Goal: Task Accomplishment & Management: Use online tool/utility

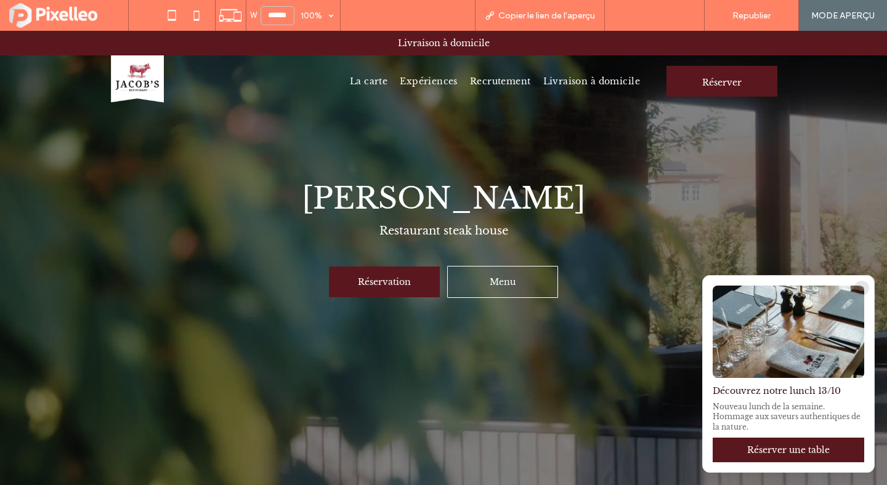
click at [669, 10] on span "Retour à l'éditeur" at bounding box center [660, 15] width 68 height 10
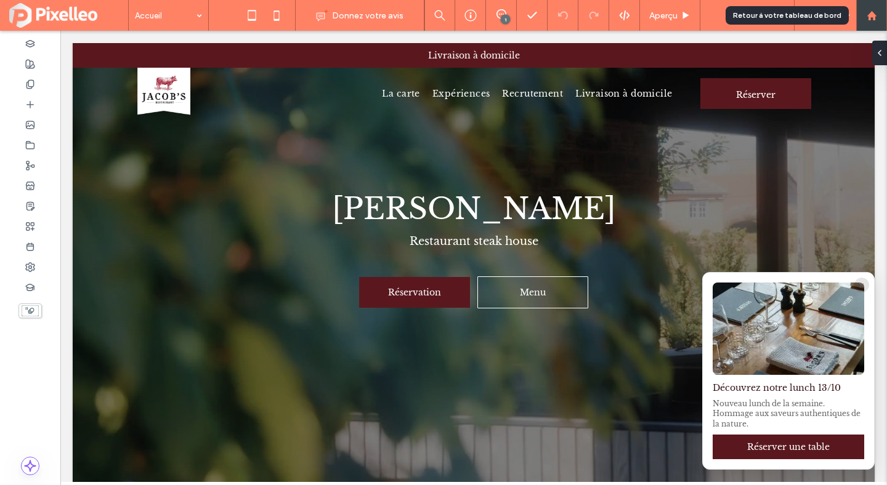
click at [874, 12] on icon at bounding box center [871, 15] width 10 height 10
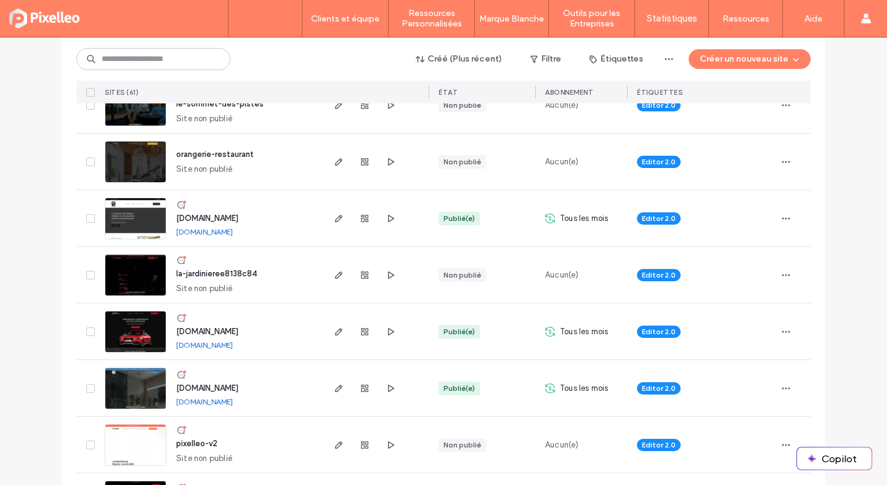
scroll to position [824, 0]
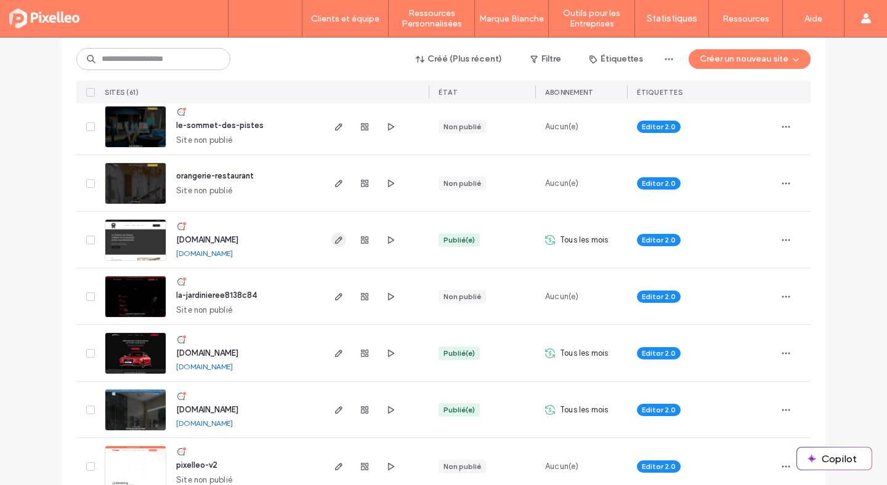
click at [338, 238] on icon "button" at bounding box center [339, 240] width 10 height 10
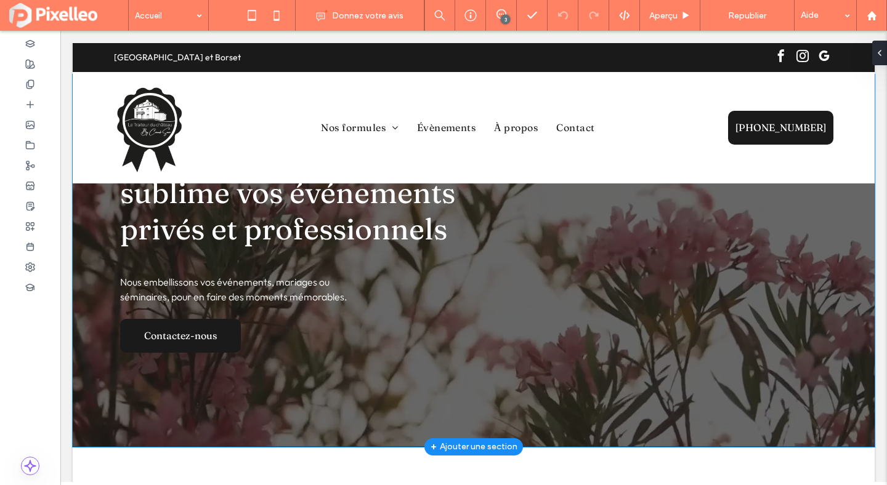
click at [103, 268] on div at bounding box center [474, 260] width 802 height 372
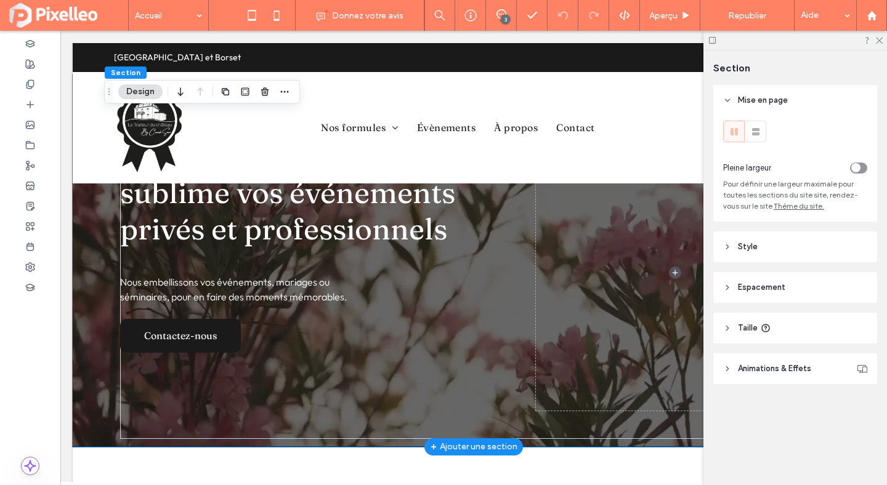
click at [141, 92] on button "Design" at bounding box center [140, 91] width 44 height 15
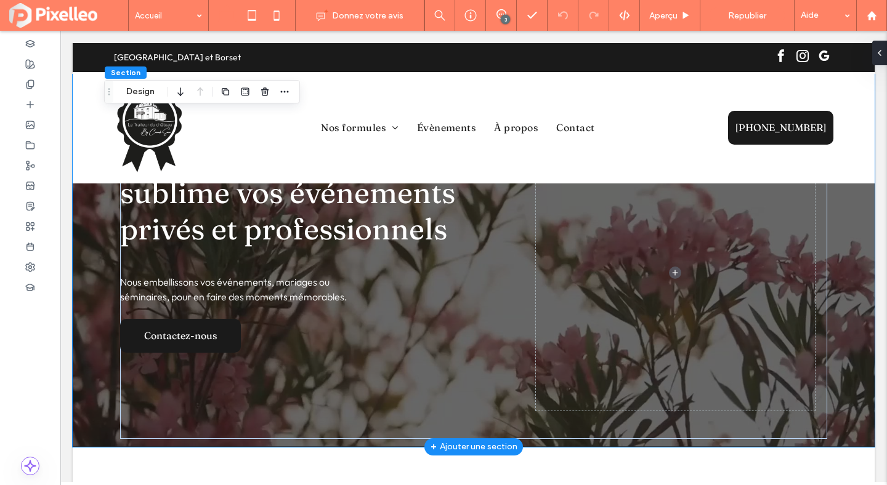
click at [855, 220] on div at bounding box center [474, 260] width 802 height 372
click at [149, 92] on button "Design" at bounding box center [140, 91] width 44 height 15
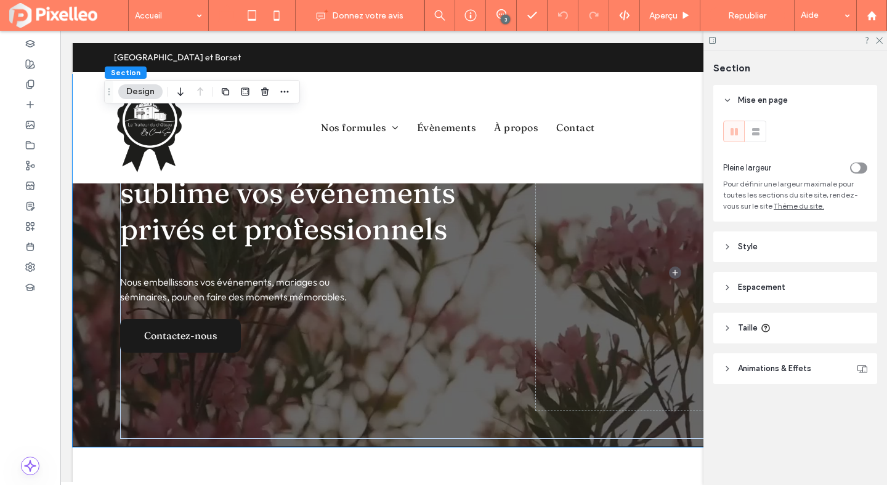
click at [744, 244] on span "Style" at bounding box center [748, 247] width 20 height 12
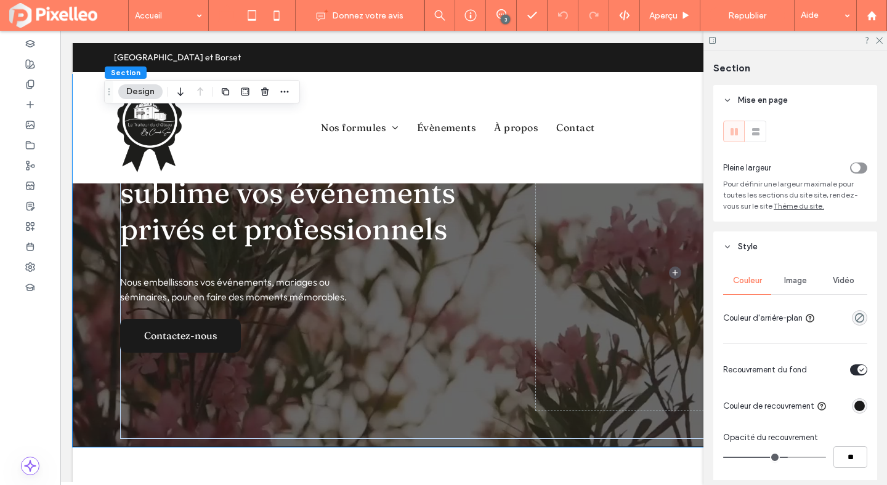
click at [791, 278] on span "Image" at bounding box center [795, 281] width 23 height 10
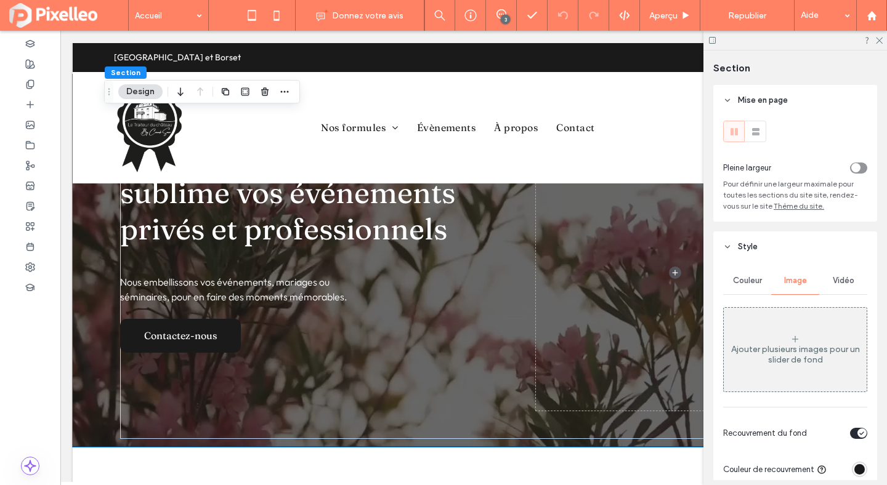
click at [835, 278] on span "Vidéo" at bounding box center [843, 281] width 22 height 10
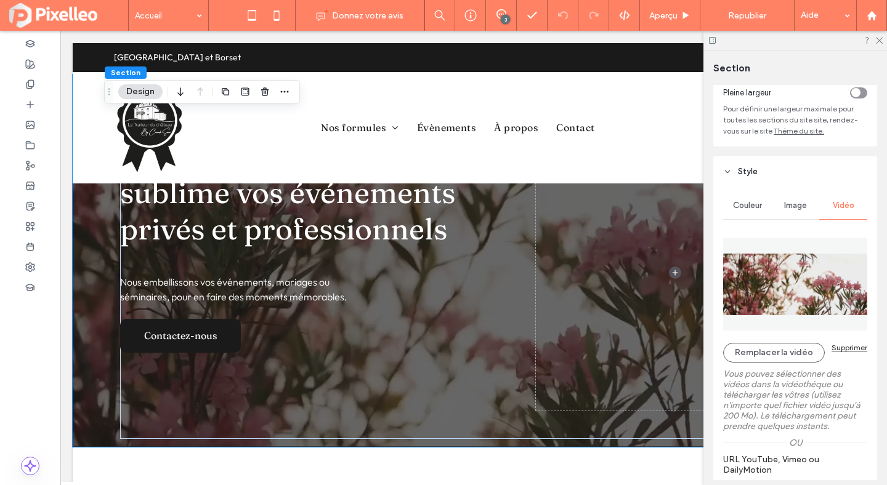
scroll to position [111, 0]
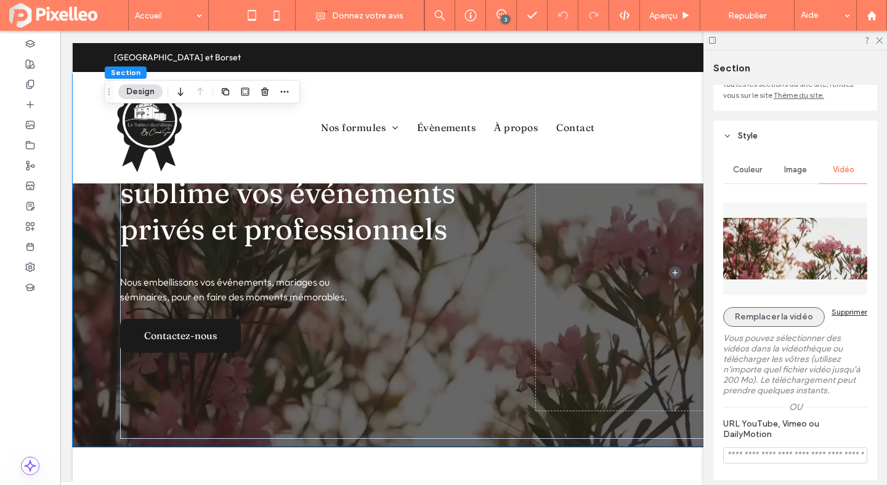
click at [791, 318] on button "Remplacer la vidéo" at bounding box center [774, 317] width 102 height 20
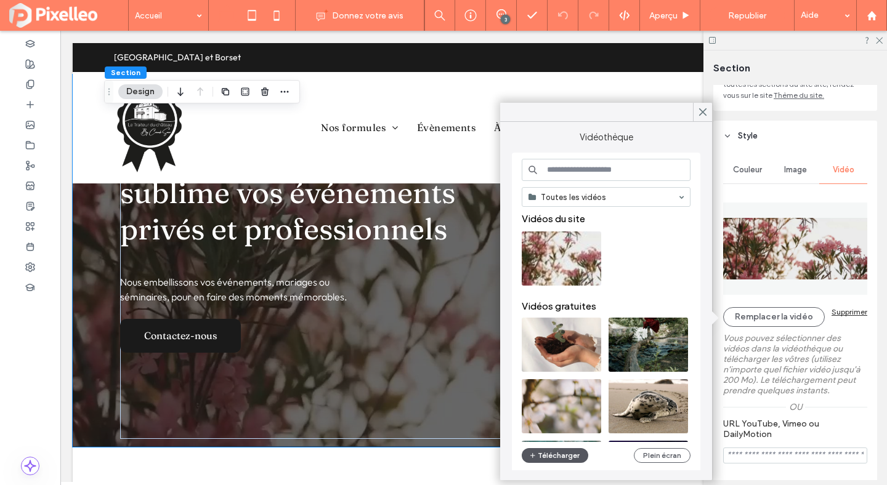
click at [562, 458] on button "Télécharger" at bounding box center [554, 455] width 66 height 15
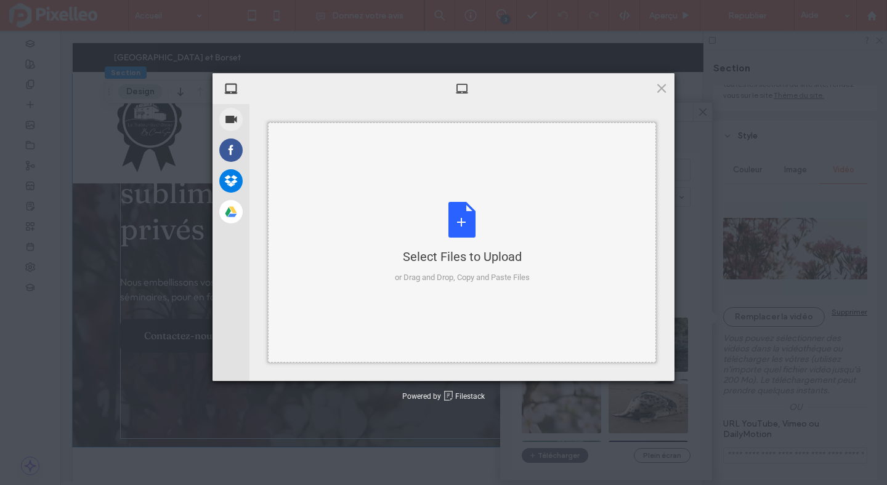
click at [488, 222] on div "Select Files to Upload or Drag and Drop, Copy and Paste Files" at bounding box center [462, 243] width 135 height 82
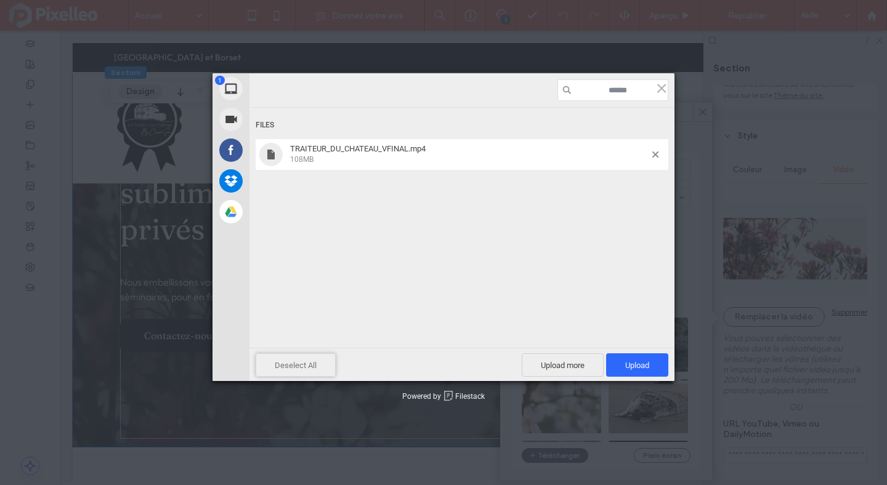
click at [304, 370] on span "Deselect All" at bounding box center [296, 364] width 80 height 23
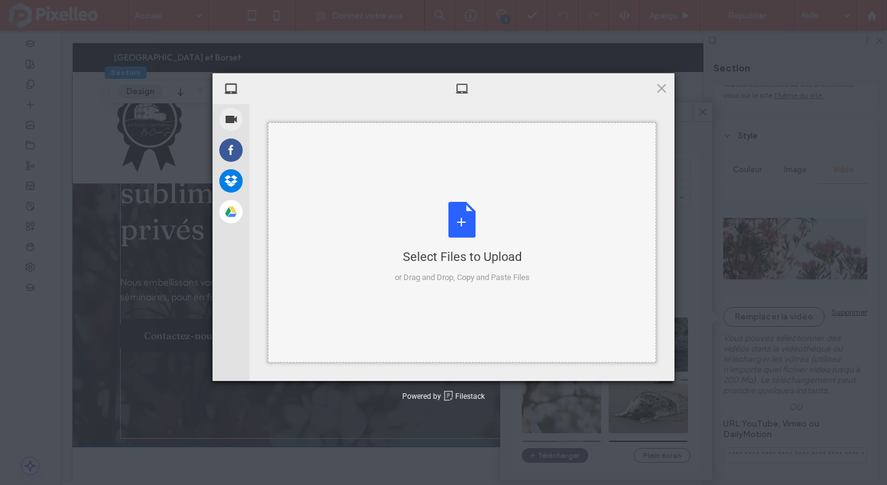
click at [491, 229] on div "Select Files to Upload or Drag and Drop, Copy and Paste Files" at bounding box center [462, 243] width 135 height 82
click at [458, 236] on div "Select Files to Upload or Drag and Drop, Copy and Paste Files" at bounding box center [462, 243] width 135 height 82
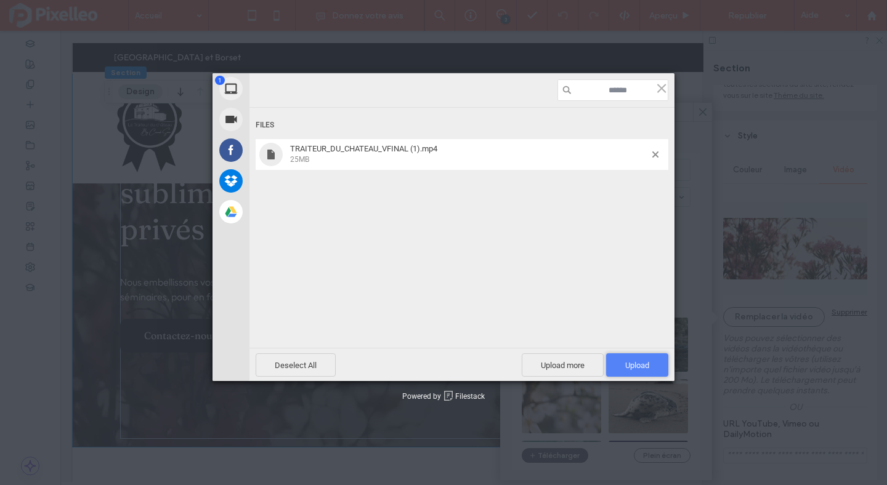
click at [631, 366] on span "Upload 1" at bounding box center [637, 365] width 24 height 9
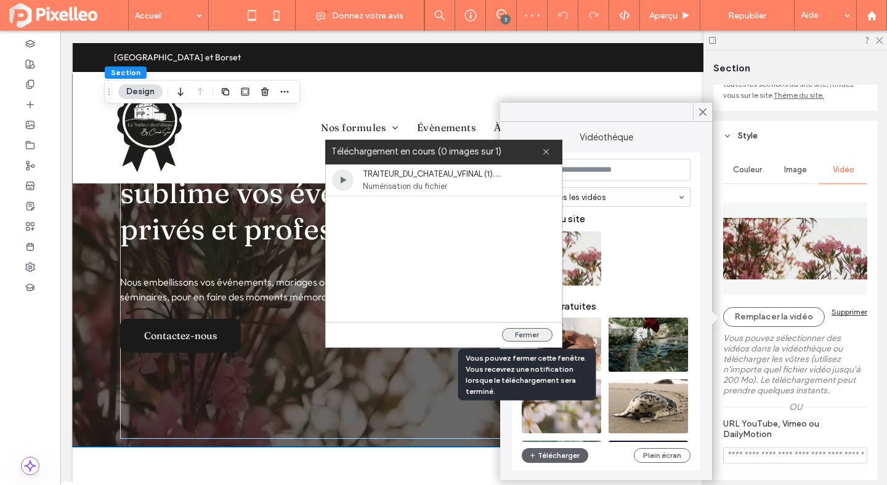
click at [527, 331] on button "Fermer" at bounding box center [527, 335] width 50 height 14
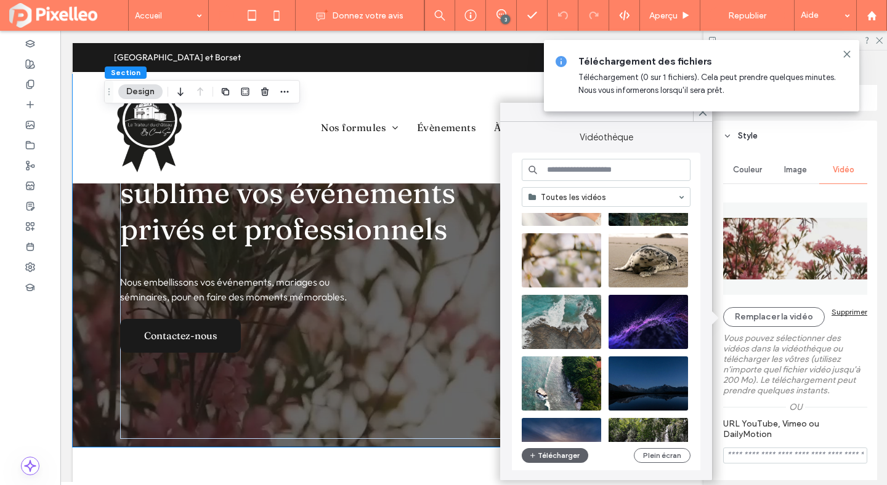
scroll to position [0, 0]
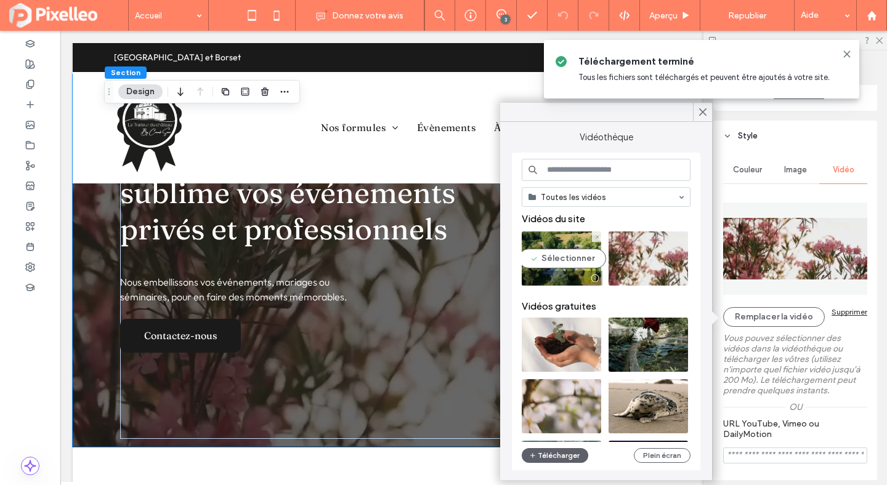
click at [564, 254] on video at bounding box center [560, 258] width 79 height 54
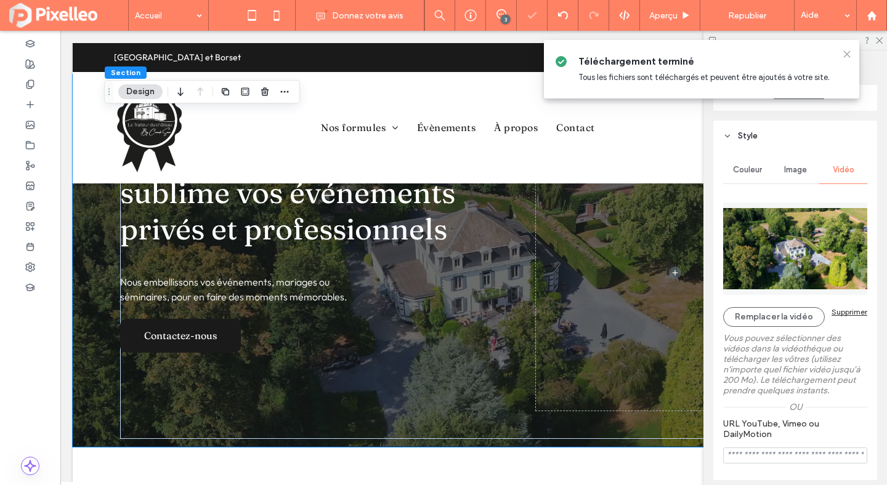
click at [848, 52] on use at bounding box center [846, 54] width 6 height 6
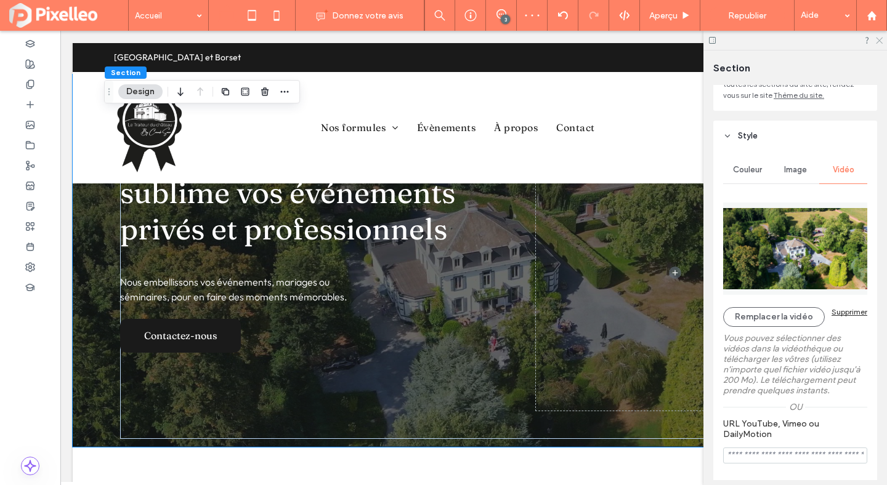
click at [877, 39] on icon at bounding box center [878, 40] width 8 height 8
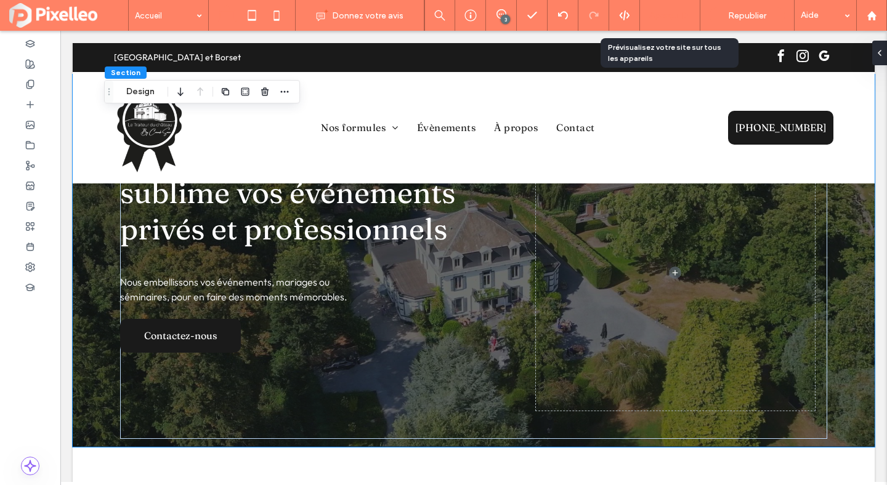
click at [680, 15] on div "Aperçu" at bounding box center [670, 15] width 60 height 10
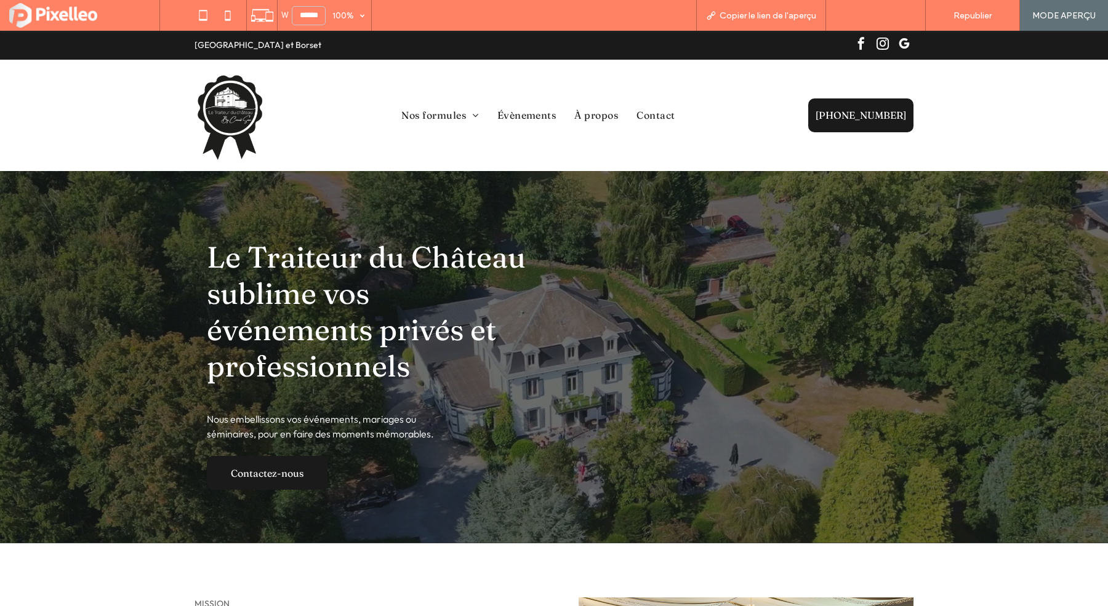
click at [867, 17] on span "Retour à l'éditeur" at bounding box center [882, 15] width 68 height 10
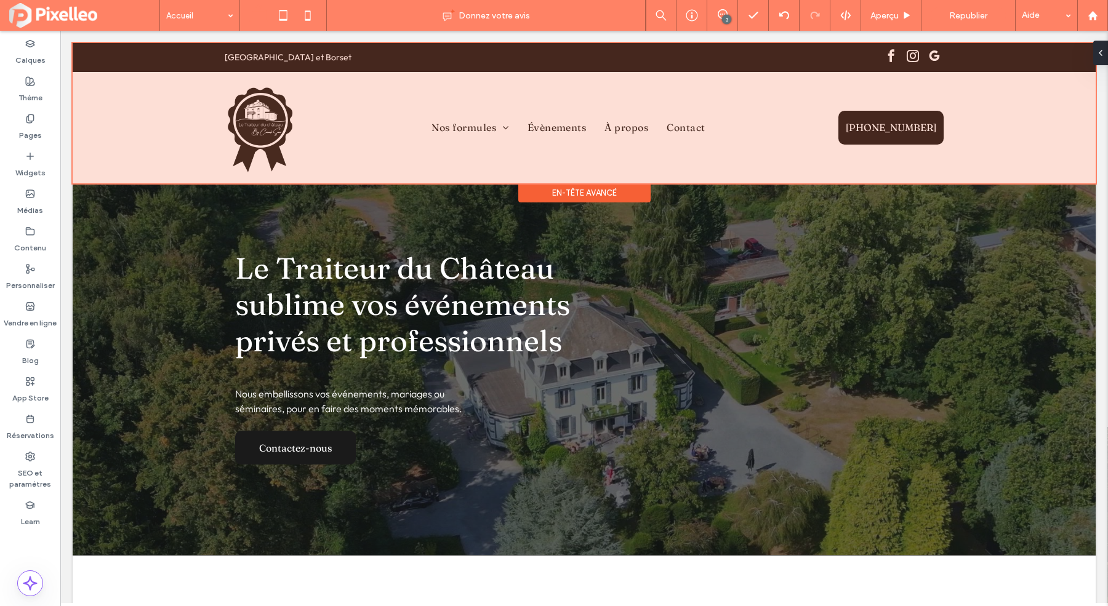
click at [463, 182] on div at bounding box center [584, 113] width 1023 height 140
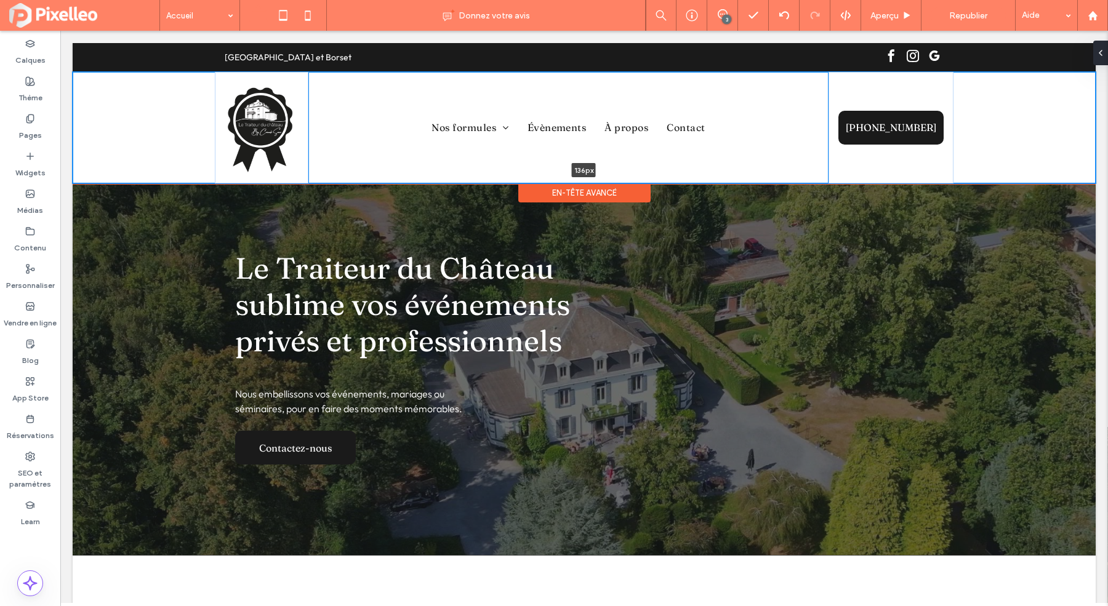
drag, startPoint x: 463, startPoint y: 182, endPoint x: 462, endPoint y: 155, distance: 27.1
click at [462, 155] on div "Nos formules Apéritifs Repas servi à table Buffet froid Buffet froid & chaud Bu…" at bounding box center [584, 127] width 1023 height 111
type input "***"
click at [354, 91] on div "Nos formules Apéritifs Repas servi à table Buffet froid Buffet froid & chaud Bu…" at bounding box center [568, 127] width 520 height 111
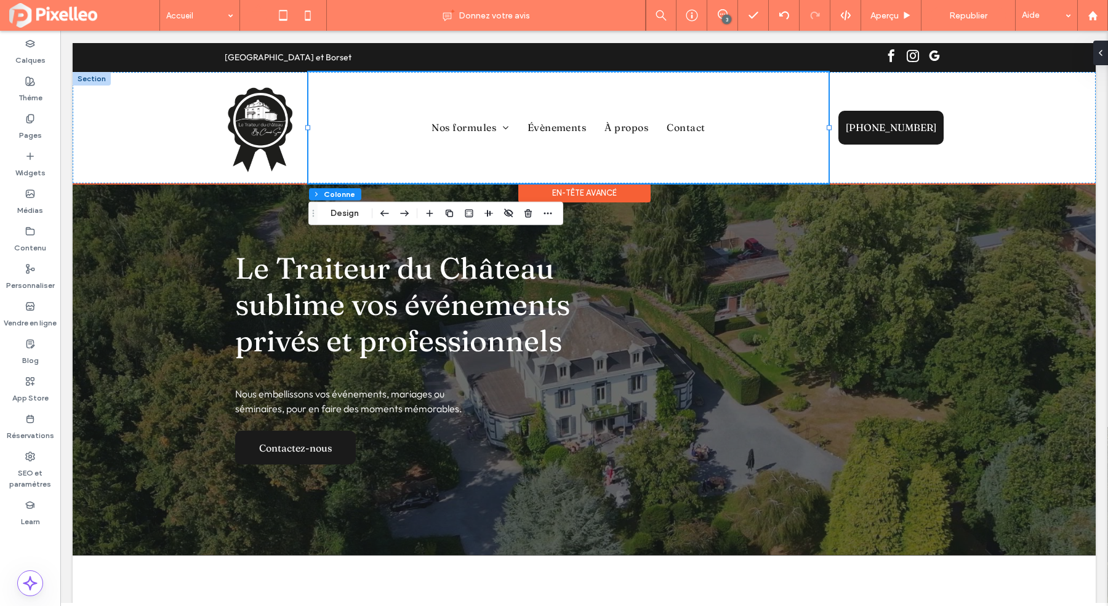
click at [604, 191] on div "En-tête avancé" at bounding box center [584, 192] width 132 height 19
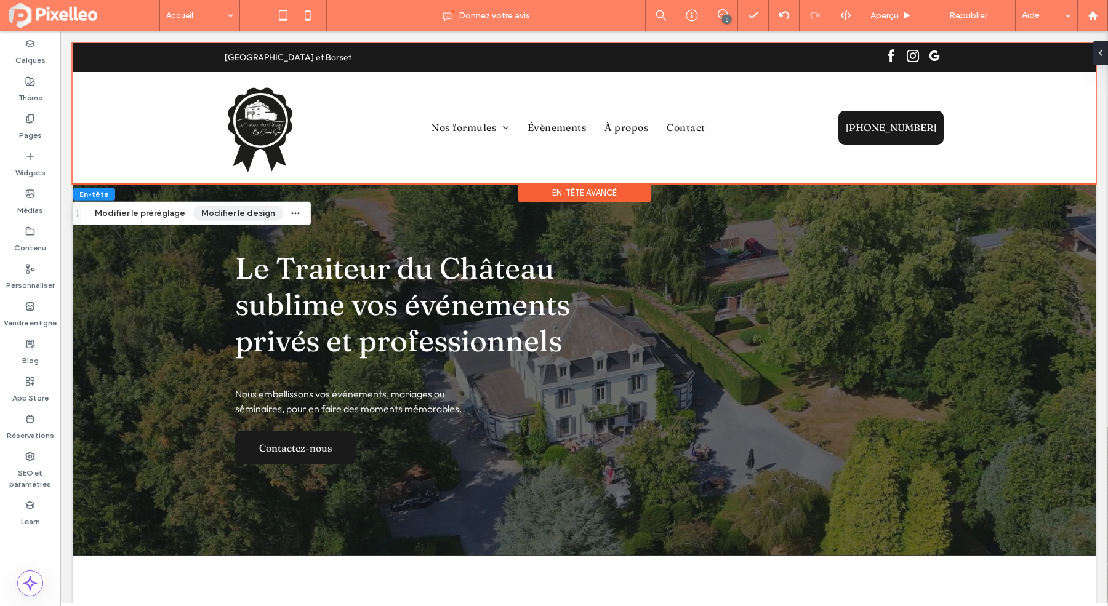
click at [210, 215] on button "Modifier le design" at bounding box center [238, 213] width 90 height 15
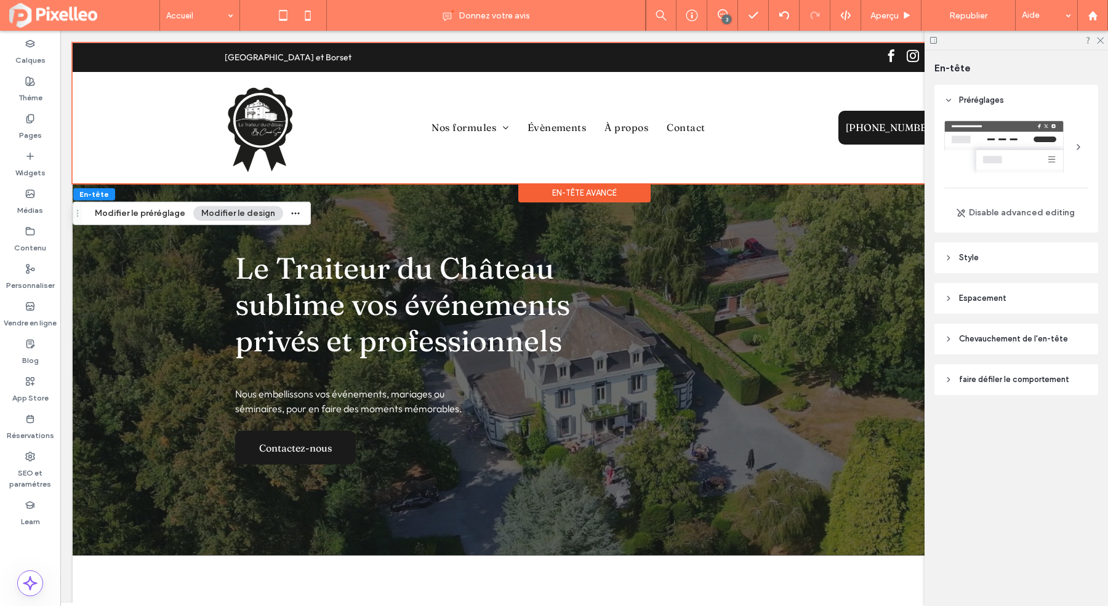
click at [886, 265] on header "Style" at bounding box center [1017, 258] width 164 height 31
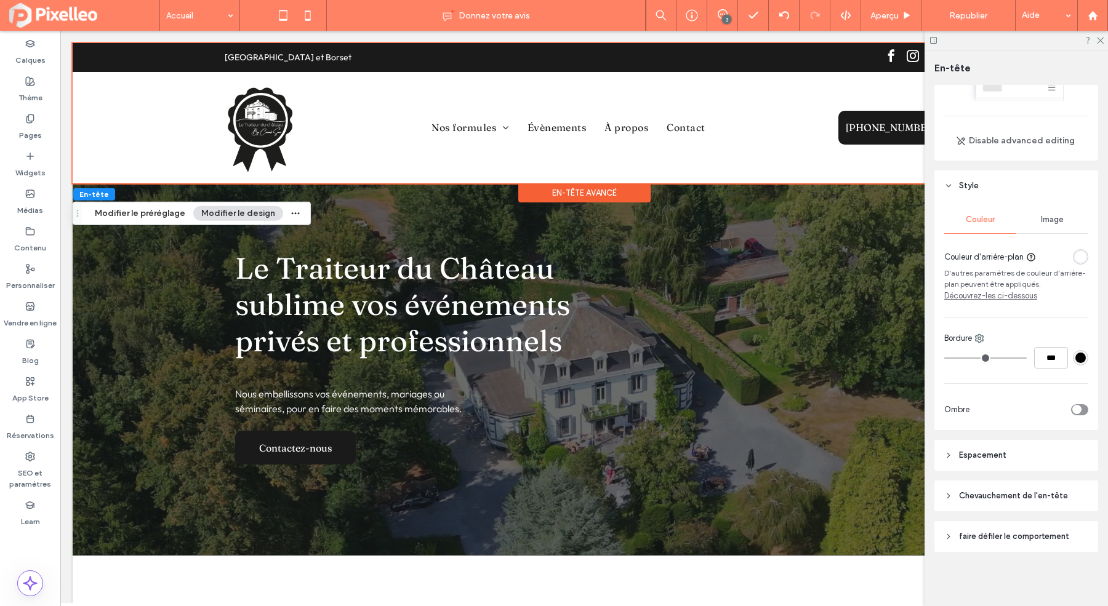
click at [886, 453] on span "Espacement" at bounding box center [982, 455] width 47 height 12
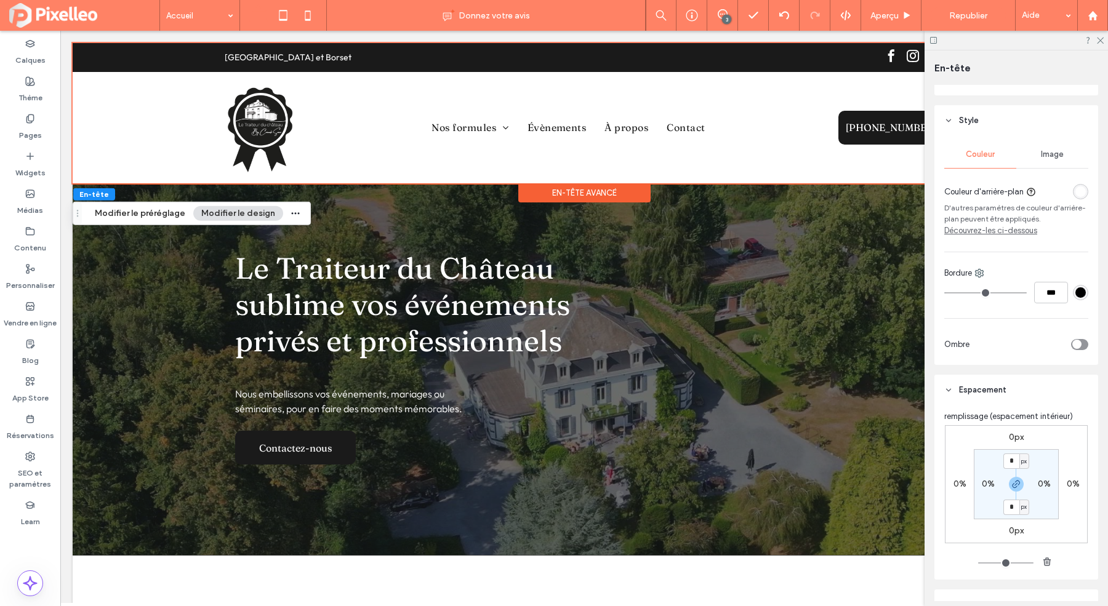
scroll to position [238, 0]
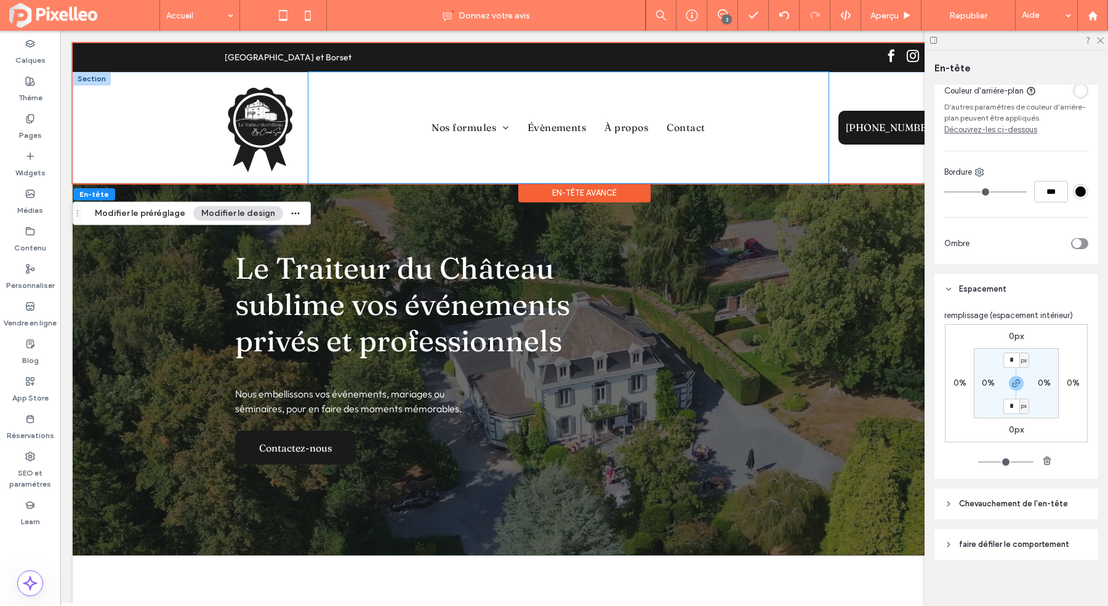
click at [745, 165] on div "Nos formules Apéritifs Repas servi à table Buffet froid Buffet froid & chaud Bu…" at bounding box center [568, 127] width 520 height 111
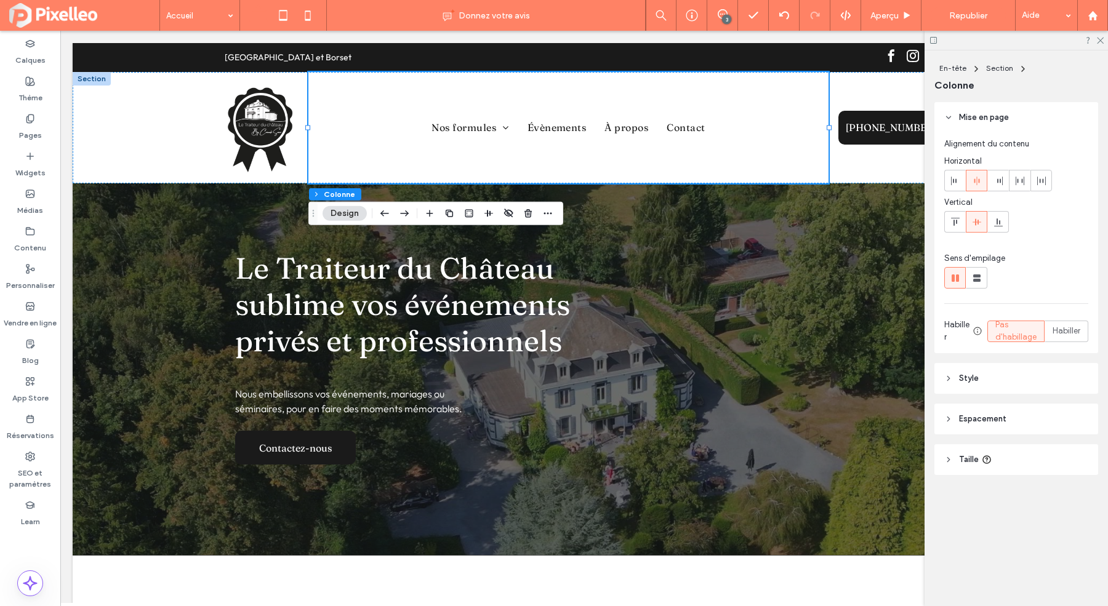
click at [886, 406] on header "Espacement" at bounding box center [1017, 419] width 164 height 31
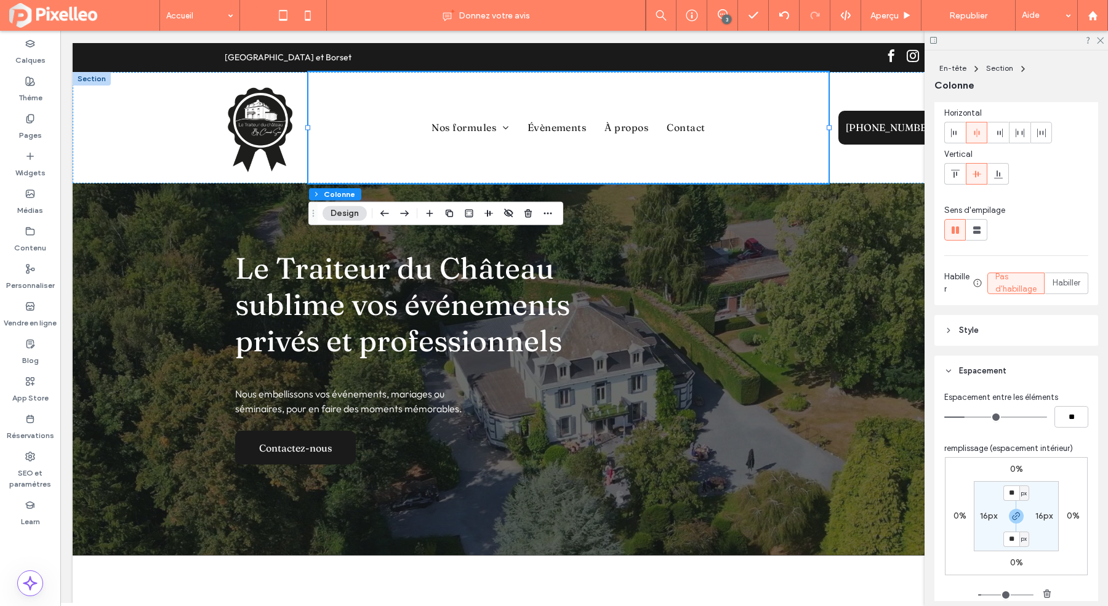
scroll to position [51, 0]
click at [886, 39] on icon at bounding box center [1100, 40] width 8 height 8
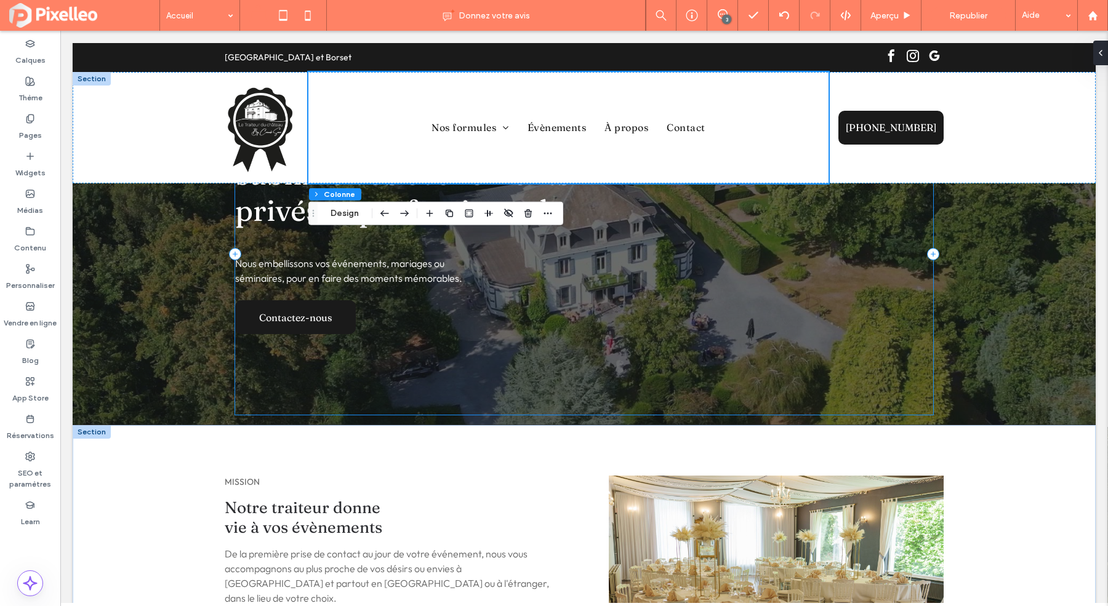
scroll to position [143, 0]
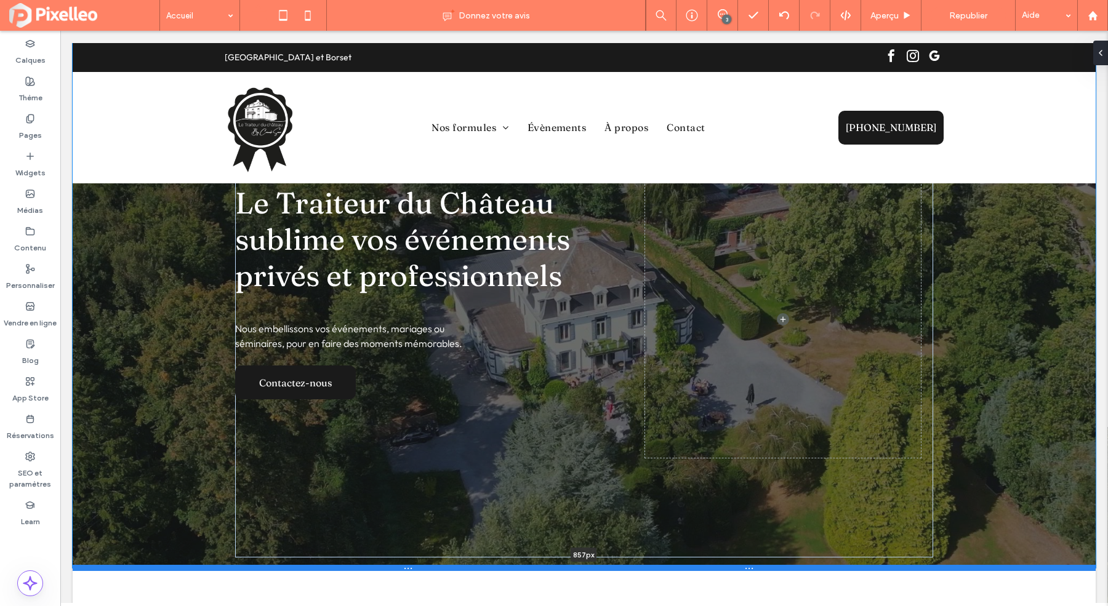
drag, startPoint x: 457, startPoint y: 410, endPoint x: 446, endPoint y: 565, distance: 155.5
click at [446, 485] on div at bounding box center [584, 568] width 1023 height 6
type input "***"
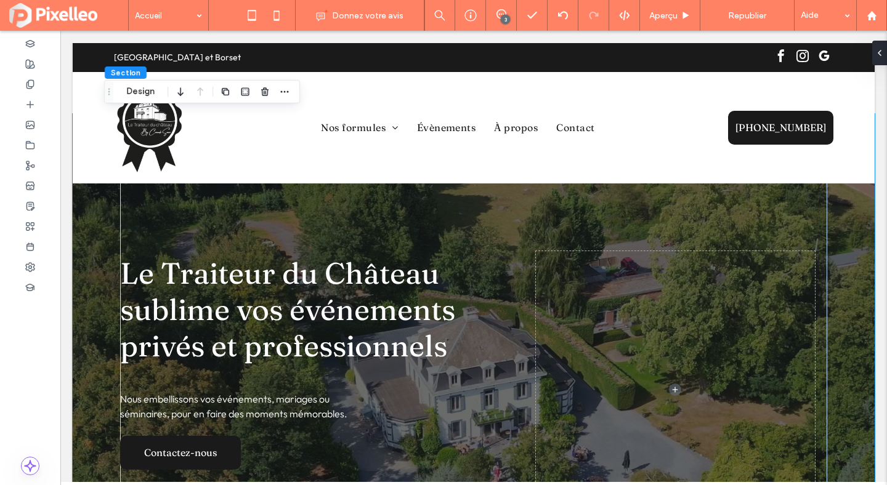
scroll to position [0, 0]
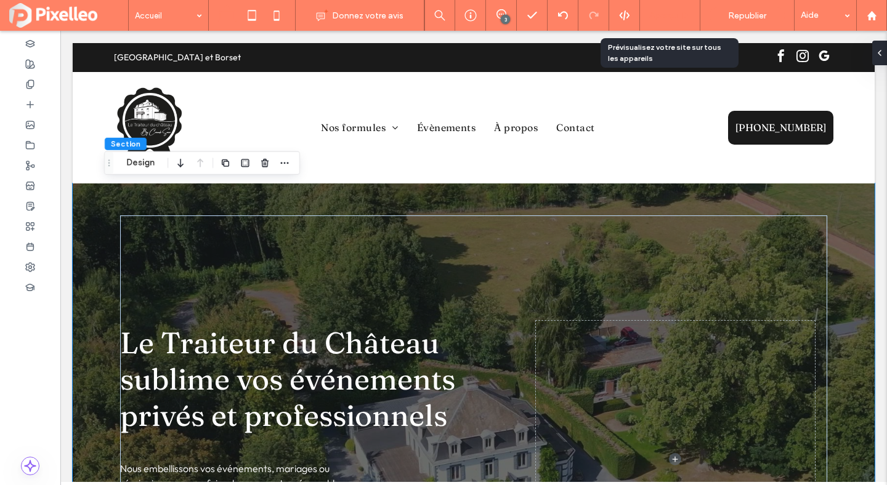
click at [671, 10] on span "Aperçu" at bounding box center [663, 15] width 28 height 10
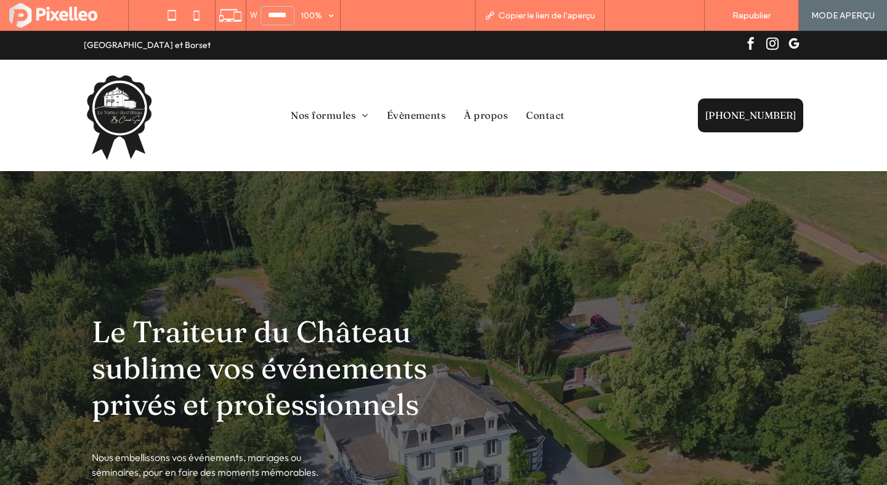
click at [683, 12] on span "Retour à l'éditeur" at bounding box center [660, 15] width 68 height 10
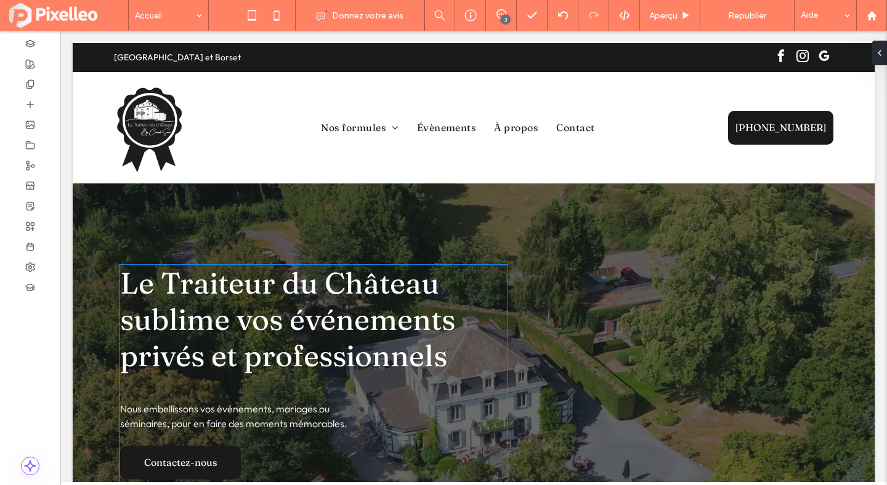
scroll to position [55, 0]
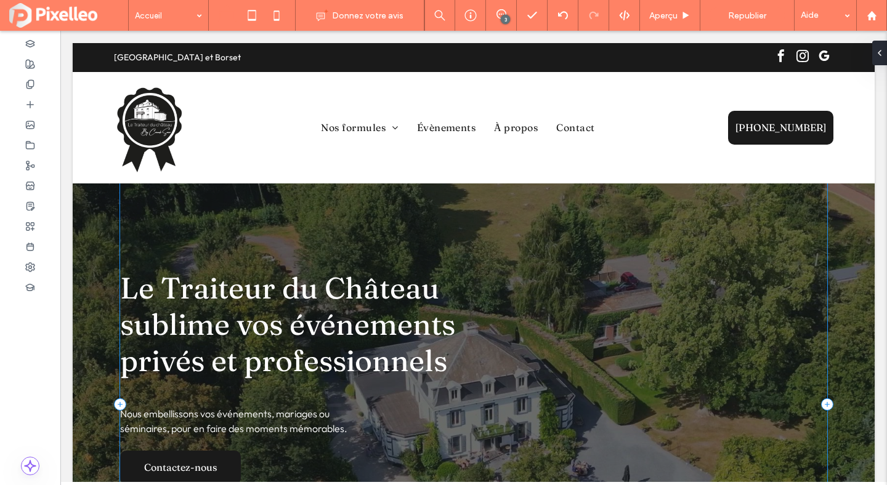
click at [446, 246] on div "Le Traiteur du Château sublime vos événements privés et professionnels Nous emb…" at bounding box center [473, 405] width 707 height 488
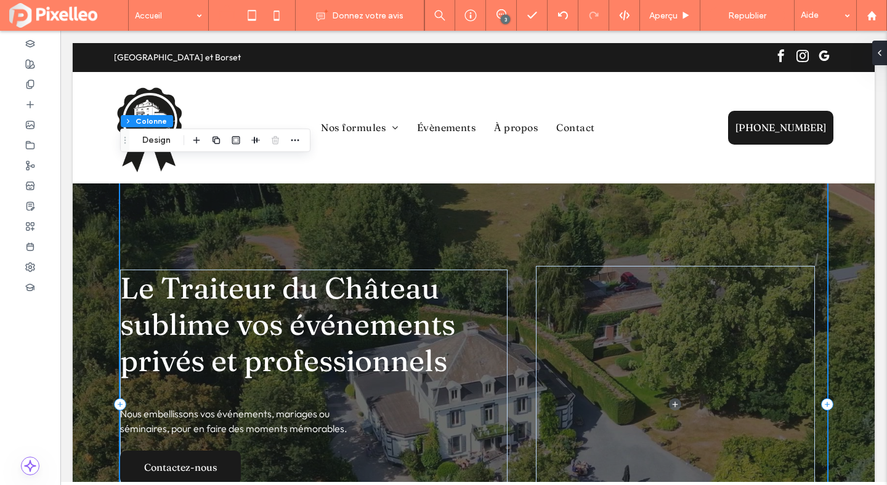
scroll to position [0, 0]
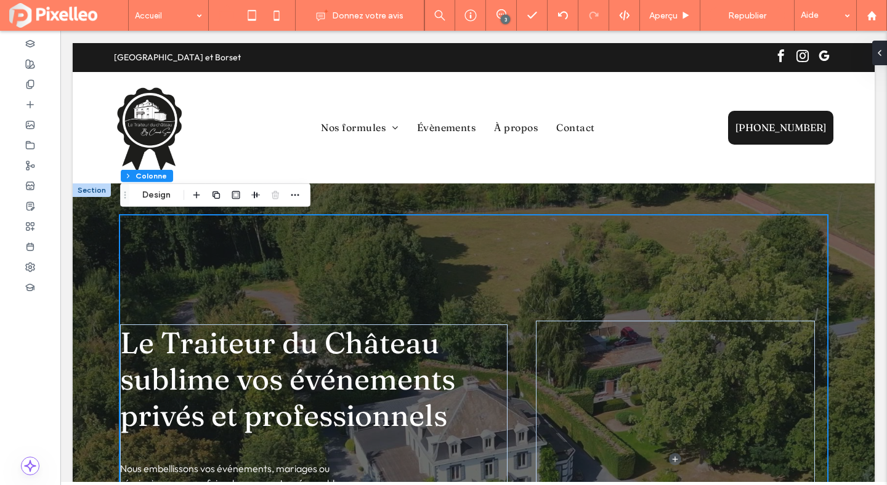
click at [163, 185] on div "Section Colonne Design" at bounding box center [215, 194] width 190 height 23
click at [158, 194] on button "Design" at bounding box center [156, 195] width 44 height 15
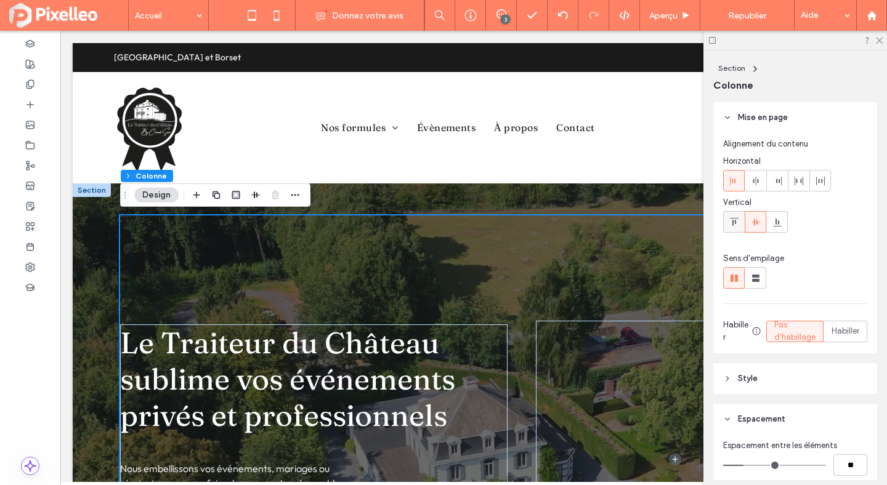
click at [735, 222] on use at bounding box center [733, 222] width 9 height 8
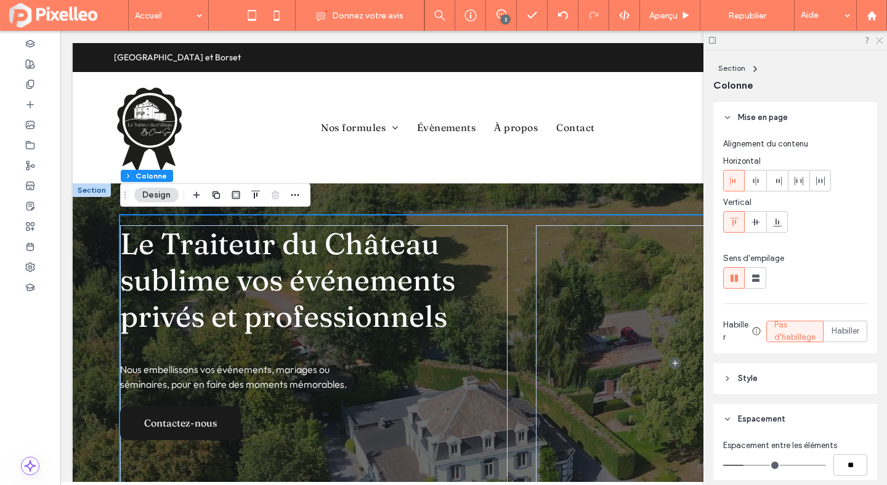
click at [879, 40] on use at bounding box center [878, 41] width 7 height 7
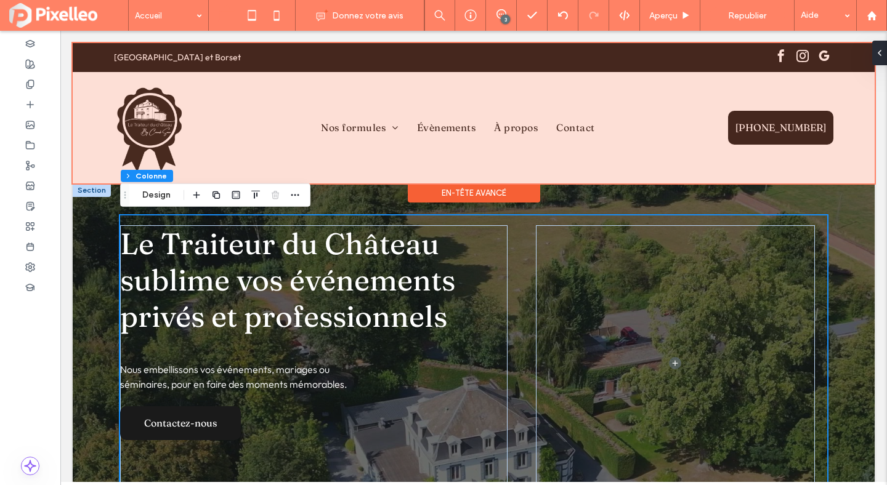
click at [363, 97] on div at bounding box center [474, 113] width 802 height 140
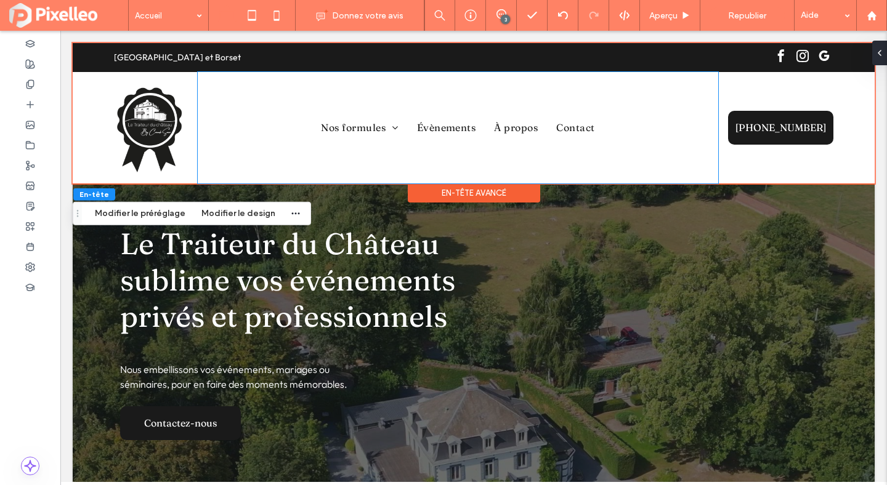
click at [363, 97] on div "Nos formules Apéritifs Repas servi à table Buffet froid Buffet froid & chaud Bu…" at bounding box center [458, 127] width 520 height 111
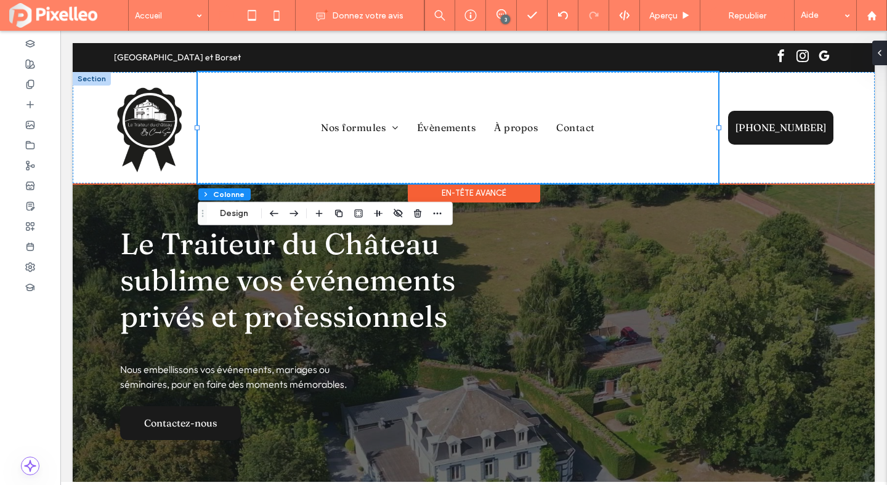
click at [459, 193] on div "En-tête avancé" at bounding box center [474, 192] width 132 height 19
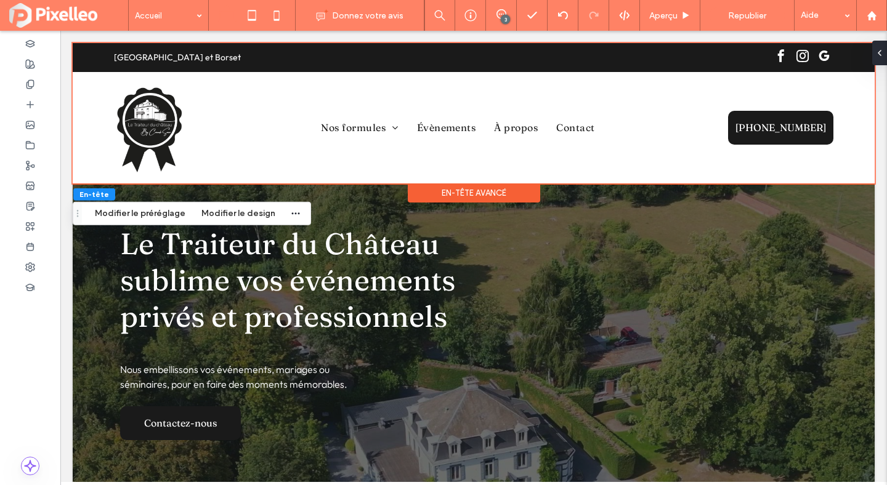
click at [446, 193] on div "En-tête avancé" at bounding box center [474, 192] width 132 height 19
click at [213, 211] on button "Modifier le design" at bounding box center [238, 213] width 90 height 15
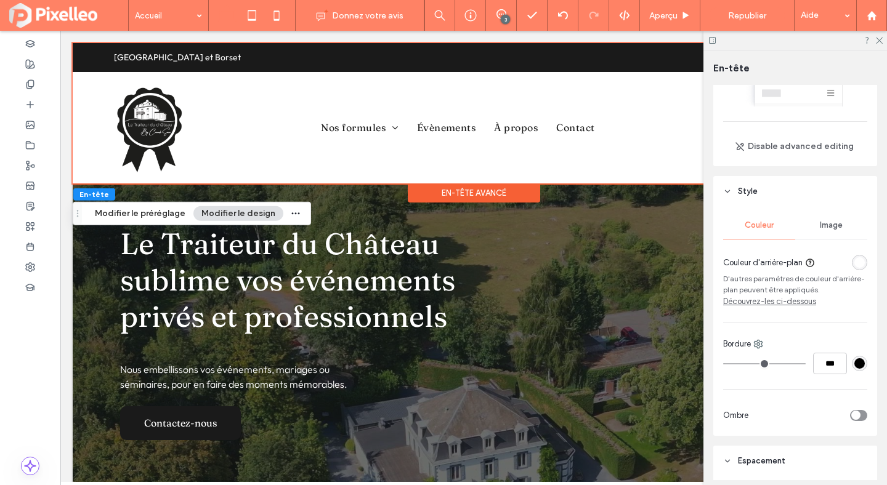
scroll to position [102, 0]
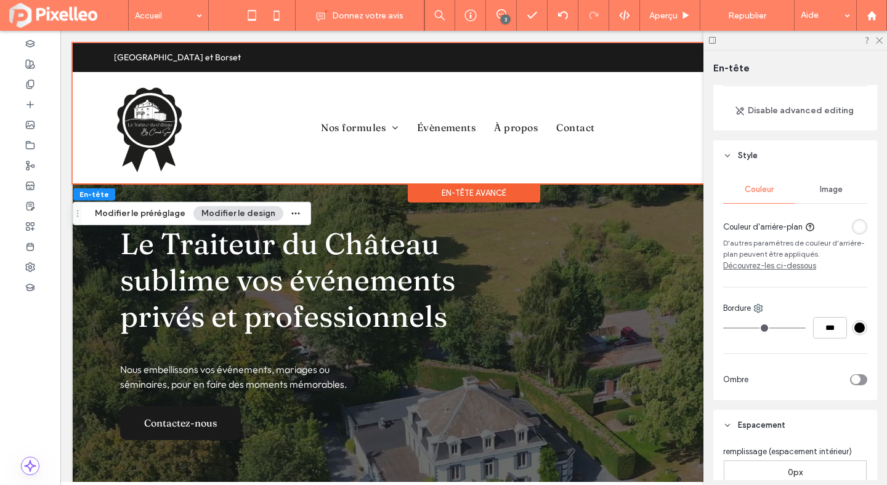
click at [854, 224] on div "rgba(255, 255, 255, 1)" at bounding box center [859, 227] width 10 height 10
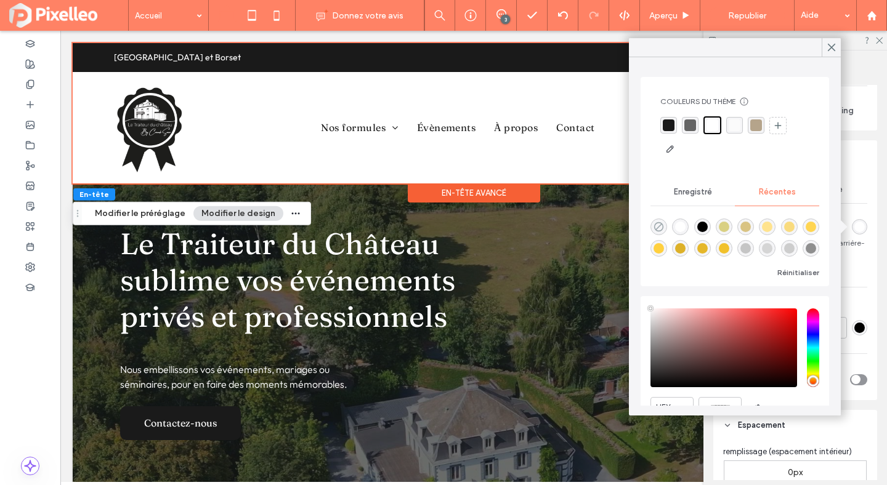
click at [655, 223] on use "rgba(0, 0, 0, 0)" at bounding box center [658, 226] width 9 height 9
type input "*******"
type input "*"
type input "**"
click at [659, 225] on use "rgba(0, 0, 0, 0)" at bounding box center [658, 226] width 9 height 9
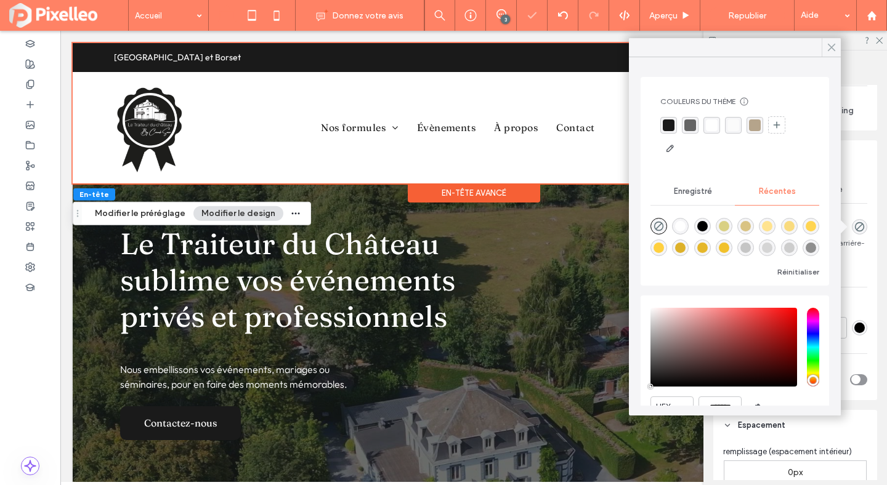
click at [826, 46] on icon at bounding box center [831, 47] width 11 height 11
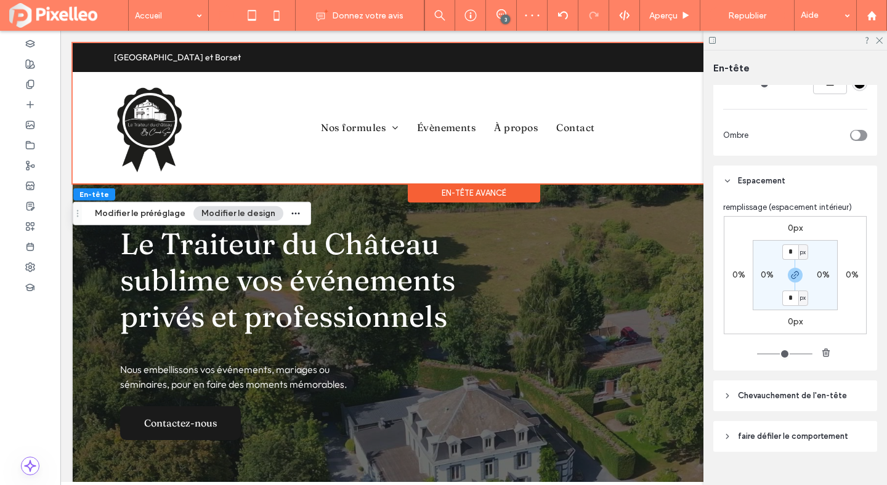
scroll to position [368, 0]
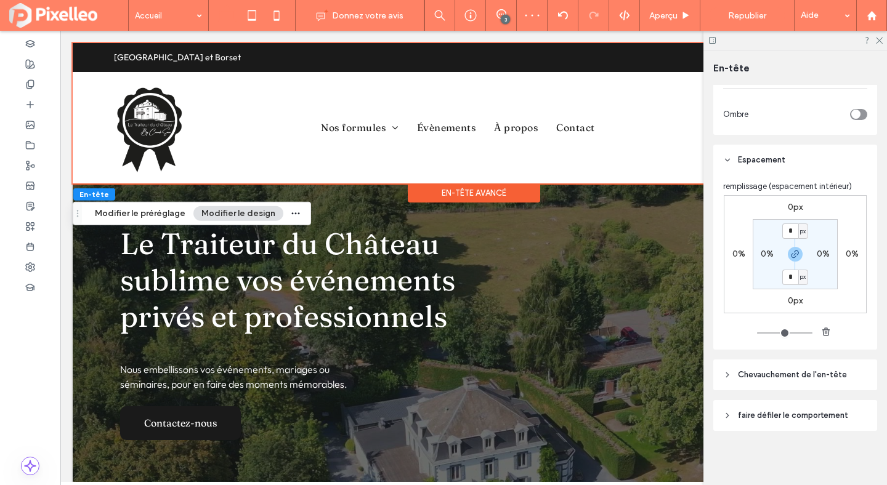
click at [760, 373] on span "Chevauchement de l'en-tête" at bounding box center [792, 375] width 109 height 12
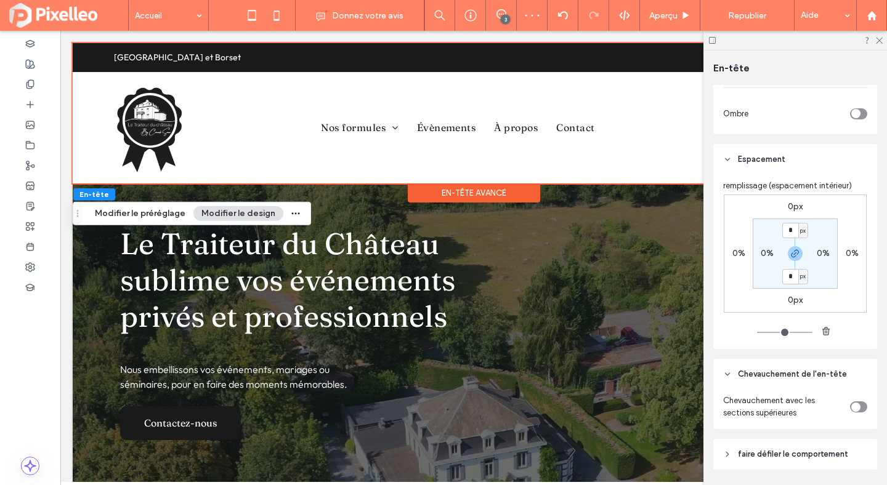
scroll to position [408, 0]
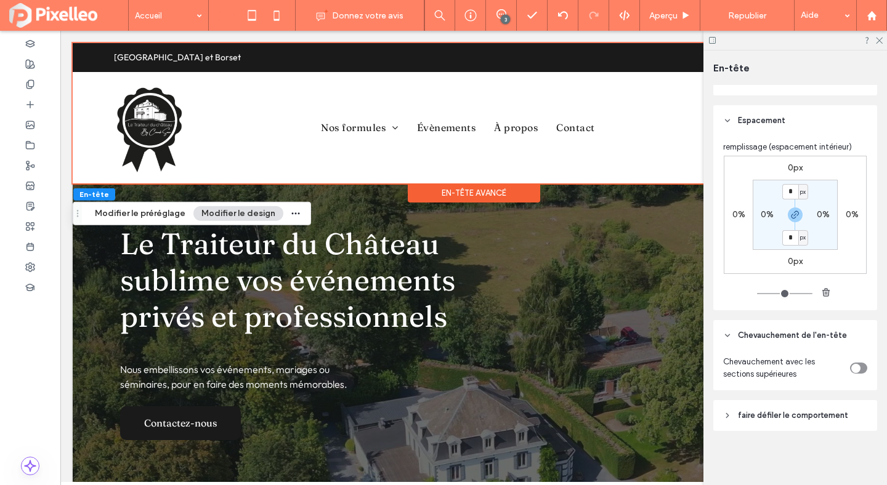
click at [853, 367] on icon "toggle" at bounding box center [855, 368] width 5 height 4
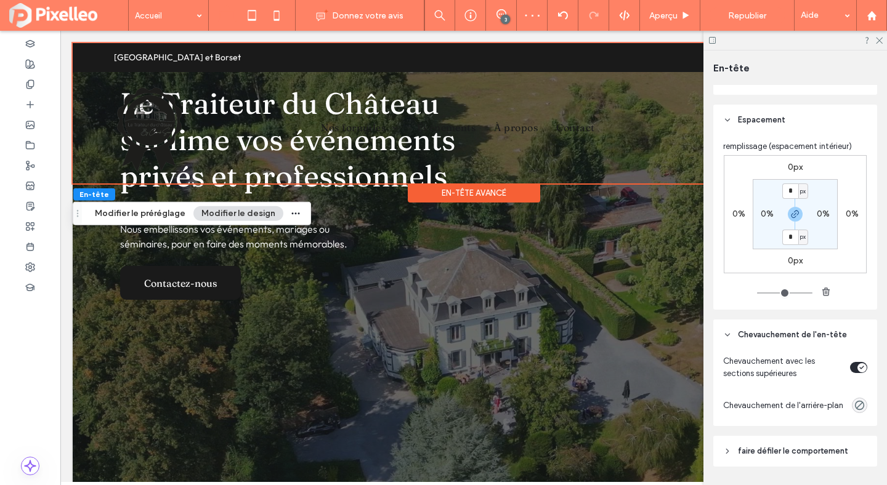
click at [800, 186] on span "px" at bounding box center [803, 191] width 6 height 12
click at [799, 225] on div "%" at bounding box center [798, 232] width 17 height 22
click at [789, 187] on input "*" at bounding box center [790, 190] width 16 height 15
type input "**"
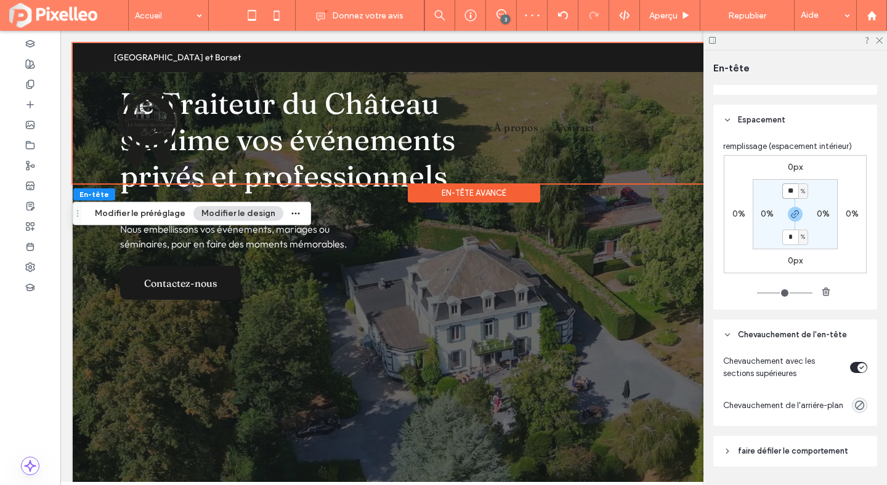
type input "**"
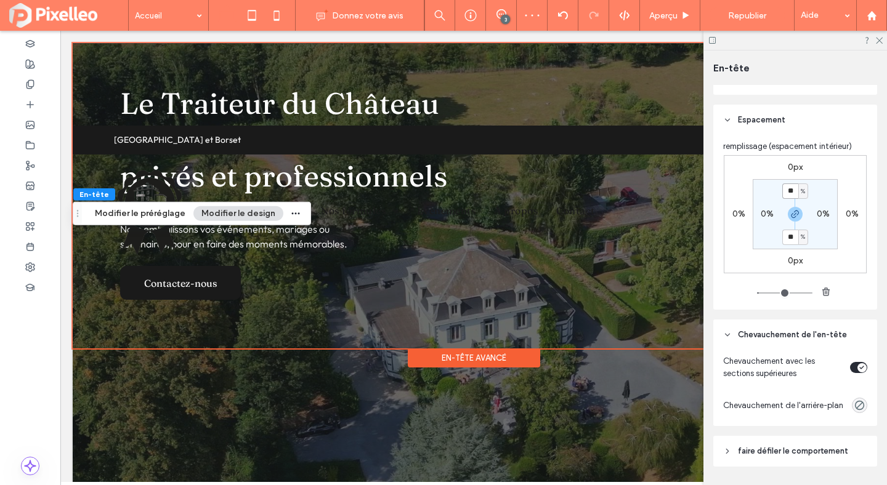
click at [786, 187] on input "**" at bounding box center [790, 190] width 16 height 15
type input "*"
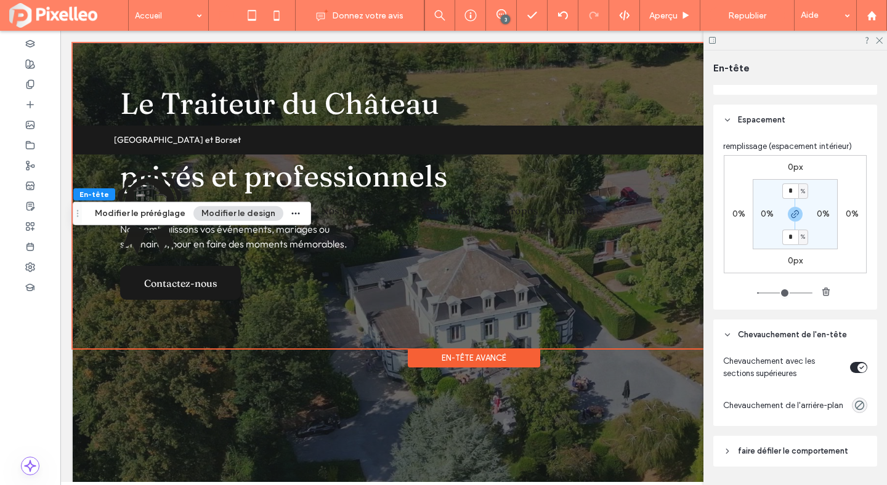
click at [762, 177] on div "0px 0% 0px 0% * % 0% * % 0%" at bounding box center [794, 214] width 143 height 118
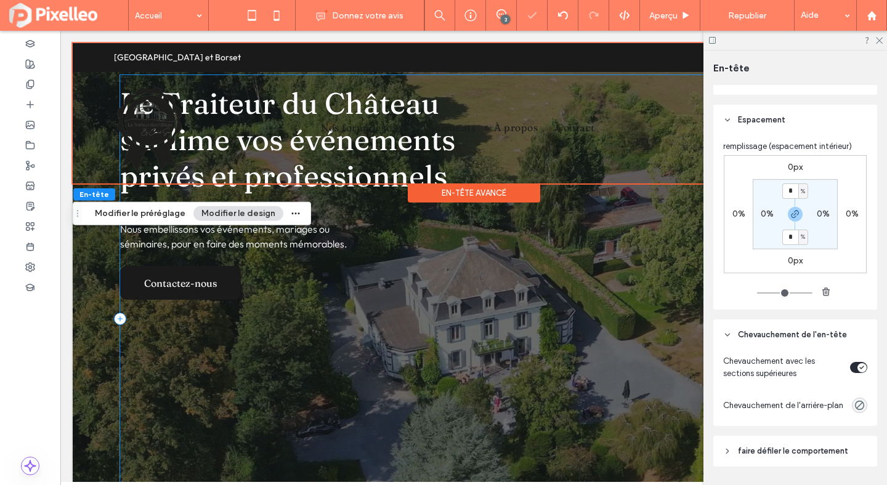
click at [160, 409] on div "Le Traiteur du Château sublime vos événements privés et professionnels Nous emb…" at bounding box center [473, 319] width 707 height 488
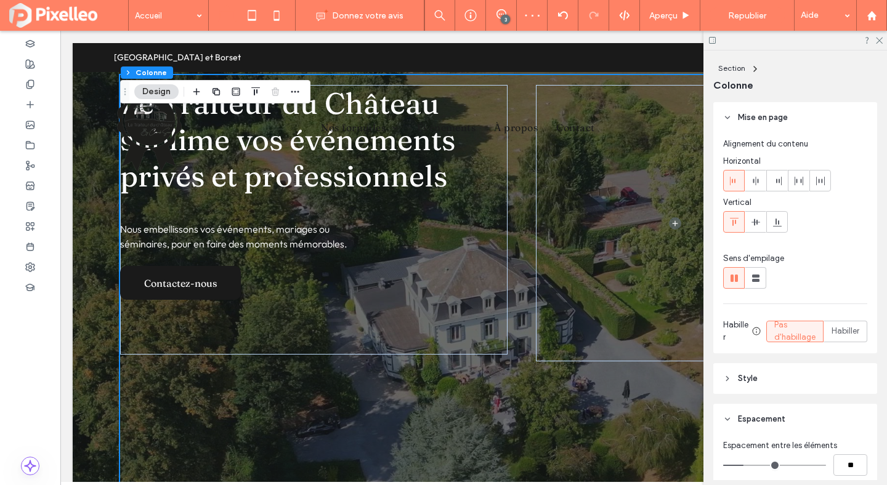
scroll to position [131, 0]
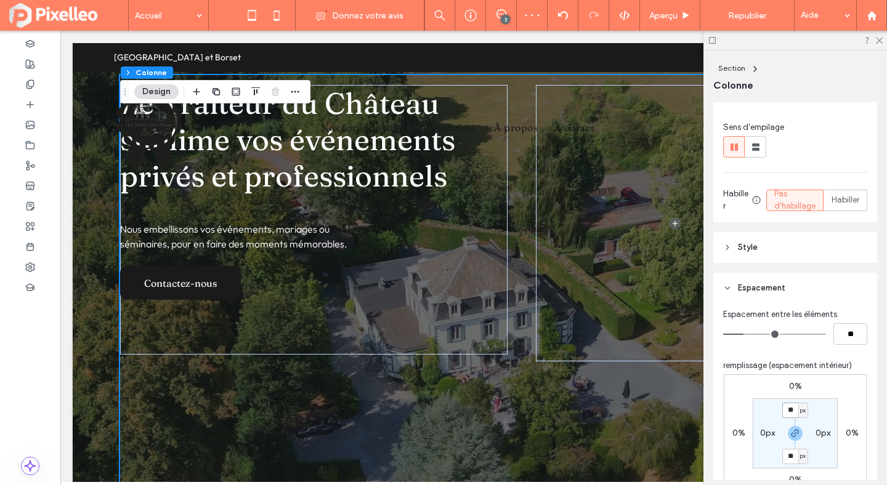
click at [792, 408] on input "**" at bounding box center [790, 410] width 16 height 15
click at [805, 410] on span "px" at bounding box center [803, 410] width 6 height 12
click at [808, 347] on div "Espacement entre les éléments ** remplissage (espacement intérieur) 0% 0% 0% 0%…" at bounding box center [795, 431] width 144 height 246
click at [805, 406] on span "px" at bounding box center [803, 410] width 6 height 12
click at [802, 350] on span "%" at bounding box center [798, 349] width 7 height 12
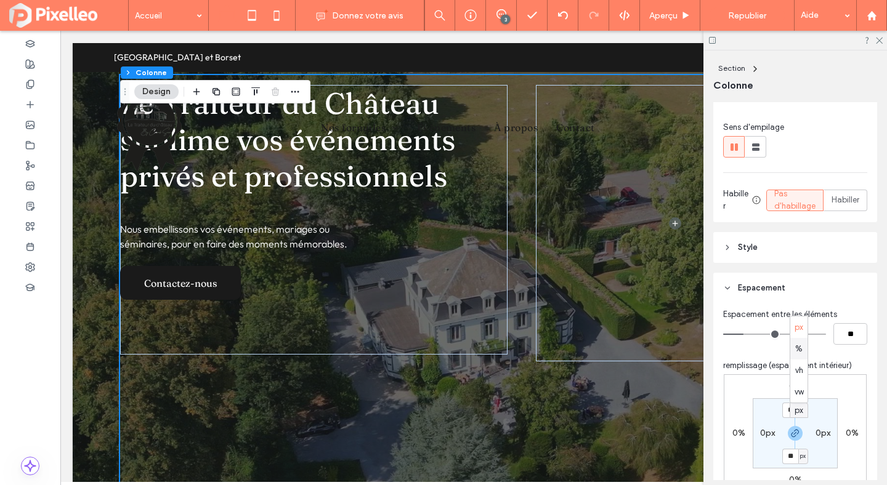
type input "***"
type input "*"
click at [791, 409] on input "***" at bounding box center [790, 410] width 16 height 15
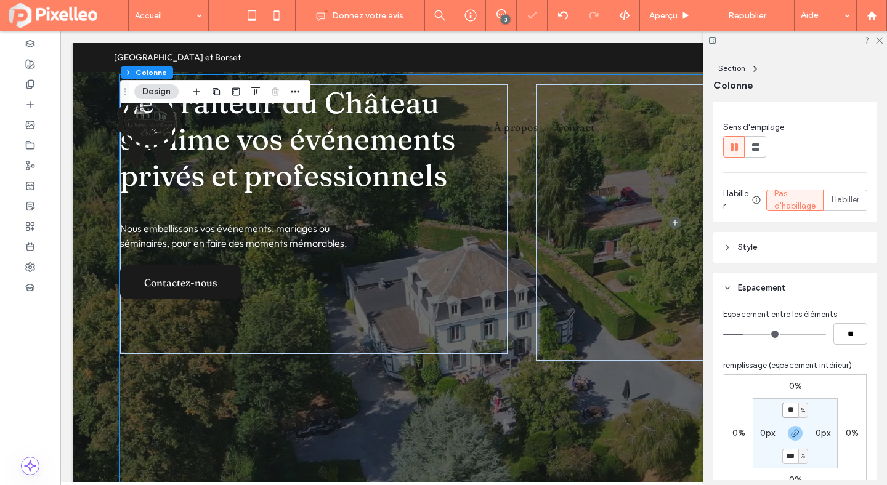
type input "**"
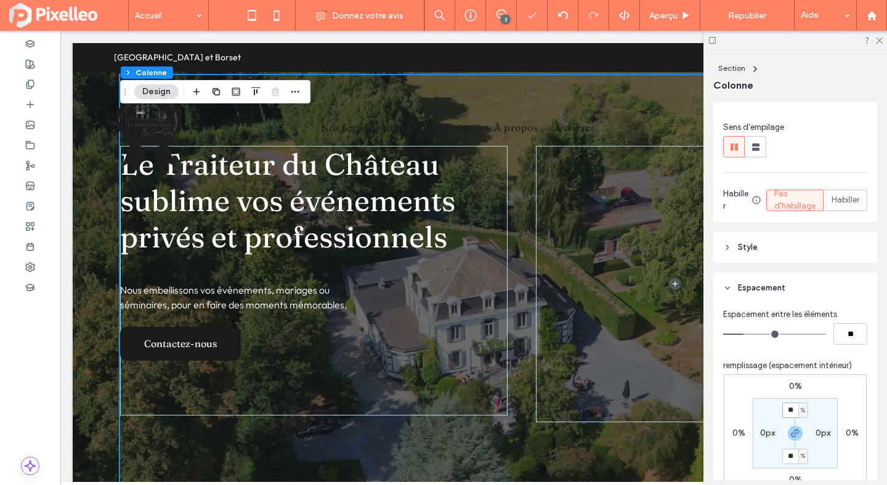
click at [789, 411] on input "**" at bounding box center [790, 410] width 16 height 15
type input "**"
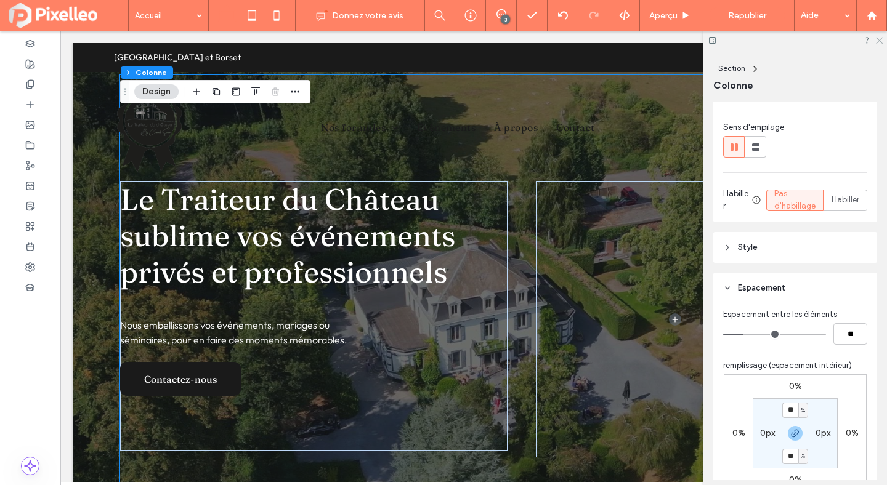
click at [879, 39] on icon at bounding box center [878, 40] width 8 height 8
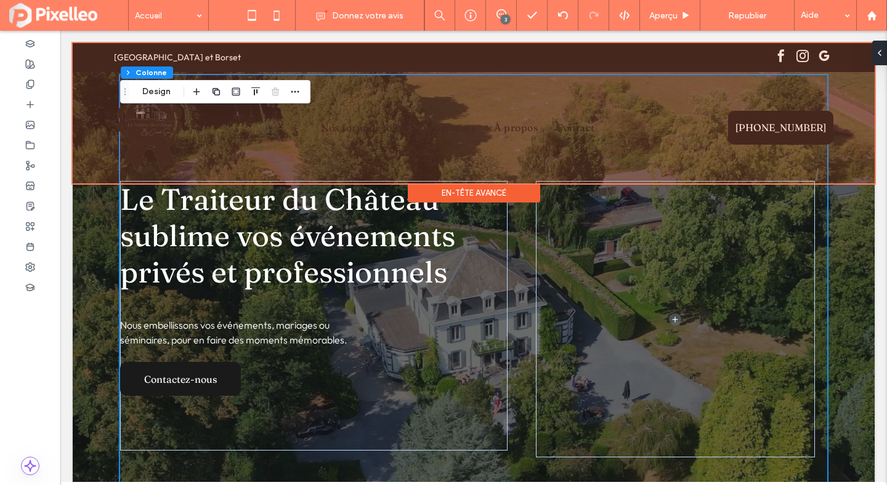
click at [547, 126] on div at bounding box center [474, 113] width 802 height 140
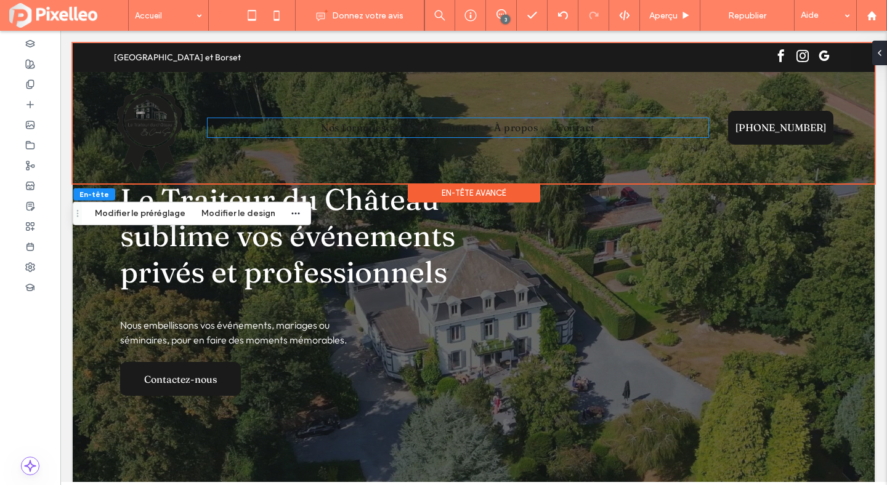
click at [547, 126] on link "À propos" at bounding box center [516, 127] width 62 height 18
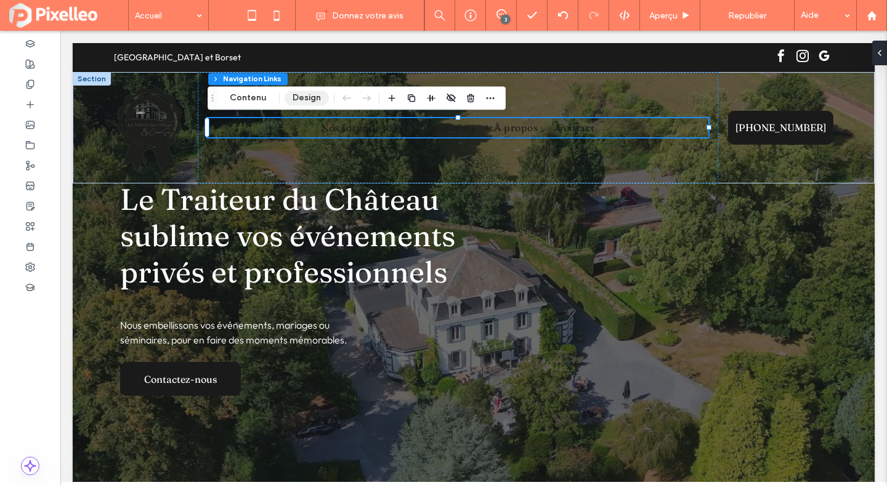
click at [307, 98] on button "Design" at bounding box center [306, 98] width 44 height 15
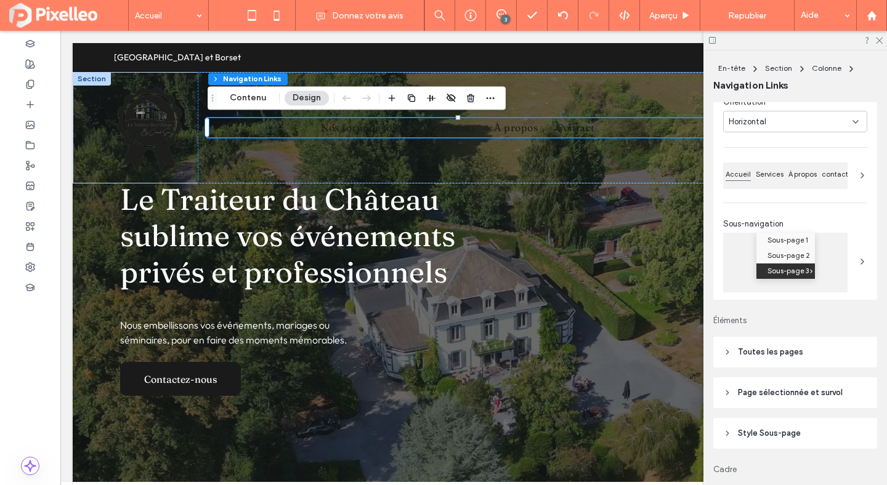
scroll to position [241, 0]
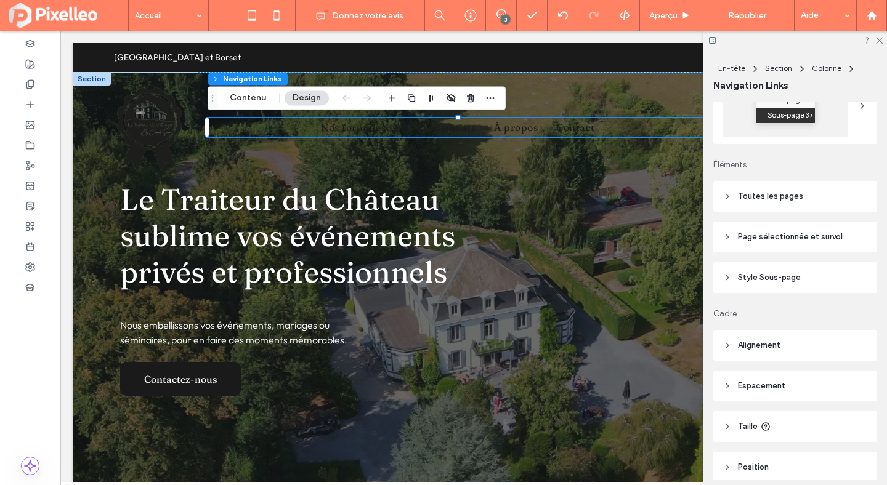
click at [768, 202] on span "Toutes les pages" at bounding box center [770, 196] width 65 height 12
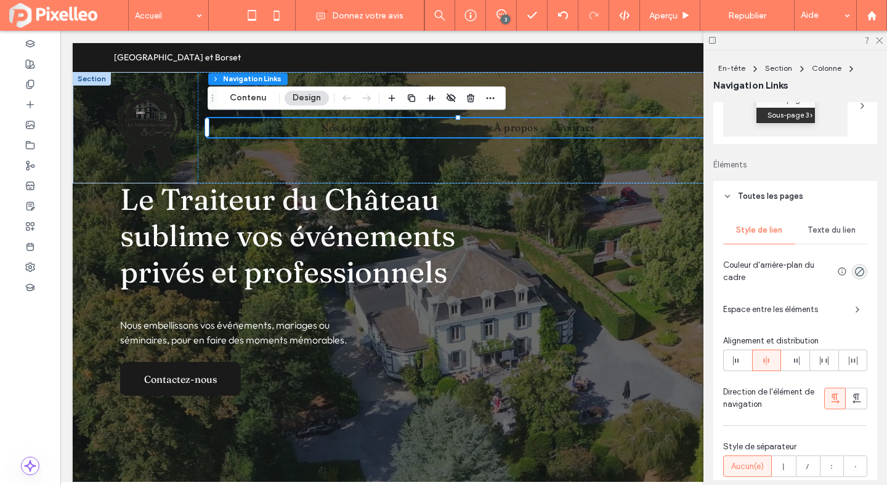
click at [818, 228] on span "Texte du lien" at bounding box center [831, 230] width 48 height 10
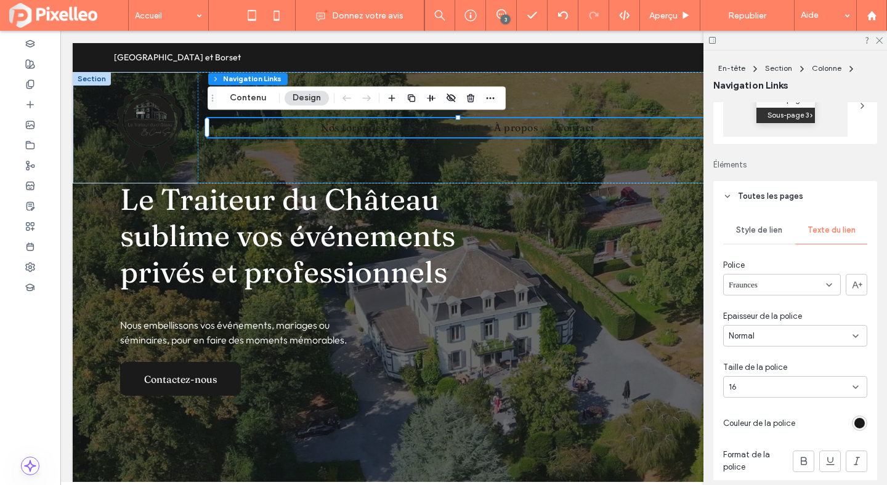
click at [861, 418] on div "rgb(26, 26, 26)" at bounding box center [858, 423] width 15 height 15
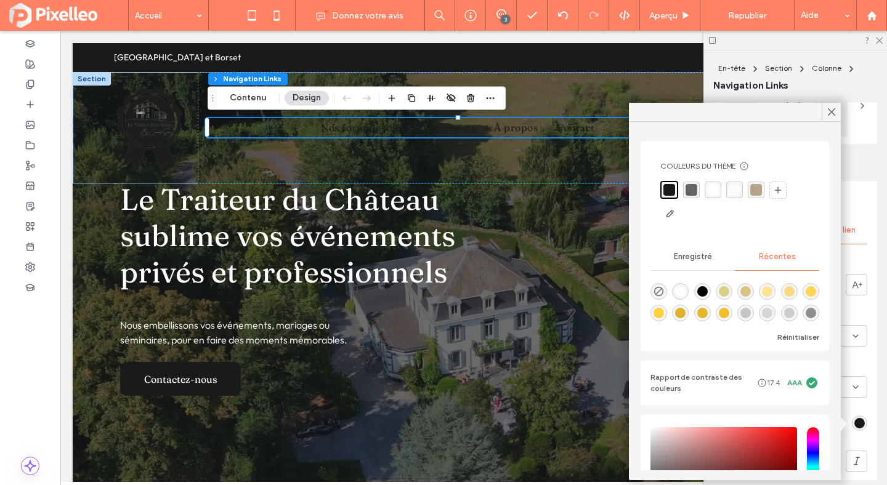
click at [680, 294] on div "rgba(255, 255, 255, 1)" at bounding box center [680, 291] width 10 height 10
type input "*******"
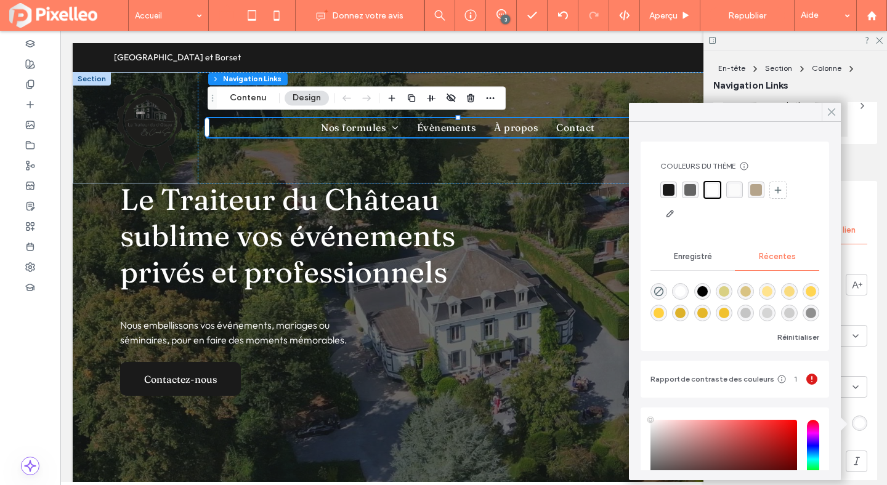
click at [830, 110] on icon at bounding box center [831, 112] width 11 height 11
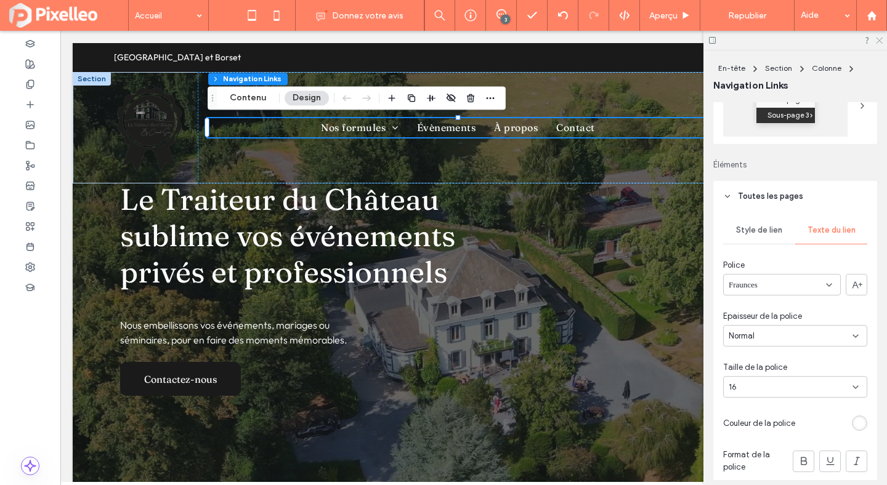
click at [879, 39] on icon at bounding box center [878, 40] width 8 height 8
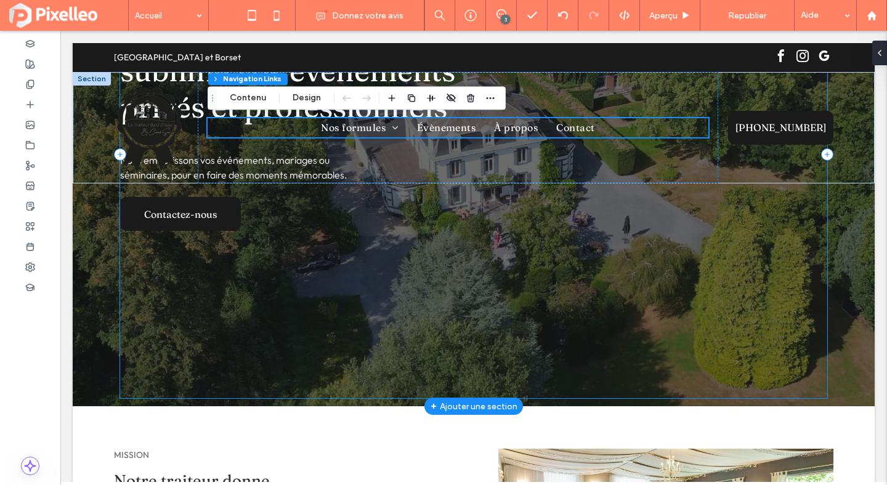
scroll to position [219, 0]
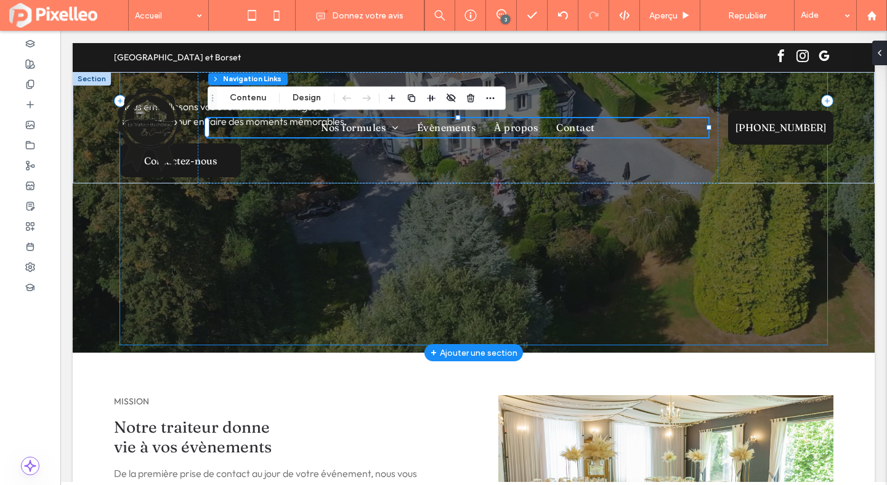
click at [547, 297] on div "Le Traiteur du Château sublime vos événements privés et professionnels Nous emb…" at bounding box center [473, 101] width 707 height 488
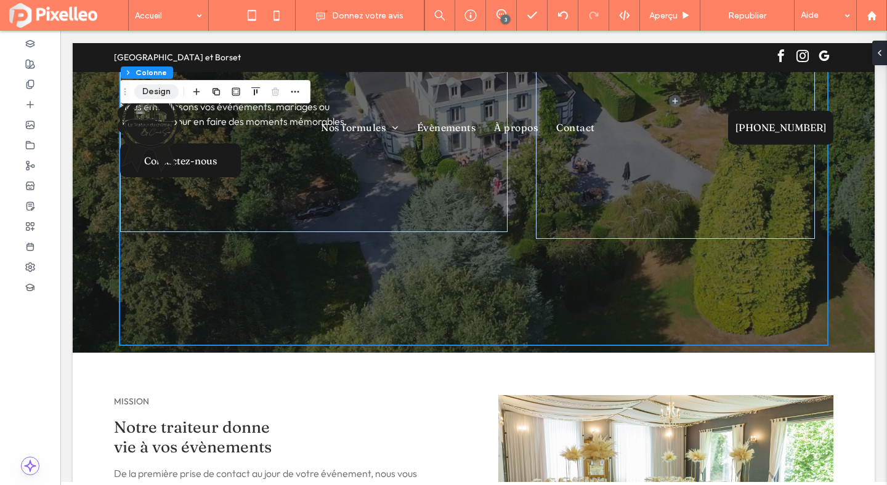
click at [154, 91] on button "Design" at bounding box center [156, 91] width 44 height 15
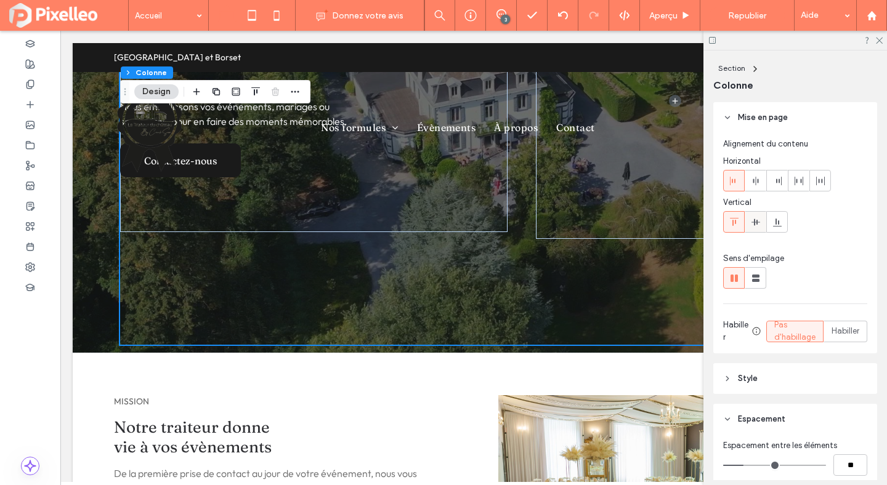
click at [760, 223] on div at bounding box center [755, 222] width 20 height 20
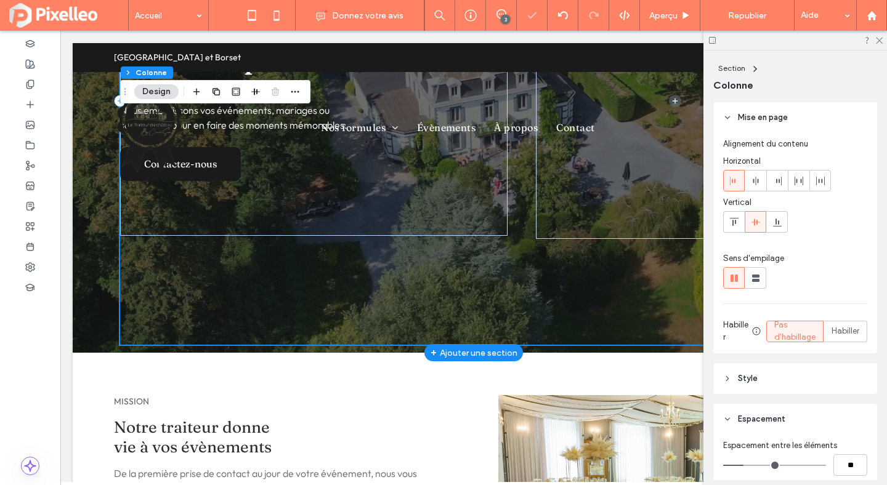
click at [569, 281] on div "Le Traiteur du Château sublime vos événements privés et professionnels Nous emb…" at bounding box center [473, 101] width 707 height 488
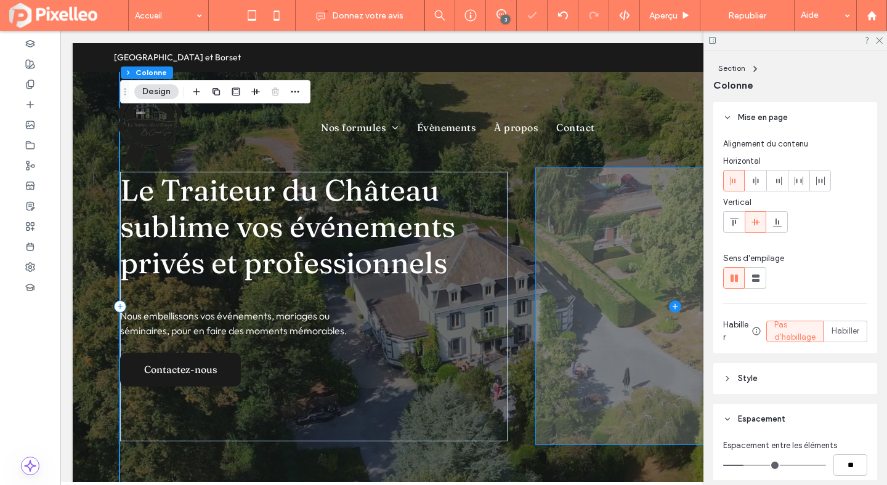
scroll to position [0, 0]
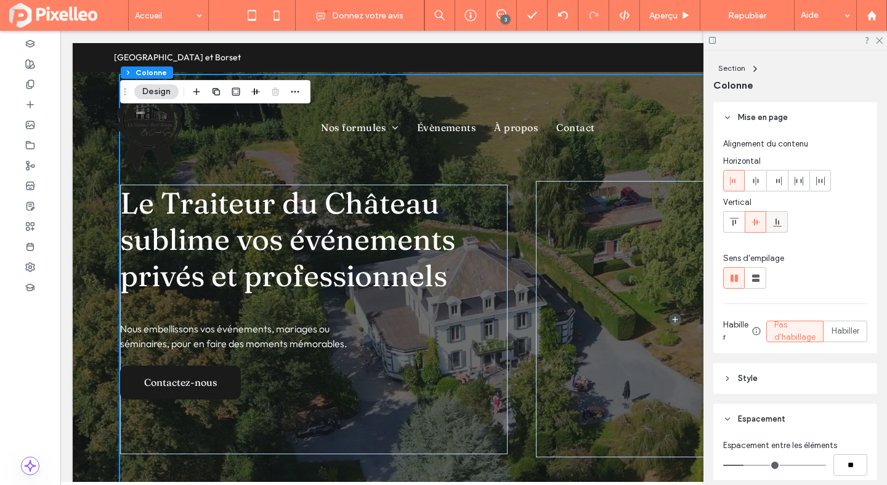
click at [774, 220] on icon at bounding box center [777, 222] width 10 height 10
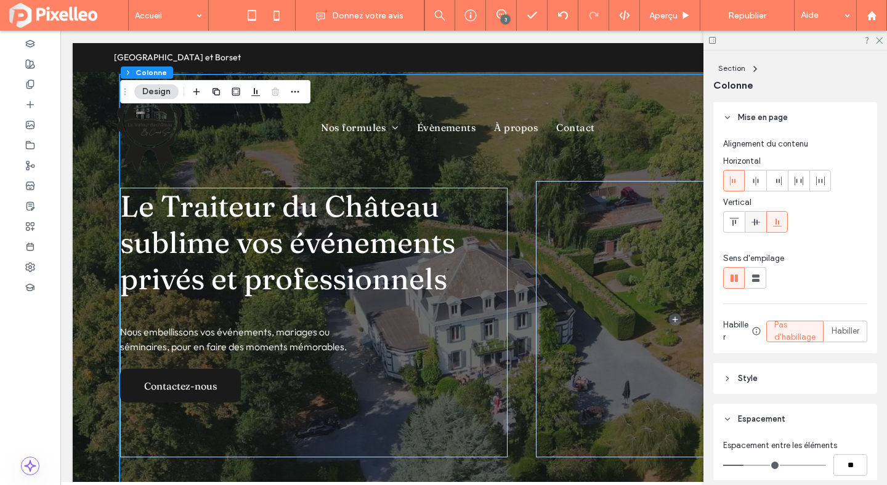
click at [757, 221] on icon at bounding box center [756, 222] width 10 height 10
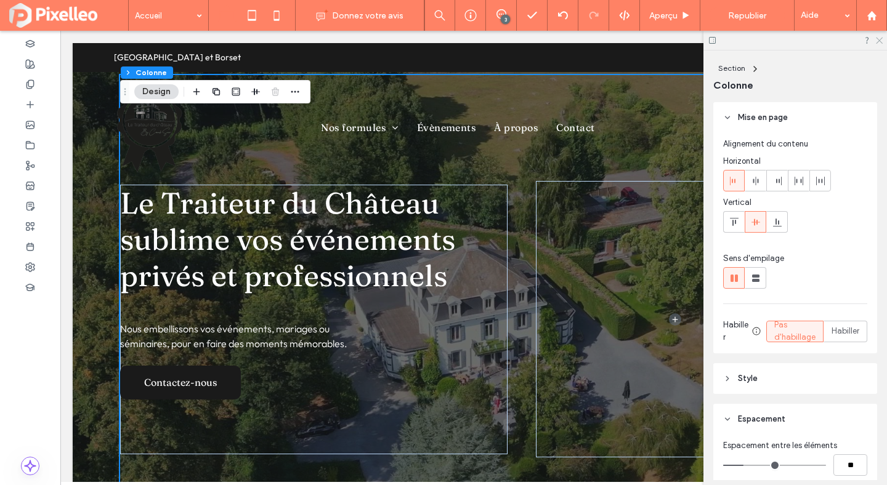
click at [878, 39] on icon at bounding box center [878, 40] width 8 height 8
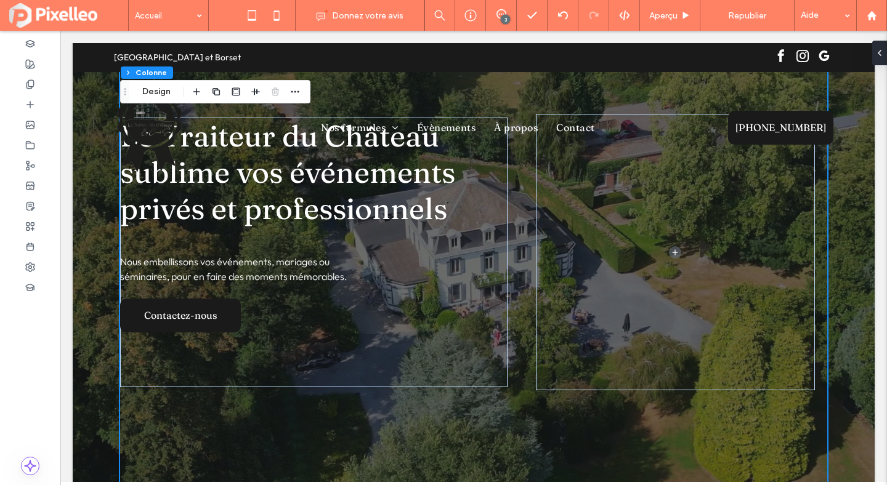
scroll to position [202, 0]
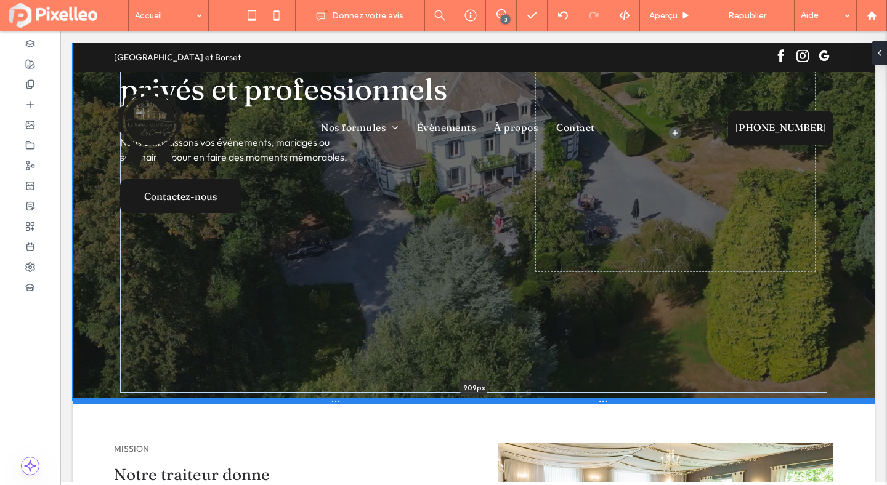
drag, startPoint x: 578, startPoint y: 368, endPoint x: 573, endPoint y: 399, distance: 31.8
click at [573, 399] on div at bounding box center [474, 401] width 802 height 6
type input "***"
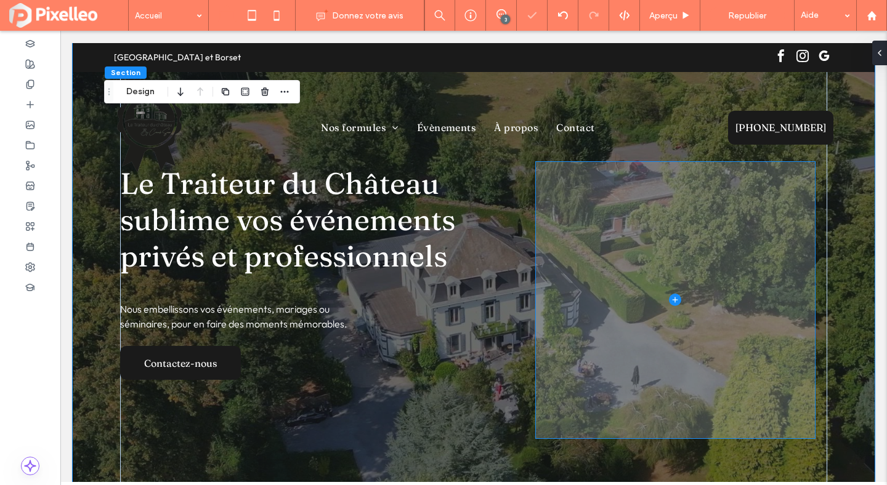
scroll to position [0, 0]
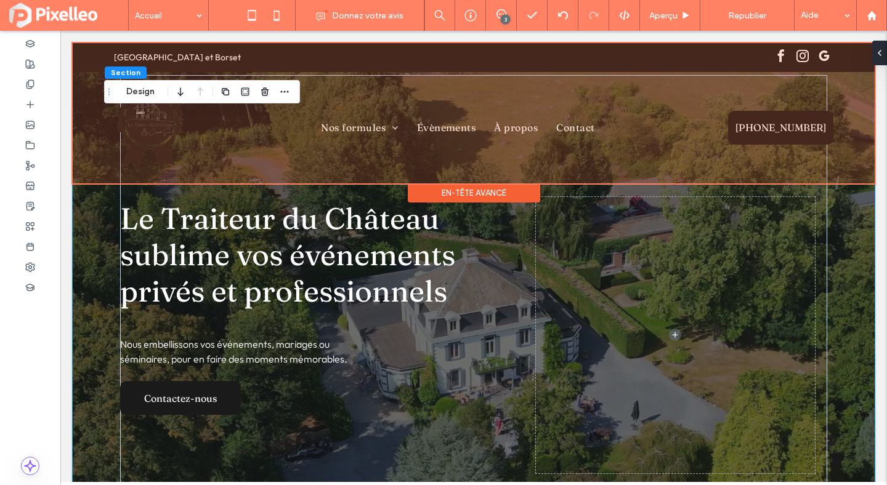
click at [400, 126] on div at bounding box center [474, 113] width 802 height 140
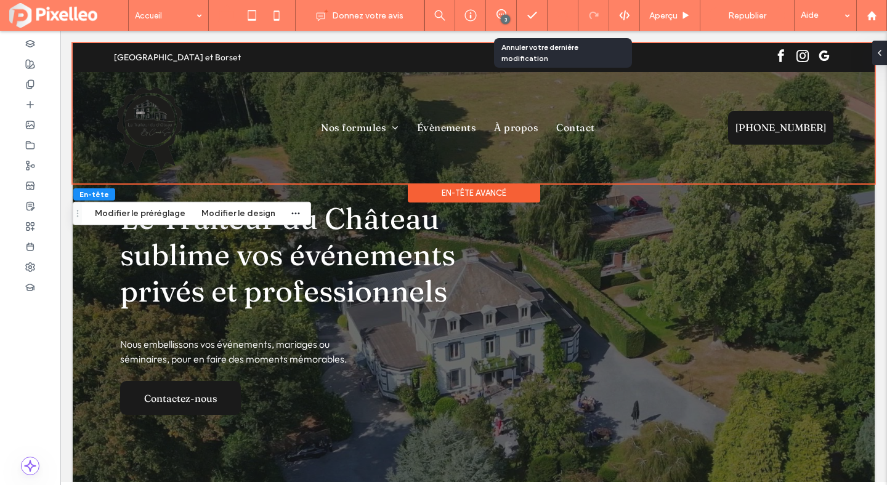
click at [568, 20] on div at bounding box center [562, 15] width 31 height 31
click at [562, 18] on icon at bounding box center [563, 15] width 10 height 10
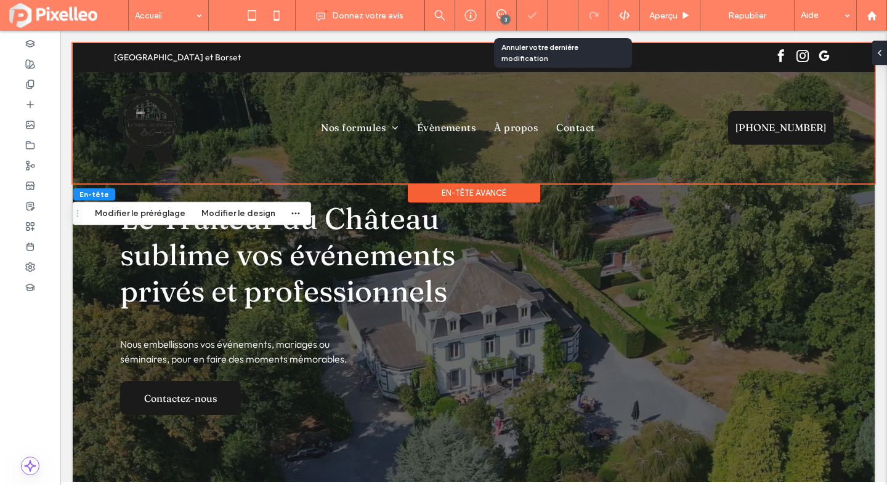
click at [562, 18] on icon at bounding box center [563, 15] width 10 height 10
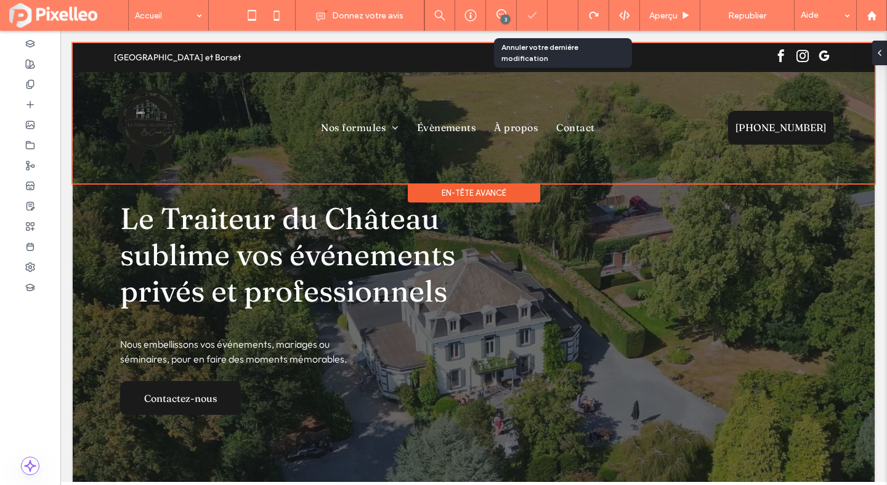
click at [562, 18] on icon at bounding box center [563, 15] width 10 height 10
click at [562, 18] on div "Accueil Donnez votre avis 3 Aperçu Republier Aide Design Panel Commentaires sur…" at bounding box center [443, 242] width 887 height 485
click at [562, 18] on div at bounding box center [443, 242] width 887 height 485
click at [562, 18] on icon at bounding box center [563, 15] width 10 height 10
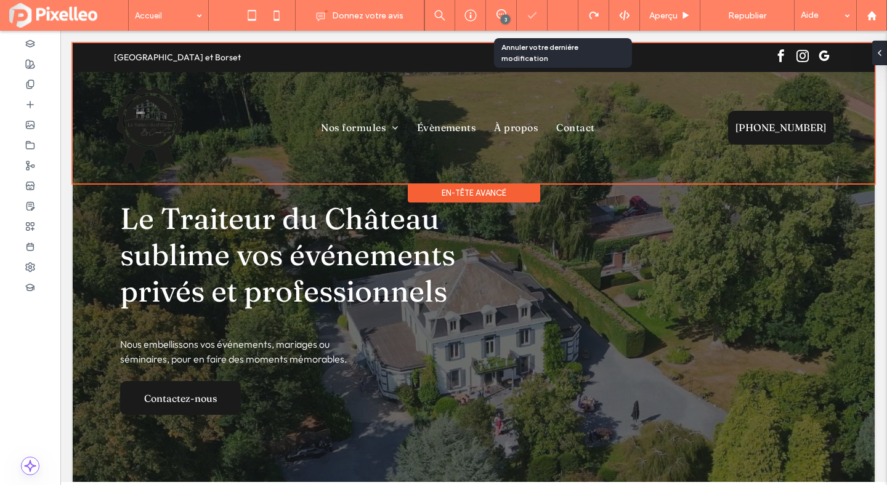
click at [562, 18] on icon at bounding box center [563, 15] width 10 height 10
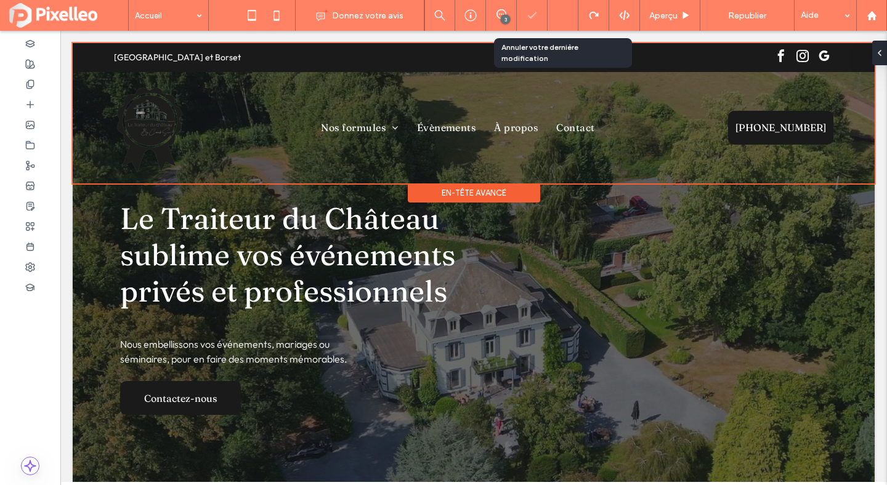
click at [562, 18] on icon at bounding box center [563, 15] width 10 height 10
click at [562, 18] on div "Accueil Donnez votre avis 3 Aperçu Republier Aide Design Panel Commentaires sur…" at bounding box center [443, 242] width 887 height 485
click at [562, 18] on icon at bounding box center [563, 15] width 10 height 10
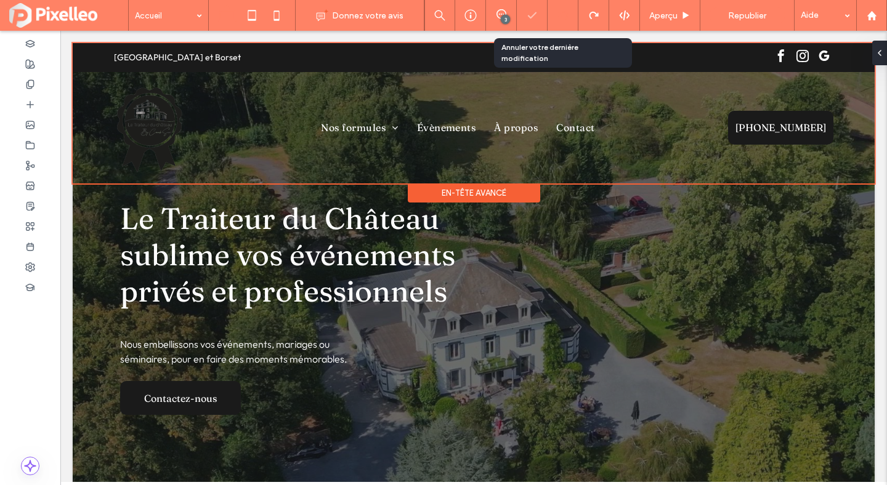
click at [562, 18] on icon at bounding box center [563, 15] width 10 height 10
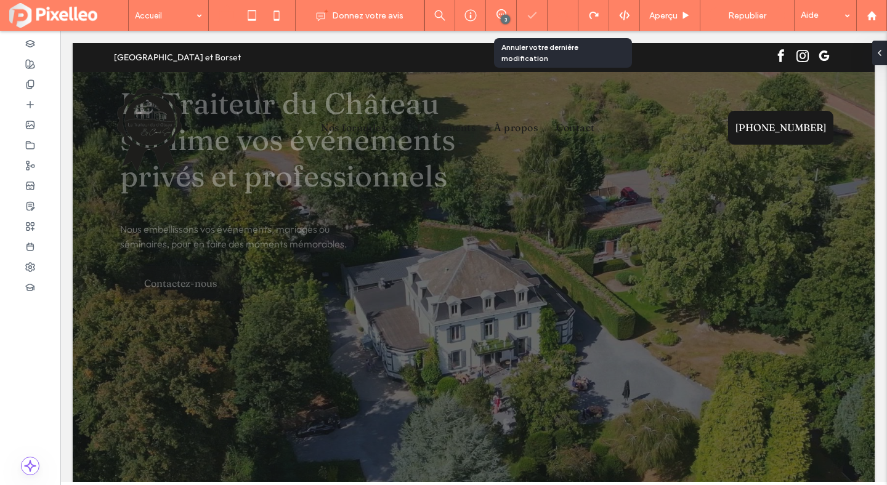
click at [562, 18] on icon at bounding box center [563, 15] width 10 height 10
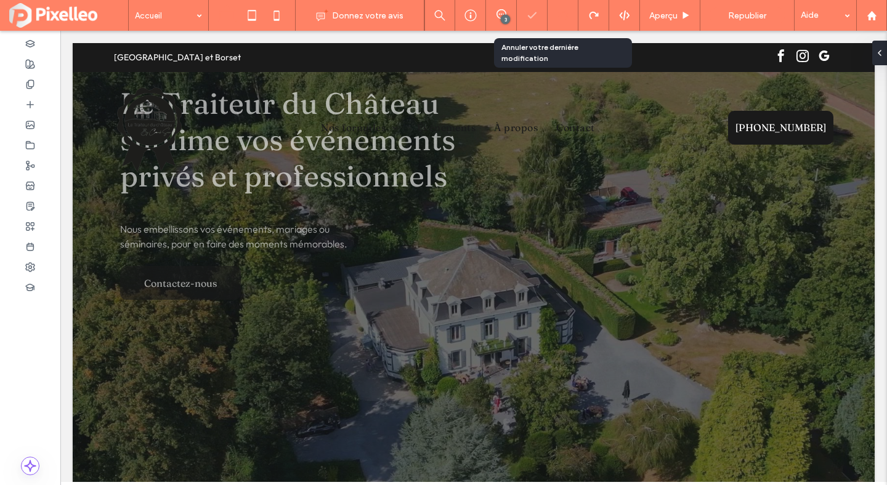
click at [562, 18] on icon at bounding box center [563, 15] width 10 height 10
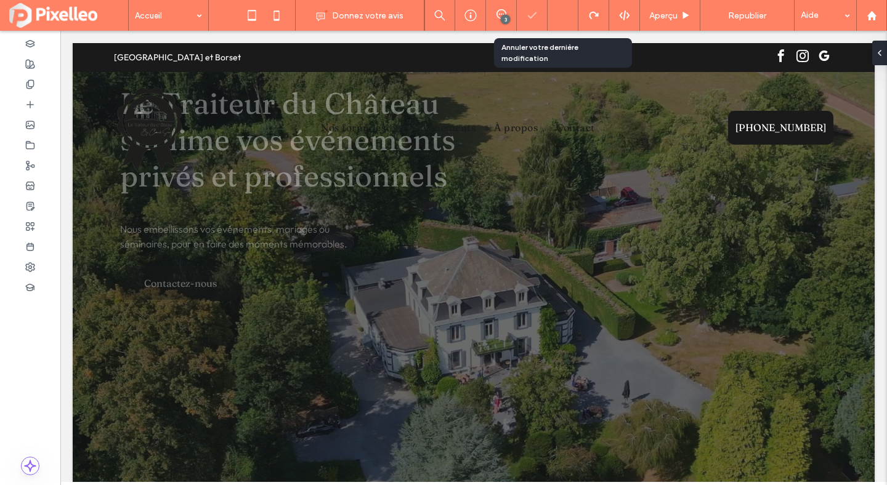
click at [562, 18] on icon at bounding box center [563, 15] width 10 height 10
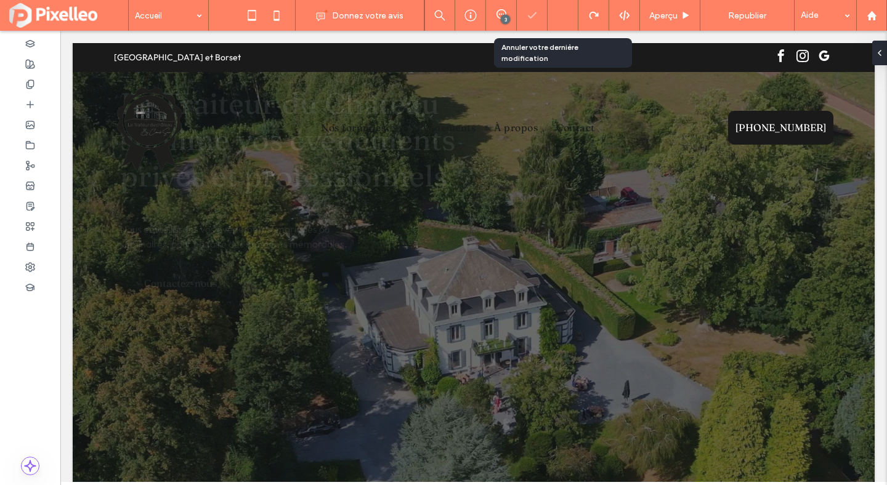
click at [562, 18] on icon at bounding box center [563, 15] width 10 height 10
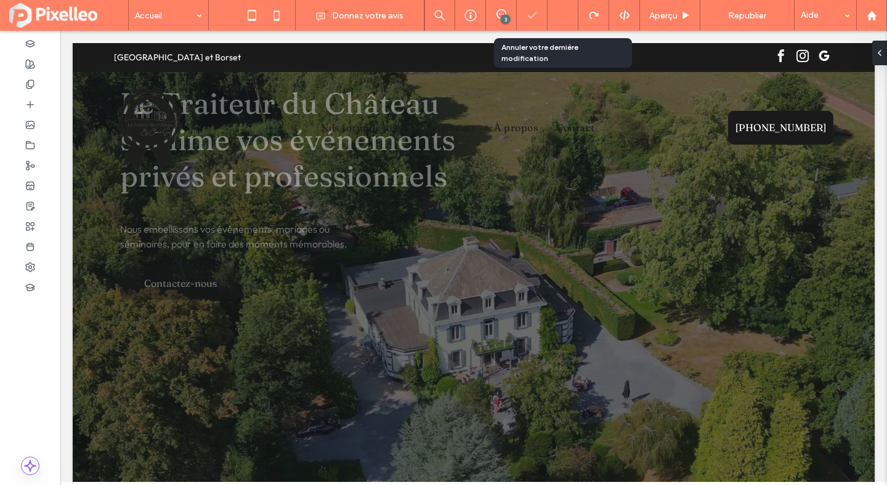
click at [562, 18] on icon at bounding box center [563, 15] width 10 height 10
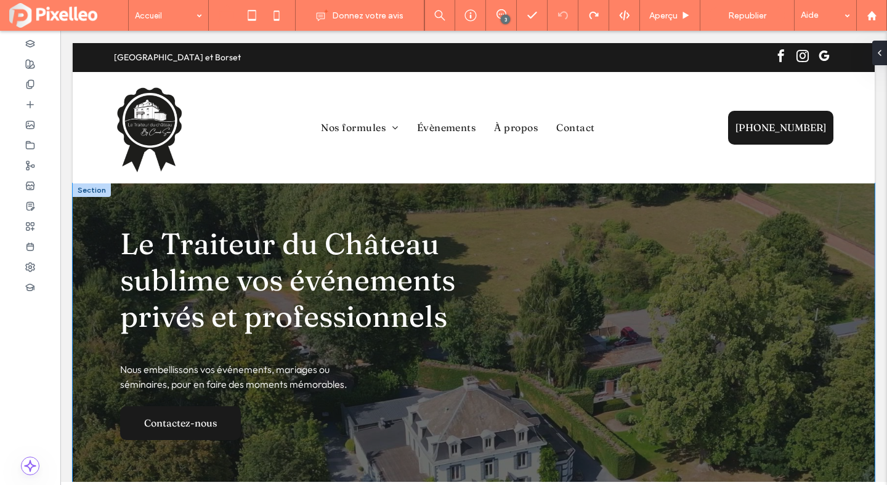
click at [563, 201] on div "Le Traiteur du Château sublime vos événements privés et professionnels Nous emb…" at bounding box center [473, 447] width 739 height 528
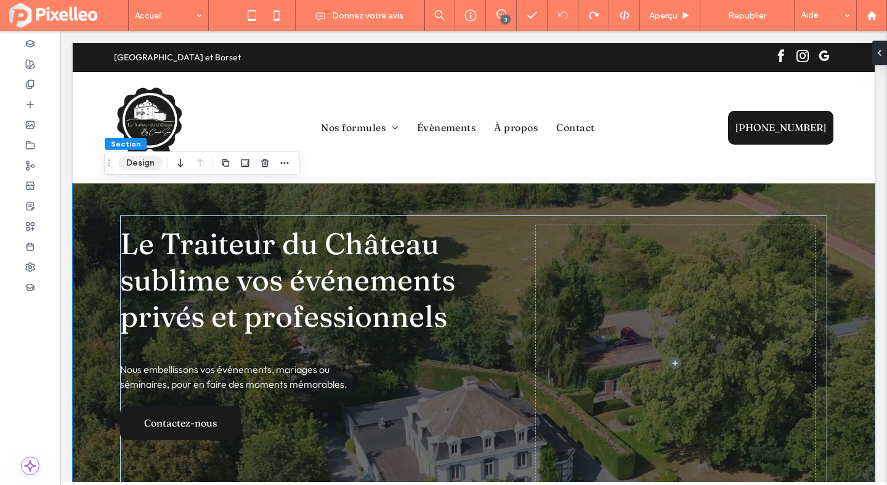
click at [143, 163] on button "Design" at bounding box center [140, 163] width 44 height 15
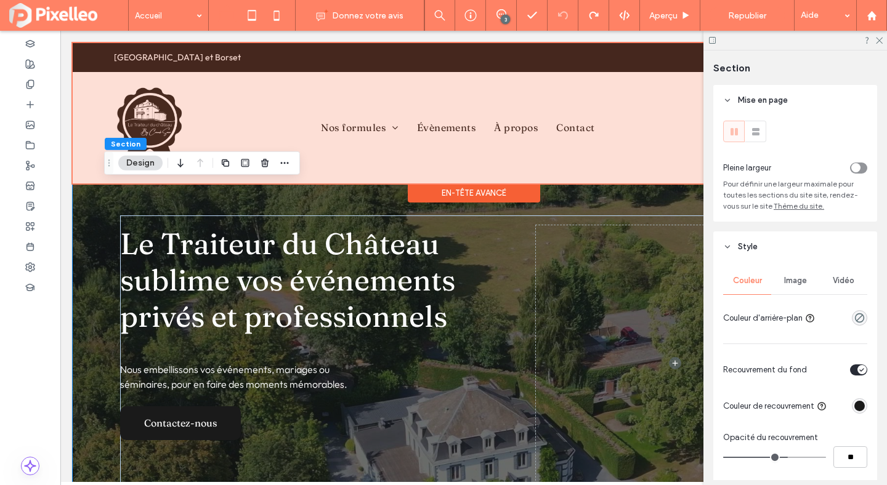
click at [485, 203] on div "En-tête avancé" at bounding box center [474, 192] width 132 height 19
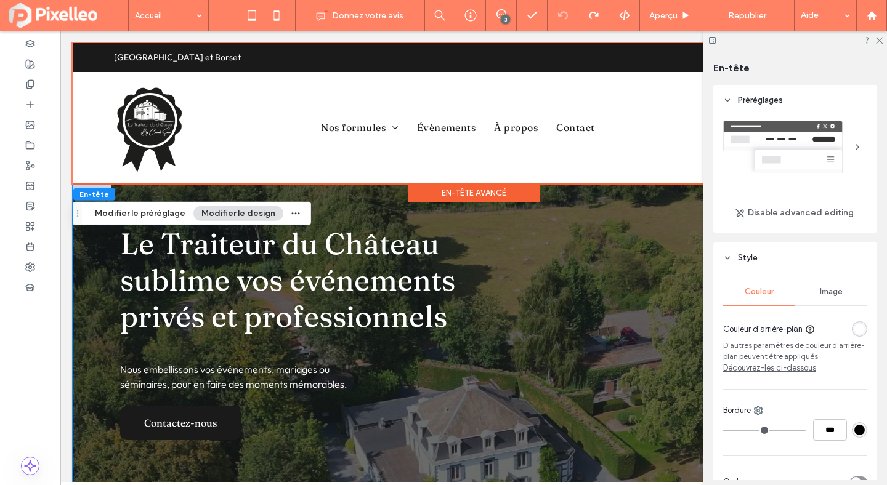
click at [565, 196] on div "Le Traiteur du Château sublime vos événements privés et professionnels Nous emb…" at bounding box center [473, 447] width 739 height 528
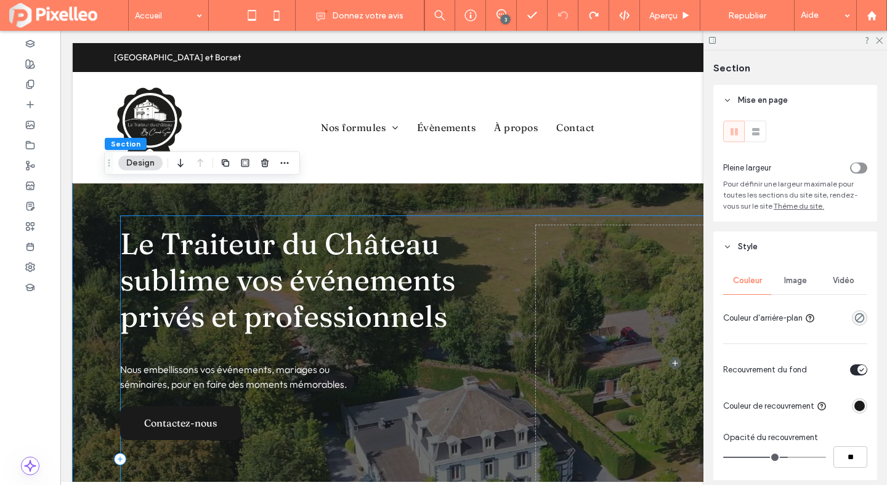
click at [543, 230] on span at bounding box center [675, 363] width 279 height 276
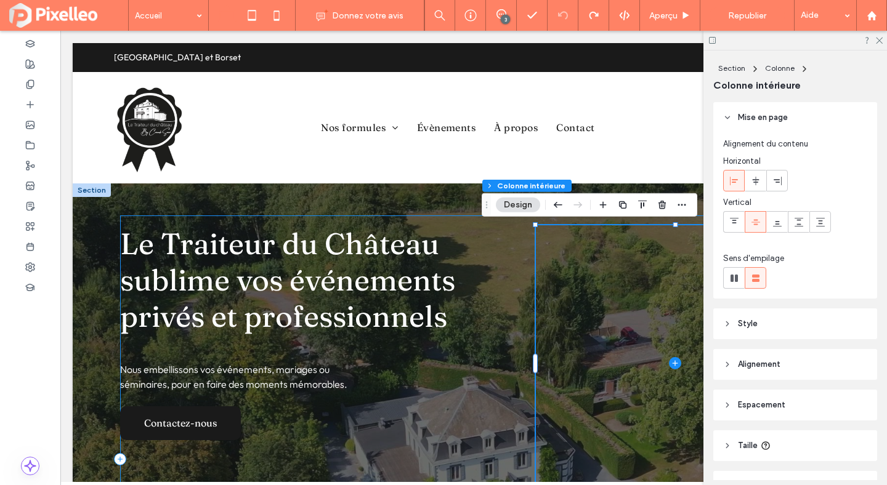
click at [511, 231] on div "Le Traiteur du Château sublime vos événements privés et professionnels Nous emb…" at bounding box center [473, 459] width 707 height 488
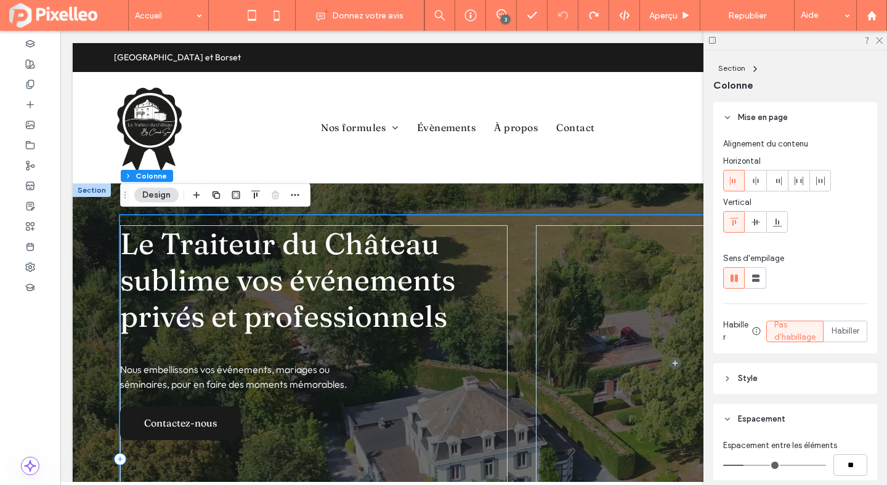
click at [517, 229] on div "Le Traiteur du Château sublime vos événements privés et professionnels Nous emb…" at bounding box center [473, 459] width 707 height 488
click at [755, 223] on icon at bounding box center [756, 222] width 10 height 10
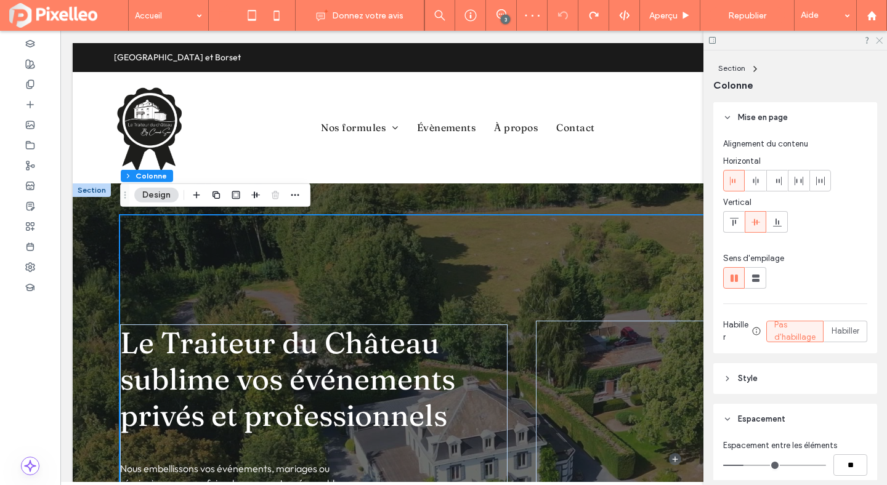
click at [877, 39] on use at bounding box center [878, 41] width 7 height 7
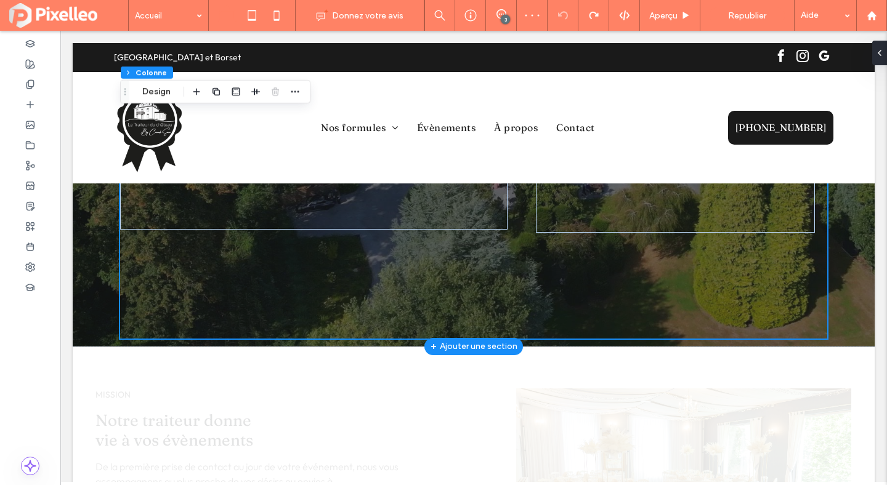
scroll to position [375, 0]
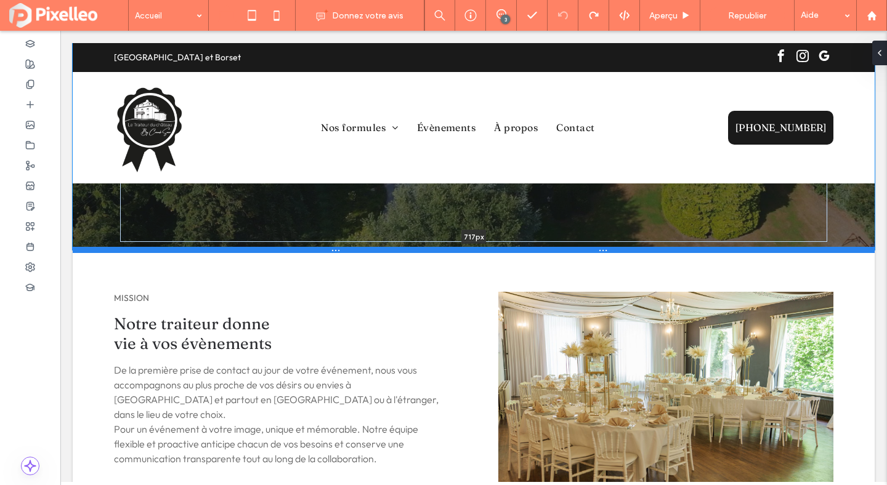
drag, startPoint x: 552, startPoint y: 337, endPoint x: 576, endPoint y: 251, distance: 89.6
click at [576, 251] on div at bounding box center [474, 250] width 802 height 6
type input "***"
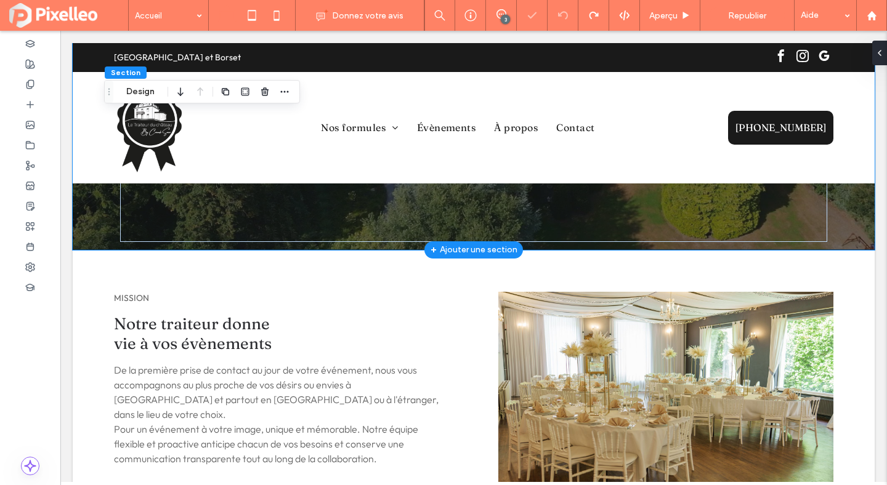
scroll to position [0, 0]
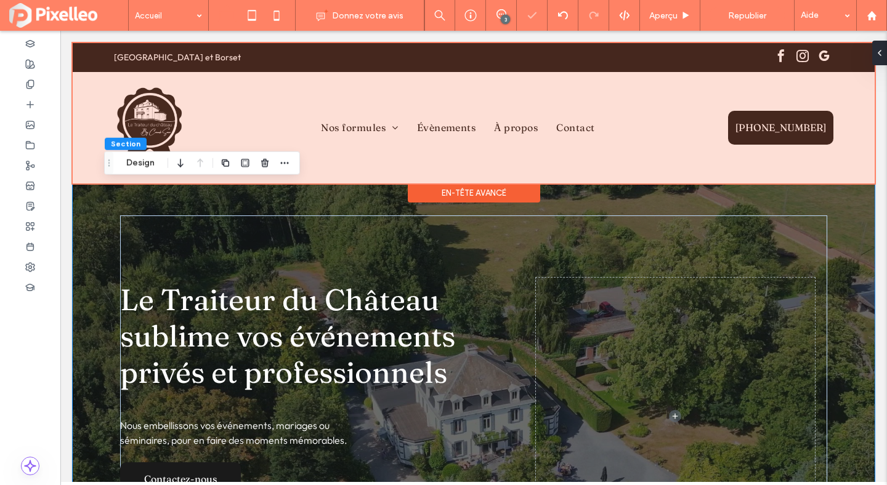
click at [172, 114] on div at bounding box center [474, 113] width 802 height 140
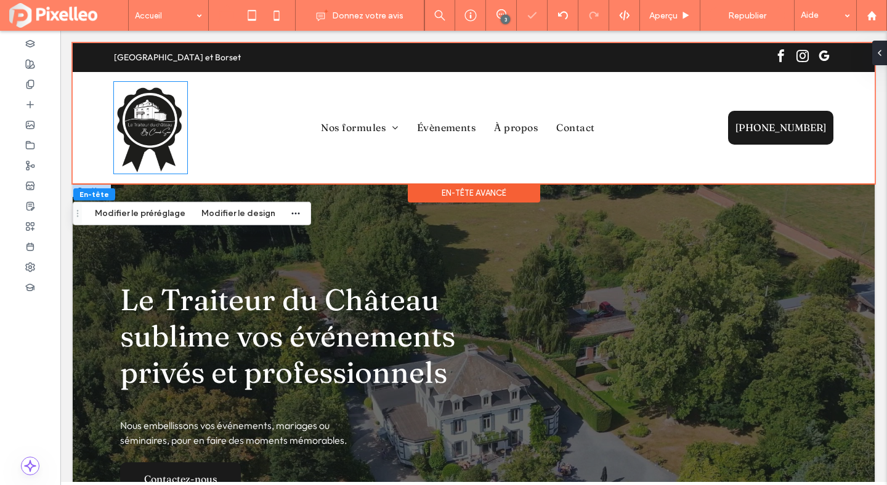
click at [172, 114] on img at bounding box center [150, 128] width 73 height 92
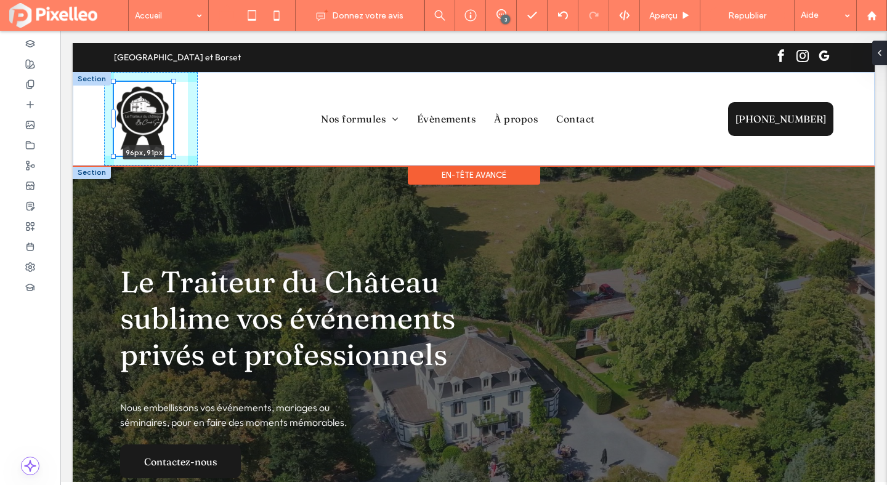
drag, startPoint x: 187, startPoint y: 171, endPoint x: 182, endPoint y: 144, distance: 27.4
click at [182, 144] on div "96px , 91px Nos formules Apéritifs Repas servi à table Buffet froid Buffet froi…" at bounding box center [473, 119] width 739 height 94
type input "**"
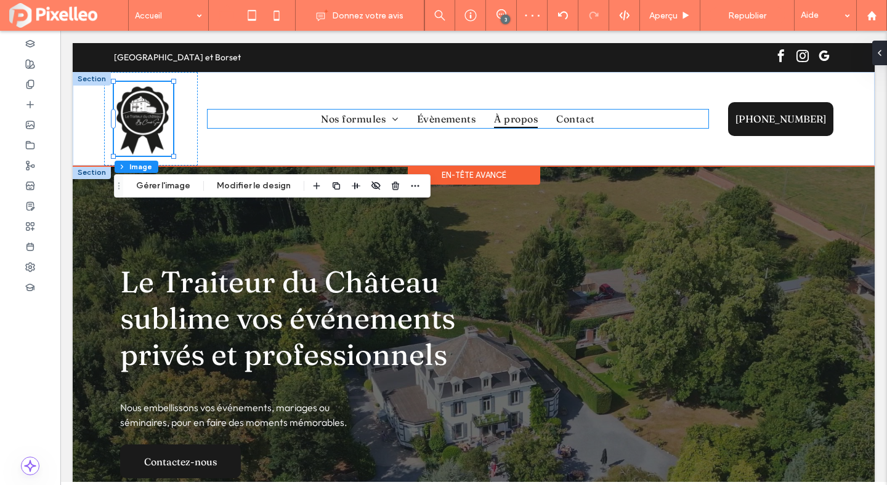
click at [486, 115] on link "À propos" at bounding box center [516, 119] width 62 height 18
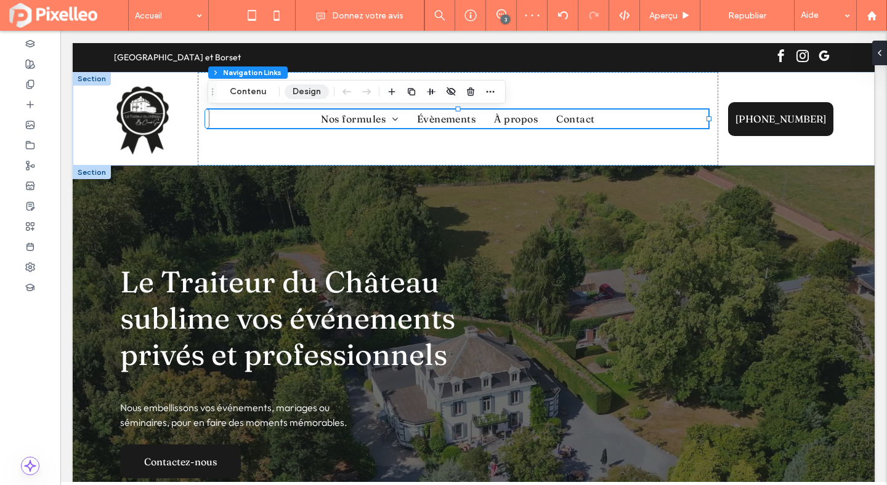
click at [300, 89] on button "Design" at bounding box center [306, 91] width 44 height 15
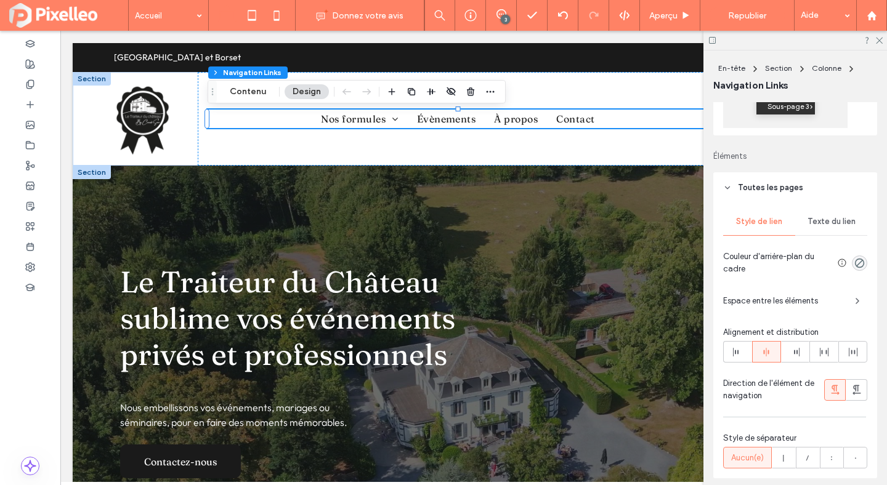
scroll to position [295, 0]
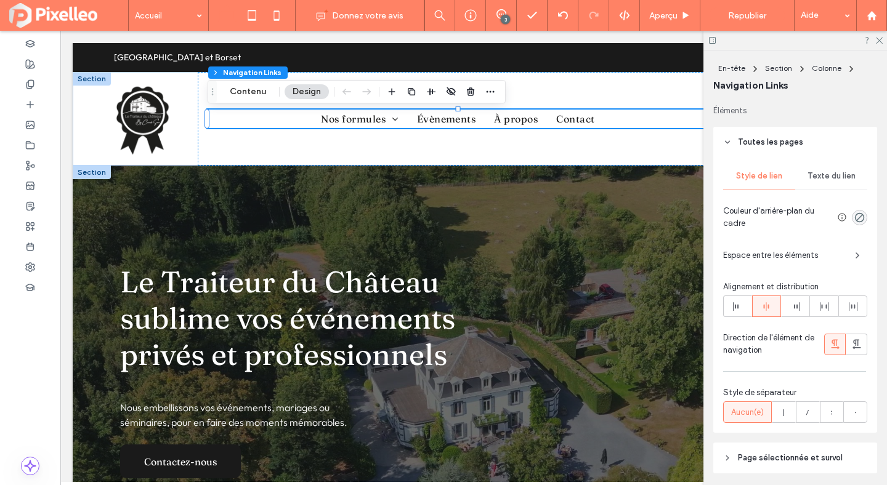
click at [833, 178] on span "Texte du lien" at bounding box center [831, 176] width 48 height 10
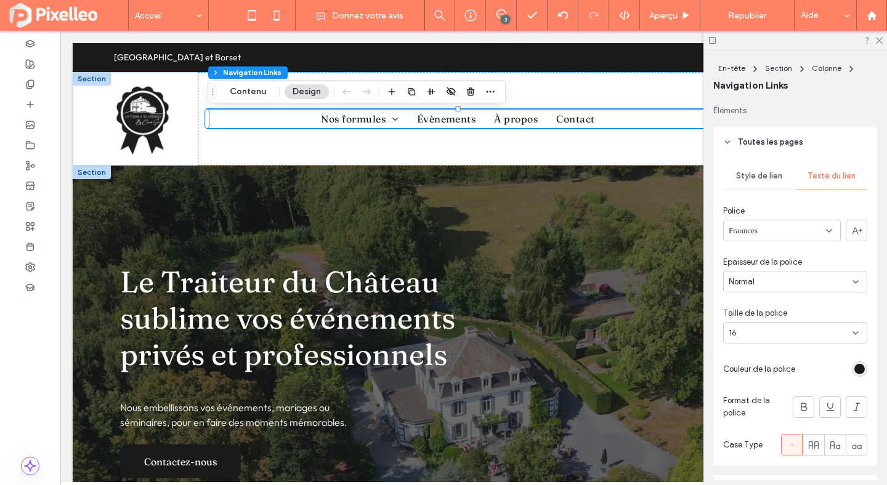
click at [832, 342] on div "16" at bounding box center [795, 333] width 144 height 22
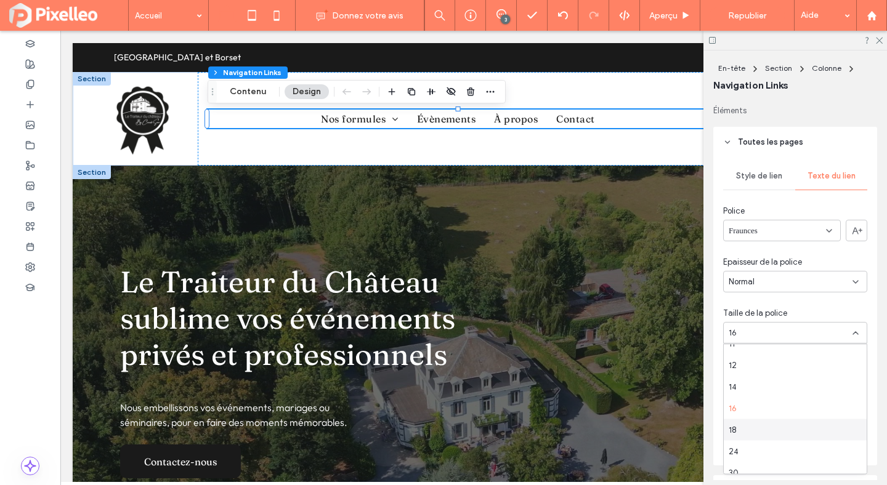
click at [806, 428] on div "18" at bounding box center [794, 430] width 143 height 22
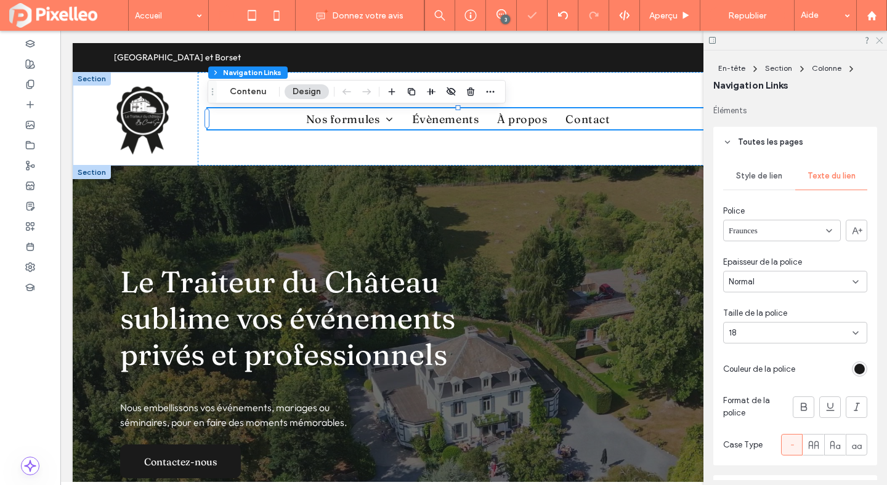
click at [878, 41] on use at bounding box center [878, 41] width 7 height 7
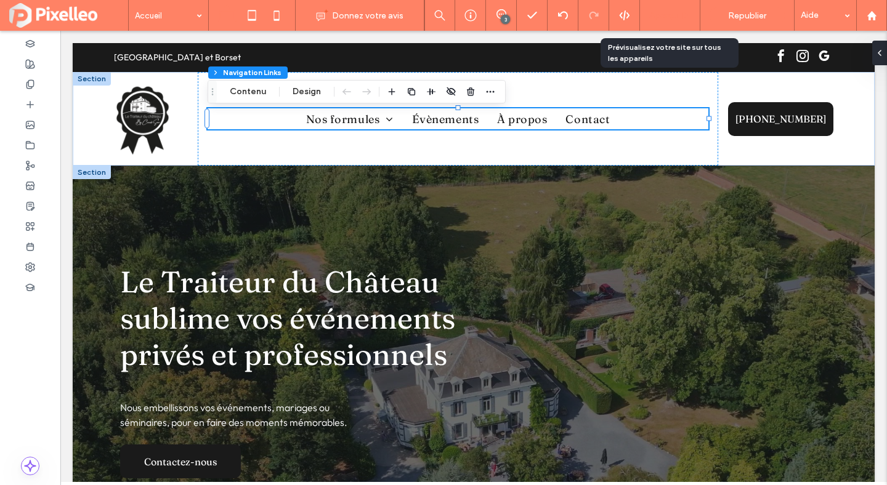
click at [669, 13] on span "Aperçu" at bounding box center [663, 15] width 28 height 10
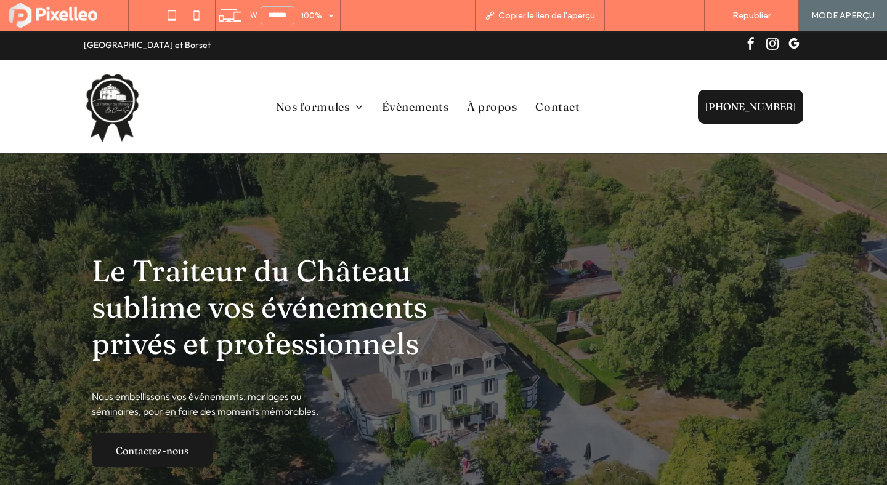
drag, startPoint x: 651, startPoint y: 22, endPoint x: 646, endPoint y: 0, distance: 22.8
click at [651, 22] on div "Retour à l'éditeur" at bounding box center [655, 15] width 100 height 31
click at [652, 22] on div "Retour à l'éditeur" at bounding box center [655, 15] width 100 height 31
click at [659, 18] on span "Retour à l'éditeur" at bounding box center [660, 15] width 68 height 10
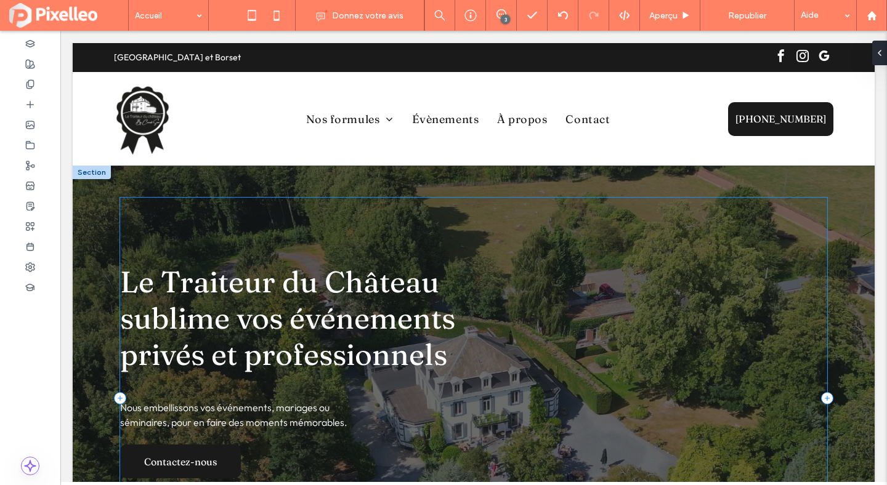
click at [500, 262] on div "Le Traiteur du Château sublime vos événements privés et professionnels Nous emb…" at bounding box center [473, 398] width 707 height 401
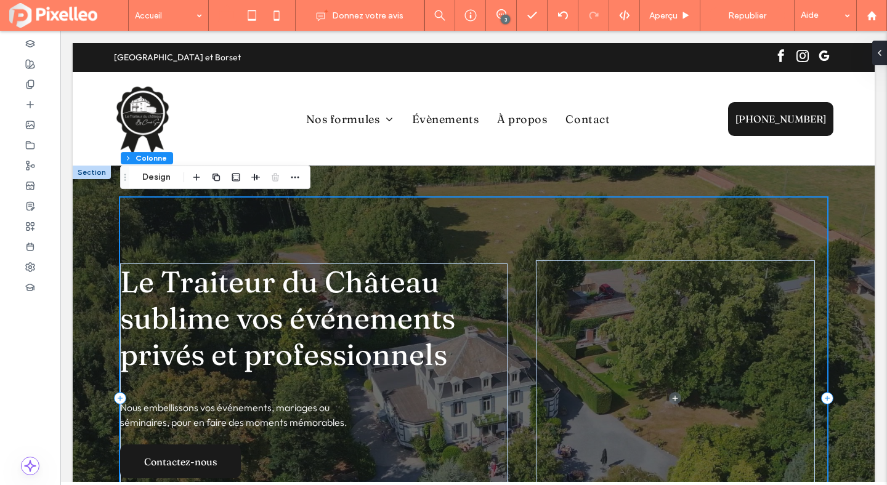
click at [512, 244] on div "Le Traiteur du Château sublime vos événements privés et professionnels Nous emb…" at bounding box center [473, 398] width 707 height 401
click at [161, 177] on button "Design" at bounding box center [156, 177] width 44 height 15
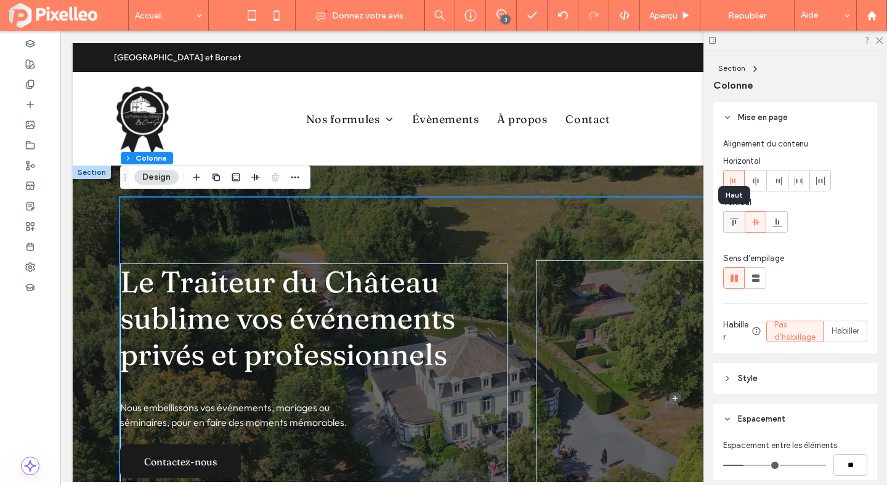
click at [734, 225] on icon at bounding box center [734, 222] width 10 height 10
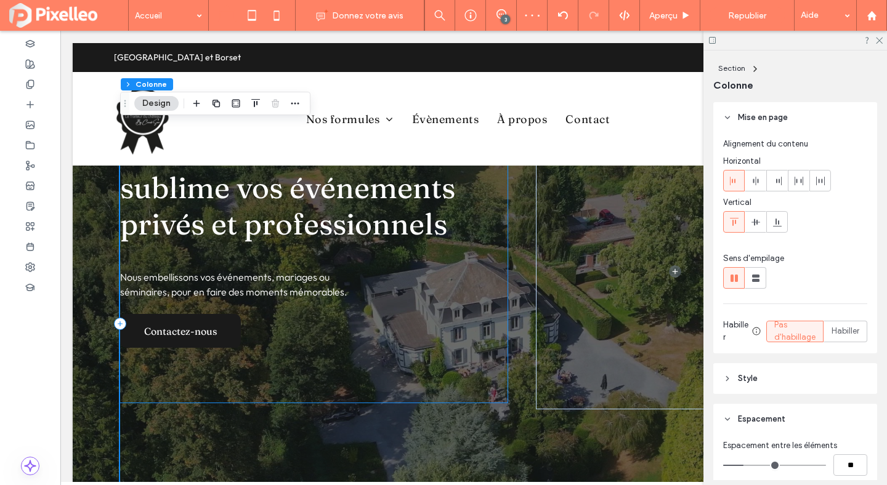
scroll to position [72, 0]
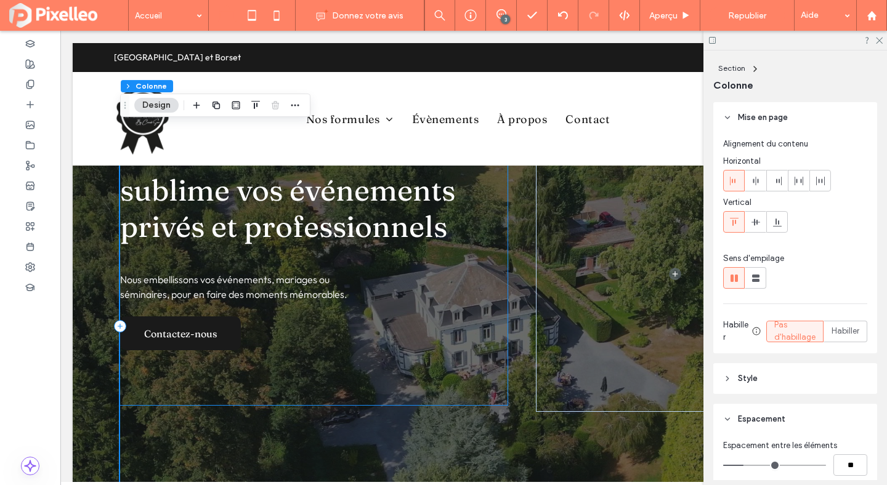
click at [421, 385] on div "Le Traiteur du Château sublime vos événements privés et professionnels Nous emb…" at bounding box center [313, 270] width 387 height 270
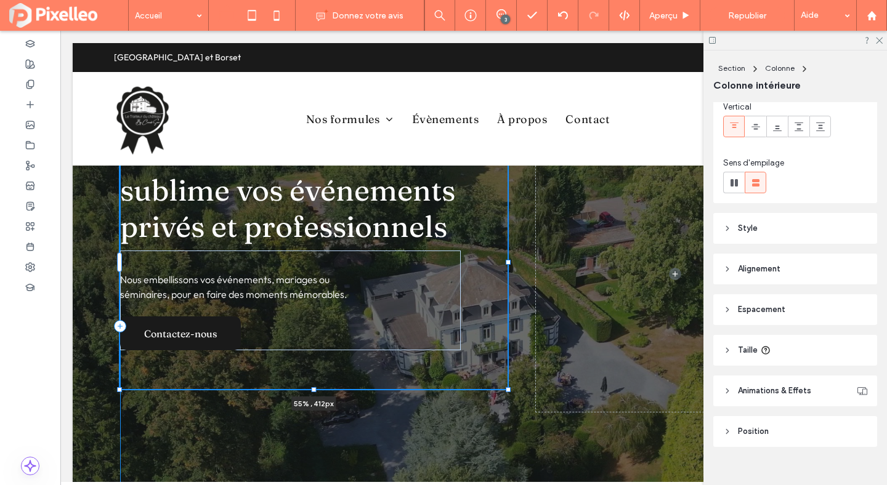
scroll to position [111, 0]
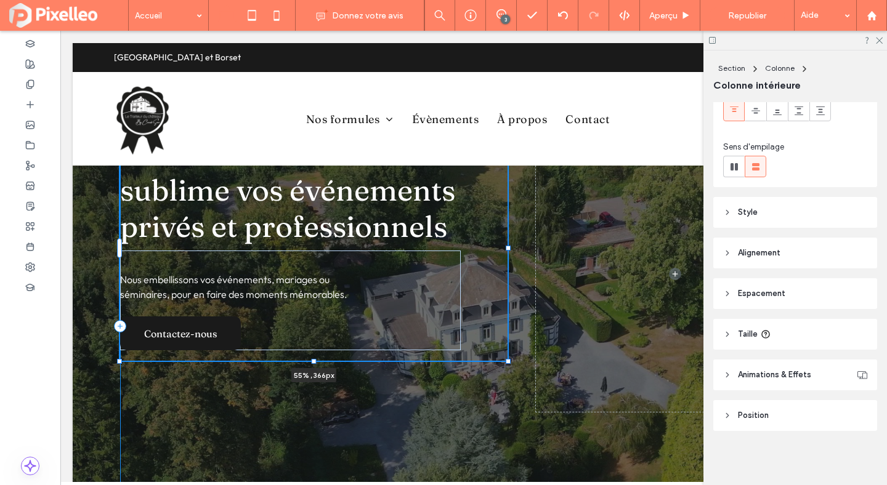
drag, startPoint x: 312, startPoint y: 407, endPoint x: 313, endPoint y: 363, distance: 44.3
click at [313, 363] on div at bounding box center [314, 361] width 5 height 5
type input "***"
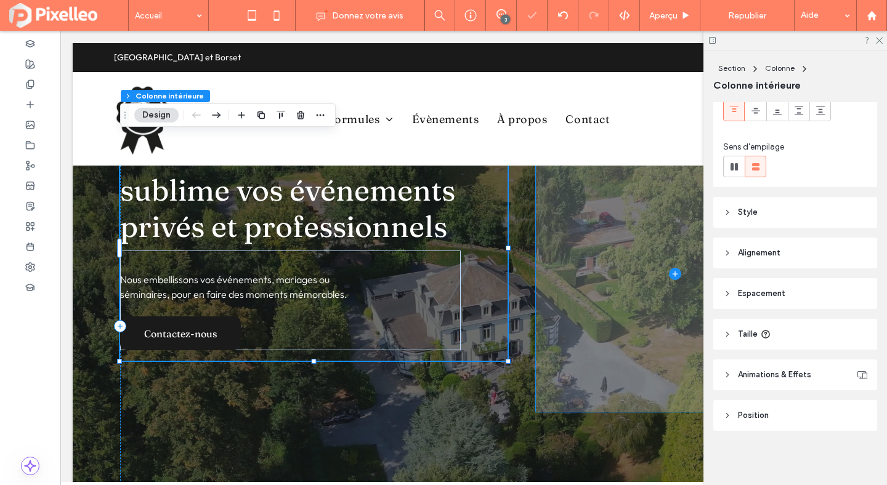
click at [573, 358] on span at bounding box center [675, 273] width 279 height 276
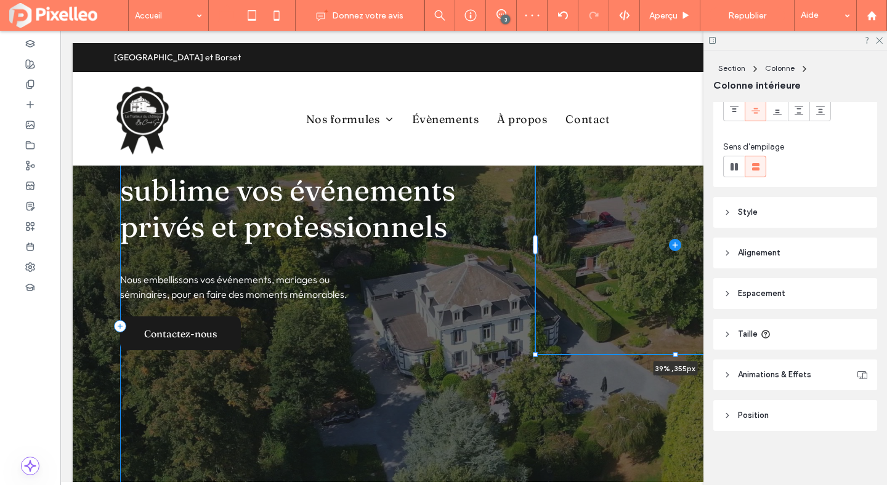
drag, startPoint x: 675, startPoint y: 413, endPoint x: 671, endPoint y: 356, distance: 57.4
click at [671, 356] on div "Le Traiteur du Château sublime vos événements privés et professionnels Nous emb…" at bounding box center [473, 314] width 739 height 441
type input "***"
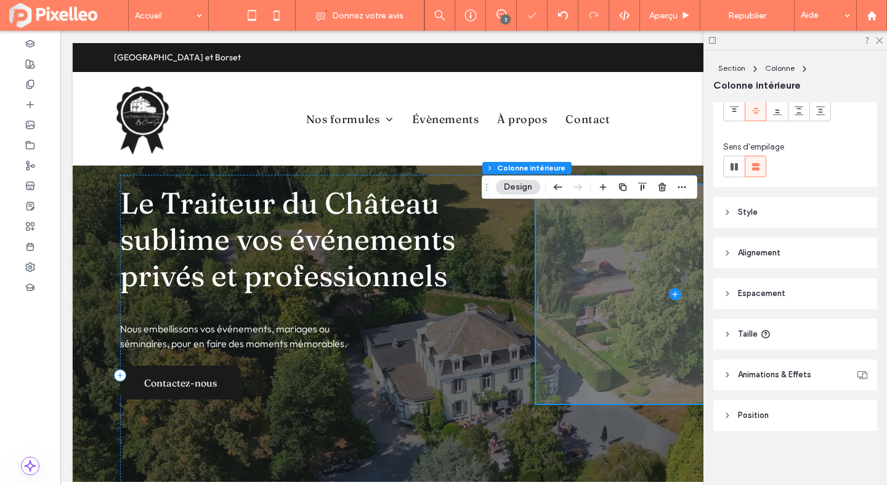
scroll to position [0, 0]
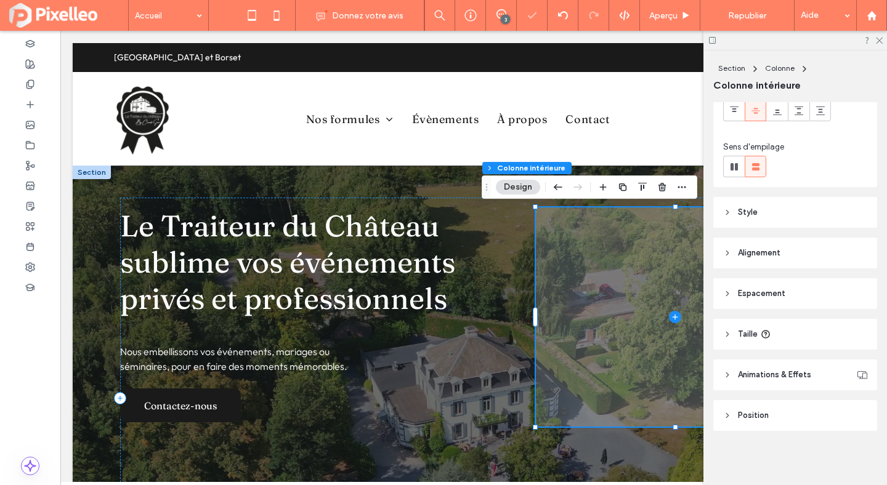
click at [590, 283] on span at bounding box center [675, 316] width 279 height 219
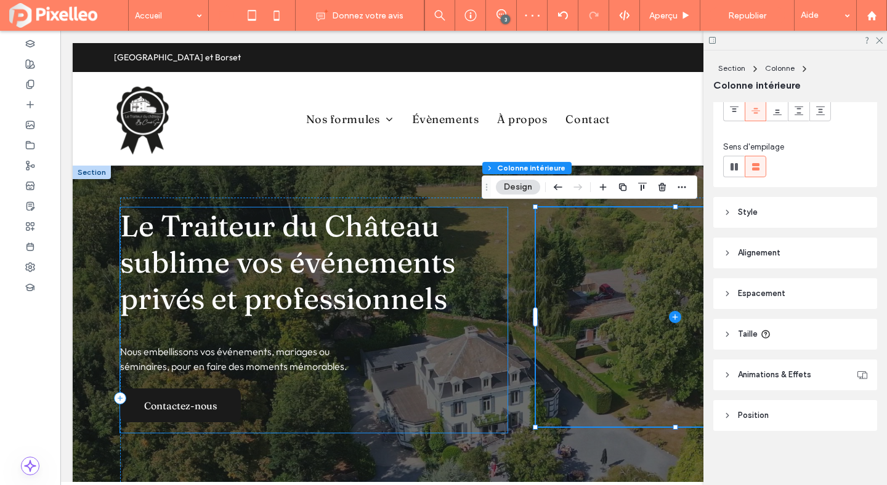
click at [491, 296] on div "Le Traiteur du Château sublime vos événements privés et professionnels Nous emb…" at bounding box center [313, 319] width 387 height 225
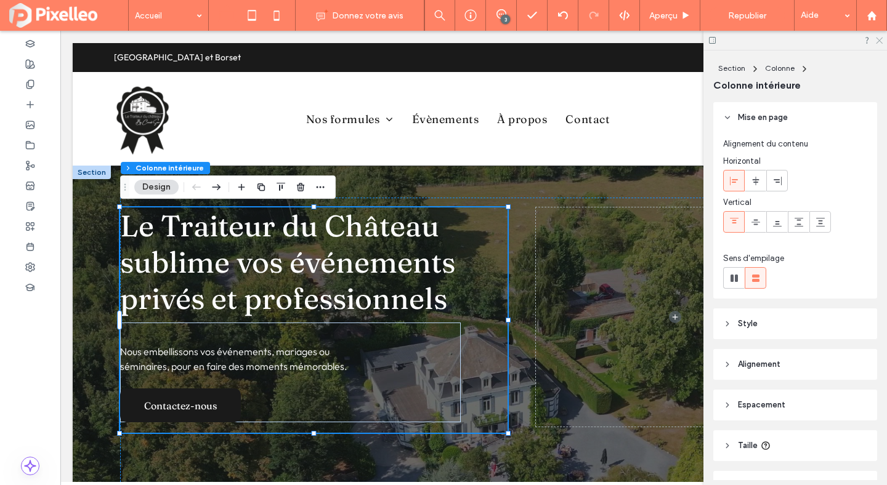
click at [882, 41] on icon at bounding box center [878, 40] width 8 height 8
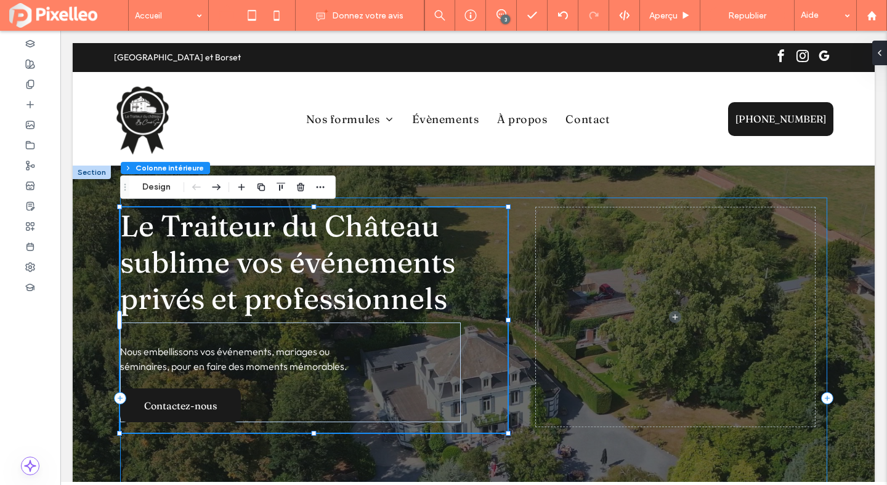
click at [518, 206] on div "Le Traiteur du Château sublime vos événements privés et professionnels Nous emb…" at bounding box center [473, 398] width 707 height 401
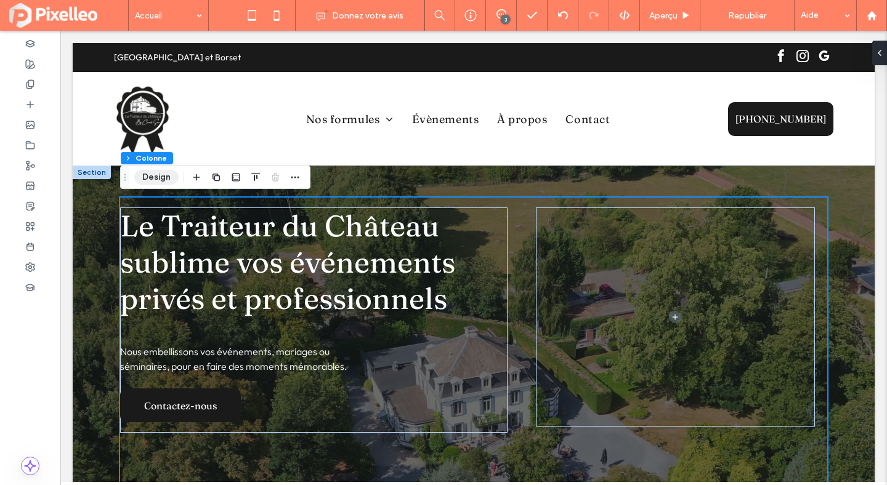
click at [166, 177] on button "Design" at bounding box center [156, 177] width 44 height 15
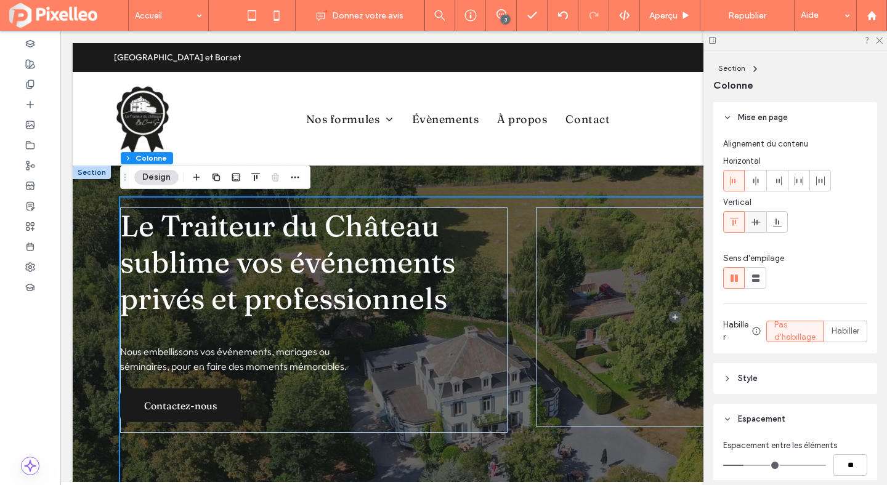
click at [752, 222] on use at bounding box center [755, 222] width 9 height 7
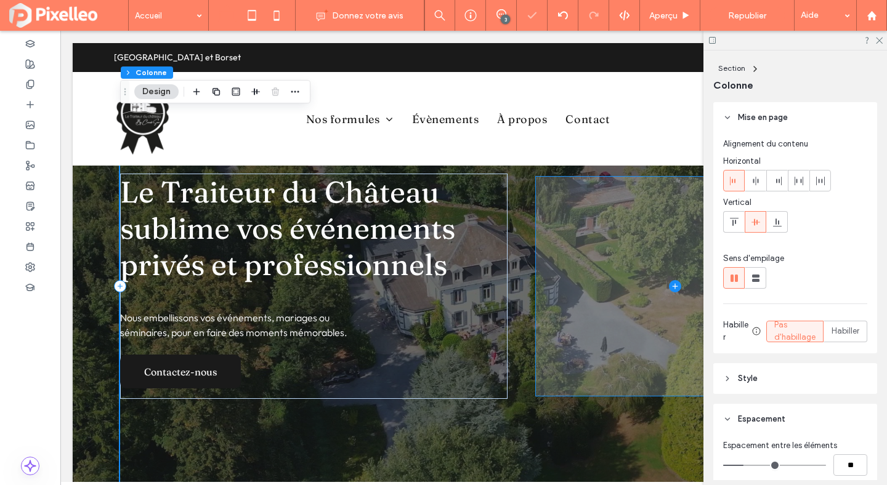
scroll to position [177, 0]
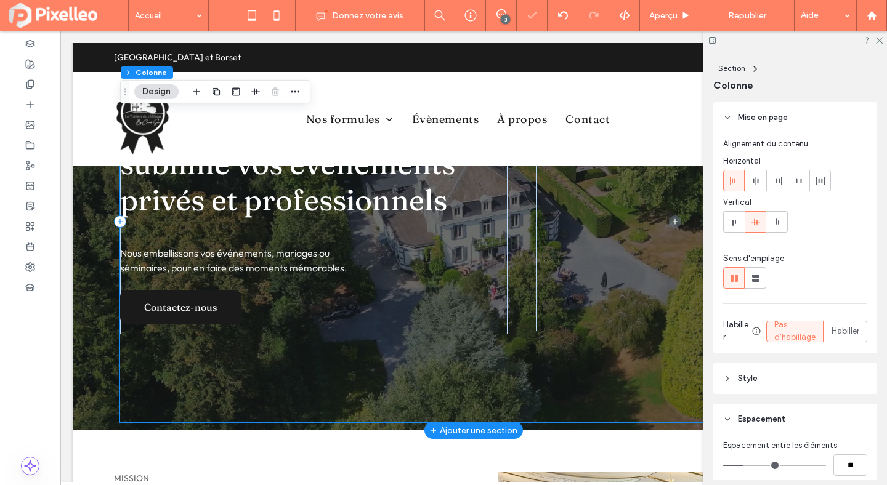
click at [483, 371] on div "Le Traiteur du Château sublime vos événements privés et professionnels Nous emb…" at bounding box center [473, 221] width 707 height 401
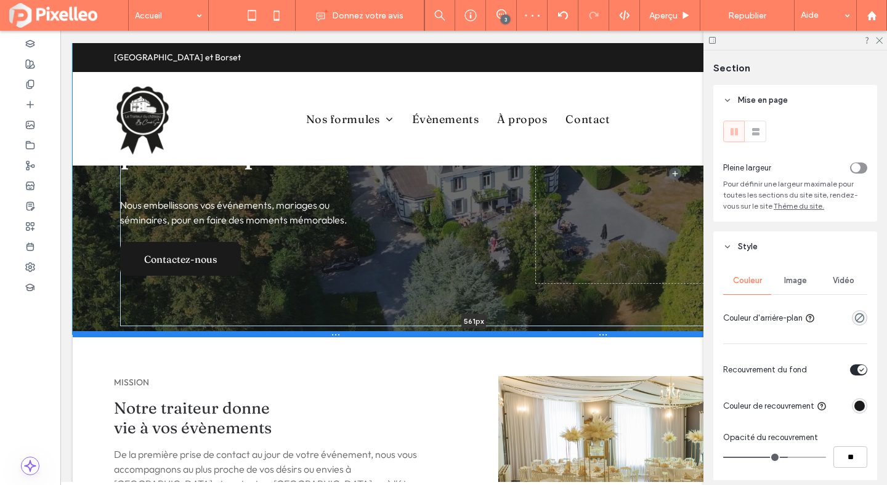
drag, startPoint x: 404, startPoint y: 429, endPoint x: 409, endPoint y: 333, distance: 96.2
click at [409, 333] on div at bounding box center [474, 334] width 802 height 6
type input "***"
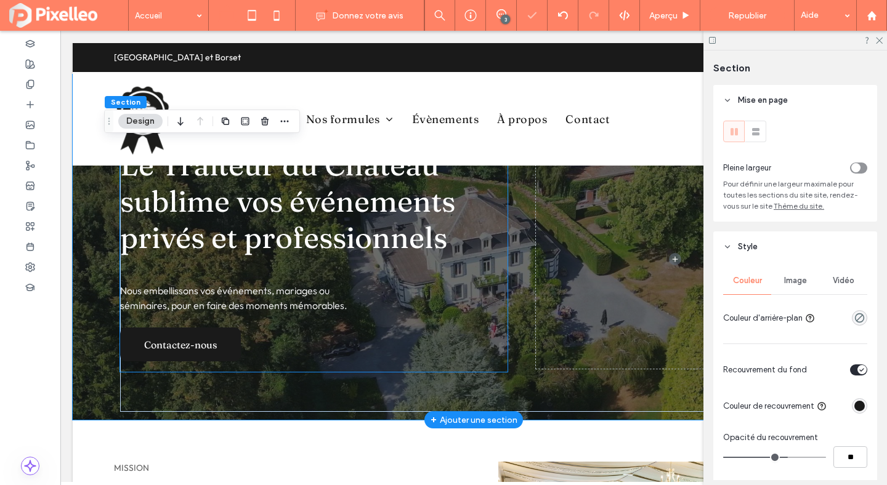
scroll to position [0, 0]
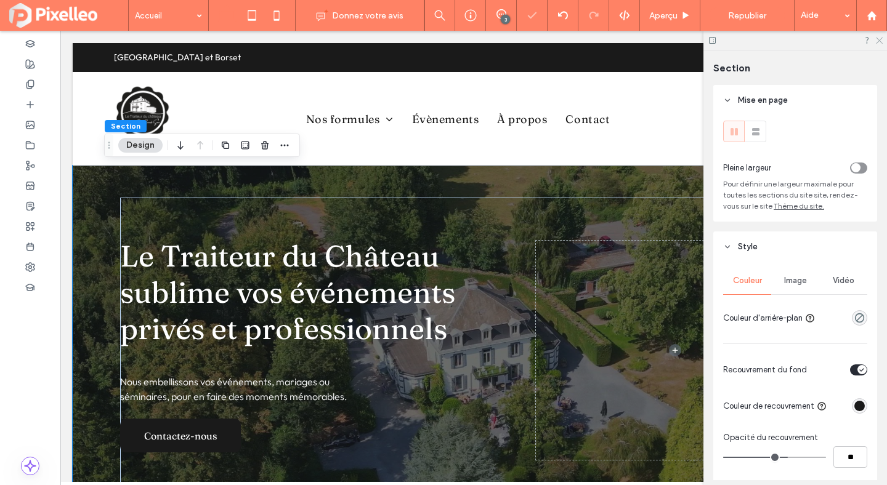
click at [877, 37] on icon at bounding box center [878, 40] width 8 height 8
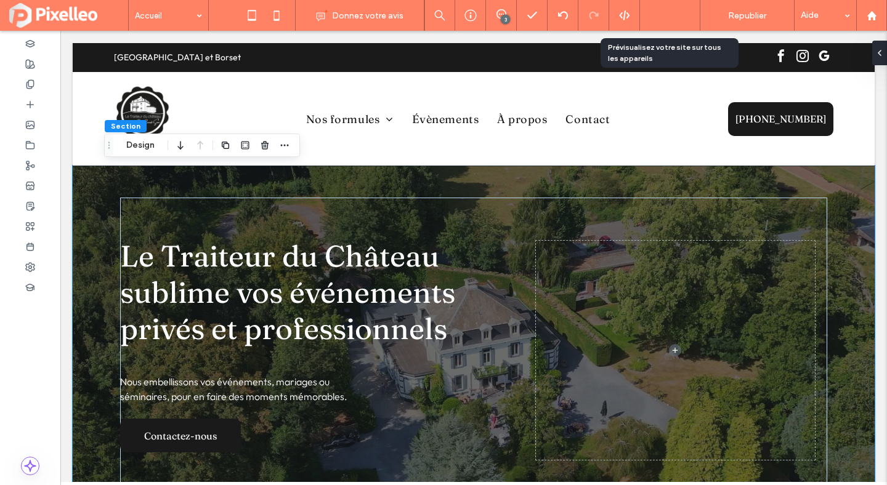
click at [685, 14] on use at bounding box center [686, 15] width 6 height 7
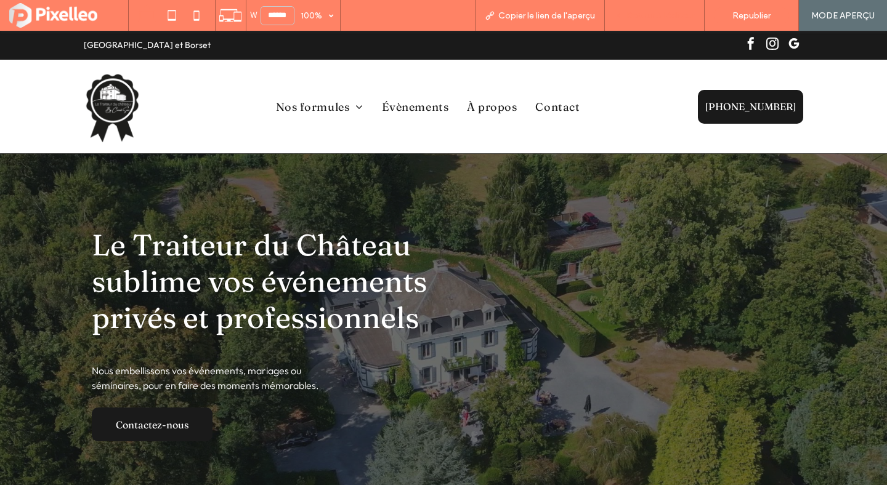
click at [656, 20] on span "Retour à l'éditeur" at bounding box center [660, 15] width 68 height 10
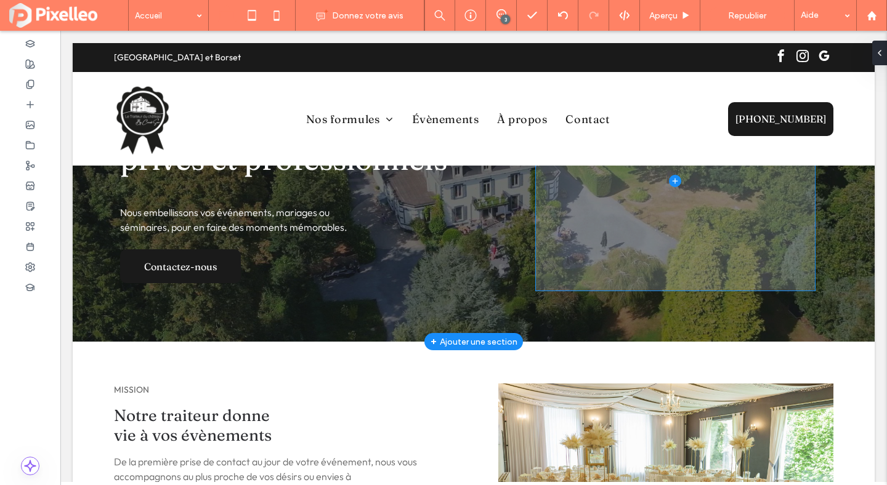
scroll to position [251, 0]
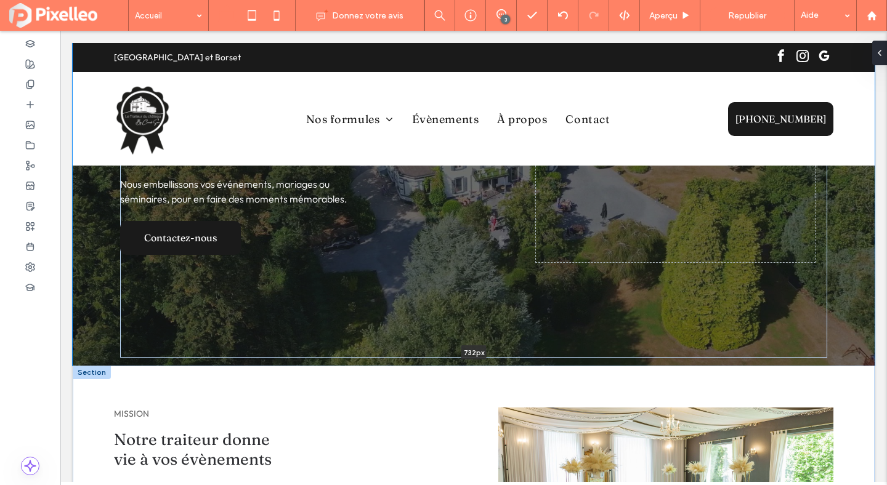
drag, startPoint x: 539, startPoint y: 260, endPoint x: 539, endPoint y: 366, distance: 105.3
type input "***"
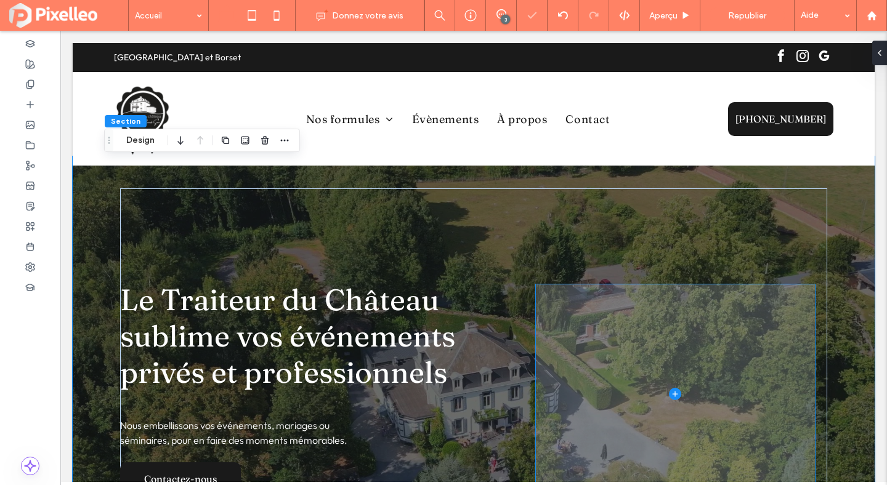
scroll to position [0, 0]
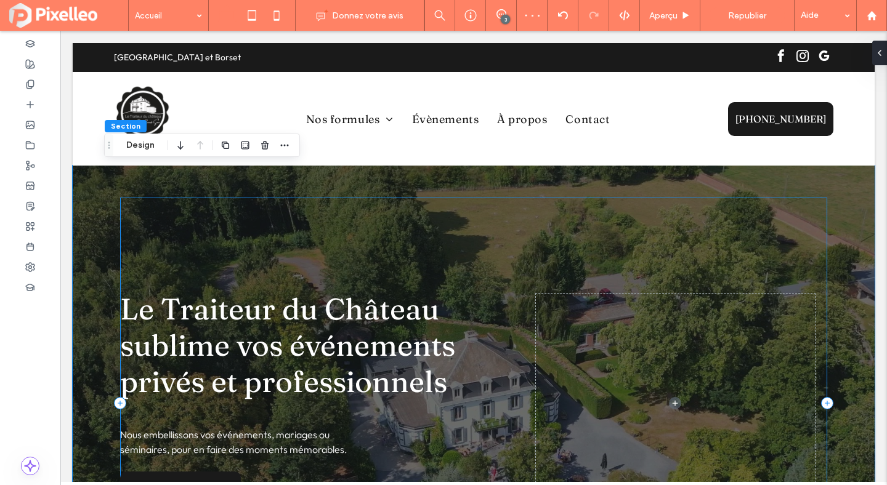
click at [365, 229] on div "Le Traiteur du Château sublime vos événements privés et professionnels Nous emb…" at bounding box center [473, 403] width 707 height 411
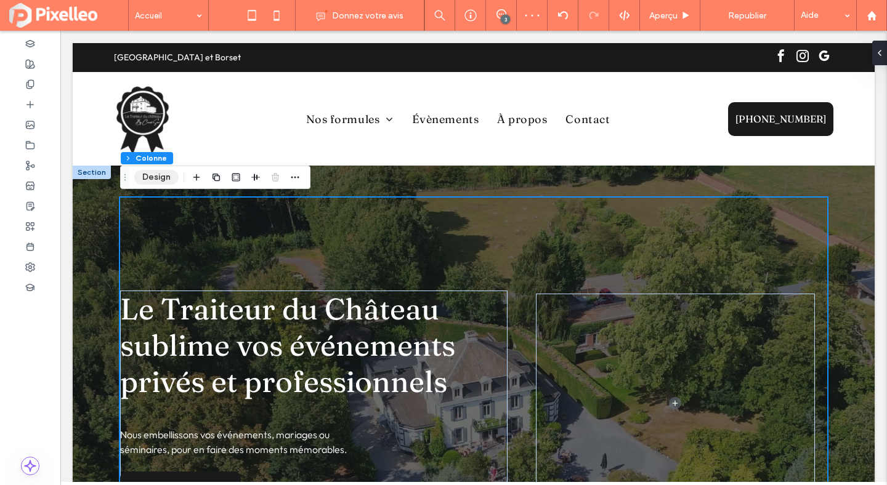
click at [150, 172] on button "Design" at bounding box center [156, 177] width 44 height 15
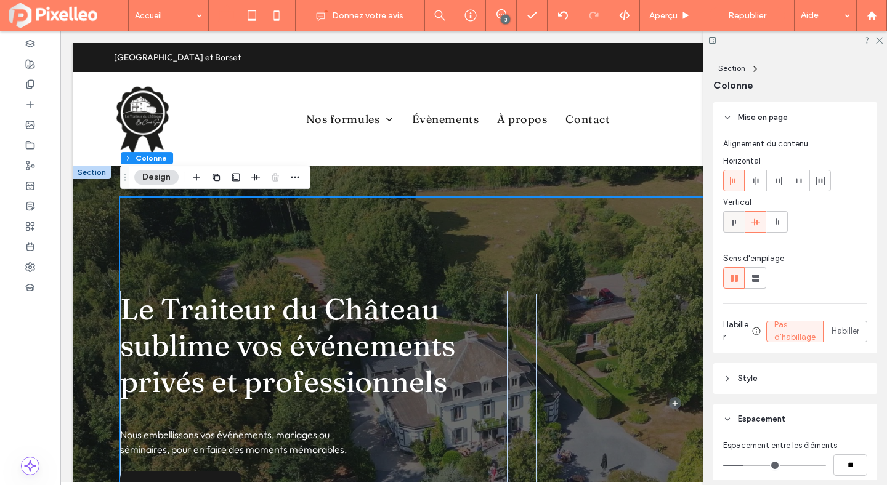
click at [733, 219] on icon at bounding box center [734, 222] width 10 height 10
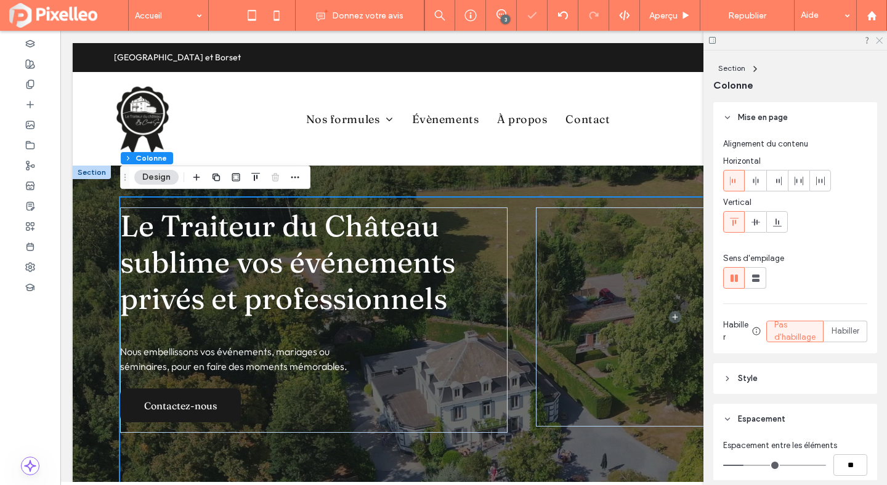
click at [877, 39] on icon at bounding box center [878, 40] width 8 height 8
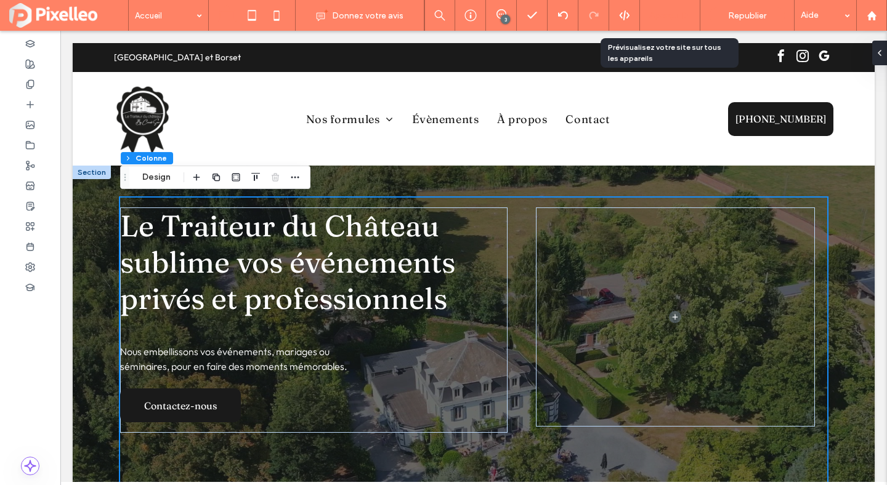
click at [662, 18] on span "Aperçu" at bounding box center [663, 15] width 28 height 10
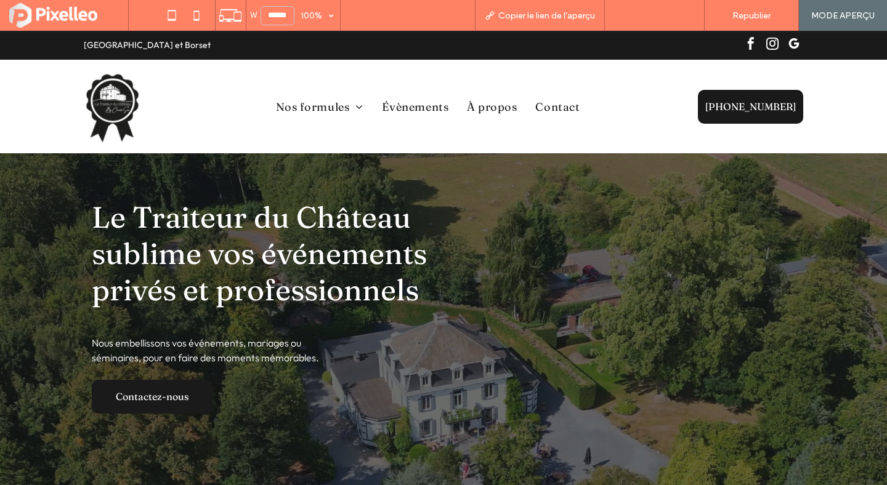
click at [683, 16] on span "Retour à l'éditeur" at bounding box center [660, 15] width 68 height 10
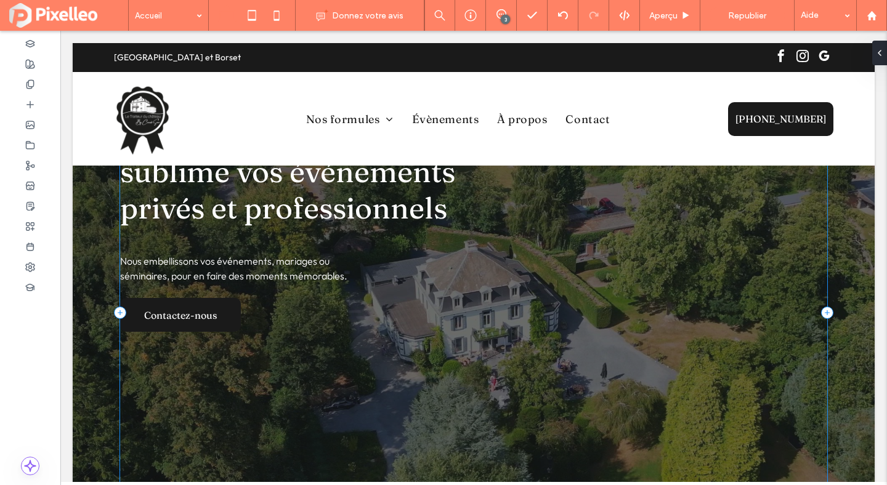
scroll to position [148, 0]
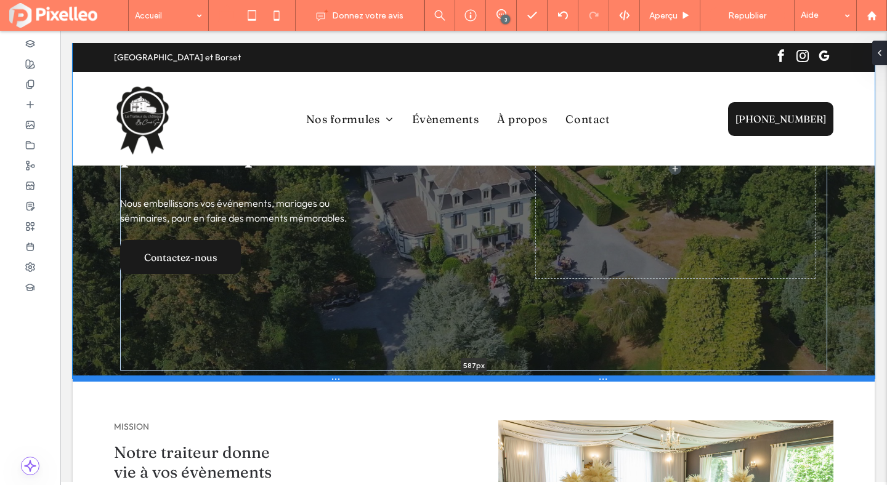
drag, startPoint x: 407, startPoint y: 466, endPoint x: 410, endPoint y: 377, distance: 89.3
click at [410, 377] on div at bounding box center [474, 379] width 802 height 6
type input "***"
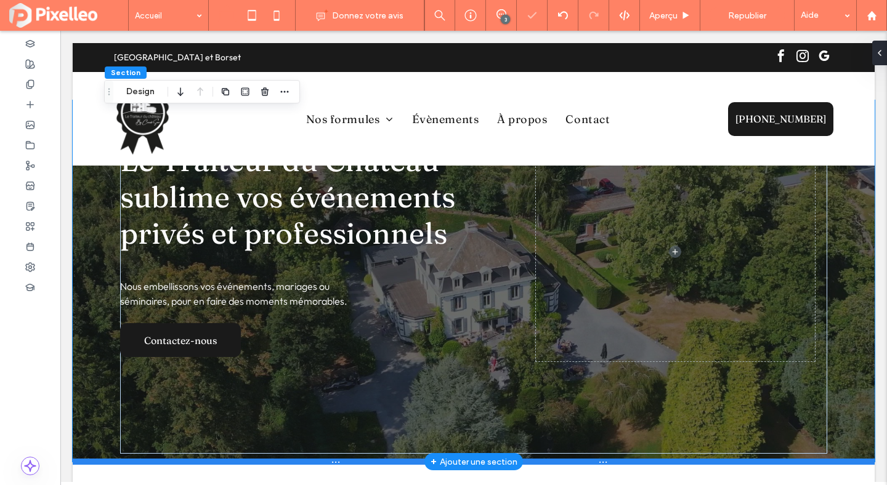
scroll to position [0, 0]
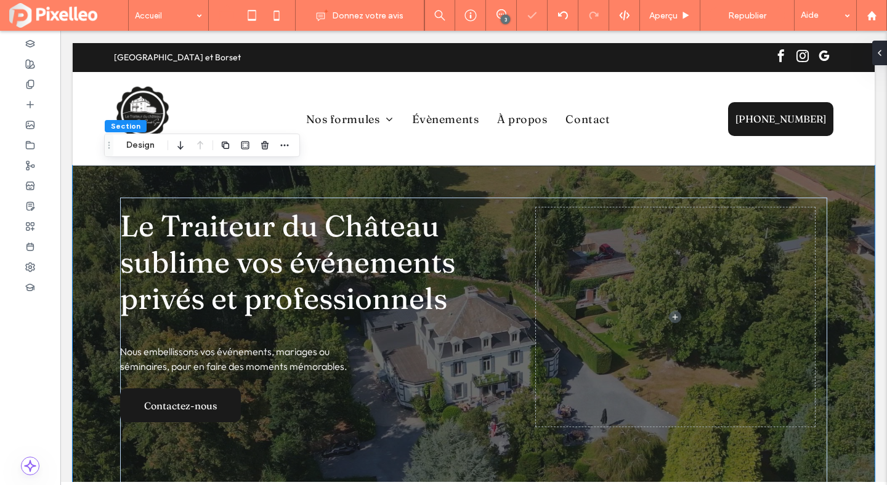
click at [366, 180] on div "Le Traiteur du Château sublime vos événements privés et professionnels Nous emb…" at bounding box center [473, 346] width 739 height 361
click at [139, 148] on button "Design" at bounding box center [140, 145] width 44 height 15
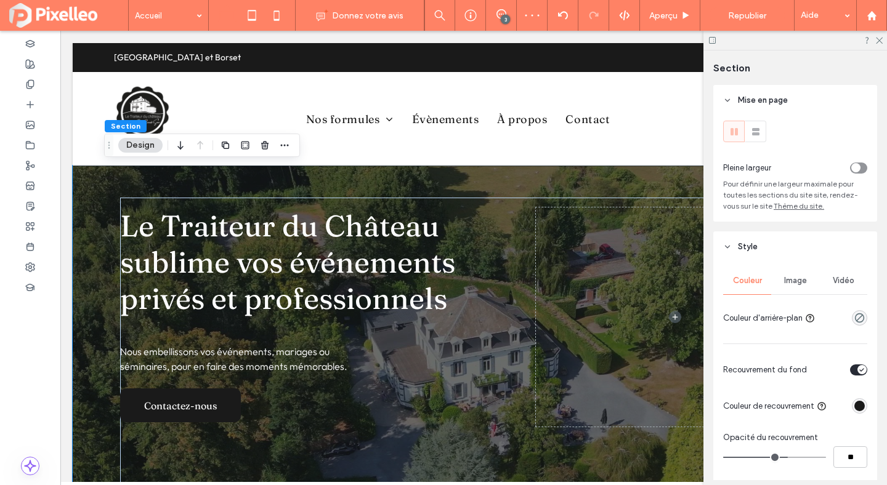
click at [832, 284] on span "Vidéo" at bounding box center [843, 281] width 22 height 10
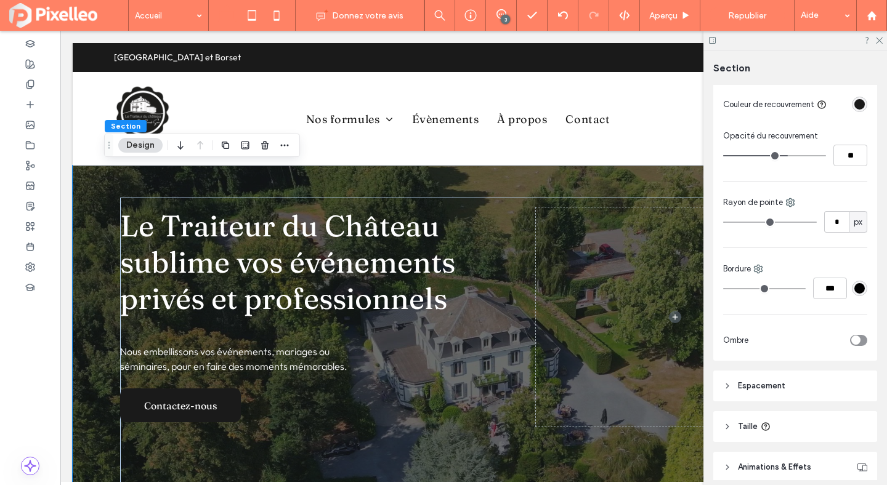
scroll to position [683, 0]
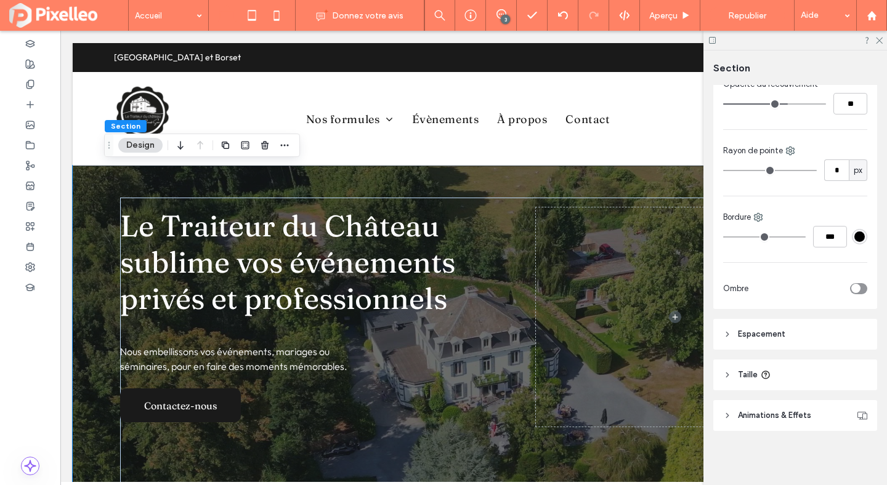
click at [744, 371] on span "Taille" at bounding box center [748, 375] width 20 height 12
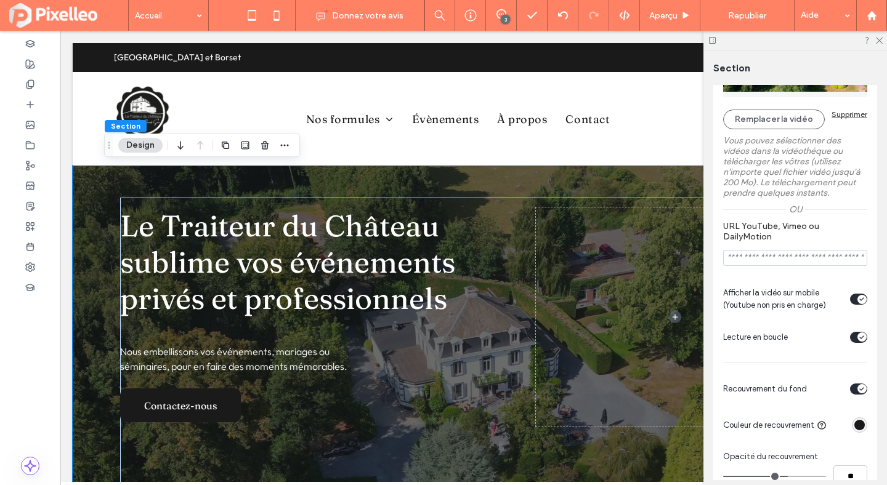
scroll to position [50, 0]
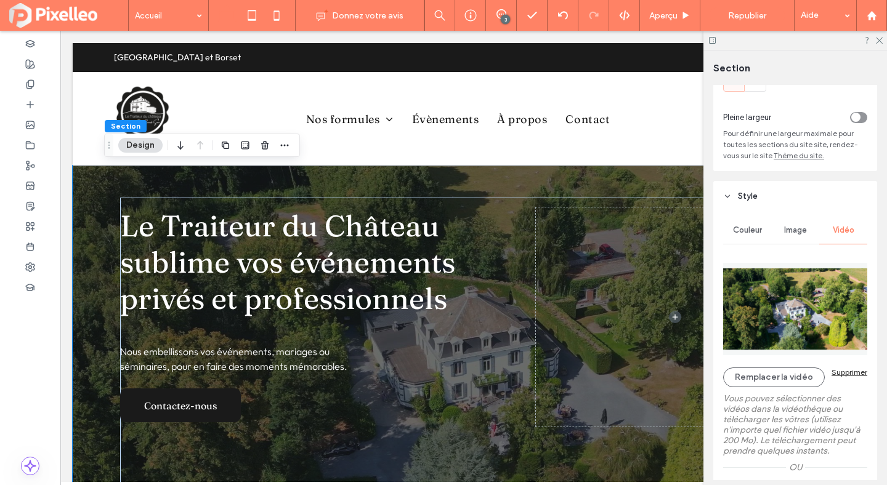
click at [747, 232] on span "Couleur" at bounding box center [747, 230] width 29 height 10
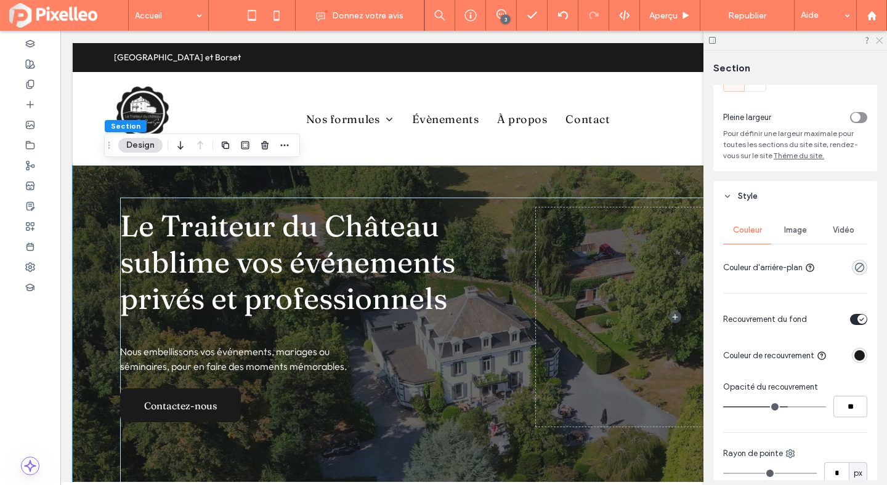
click at [877, 38] on use at bounding box center [878, 41] width 7 height 7
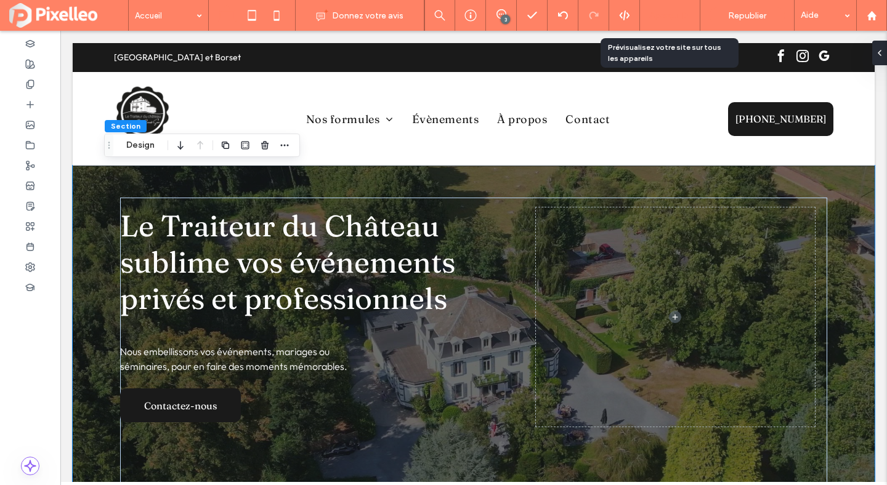
click at [678, 20] on div "Aperçu" at bounding box center [670, 15] width 60 height 10
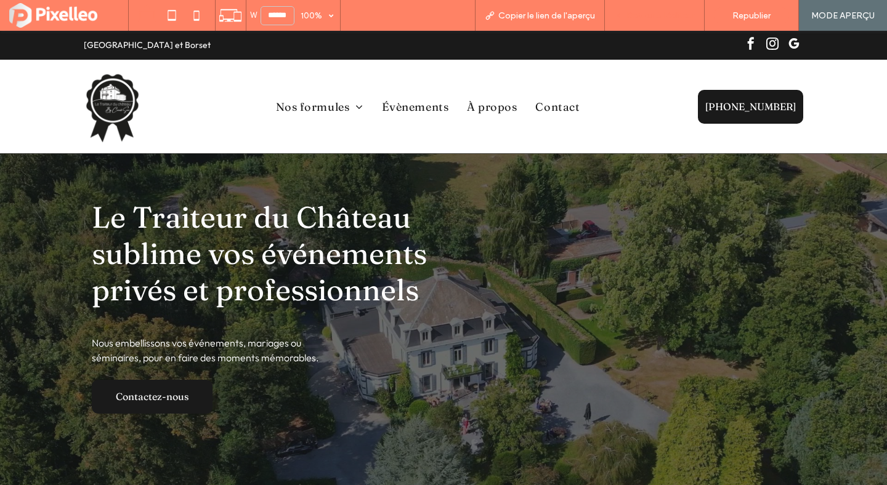
click at [655, 23] on div "Retour à l'éditeur" at bounding box center [655, 15] width 100 height 31
click at [642, 14] on span "Retour à l'éditeur" at bounding box center [660, 15] width 68 height 10
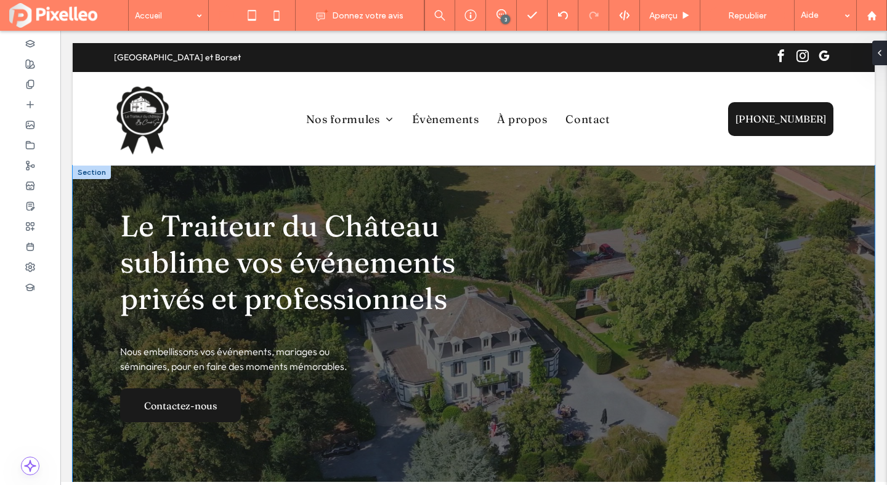
click at [626, 176] on div "Le Traiteur du Château sublime vos événements privés et professionnels Nous emb…" at bounding box center [473, 346] width 739 height 361
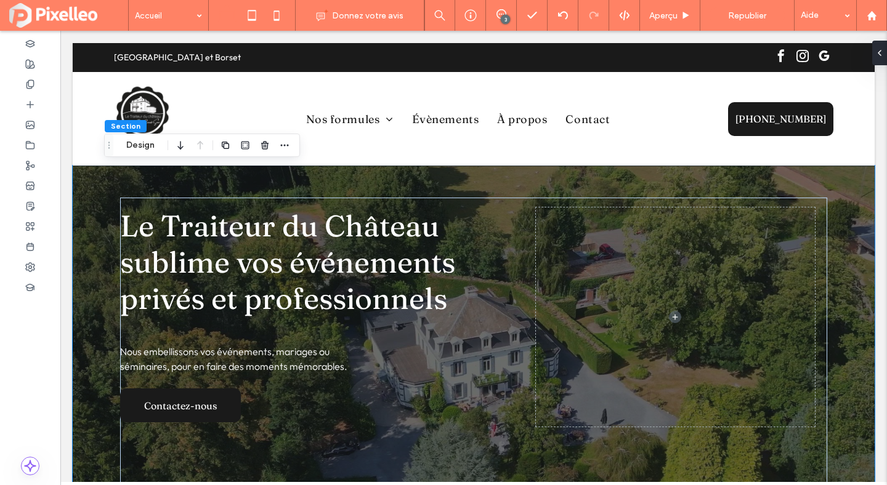
click at [626, 176] on div "Le Traiteur du Château sublime vos événements privés et professionnels Nous emb…" at bounding box center [473, 346] width 739 height 361
click at [131, 140] on button "Design" at bounding box center [140, 145] width 44 height 15
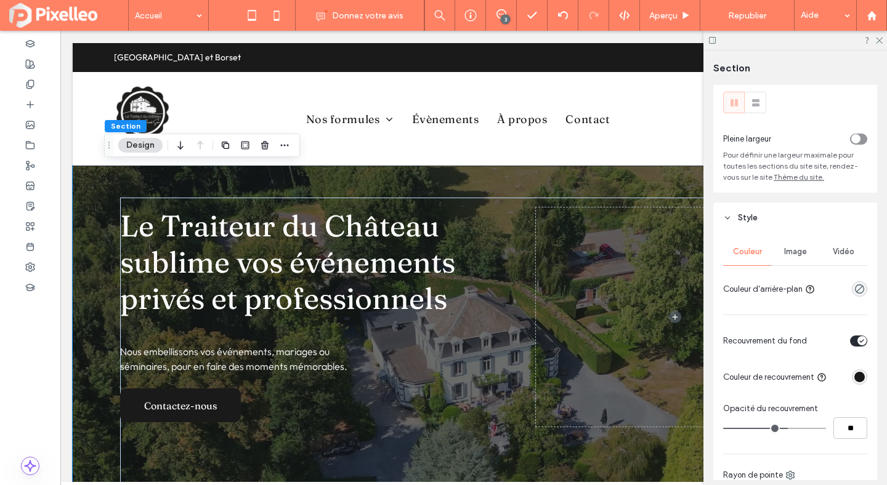
scroll to position [57, 0]
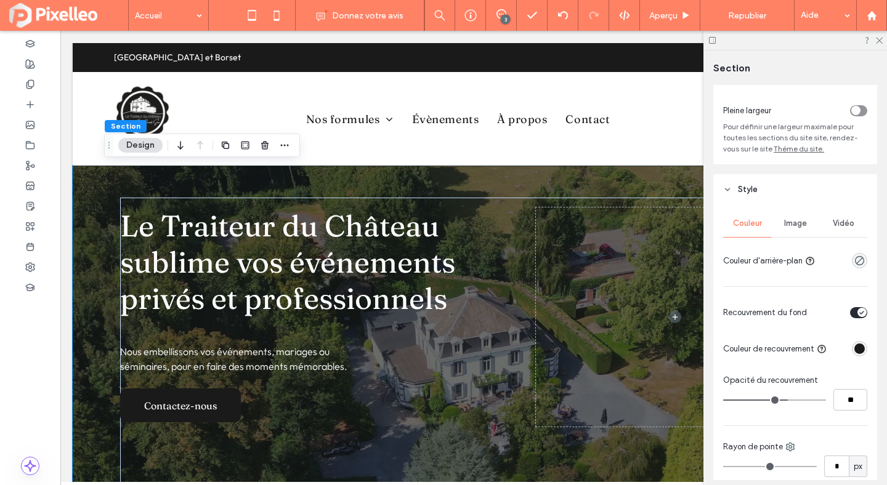
click at [855, 311] on div "toggle" at bounding box center [858, 312] width 17 height 11
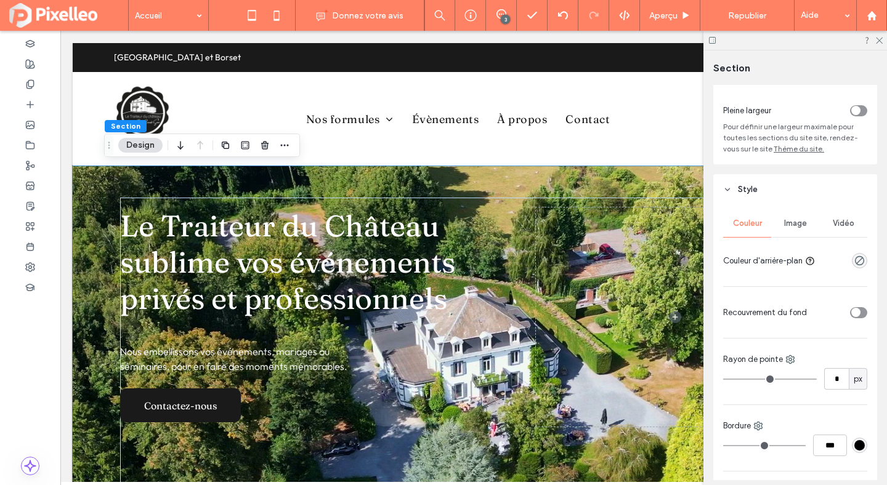
click at [855, 311] on div "toggle" at bounding box center [855, 312] width 9 height 9
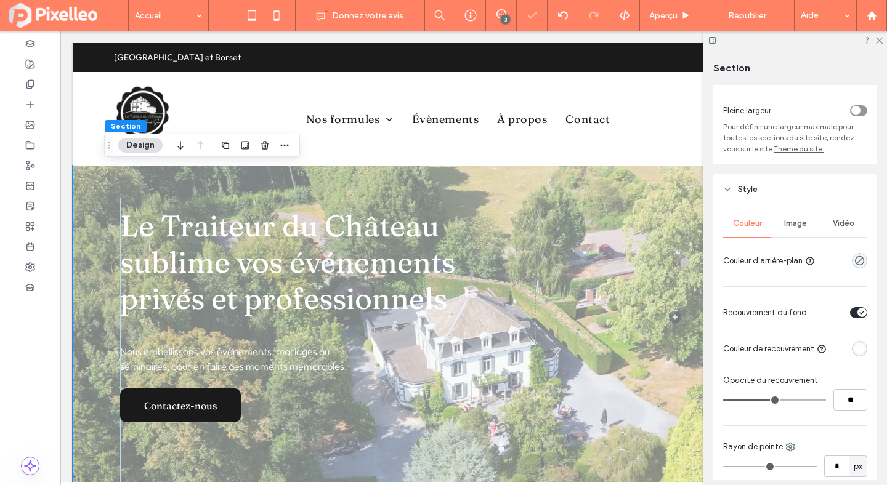
click at [858, 352] on div "rgba(255, 255, 255, 1)" at bounding box center [859, 349] width 10 height 10
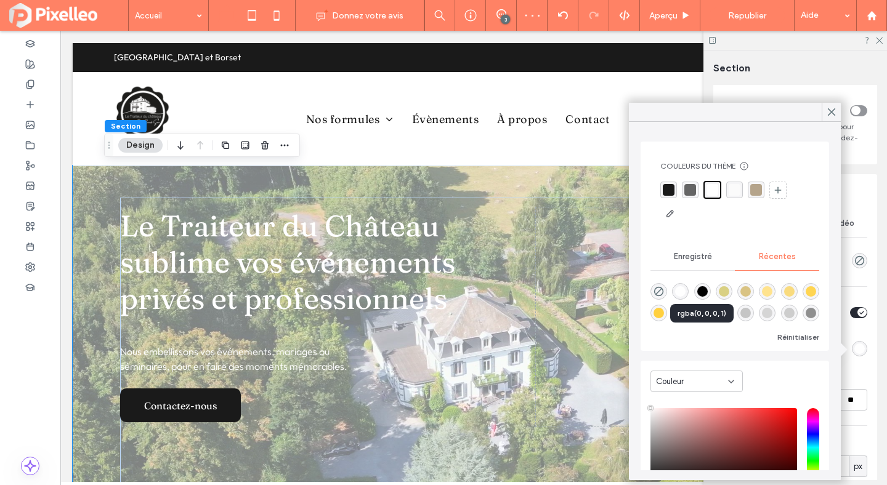
click at [699, 289] on div "rgba(0, 0, 0, 1)" at bounding box center [702, 291] width 10 height 10
type input "*******"
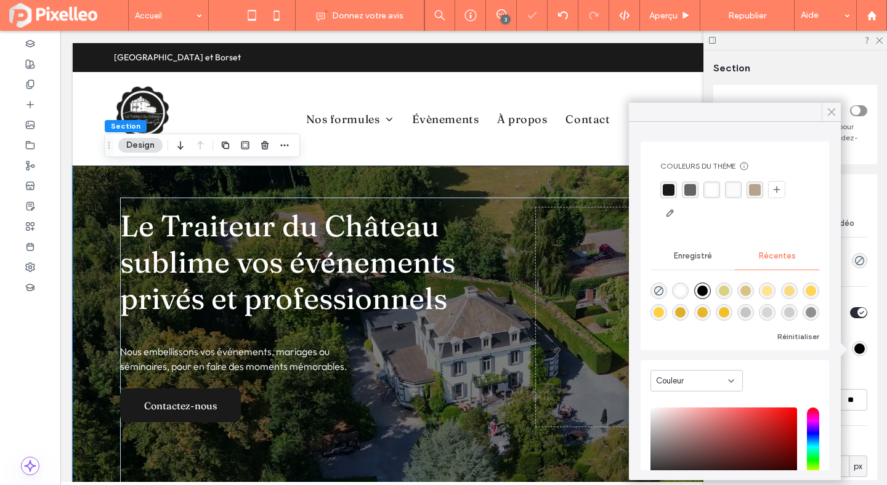
click at [828, 107] on icon at bounding box center [831, 112] width 11 height 11
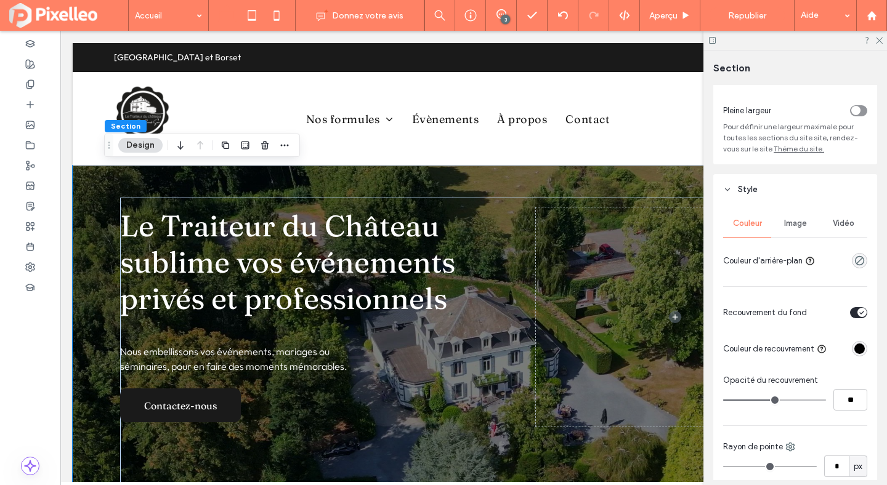
type input "**"
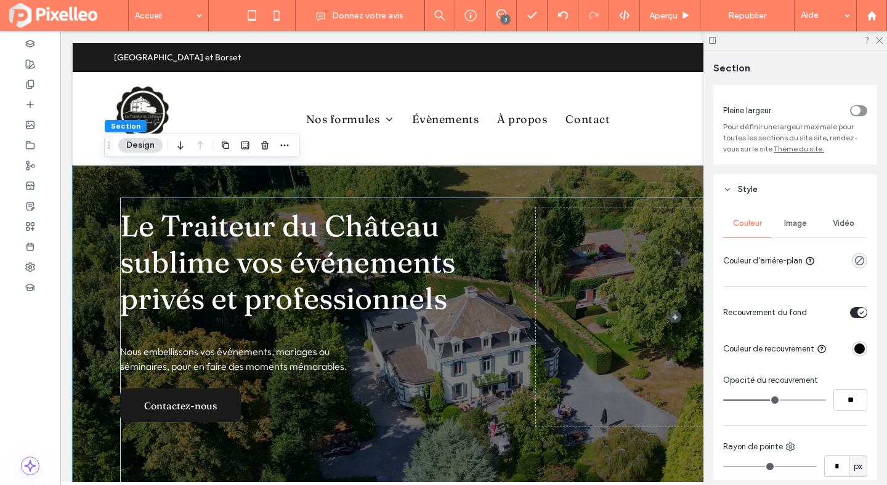
type input "**"
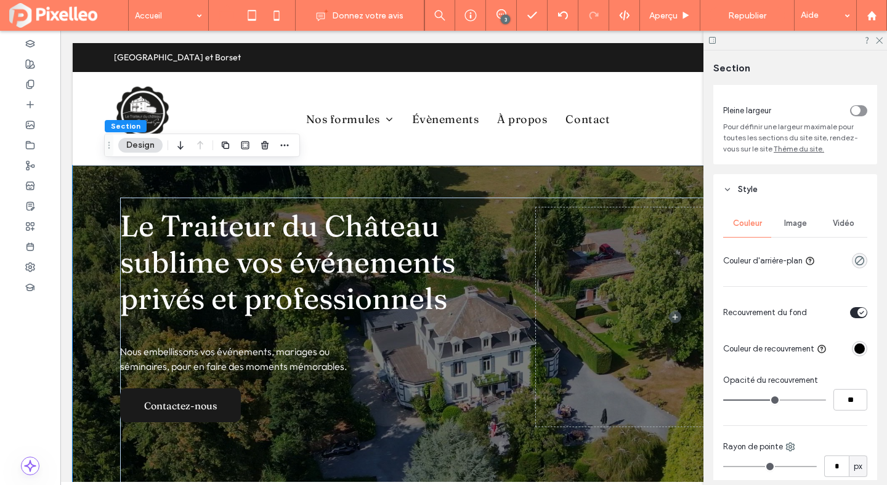
type input "**"
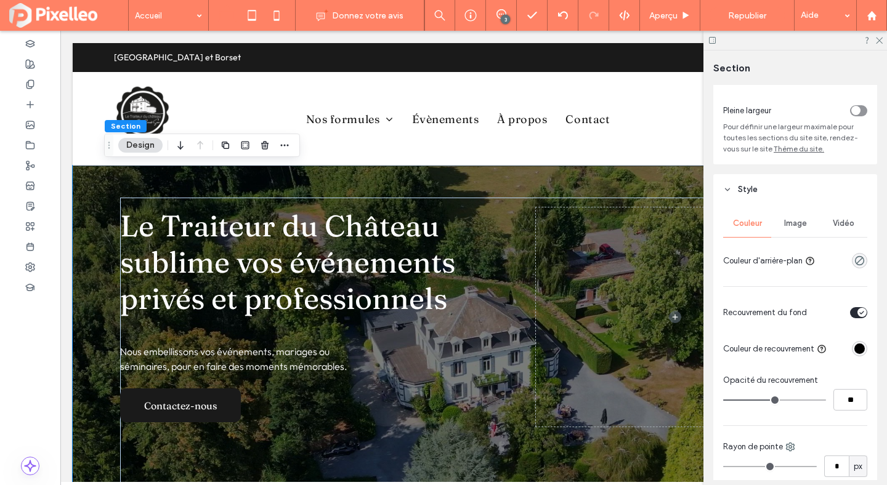
type input "**"
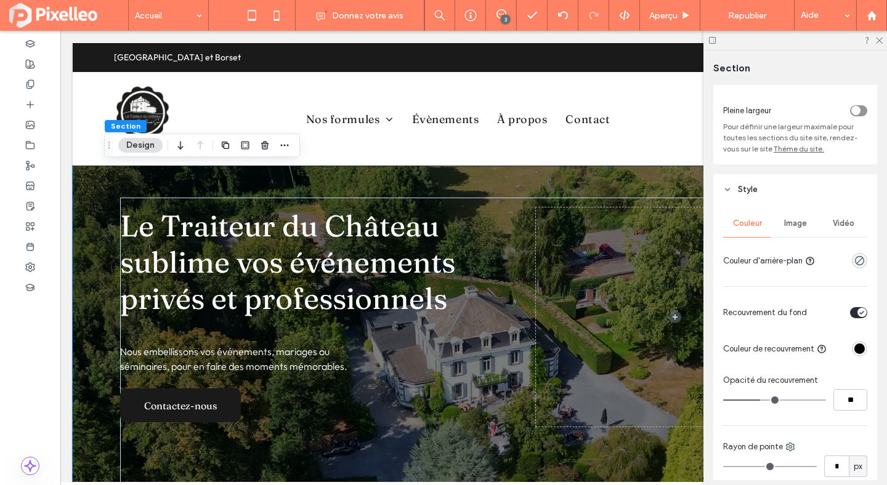
drag, startPoint x: 774, startPoint y: 400, endPoint x: 760, endPoint y: 400, distance: 13.5
click at [760, 400] on input "range" at bounding box center [774, 400] width 103 height 1
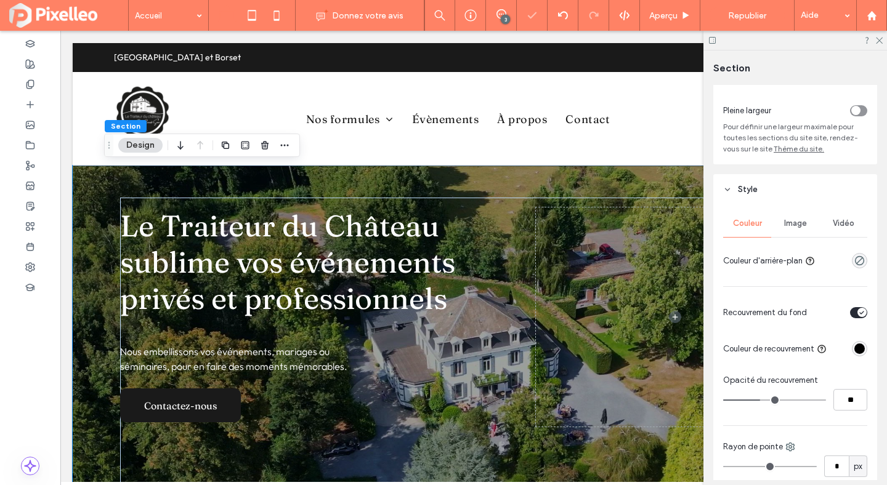
type input "**"
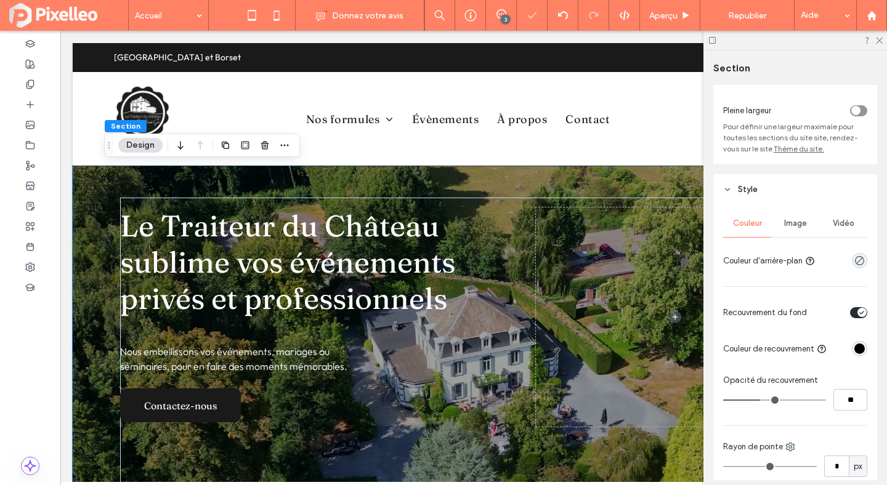
type input "**"
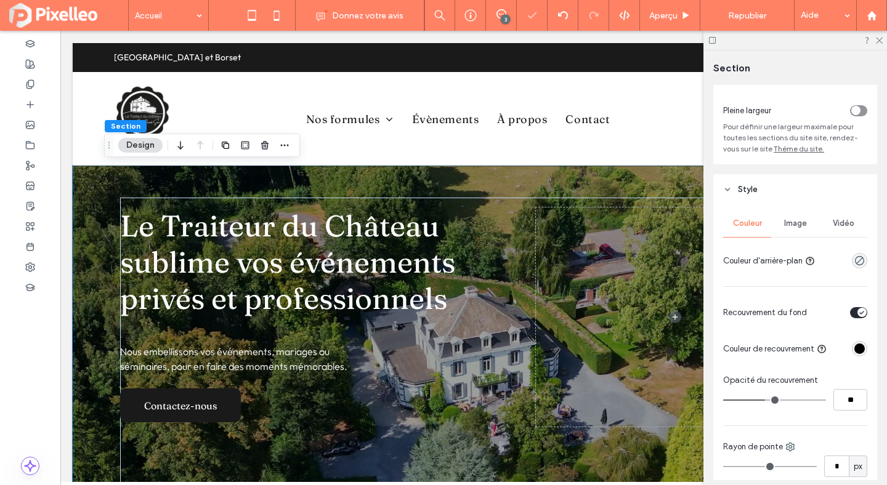
click at [766, 400] on input "range" at bounding box center [774, 400] width 103 height 1
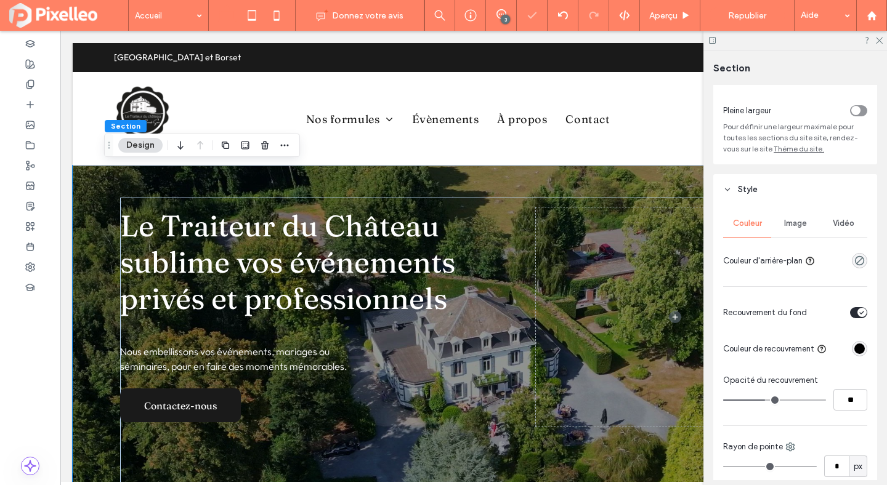
type input "**"
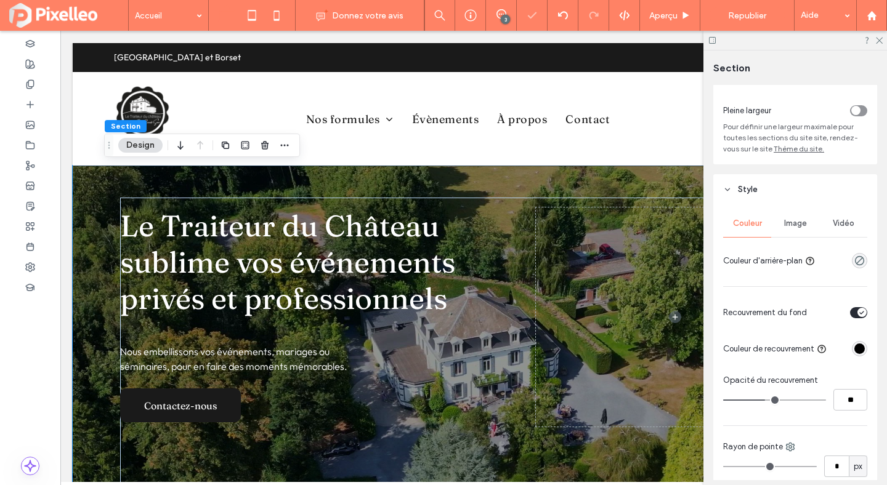
type input "**"
click at [769, 400] on input "range" at bounding box center [774, 400] width 103 height 1
type input "**"
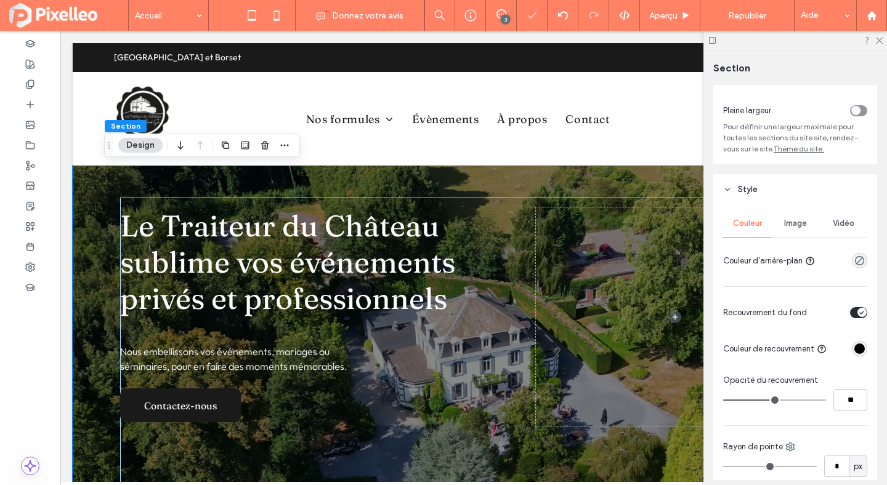
type input "**"
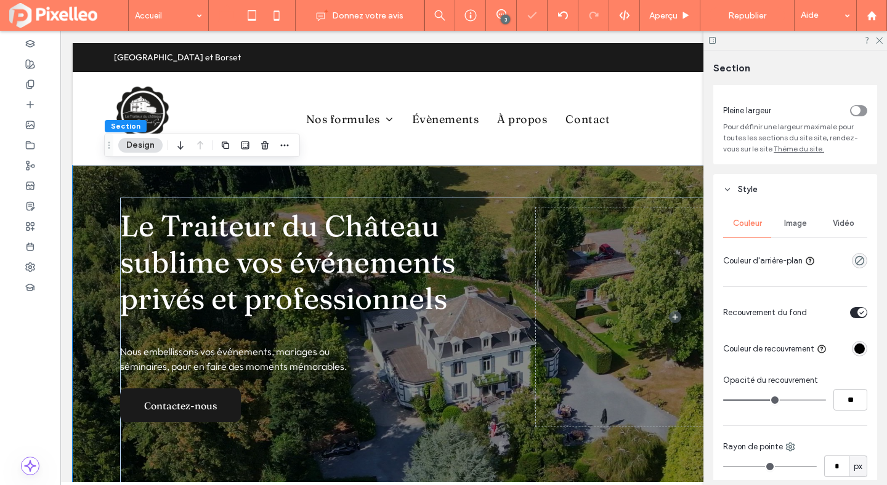
type input "**"
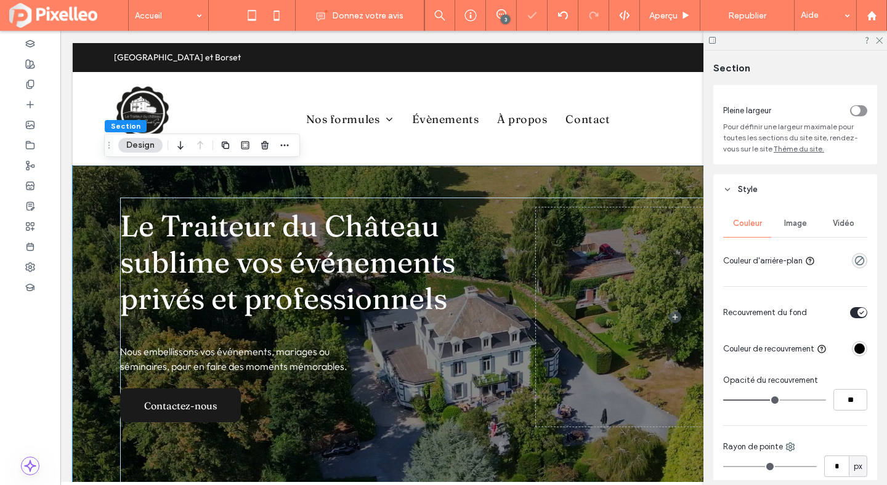
type input "**"
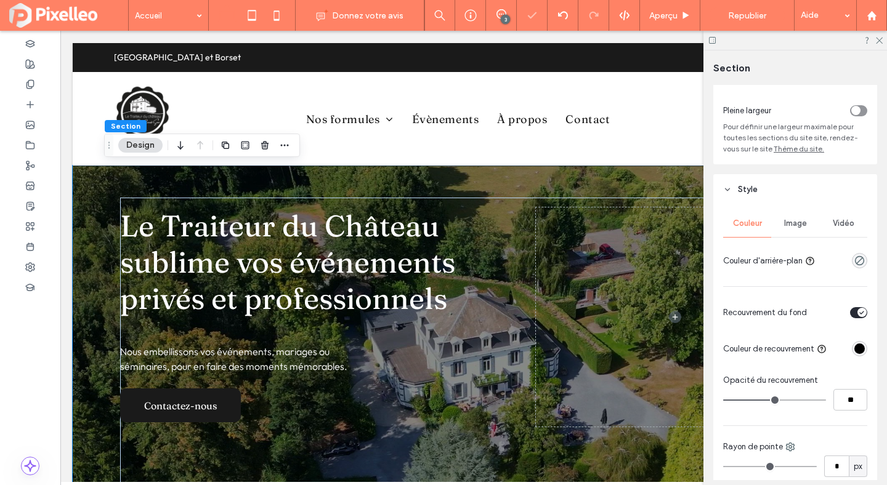
type input "**"
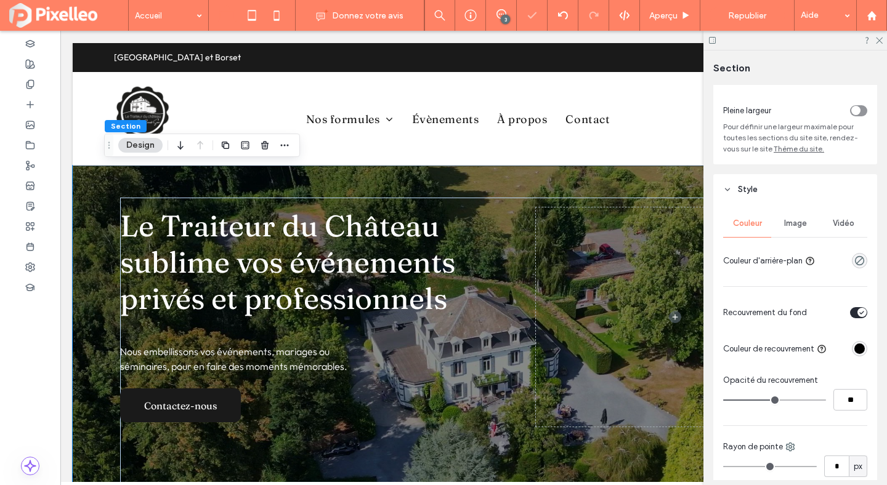
type input "**"
drag, startPoint x: 769, startPoint y: 400, endPoint x: 810, endPoint y: 401, distance: 40.7
click at [810, 401] on input "range" at bounding box center [774, 400] width 103 height 1
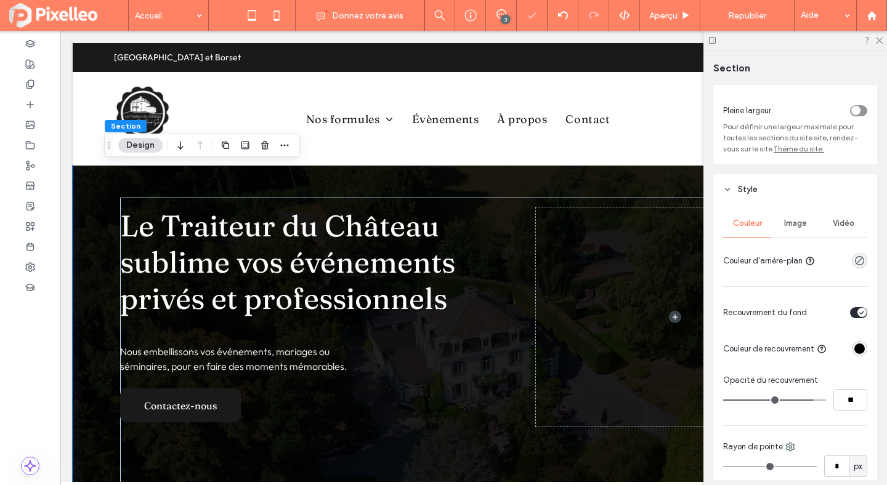
type input "**"
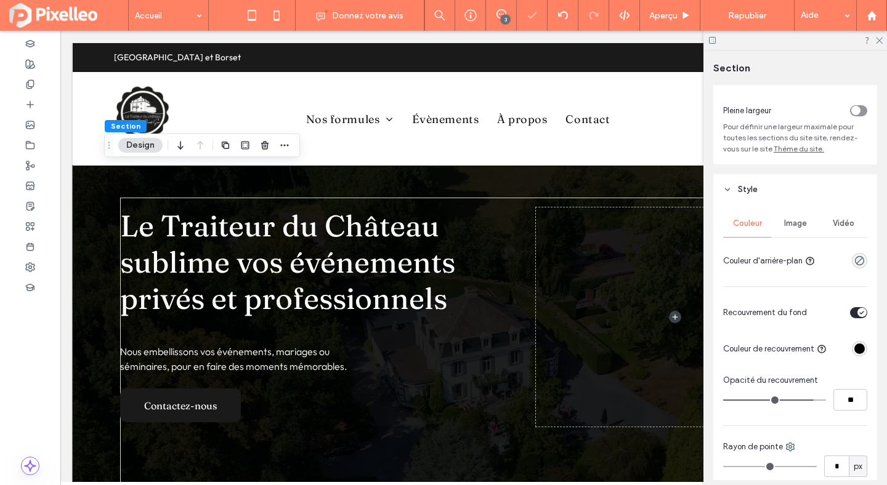
type input "**"
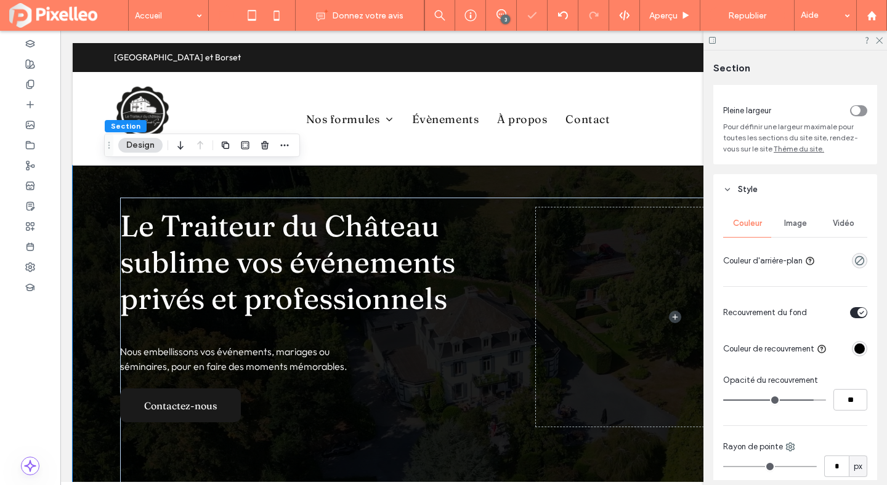
type input "**"
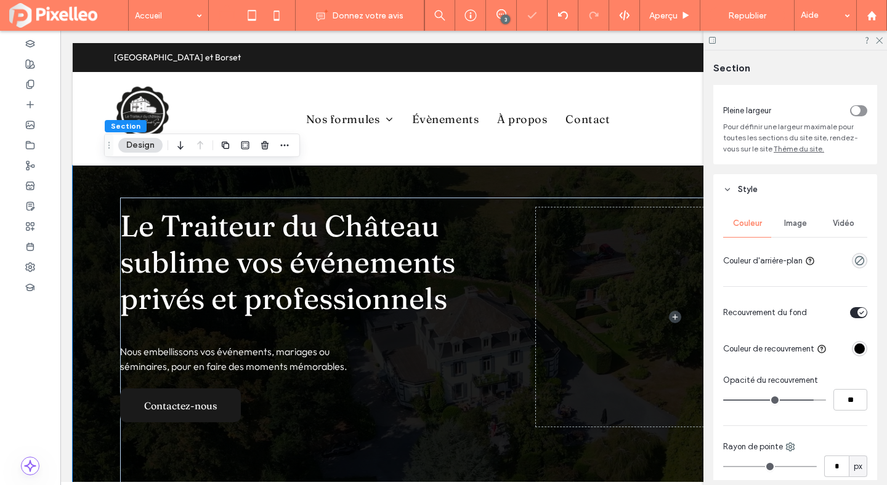
type input "**"
drag, startPoint x: 810, startPoint y: 401, endPoint x: 797, endPoint y: 401, distance: 12.9
click at [797, 401] on input "range" at bounding box center [774, 400] width 103 height 1
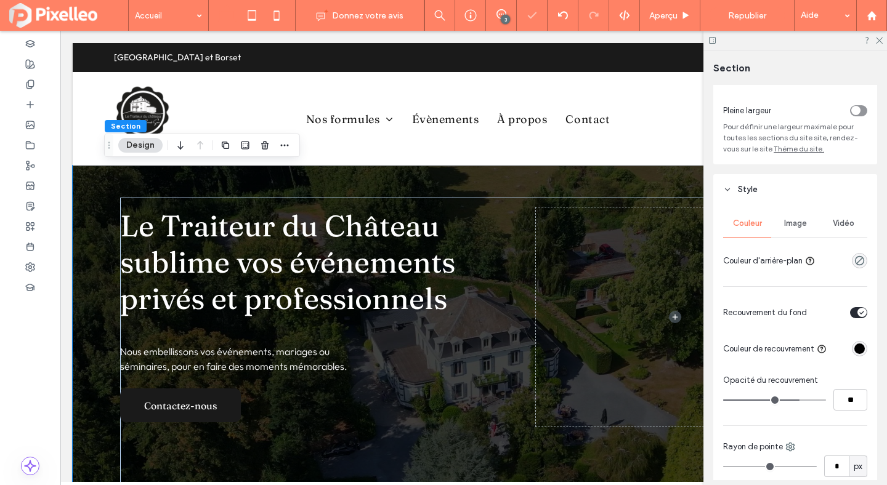
type input "**"
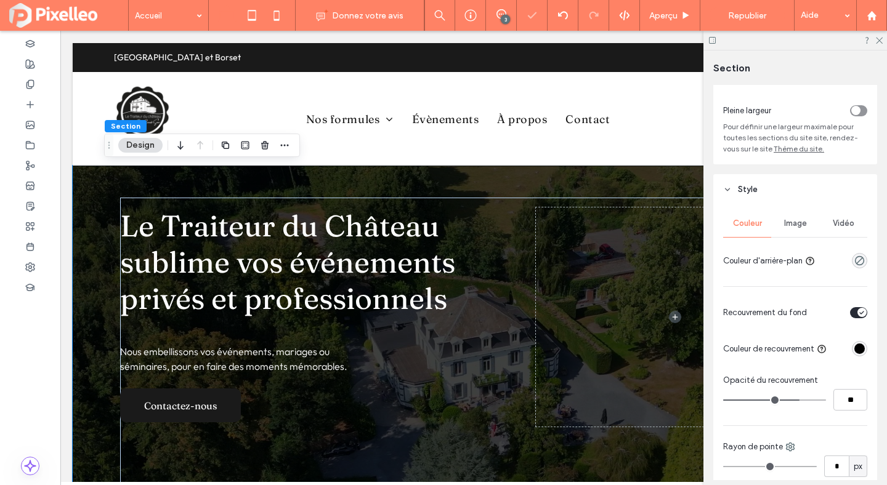
type input "**"
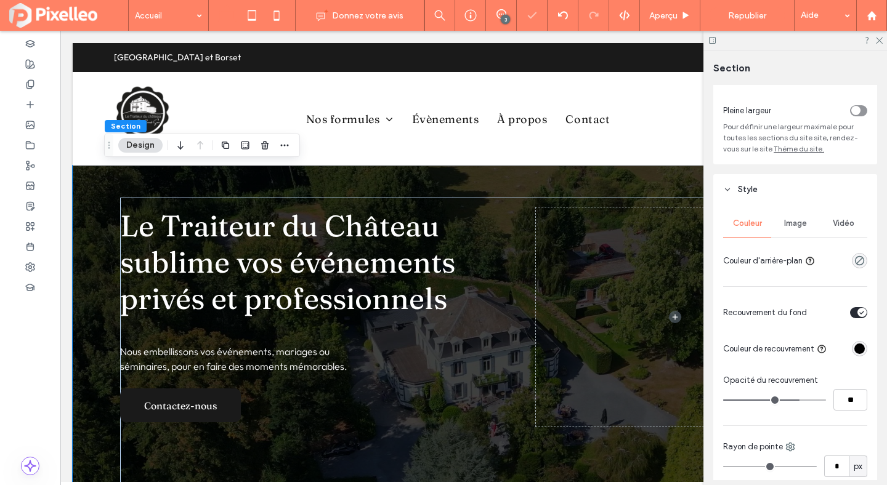
type input "**"
drag, startPoint x: 797, startPoint y: 401, endPoint x: 787, endPoint y: 402, distance: 9.9
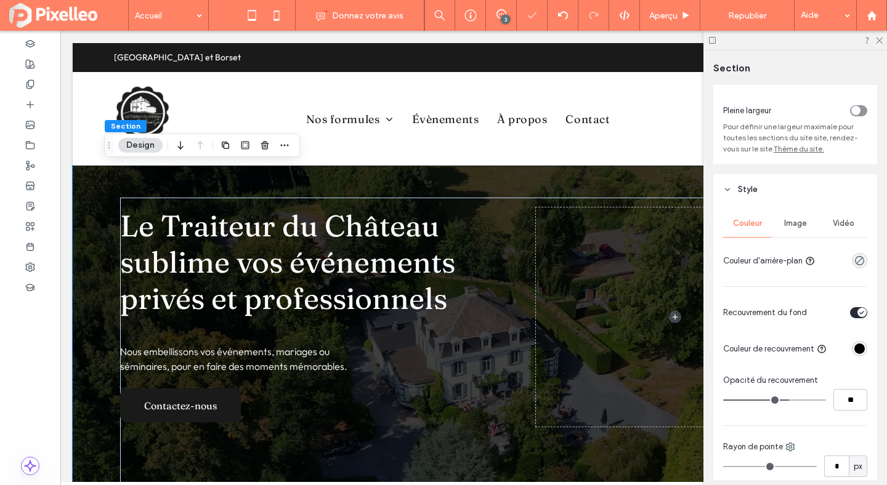
click at [787, 401] on input "range" at bounding box center [774, 400] width 103 height 1
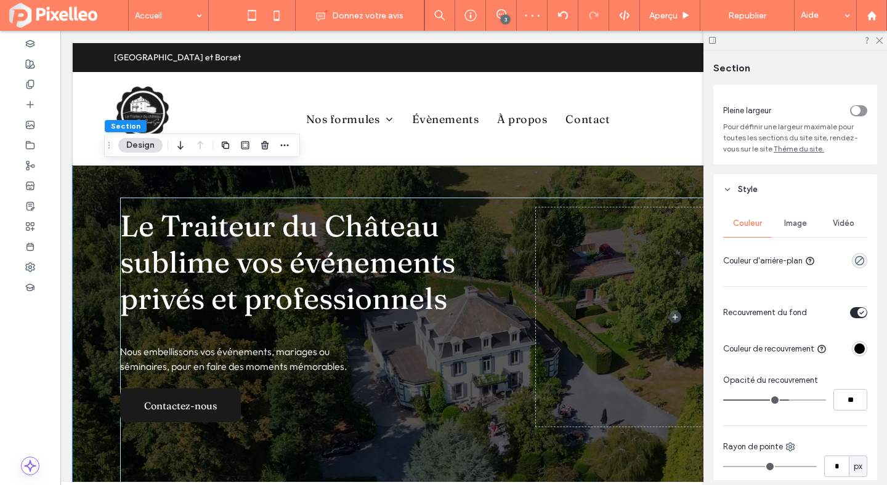
type input "**"
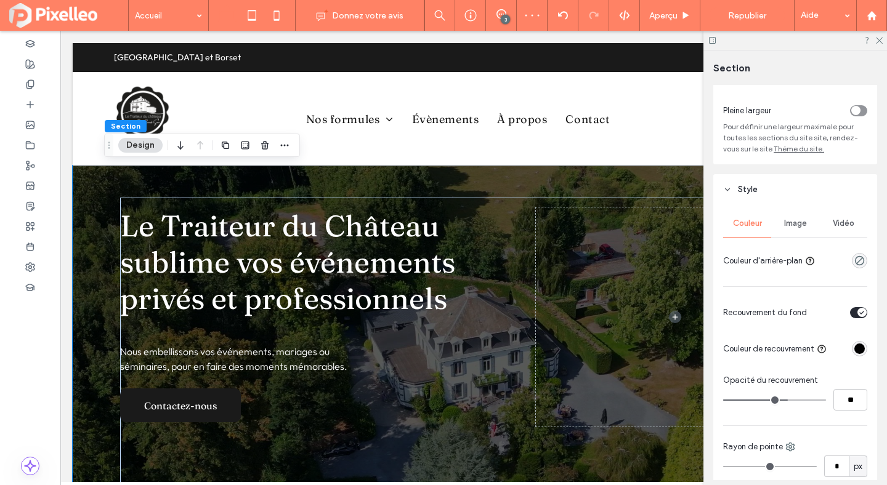
type input "**"
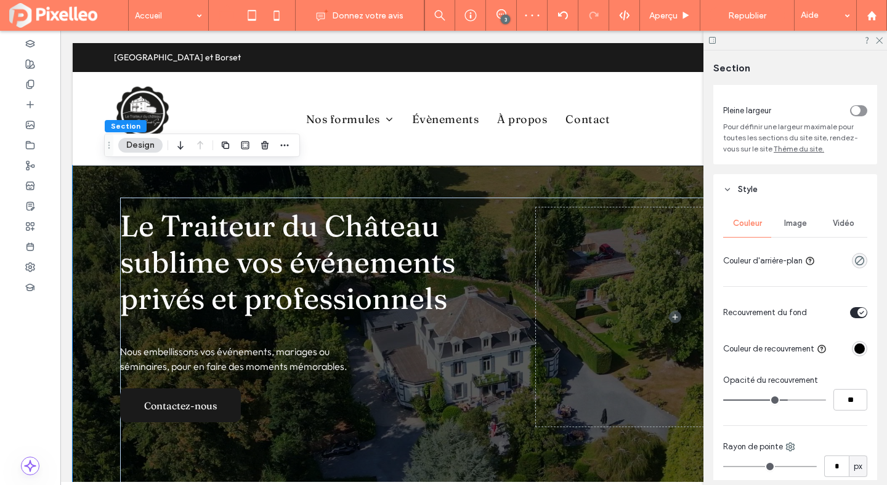
type input "**"
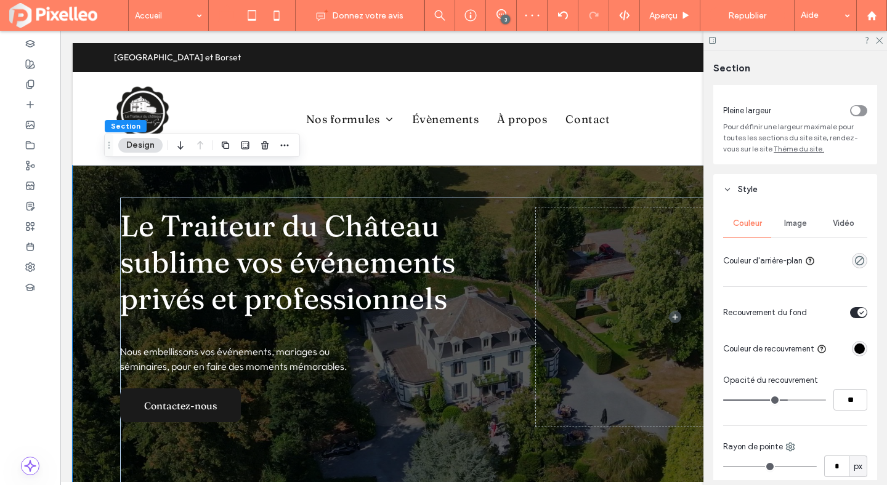
type input "**"
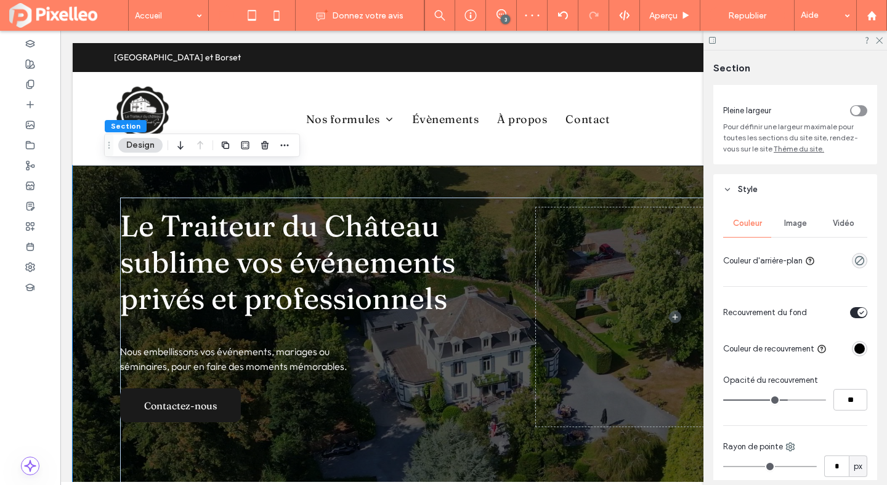
drag, startPoint x: 787, startPoint y: 402, endPoint x: 770, endPoint y: 398, distance: 17.6
click at [770, 400] on input "range" at bounding box center [774, 400] width 103 height 1
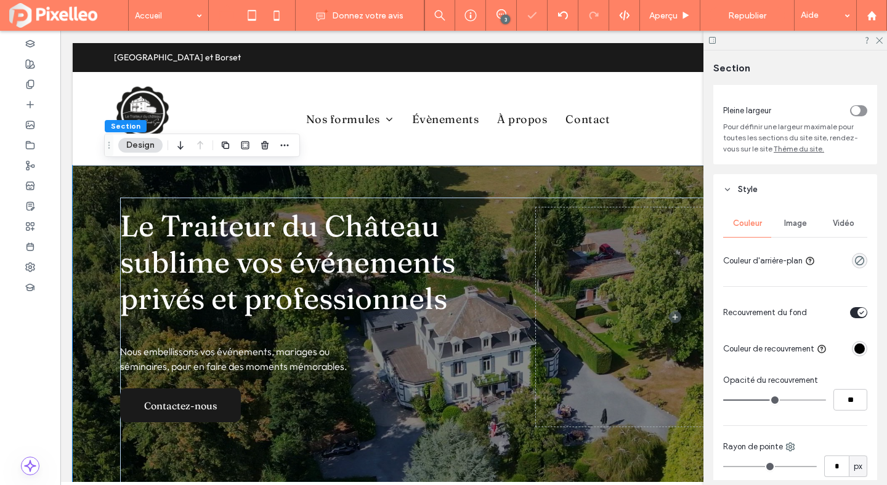
type input "**"
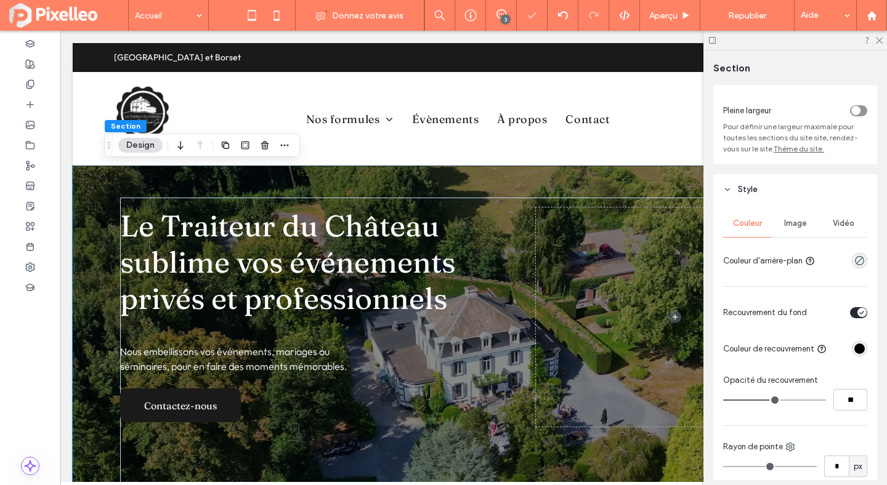
type input "**"
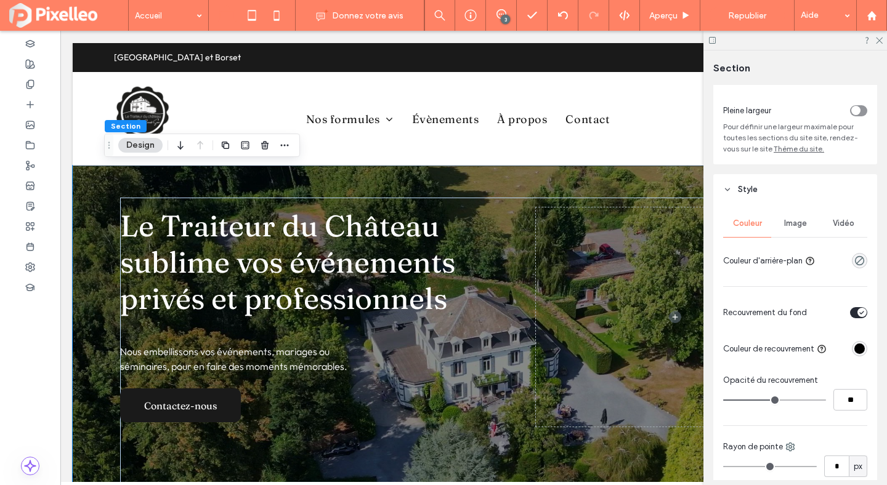
type input "**"
click at [774, 400] on input "range" at bounding box center [774, 400] width 103 height 1
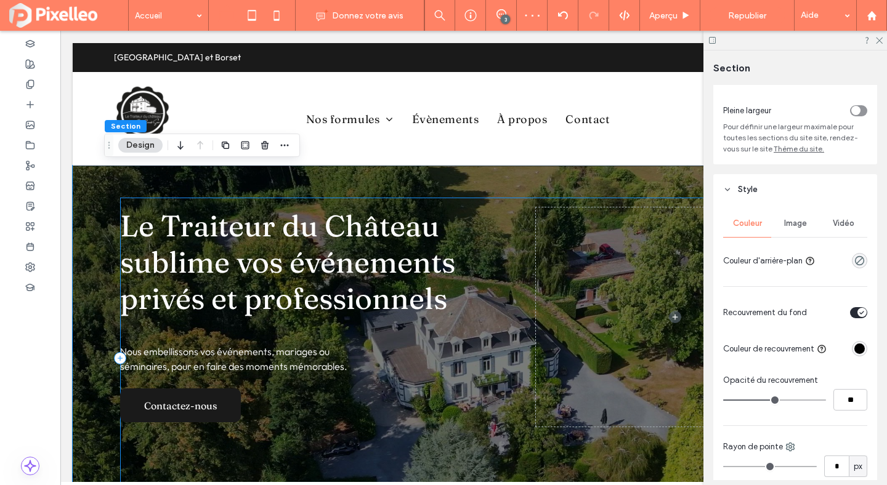
click at [447, 204] on div "Le Traiteur du Château sublime vos événements privés et professionnels Nous emb…" at bounding box center [473, 358] width 707 height 321
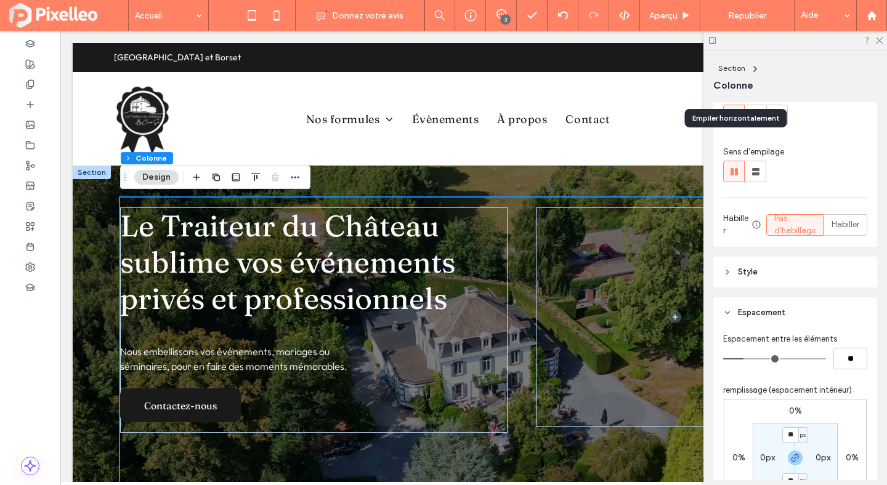
scroll to position [209, 0]
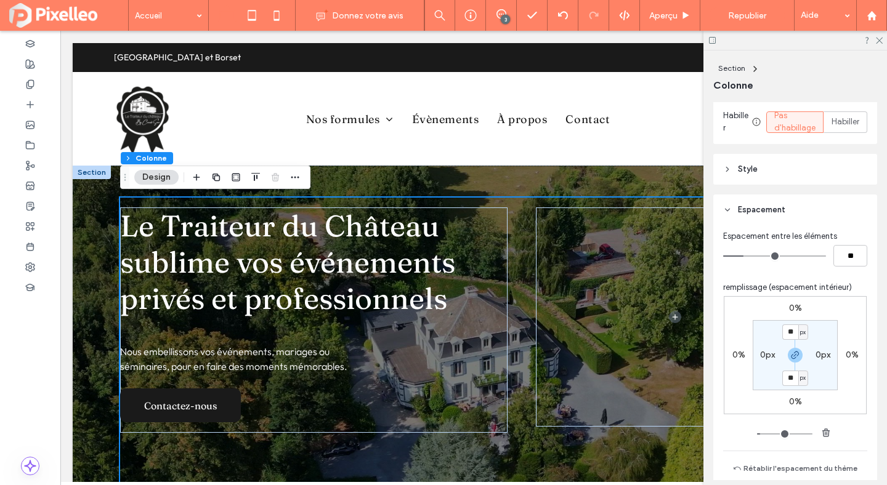
click at [803, 331] on span "px" at bounding box center [803, 332] width 6 height 12
click at [796, 369] on span "%" at bounding box center [798, 372] width 7 height 12
type input "***"
type input "*"
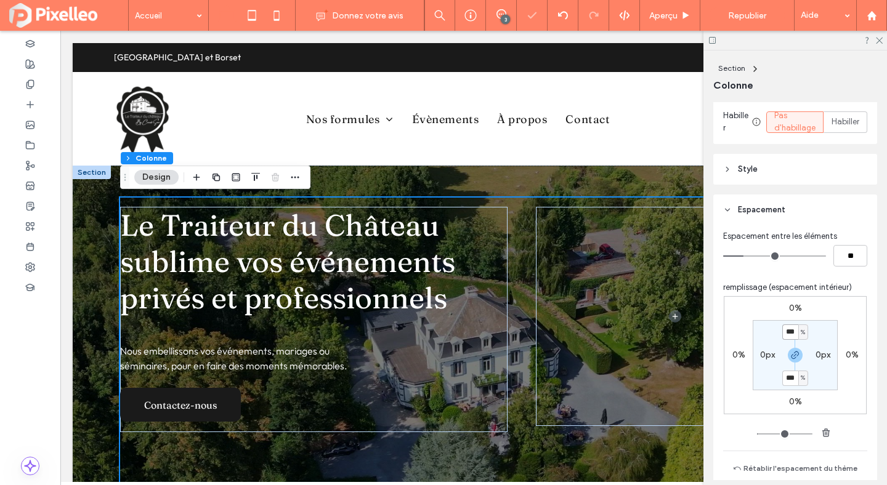
click at [790, 331] on input "***" at bounding box center [790, 331] width 16 height 15
type input "*"
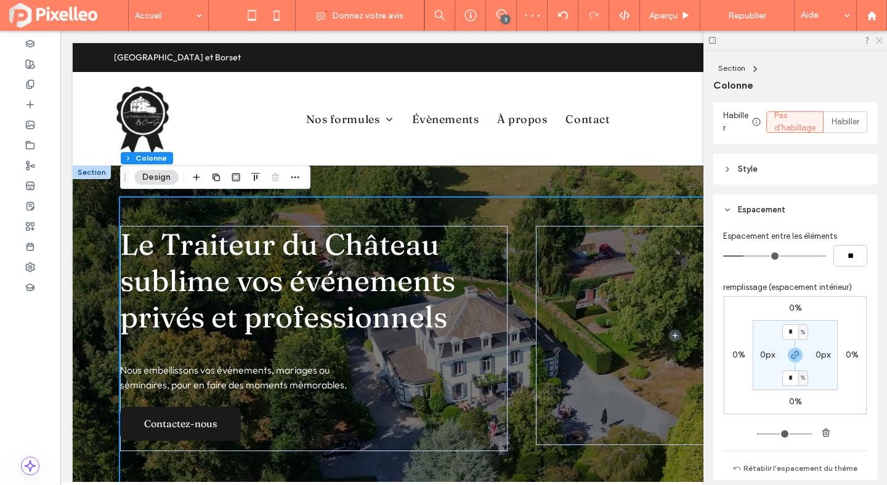
drag, startPoint x: 878, startPoint y: 36, endPoint x: 722, endPoint y: 2, distance: 160.0
click at [878, 36] on icon at bounding box center [878, 40] width 8 height 8
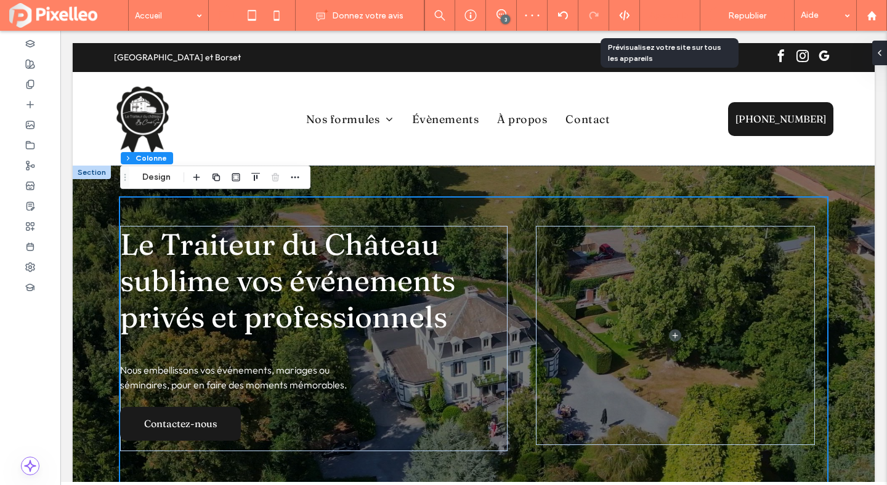
click at [658, 16] on span "Aperçu" at bounding box center [663, 15] width 28 height 10
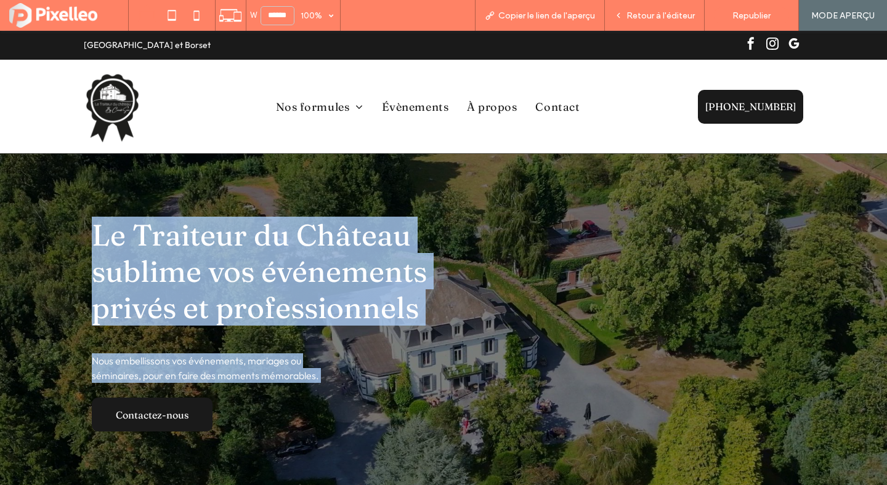
drag, startPoint x: 83, startPoint y: 231, endPoint x: 434, endPoint y: 331, distance: 364.8
click at [434, 331] on div "Le Traiteur du Château sublime vos événements privés et professionnels Nous emb…" at bounding box center [443, 333] width 739 height 361
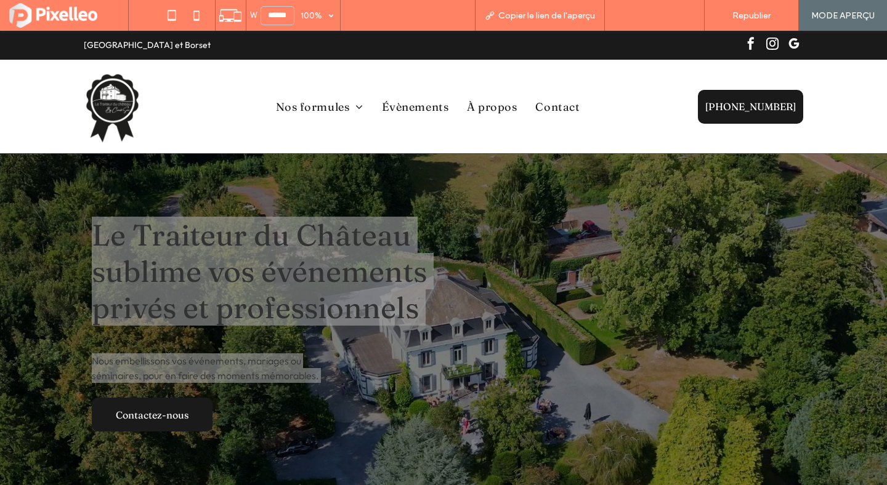
click at [642, 14] on span "Retour à l'éditeur" at bounding box center [660, 15] width 68 height 10
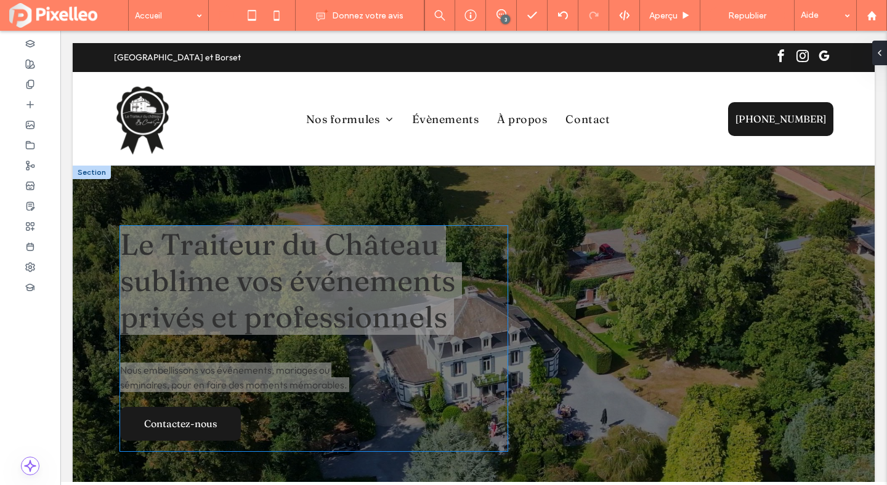
click at [385, 366] on div "Nous embellissons vos événements, mariages ou séminaires, pour en faire des mom…" at bounding box center [290, 391] width 340 height 100
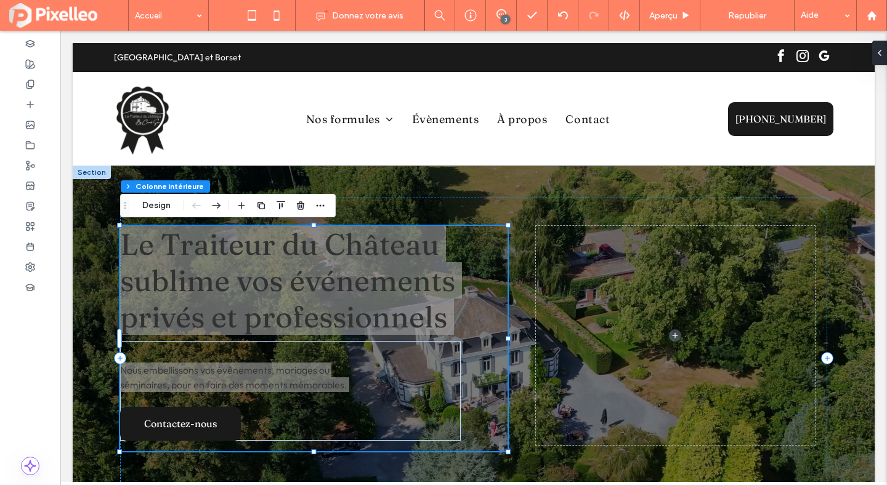
click at [387, 369] on div "Nous embellissons vos événements, mariages ou séminaires, pour en faire des mom…" at bounding box center [290, 391] width 340 height 100
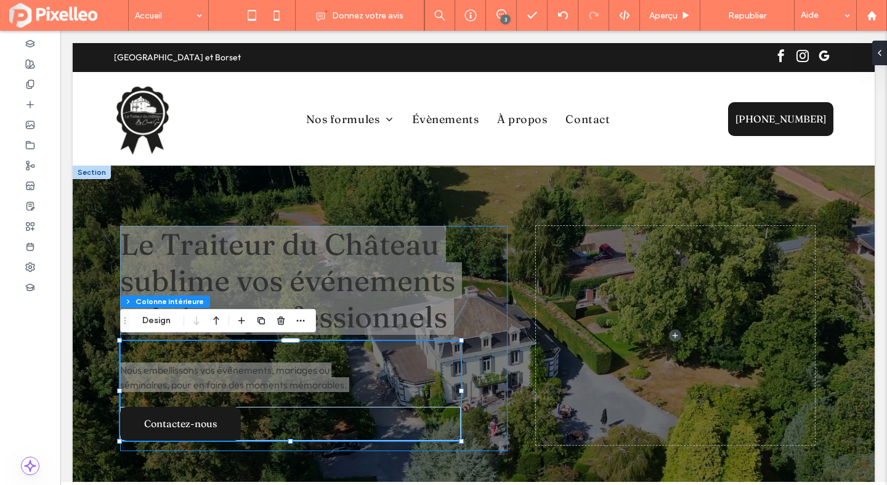
click at [402, 384] on div "Nous embellissons vos événements, mariages ou séminaires, pour en faire des mom…" at bounding box center [290, 391] width 340 height 100
click at [311, 407] on div "Contactez-nous" at bounding box center [290, 424] width 340 height 34
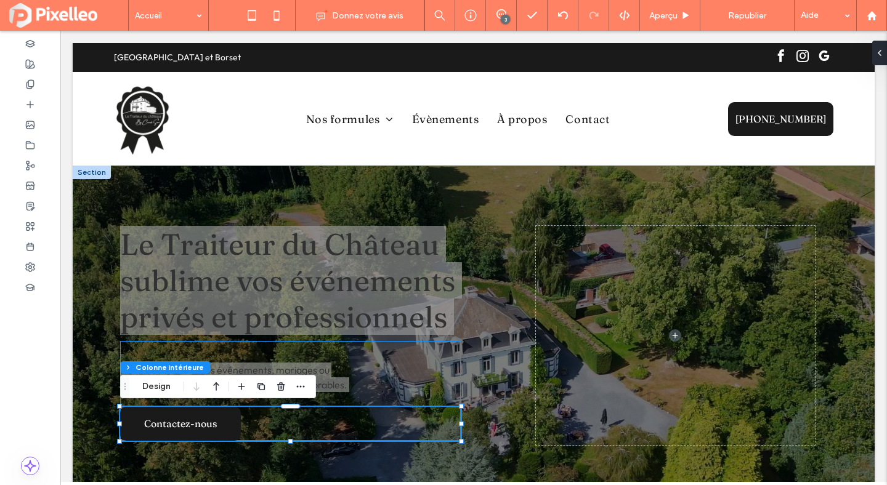
click at [364, 395] on div "Nous embellissons vos événements, mariages ou séminaires, pour en faire des mom…" at bounding box center [290, 391] width 340 height 100
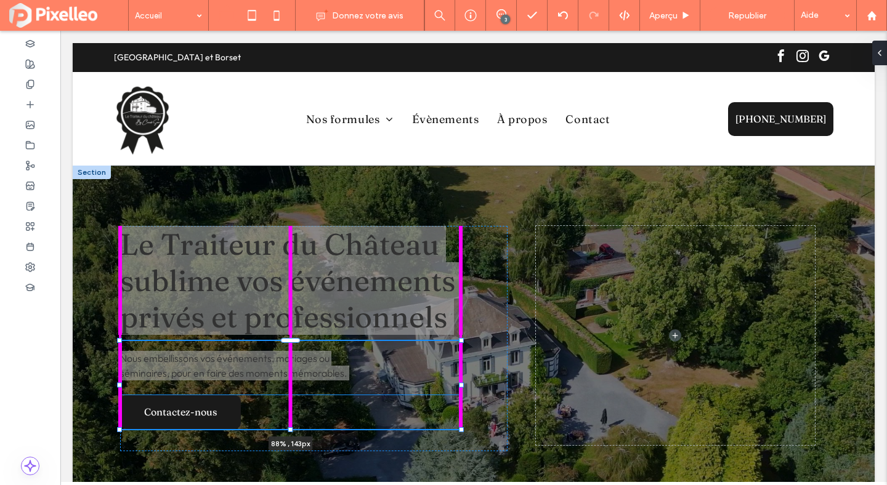
scroll to position [111, 0]
drag, startPoint x: 289, startPoint y: 440, endPoint x: 289, endPoint y: 427, distance: 12.9
click at [289, 427] on div at bounding box center [290, 428] width 5 height 5
type input "***"
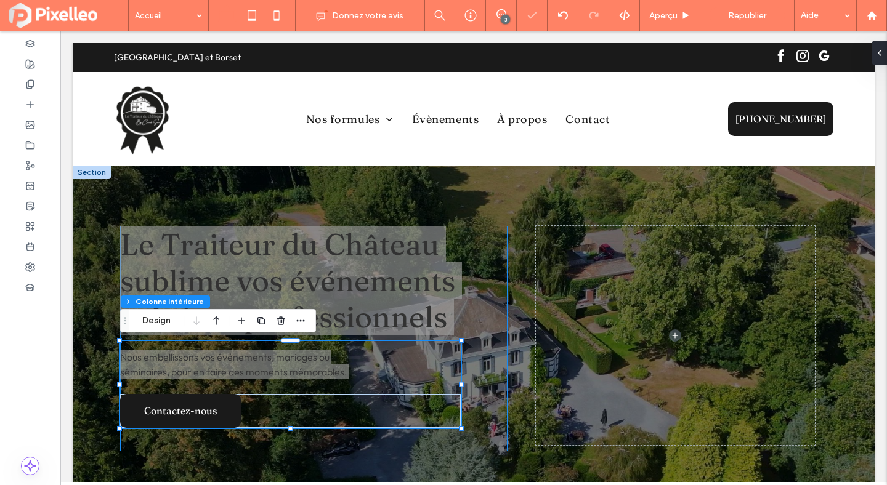
click at [491, 331] on div "Le Traiteur du Château sublime vos événements privés et professionnels Nous emb…" at bounding box center [313, 338] width 387 height 225
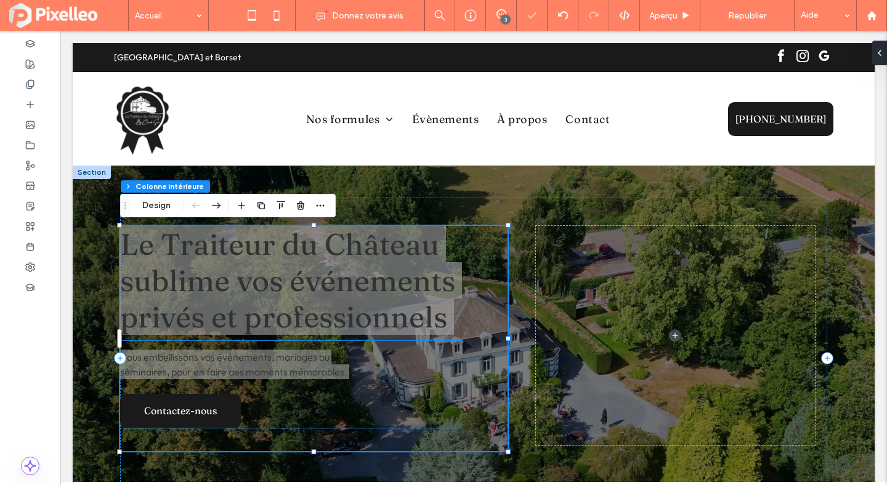
click at [402, 364] on div "Nous embellissons vos événements, mariages ou séminaires, pour en faire des mom…" at bounding box center [290, 384] width 340 height 87
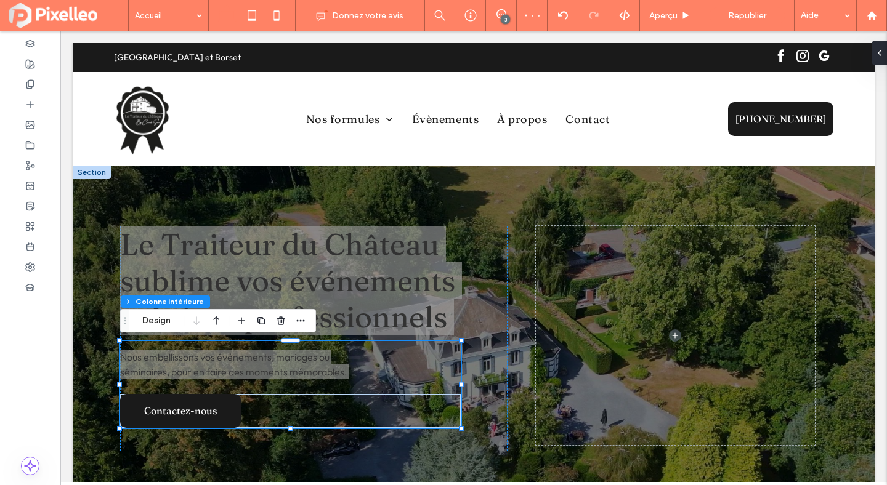
click at [402, 364] on div "Nous embellissons vos événements, mariages ou séminaires, pour en faire des mom…" at bounding box center [290, 384] width 340 height 87
click at [162, 324] on button "Design" at bounding box center [156, 320] width 44 height 15
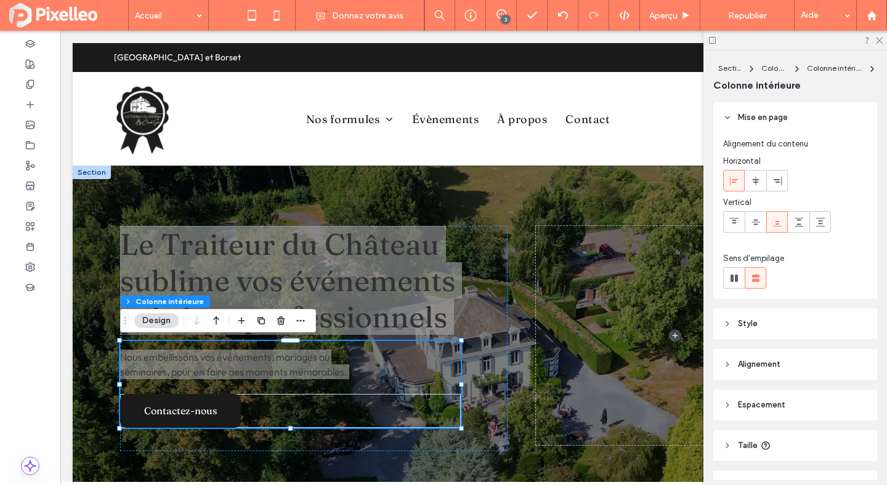
click at [750, 325] on span "Style" at bounding box center [748, 324] width 20 height 12
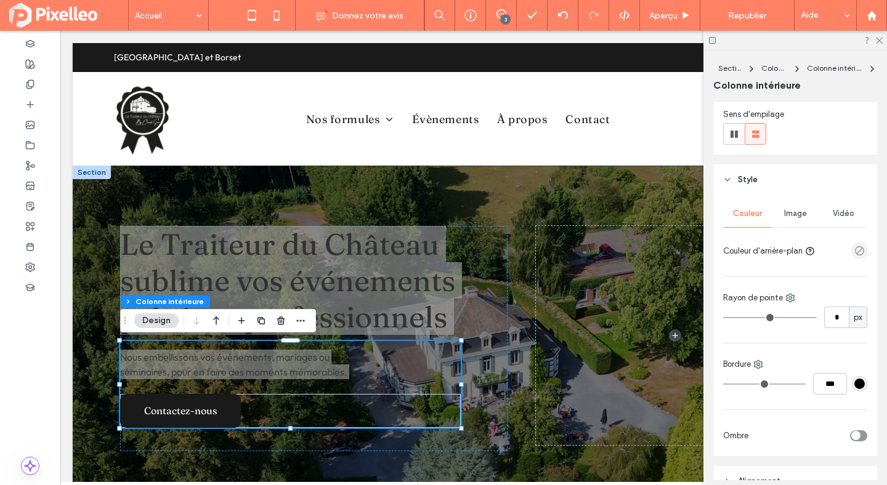
scroll to position [291, 0]
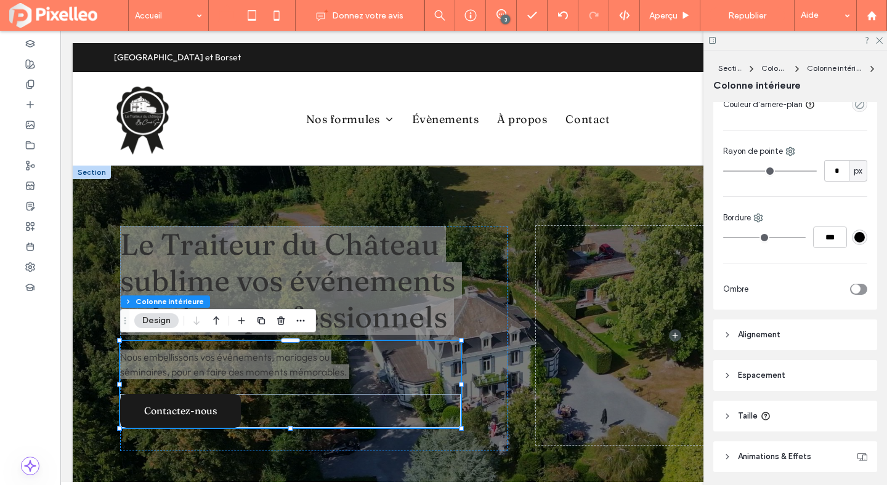
click at [758, 321] on header "Alignement" at bounding box center [795, 335] width 164 height 31
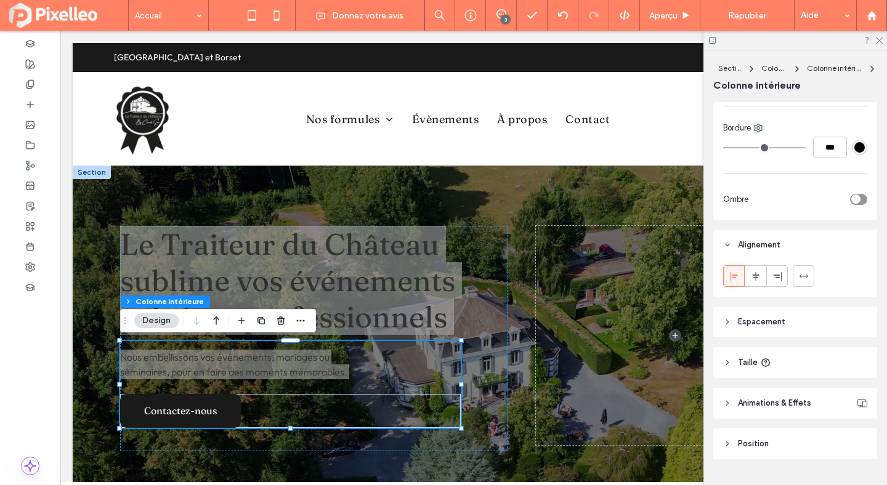
scroll to position [390, 0]
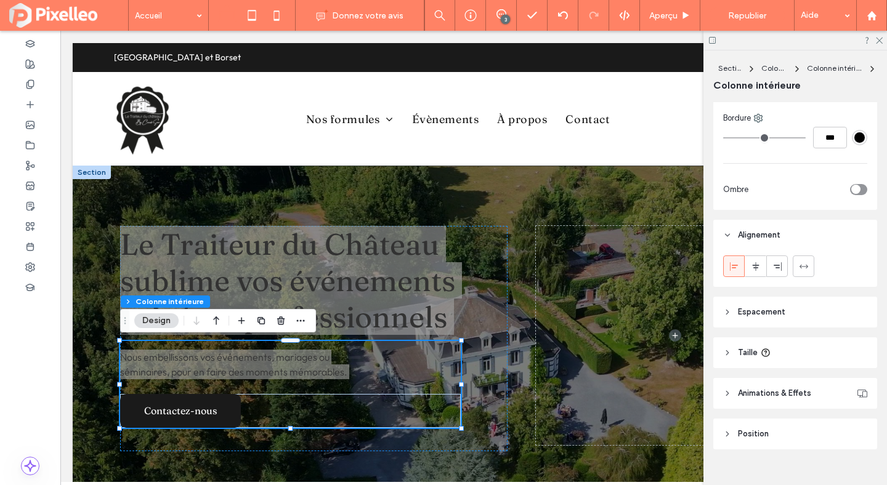
click at [749, 429] on span "Position" at bounding box center [753, 434] width 31 height 12
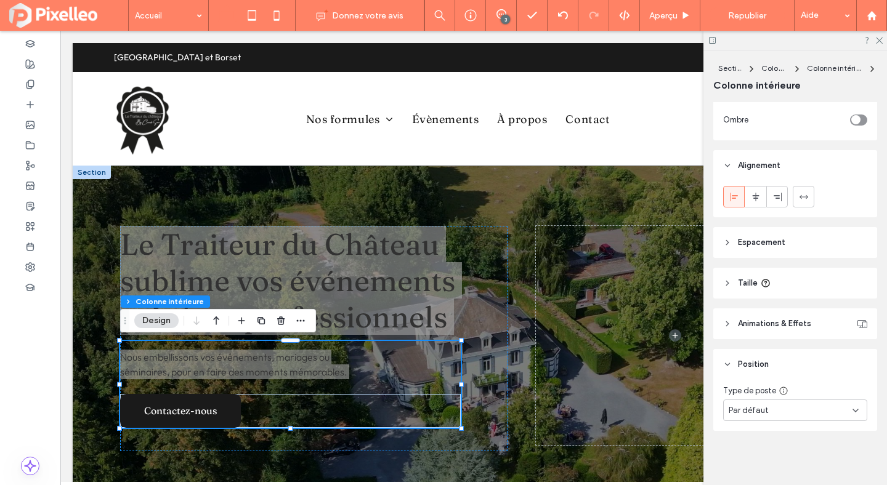
scroll to position [0, 0]
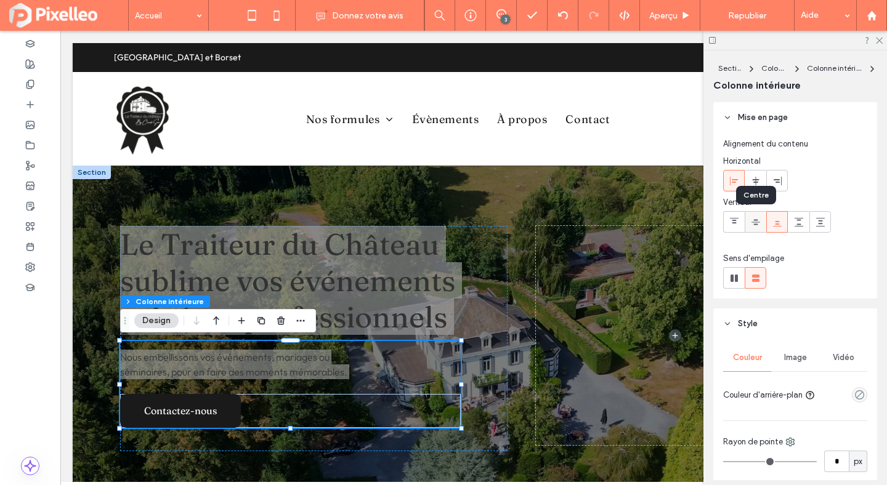
click at [756, 221] on icon at bounding box center [756, 222] width 10 height 10
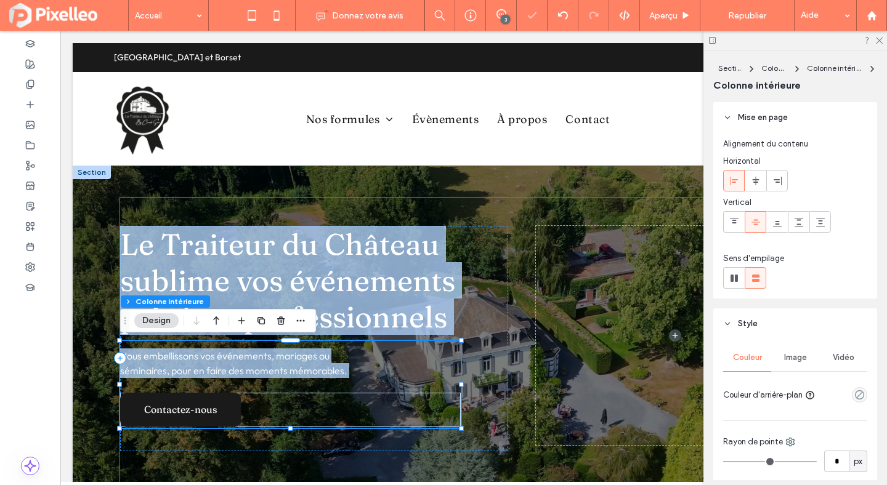
click at [498, 198] on div "Le Traiteur du Château sublime vos événements privés et professionnels Nous emb…" at bounding box center [473, 358] width 707 height 321
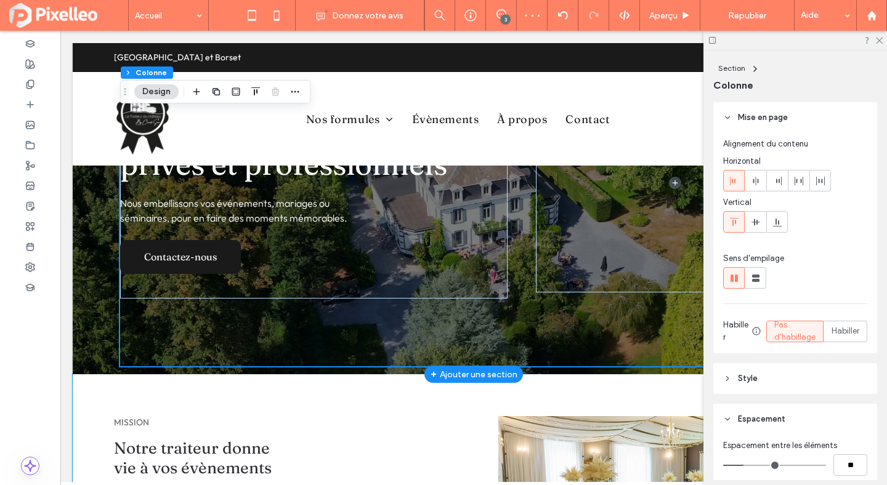
scroll to position [215, 0]
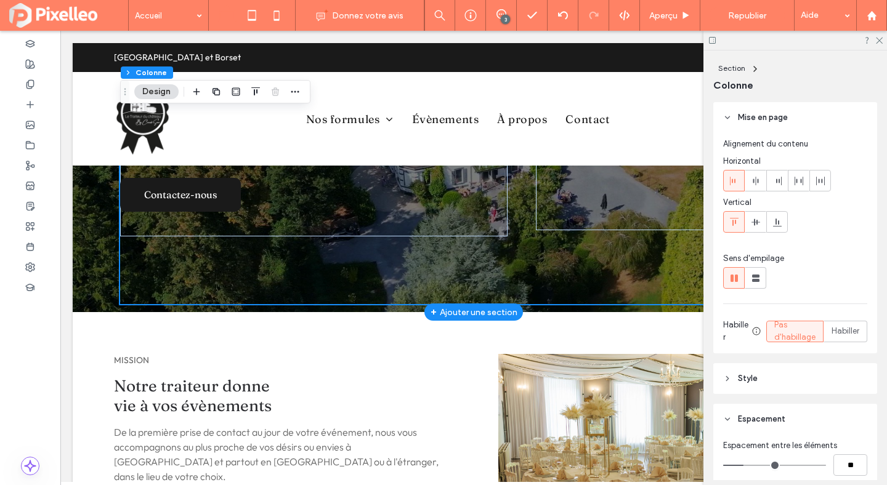
click at [109, 270] on div "Le Traiteur du Château sublime vos événements privés et professionnels Nous emb…" at bounding box center [473, 131] width 739 height 361
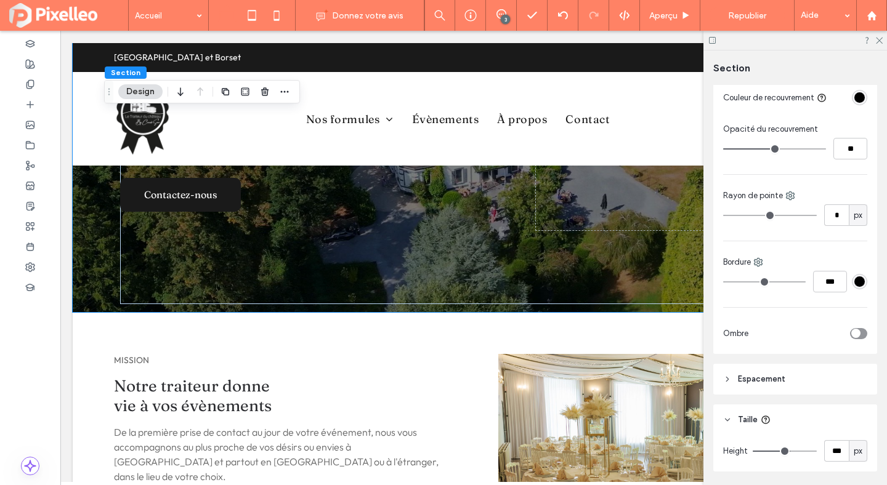
scroll to position [390, 0]
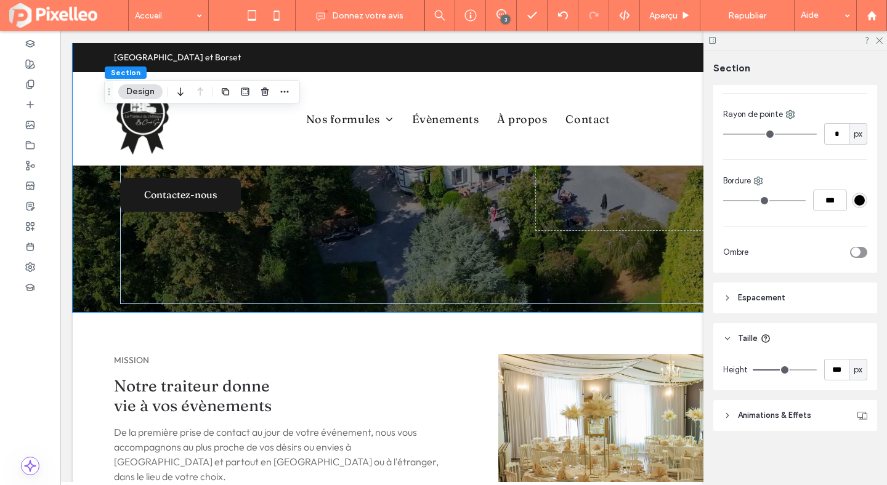
click at [760, 307] on header "Espacement" at bounding box center [795, 298] width 164 height 31
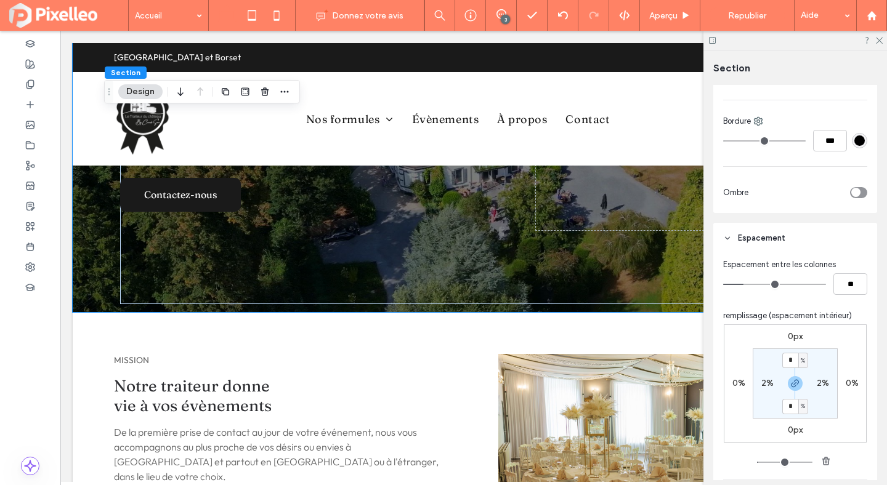
scroll to position [476, 0]
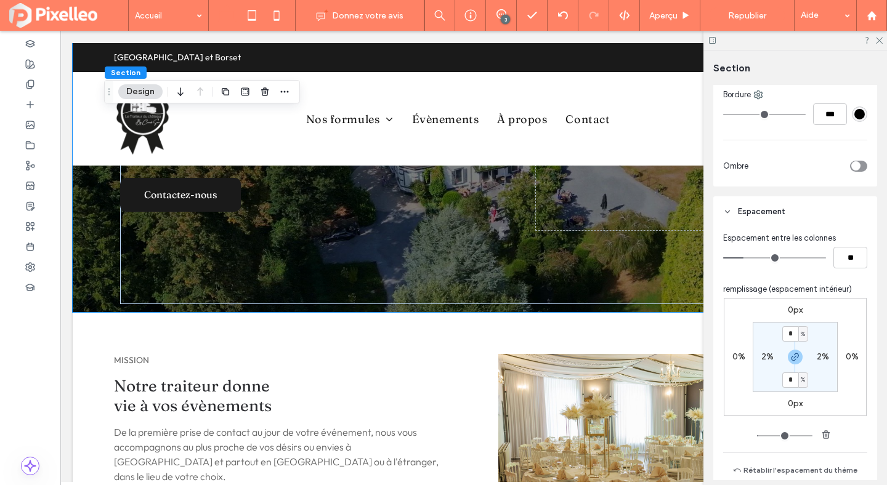
click at [763, 358] on label "2%" at bounding box center [767, 357] width 12 height 10
type input "*"
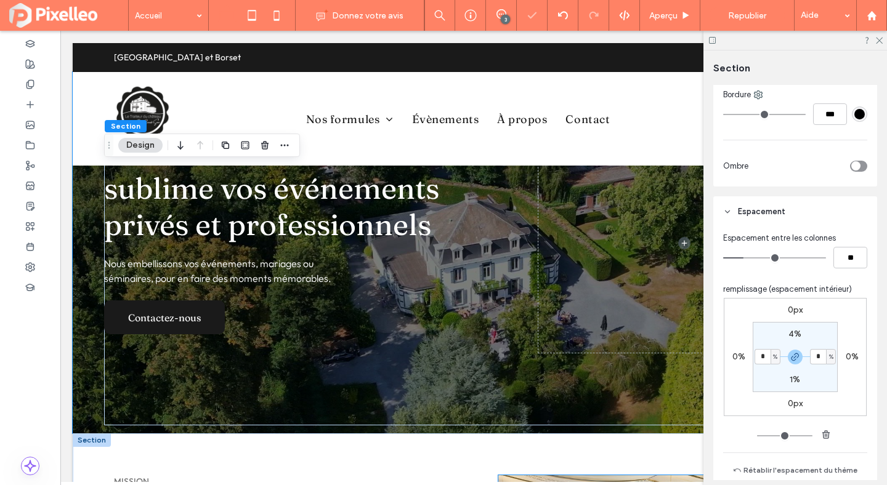
scroll to position [0, 0]
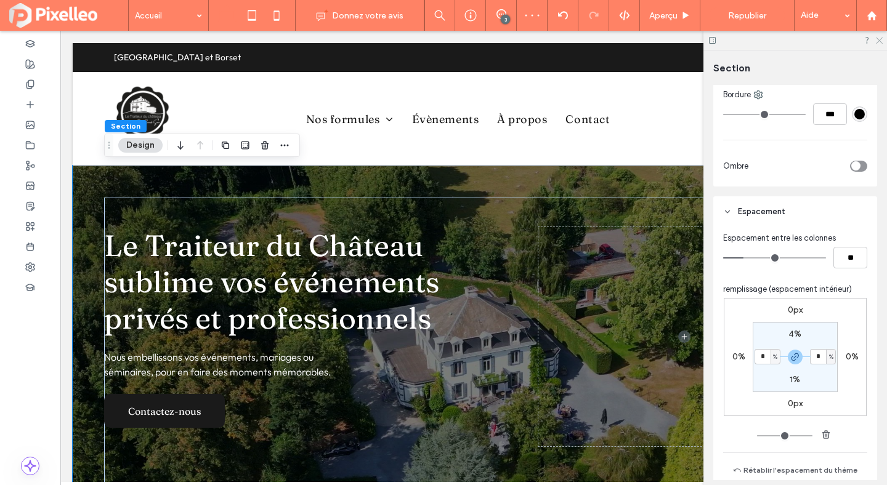
click at [876, 39] on icon at bounding box center [878, 40] width 8 height 8
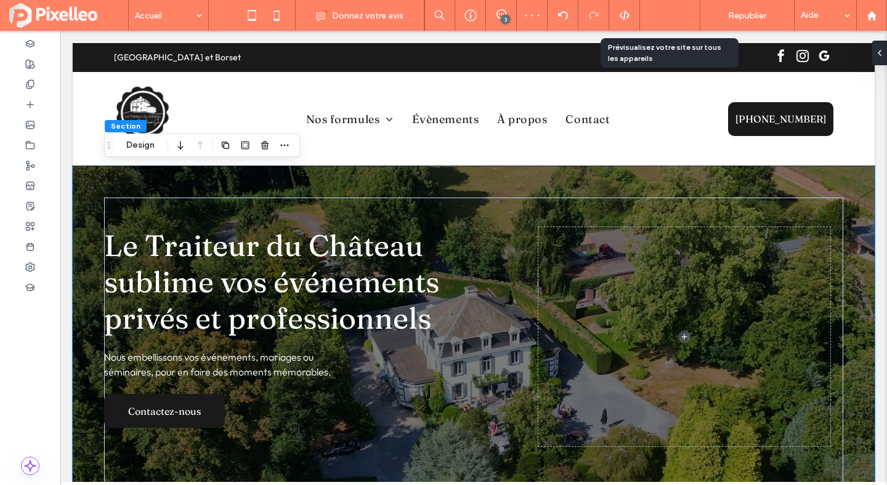
click at [656, 23] on div "Aperçu" at bounding box center [670, 15] width 60 height 31
click at [662, 15] on span "Aperçu" at bounding box center [663, 15] width 28 height 10
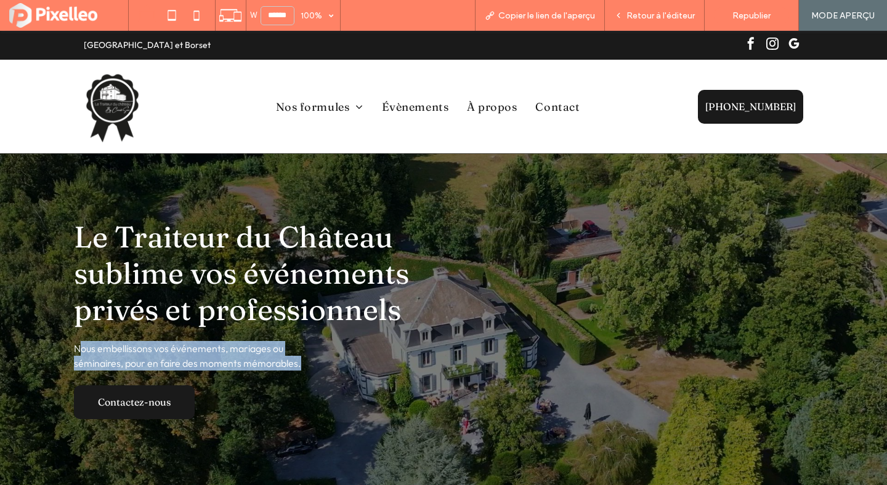
drag, startPoint x: 300, startPoint y: 364, endPoint x: 79, endPoint y: 348, distance: 222.2
click at [79, 348] on p "Nous embellissons vos événements, mariages ou séminaires, pour en faire des mom…" at bounding box center [197, 356] width 246 height 30
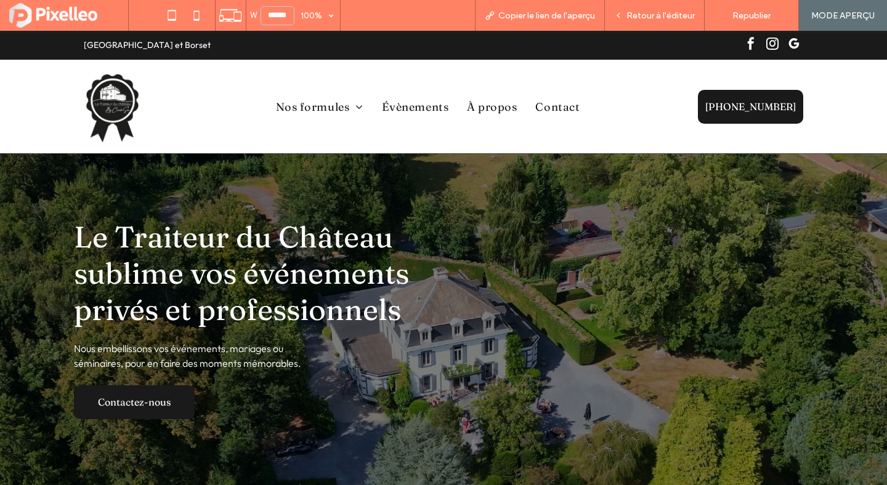
click at [307, 312] on span "Le Traiteur du Château sublime vos événements privés et professionnels" at bounding box center [241, 273] width 335 height 109
click at [744, 13] on span "Republier" at bounding box center [751, 15] width 38 height 10
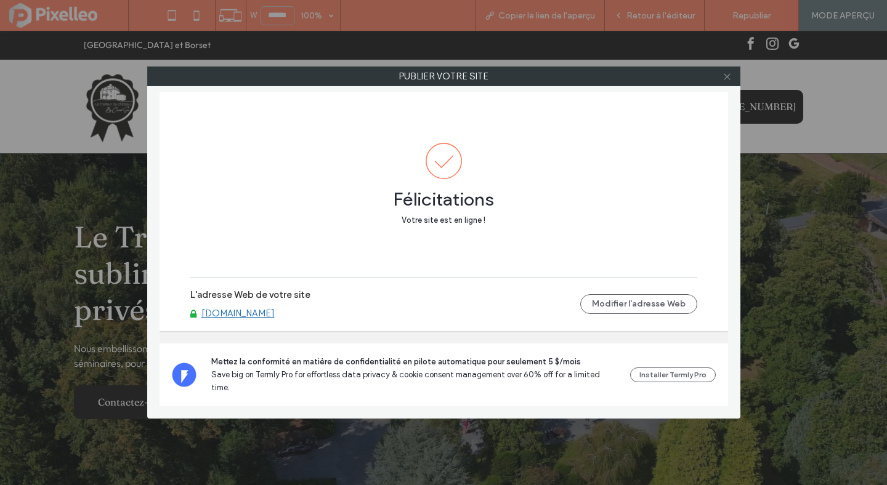
click at [727, 71] on span at bounding box center [726, 76] width 9 height 18
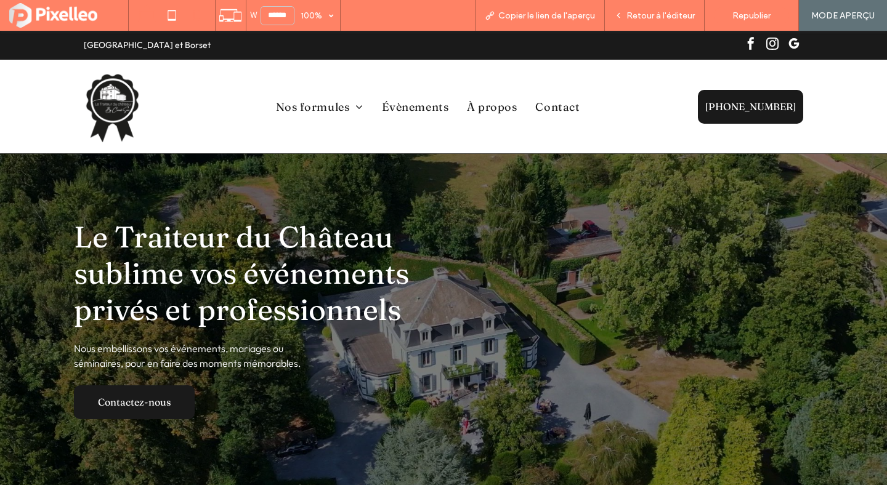
click at [197, 15] on icon at bounding box center [196, 15] width 25 height 25
type input "*****"
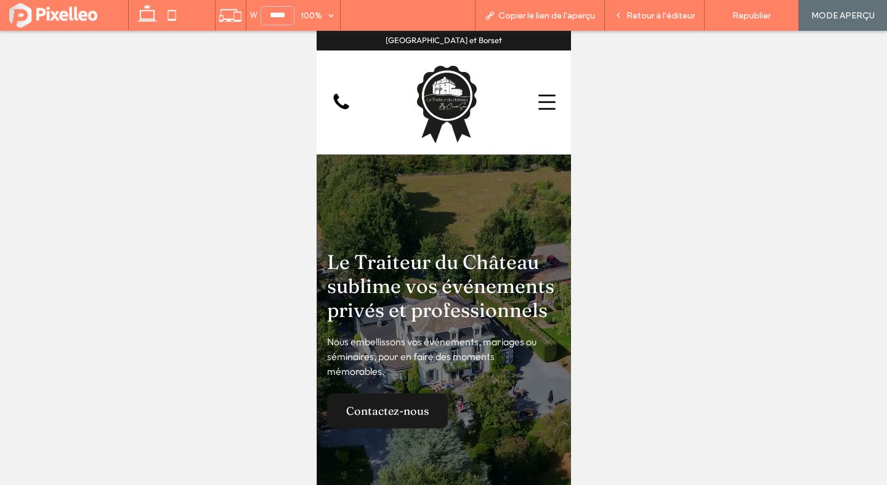
scroll to position [81, 0]
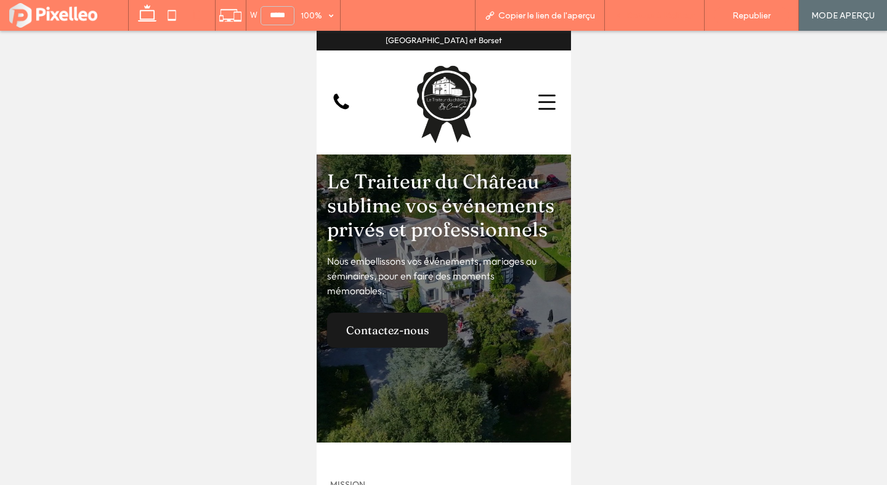
click at [650, 7] on div "Retour à l'éditeur" at bounding box center [655, 15] width 100 height 31
click at [646, 21] on div "Retour à l'éditeur" at bounding box center [655, 15] width 100 height 31
click at [648, 17] on span "Retour à l'éditeur" at bounding box center [660, 15] width 68 height 10
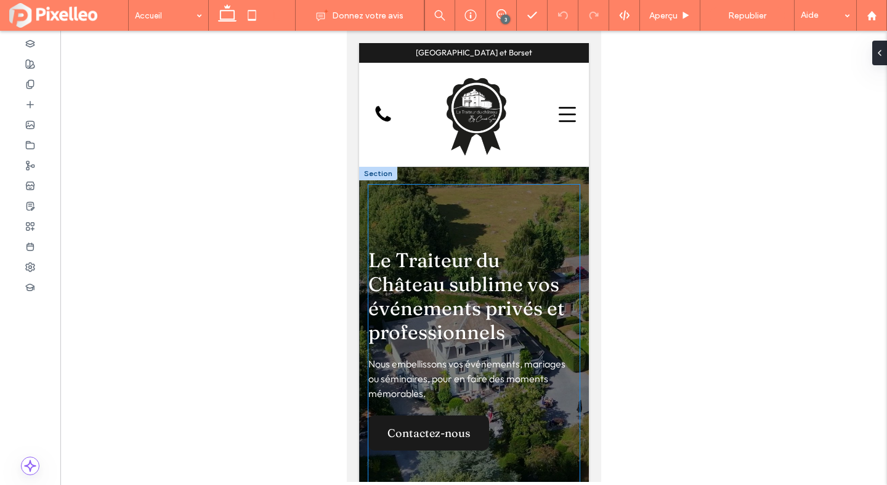
click at [493, 222] on div "Le Traiteur du Château sublime vos événements privés et professionnels Nous emb…" at bounding box center [473, 350] width 211 height 330
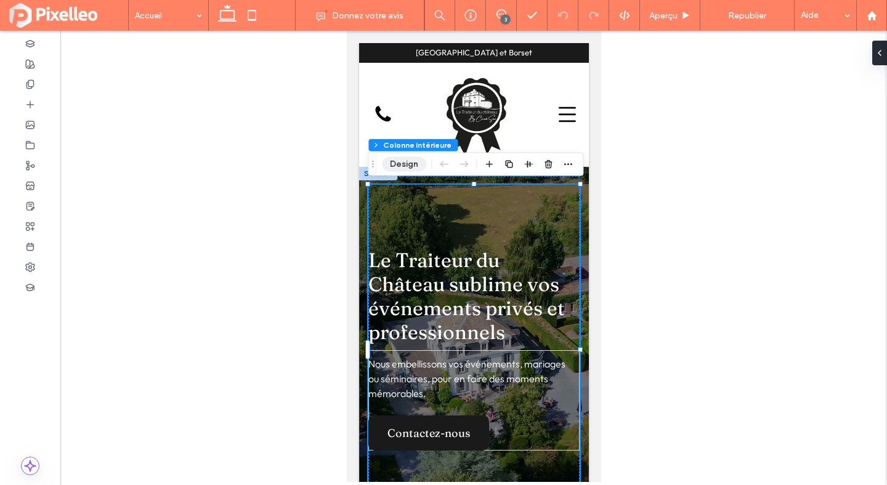
click at [411, 166] on button "Design" at bounding box center [404, 164] width 44 height 15
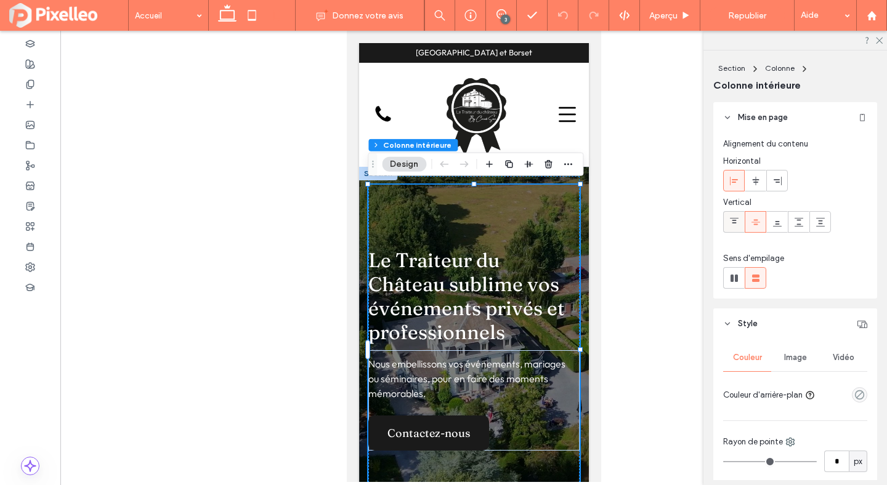
click at [734, 222] on use at bounding box center [734, 221] width 9 height 6
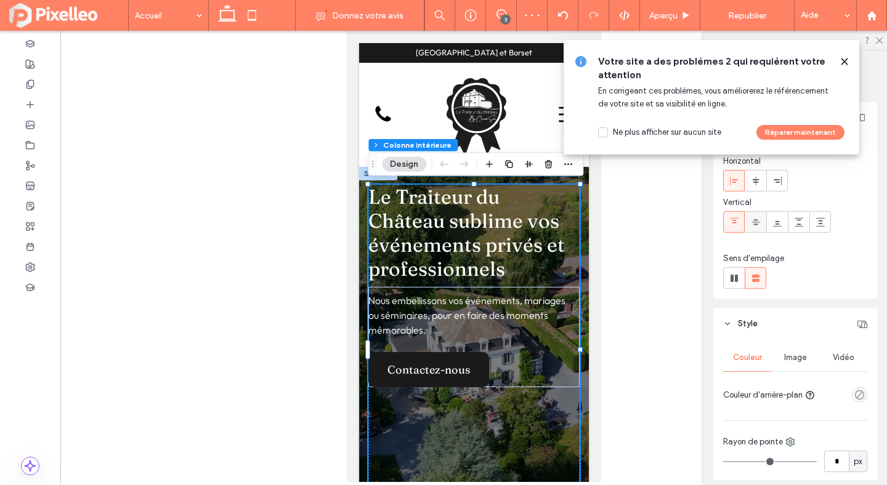
click at [755, 223] on use at bounding box center [755, 222] width 9 height 6
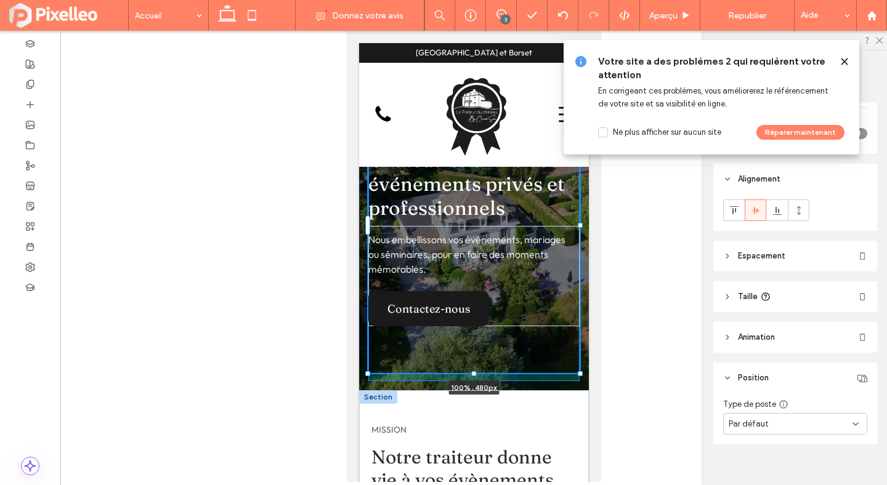
scroll to position [460, 0]
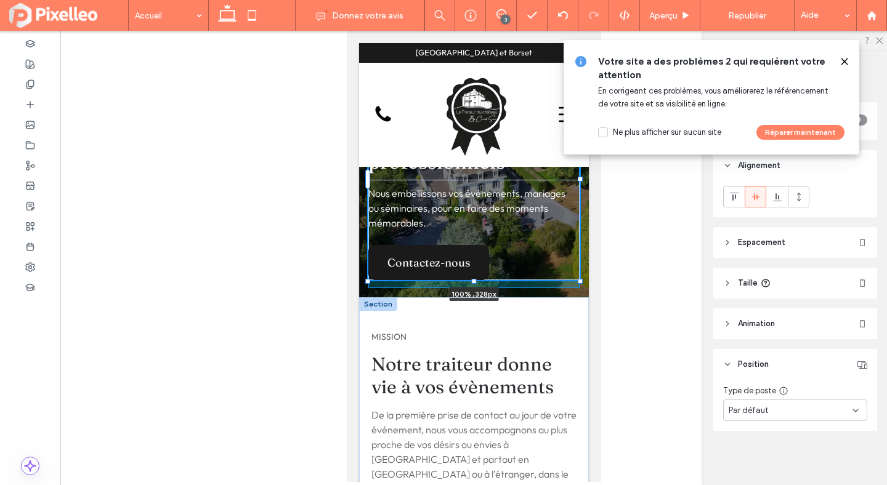
drag, startPoint x: 474, startPoint y: 408, endPoint x: 473, endPoint y: 344, distance: 64.0
type input "***"
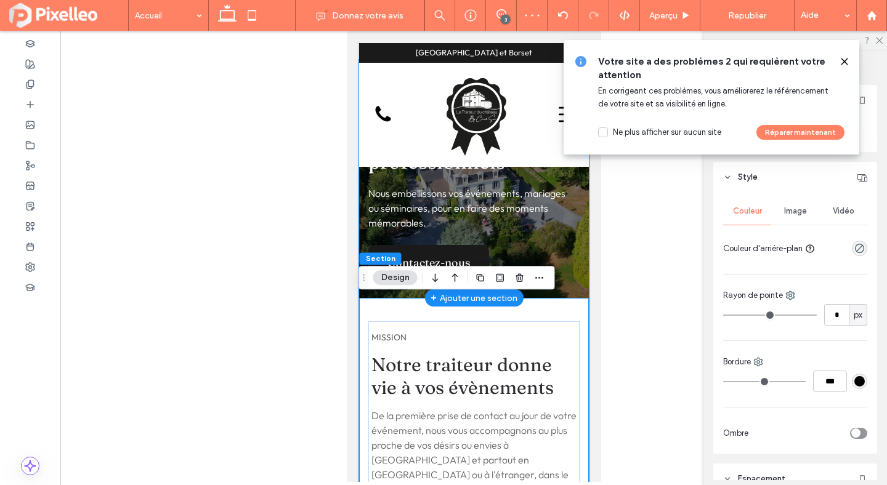
click at [550, 292] on div "Le Traiteur du Château sublime vos événements privés et professionnels Nous emb…" at bounding box center [473, 179] width 230 height 238
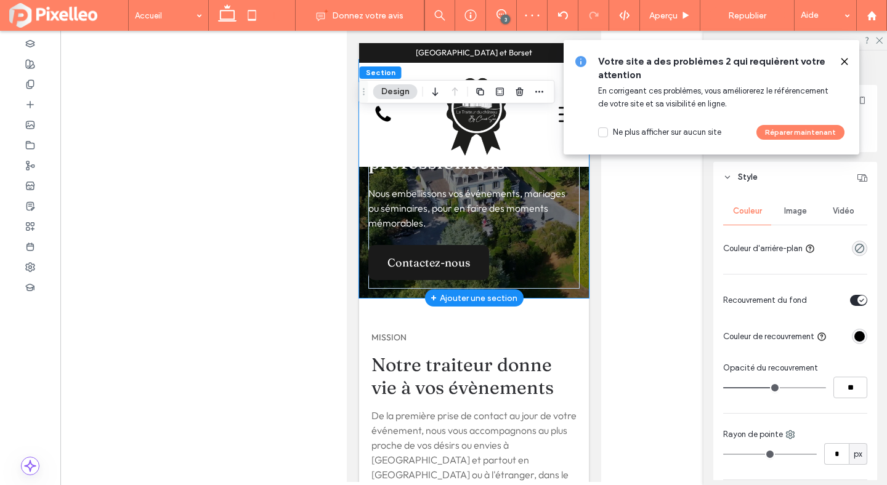
click at [571, 292] on div "Le Traiteur du Château sublime vos événements privés et professionnels Nous emb…" at bounding box center [473, 179] width 230 height 238
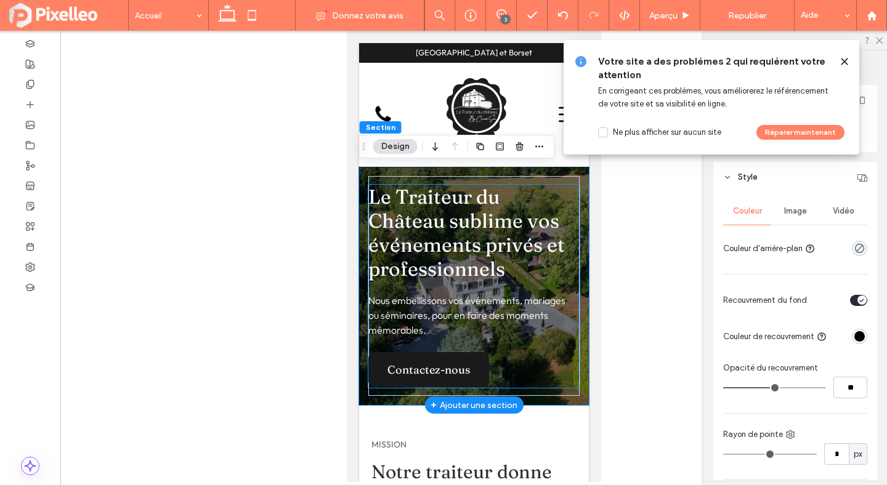
click at [528, 374] on div "Contactez-nous" at bounding box center [473, 369] width 211 height 35
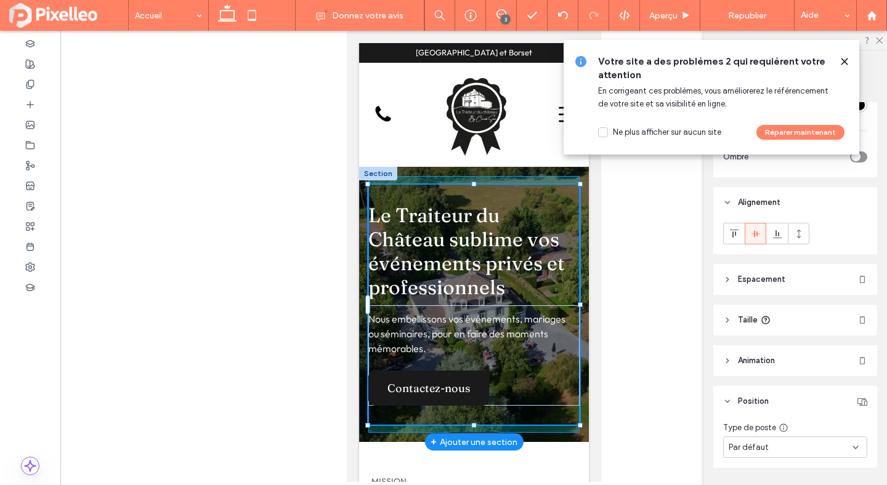
scroll to position [460, 0]
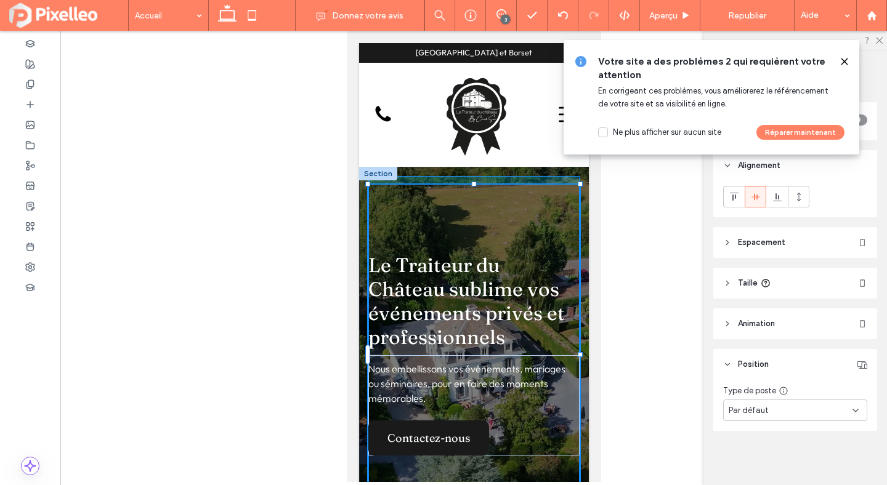
drag, startPoint x: 475, startPoint y: 389, endPoint x: 486, endPoint y: 457, distance: 68.6
click at [486, 457] on div "Le Traiteur du Château sublime vos événements privés et professionnels Nous emb…" at bounding box center [473, 354] width 230 height 375
type input "***"
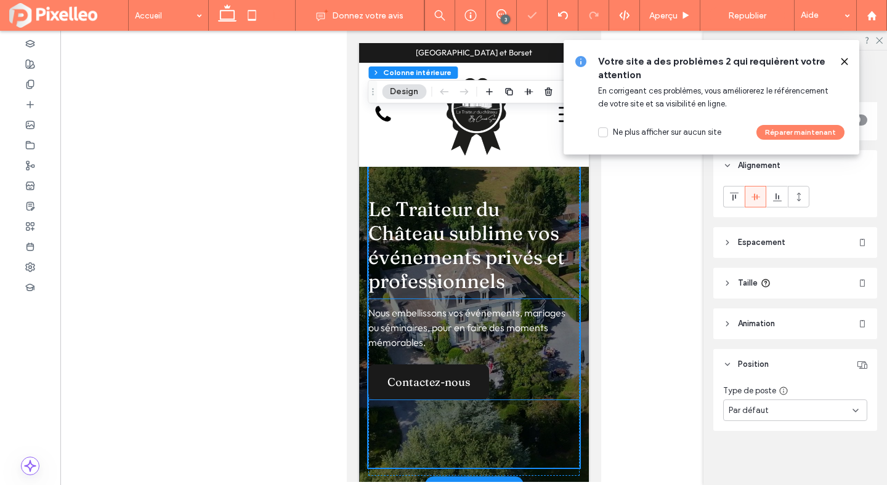
scroll to position [0, 0]
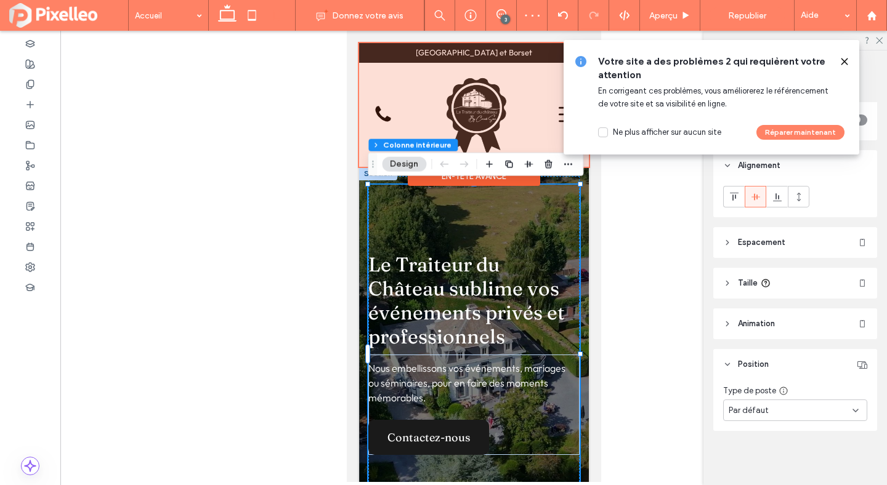
click at [485, 99] on div at bounding box center [473, 105] width 230 height 124
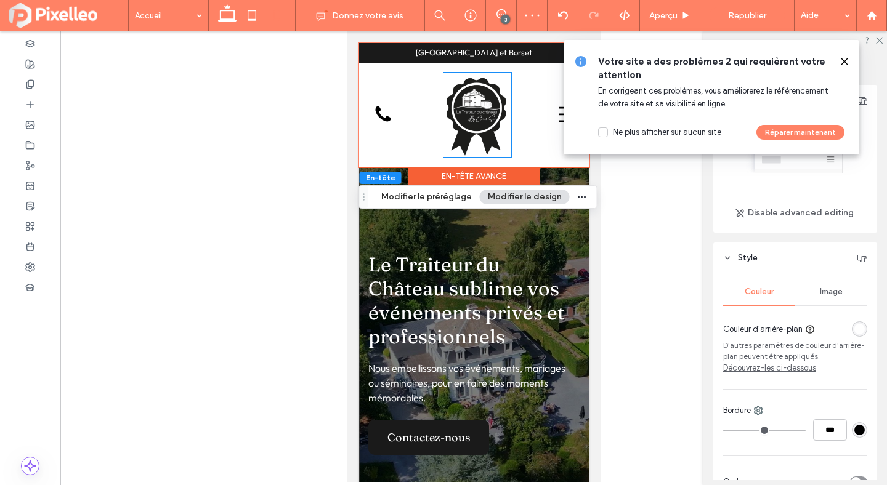
click at [485, 99] on img at bounding box center [477, 115] width 68 height 85
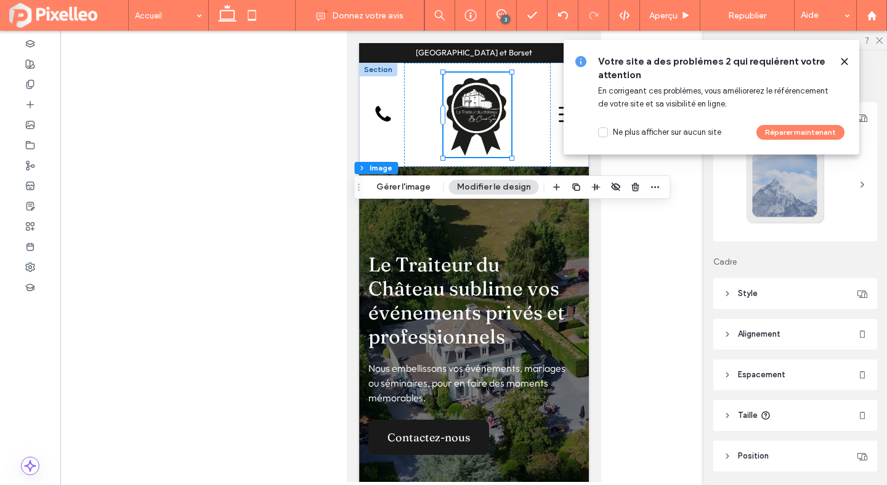
click at [734, 289] on header "Style" at bounding box center [795, 293] width 164 height 31
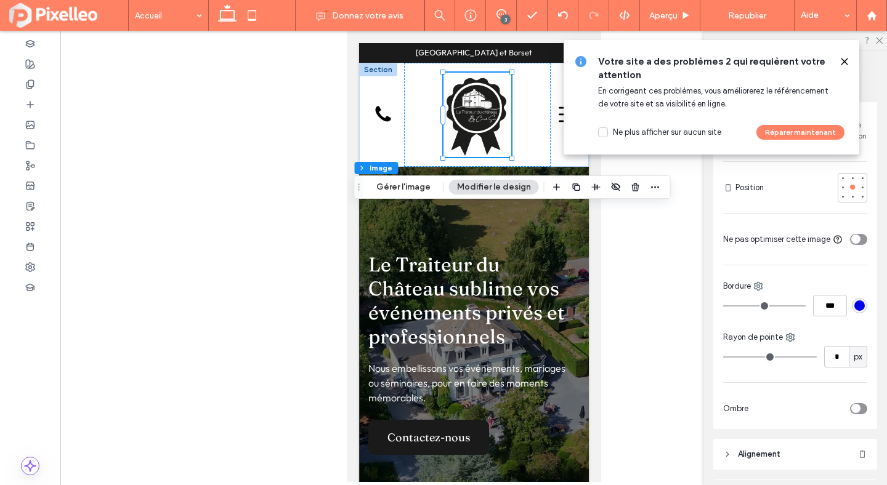
scroll to position [331, 0]
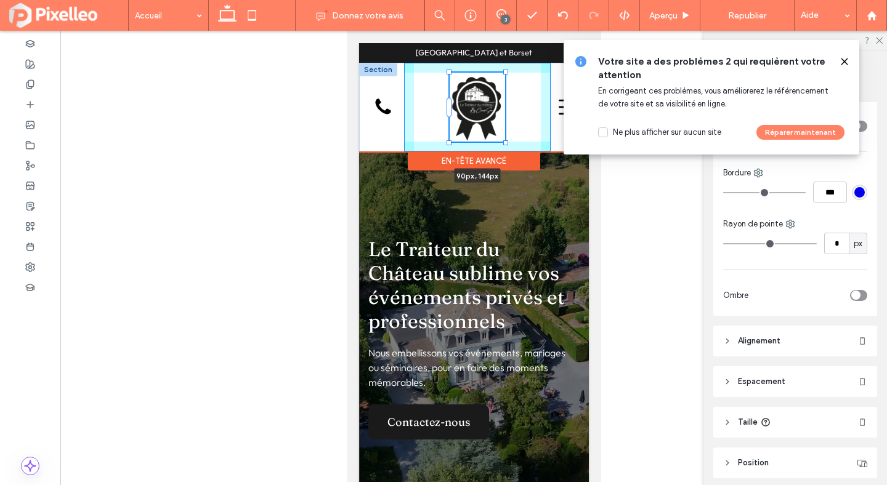
drag, startPoint x: 512, startPoint y: 156, endPoint x: 512, endPoint y: 143, distance: 12.9
click at [512, 143] on div "90px , 144px Nos formules Apéritifs Repas servi à table Buffet froid Buffet fro…" at bounding box center [473, 107] width 230 height 89
type input "**"
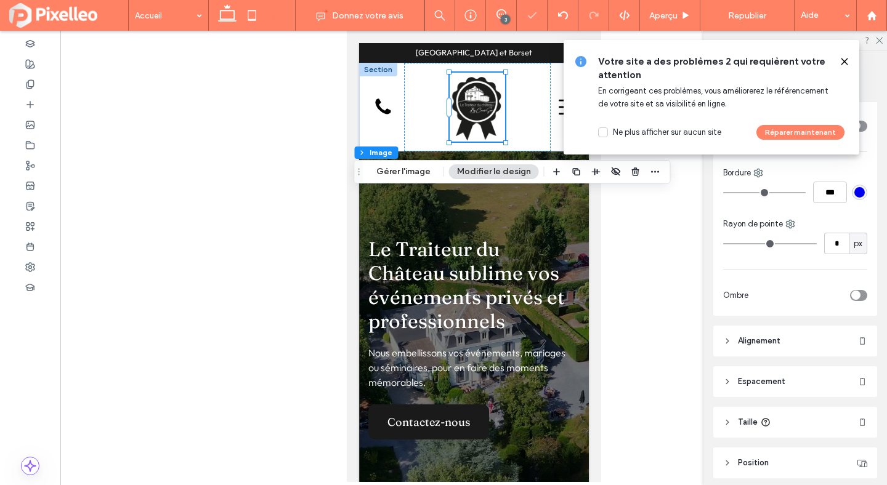
click at [843, 57] on icon at bounding box center [844, 62] width 10 height 10
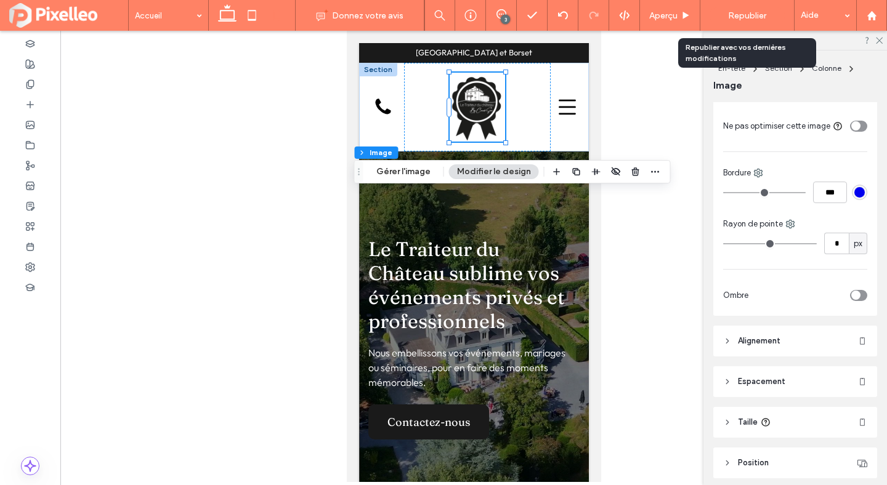
click at [734, 15] on span "Republier" at bounding box center [747, 15] width 38 height 10
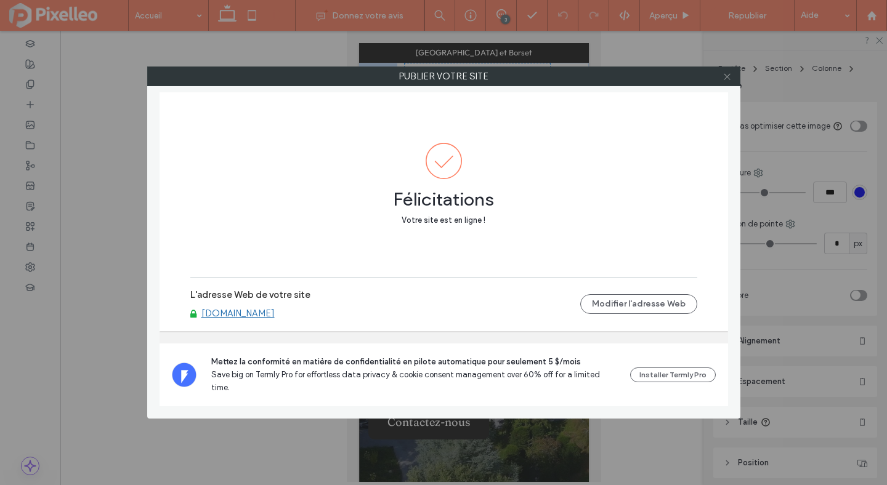
click at [727, 79] on icon at bounding box center [726, 76] width 9 height 9
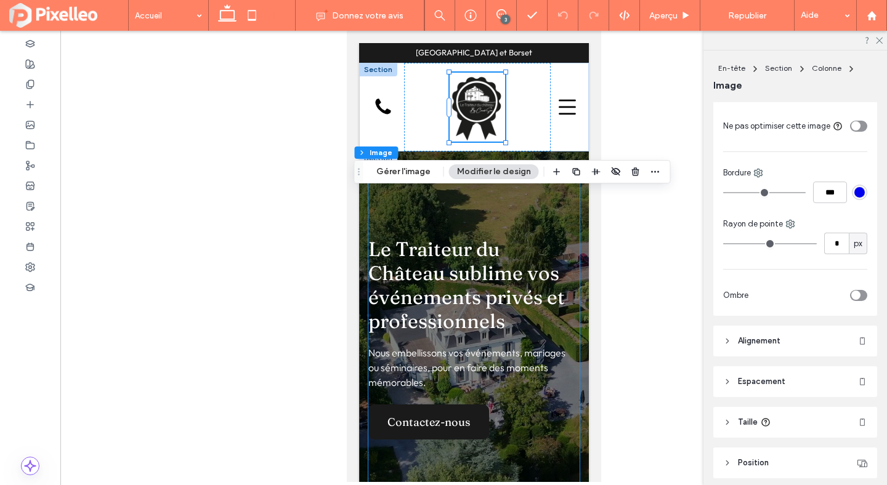
click at [445, 297] on span "Le Traiteur du Château sublime vos événements privés et professionnels" at bounding box center [466, 285] width 196 height 96
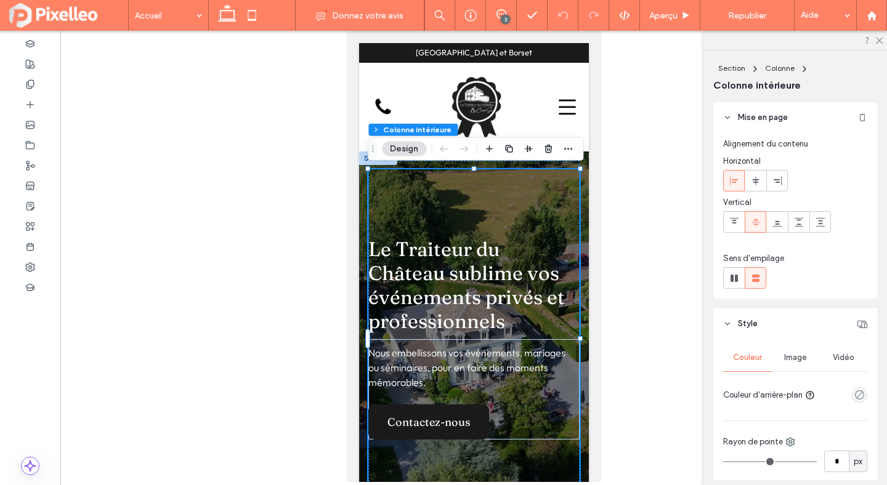
click at [445, 297] on span "Le Traiteur du Château sublime vos événements privés et professionnels" at bounding box center [466, 285] width 196 height 96
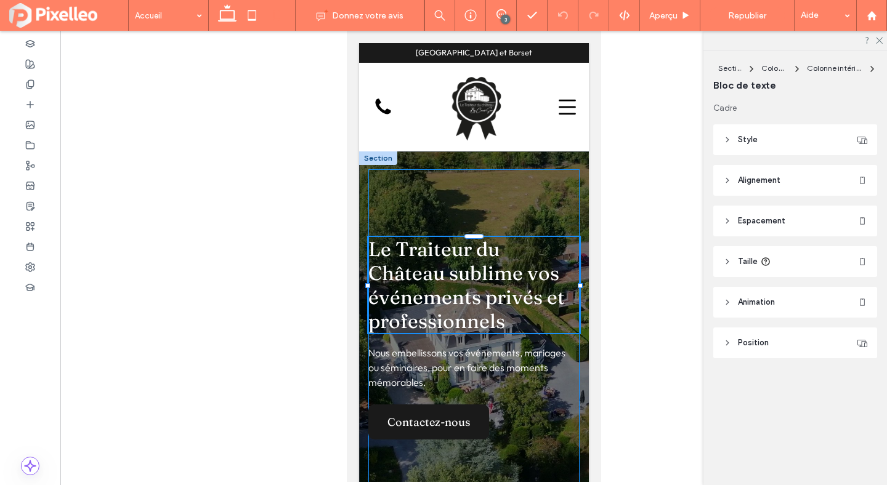
click at [445, 297] on span "Le Traiteur du Château sublime vos événements privés et professionnels" at bounding box center [466, 285] width 196 height 96
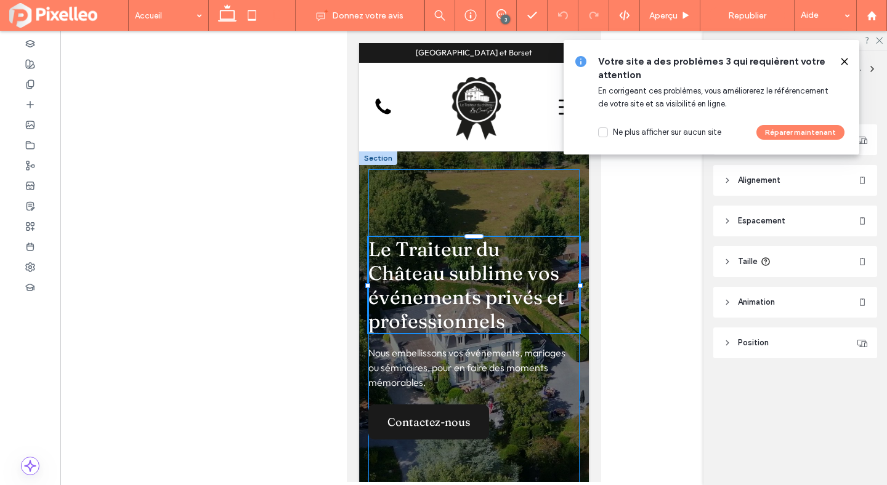
click at [445, 297] on span "Le Traiteur du Château sublime vos événements privés et professionnels" at bounding box center [466, 285] width 196 height 96
click at [481, 278] on span "Le Traiteur du Château sublime vos événements privés et professionnels" at bounding box center [466, 285] width 196 height 96
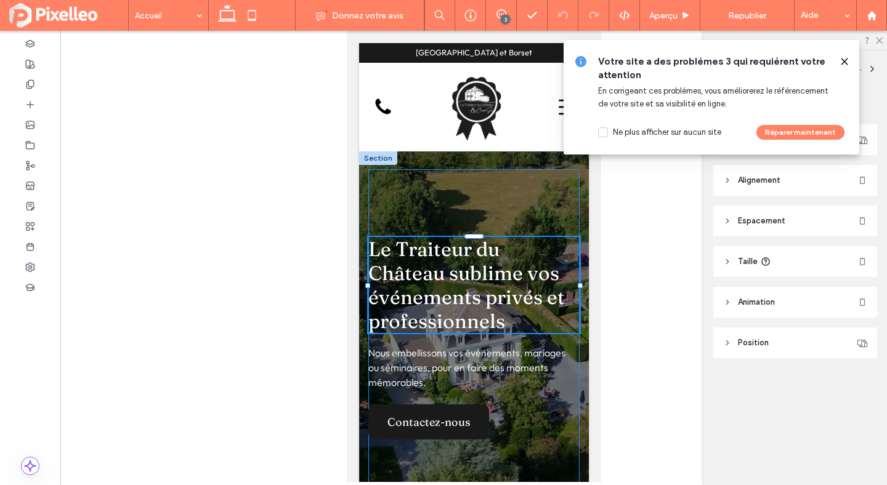
click at [481, 278] on span "Le Traiteur du Château sublime vos événements privés et professionnels" at bounding box center [466, 285] width 196 height 96
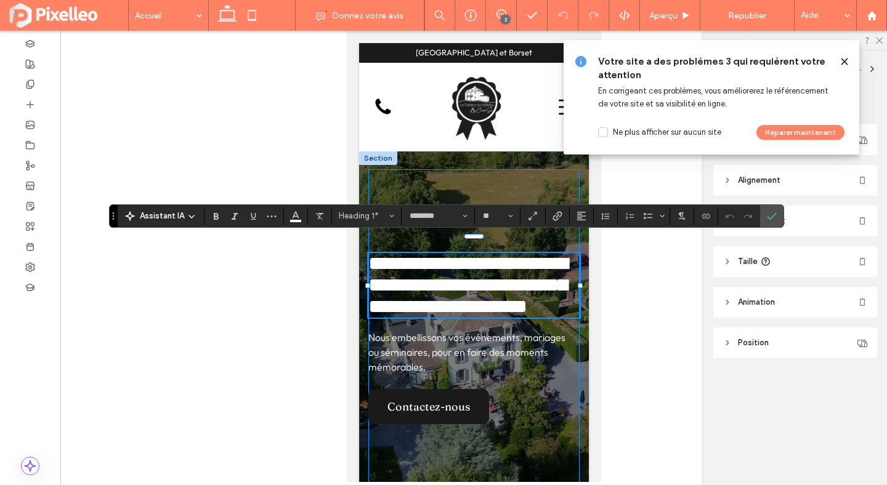
click at [548, 265] on span "**********" at bounding box center [467, 285] width 199 height 63
click at [371, 299] on span "**********" at bounding box center [467, 285] width 199 height 63
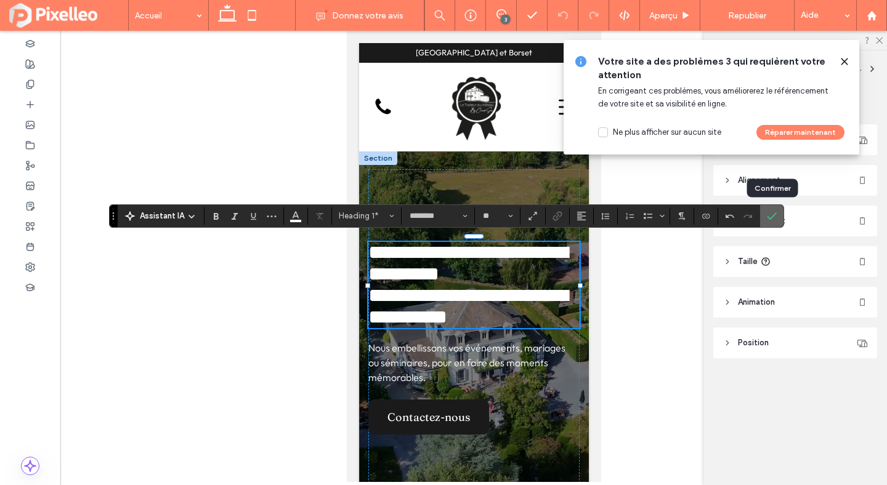
click at [776, 212] on label "Confirmer" at bounding box center [771, 216] width 18 height 22
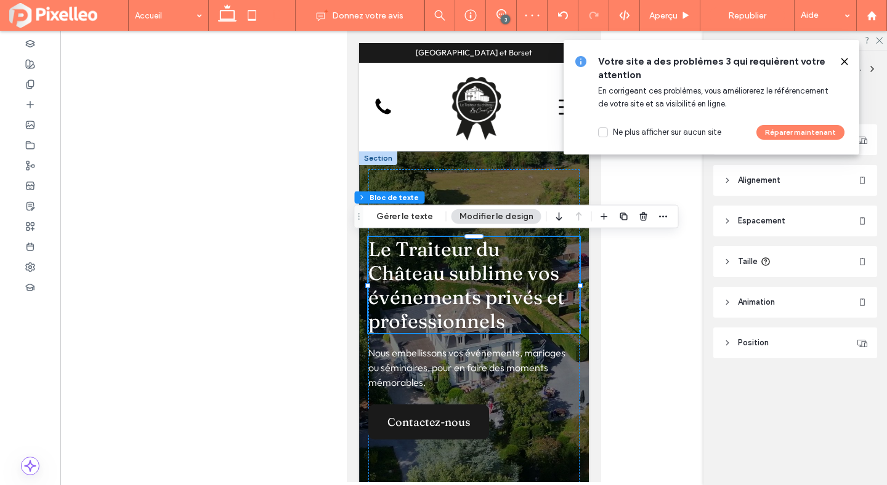
click at [845, 62] on icon at bounding box center [844, 62] width 10 height 10
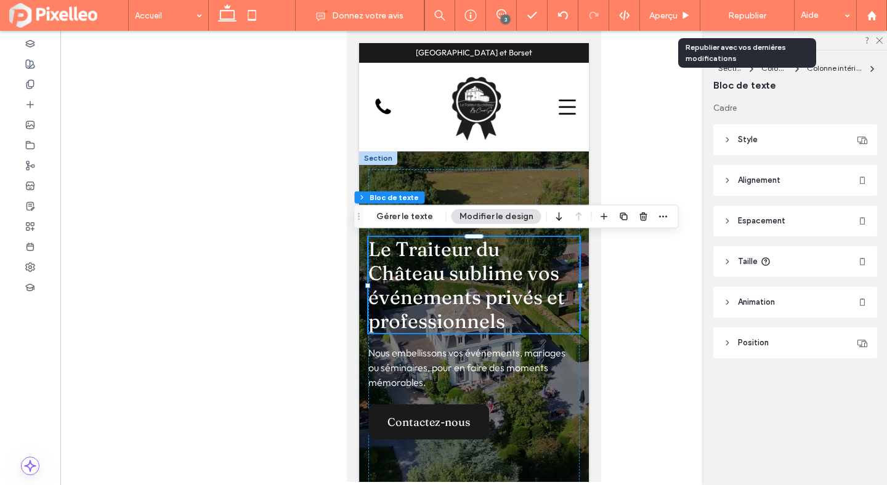
click at [747, 15] on span "Republier" at bounding box center [747, 15] width 38 height 10
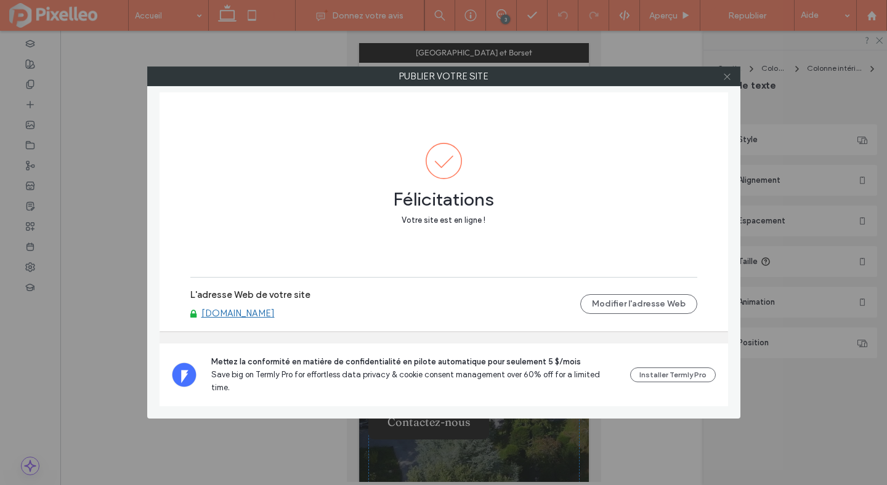
click at [723, 78] on icon at bounding box center [726, 76] width 9 height 9
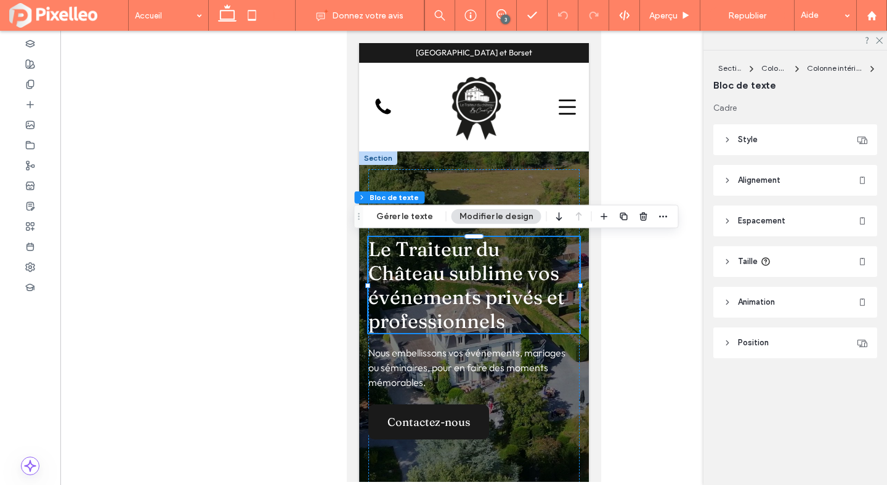
click at [485, 264] on span "Le Traiteur du Château sublime vos" at bounding box center [463, 261] width 191 height 48
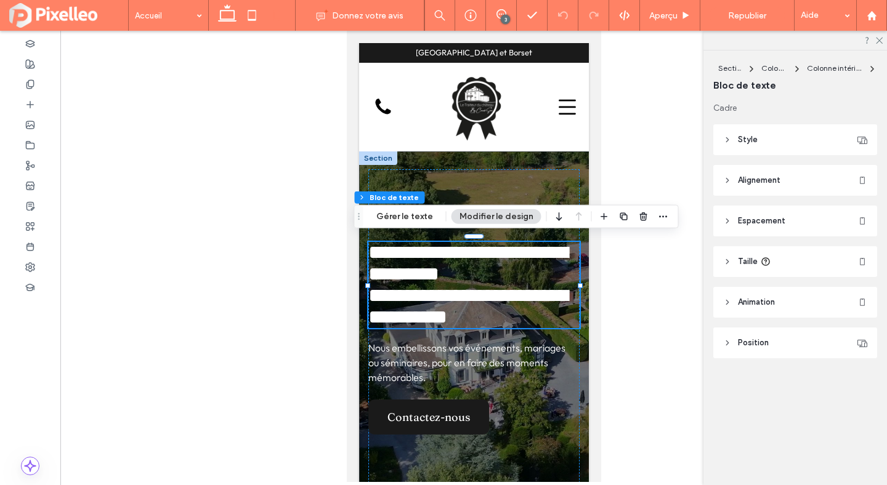
click at [485, 264] on span "**********" at bounding box center [467, 263] width 199 height 41
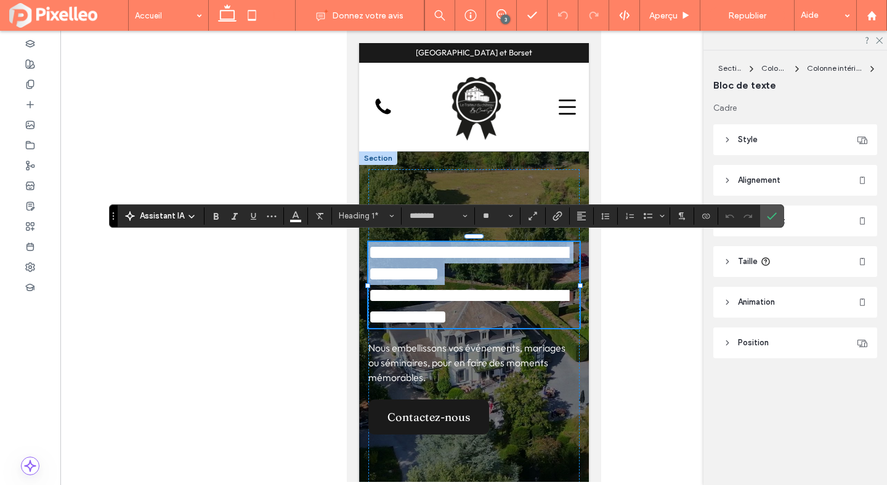
click at [485, 264] on span "**********" at bounding box center [467, 263] width 199 height 41
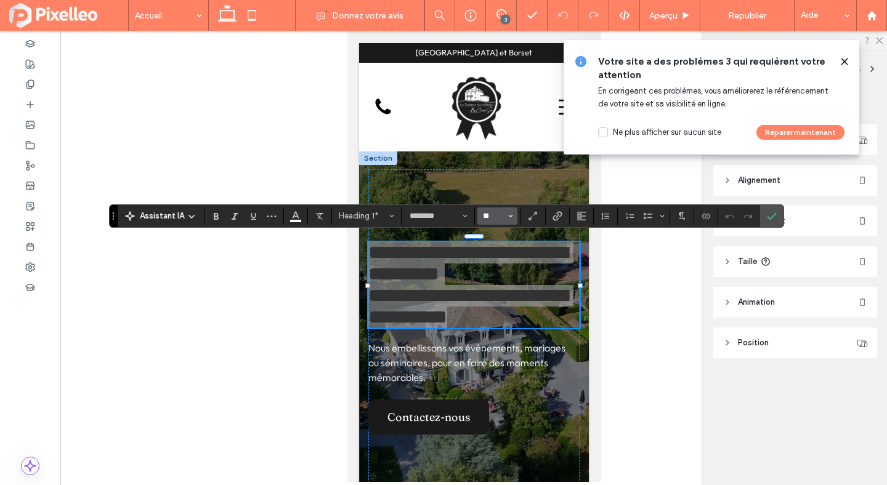
click at [486, 212] on input "**" at bounding box center [493, 216] width 24 height 10
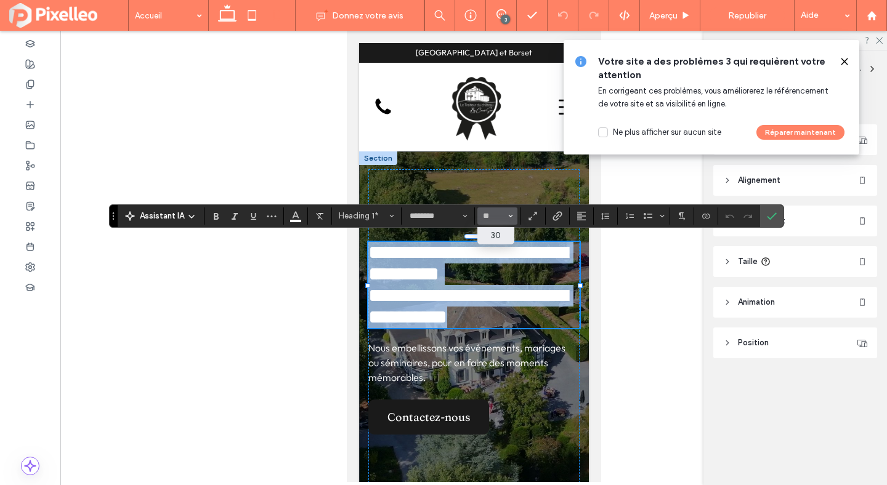
type input "**"
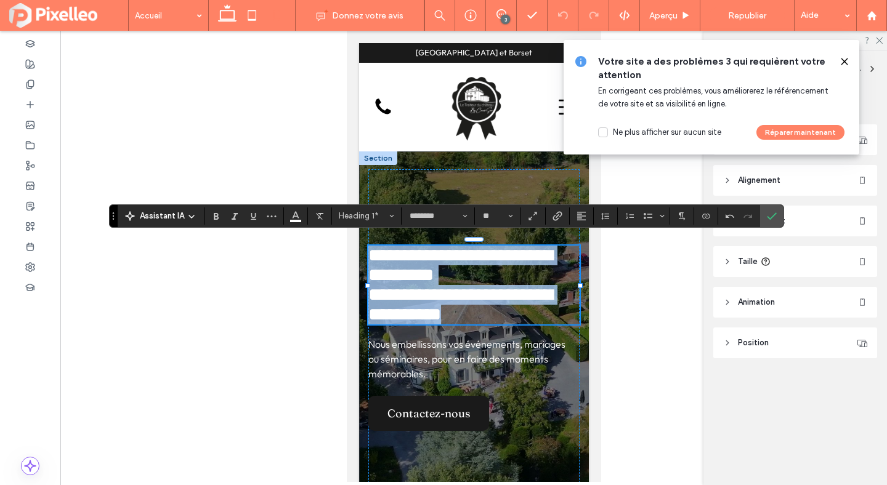
click at [373, 297] on span "**********" at bounding box center [460, 305] width 184 height 38
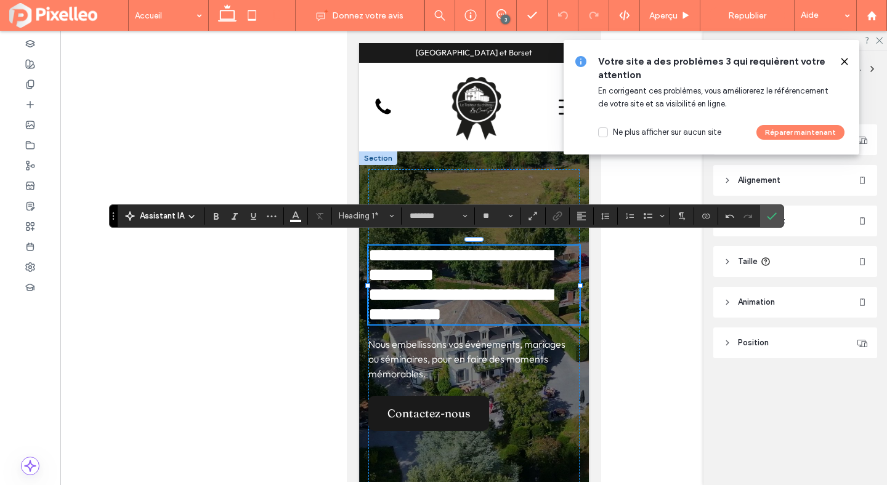
click at [370, 299] on span "**********" at bounding box center [460, 305] width 184 height 38
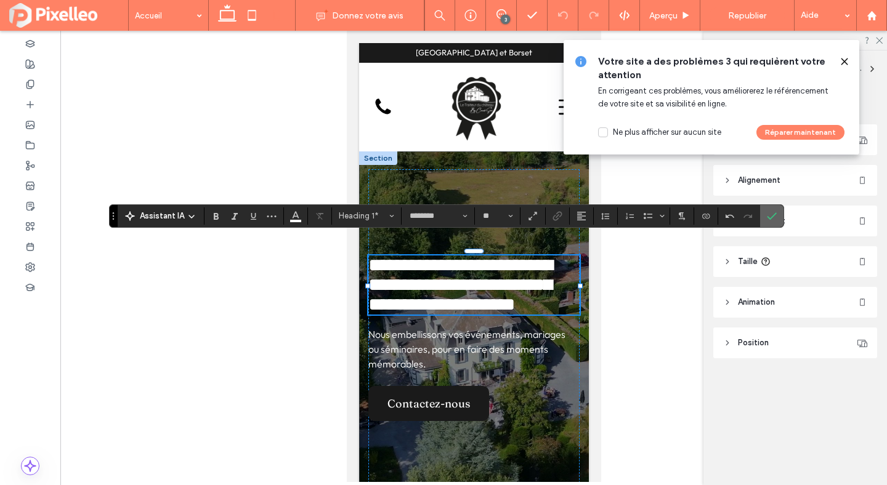
click at [770, 215] on icon "Confirmer" at bounding box center [772, 216] width 10 height 10
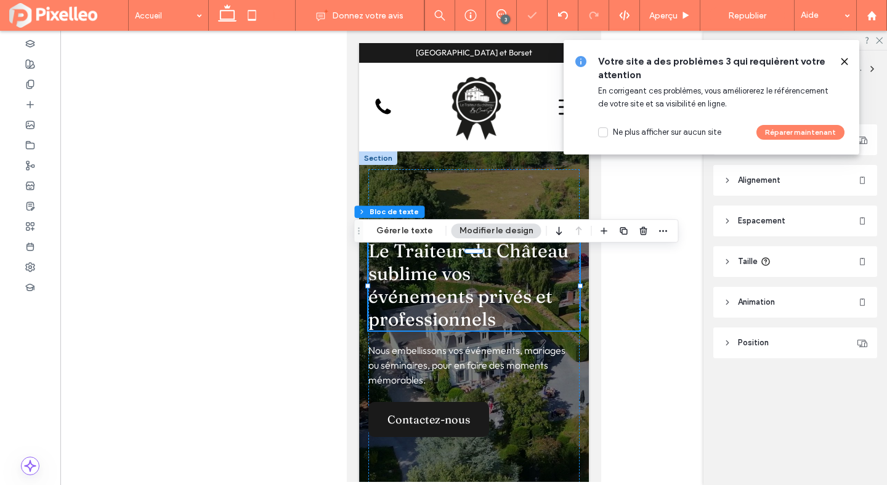
click at [839, 58] on icon at bounding box center [844, 62] width 10 height 10
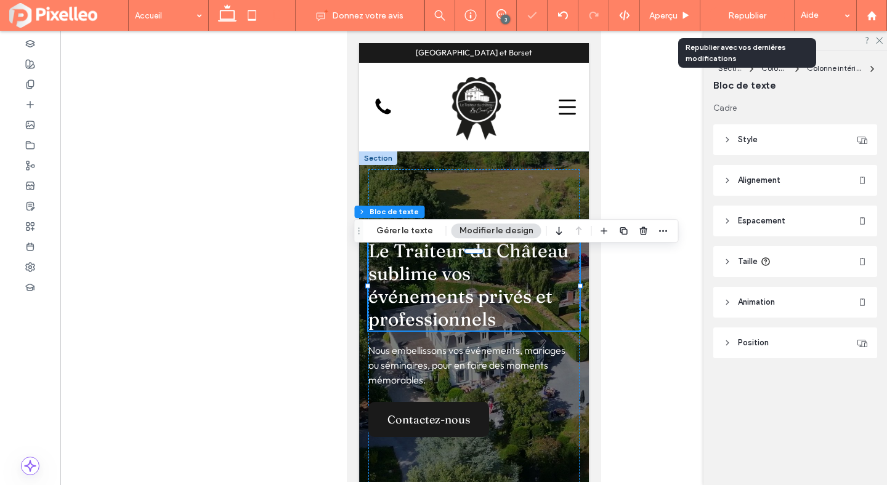
click at [730, 10] on span "Republier" at bounding box center [747, 15] width 38 height 10
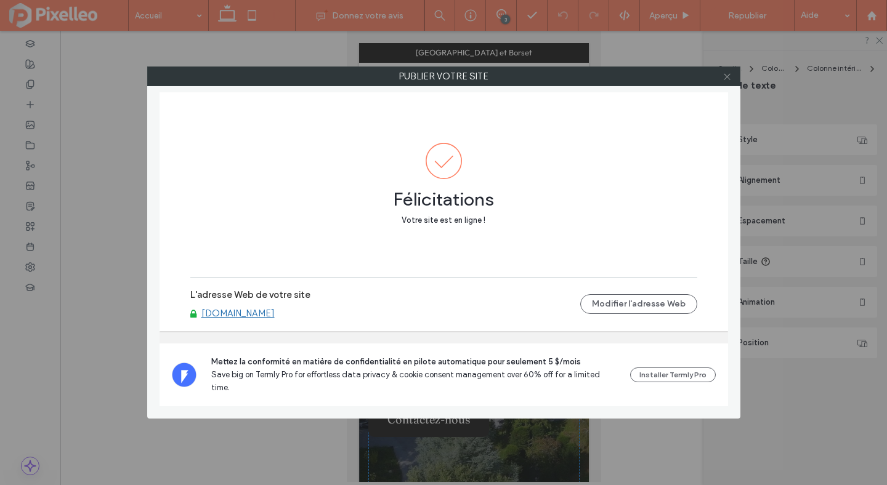
click at [729, 81] on span at bounding box center [726, 76] width 9 height 18
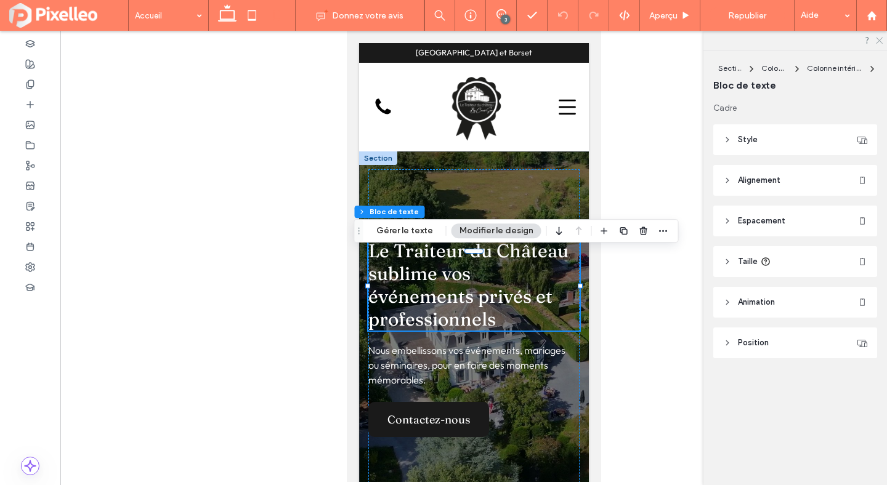
click at [875, 39] on icon at bounding box center [878, 40] width 8 height 8
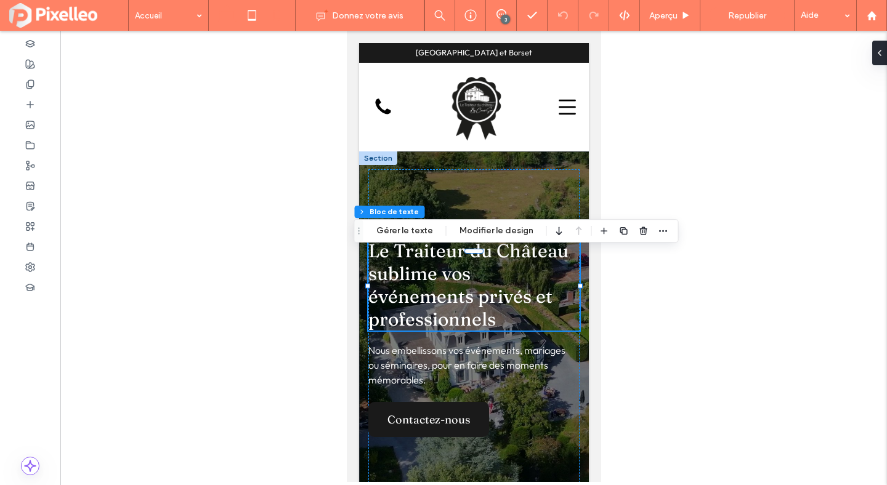
click at [235, 17] on icon at bounding box center [227, 15] width 25 height 25
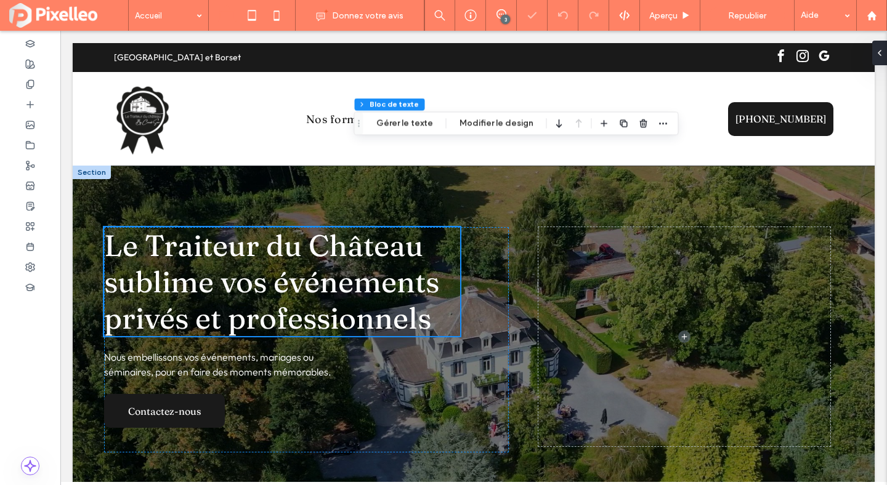
type input "**"
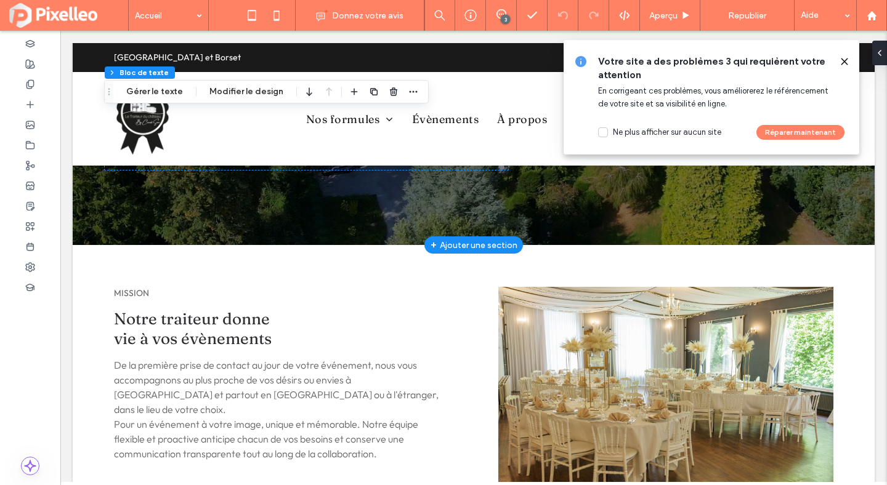
scroll to position [0, 0]
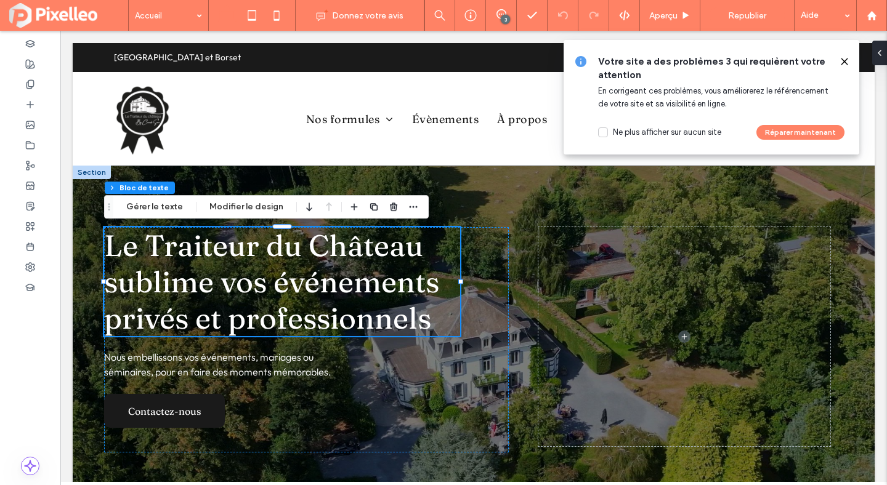
click at [843, 62] on use at bounding box center [844, 61] width 6 height 6
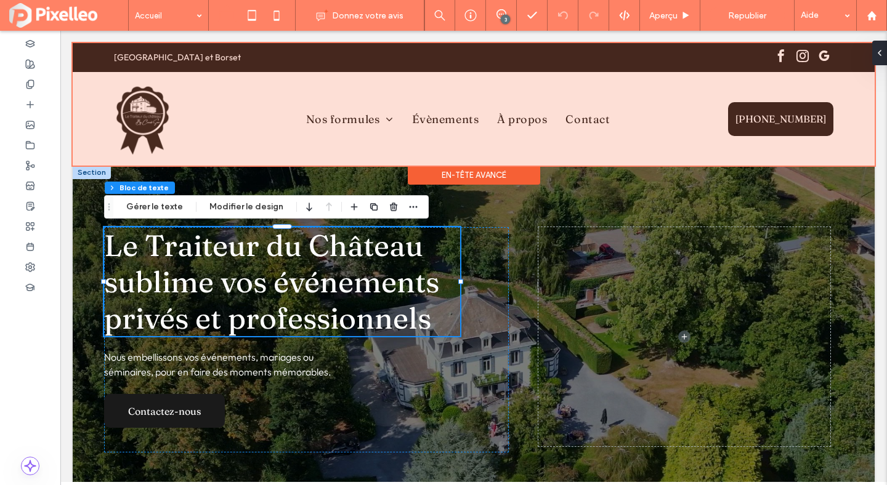
click at [362, 122] on div at bounding box center [474, 104] width 802 height 123
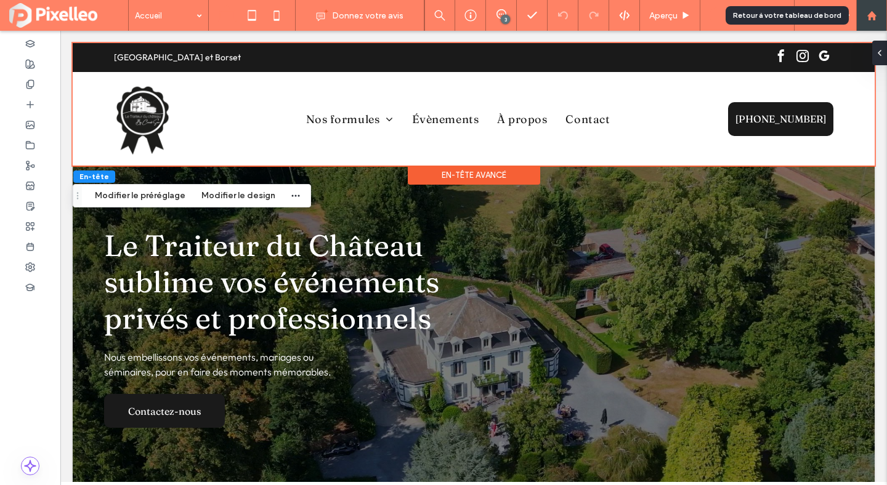
click at [874, 22] on div at bounding box center [871, 15] width 31 height 31
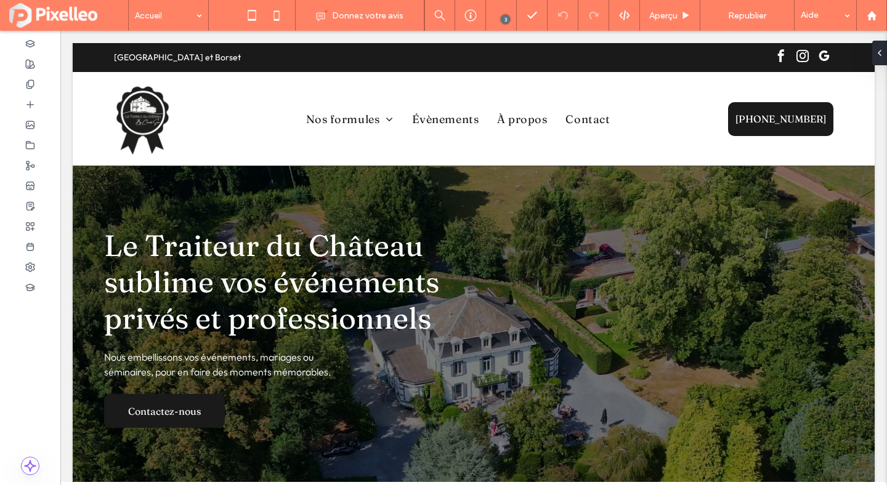
click at [501, 12] on icon at bounding box center [501, 14] width 10 height 10
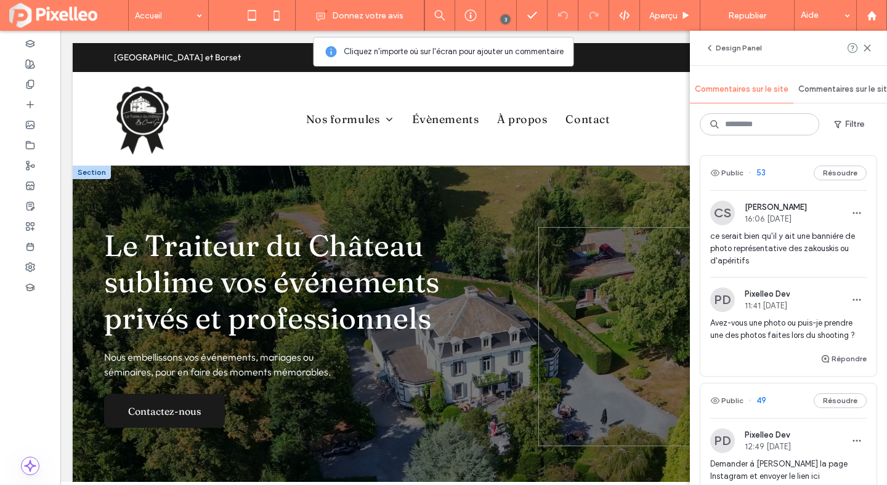
click at [641, 236] on span at bounding box center [684, 336] width 292 height 219
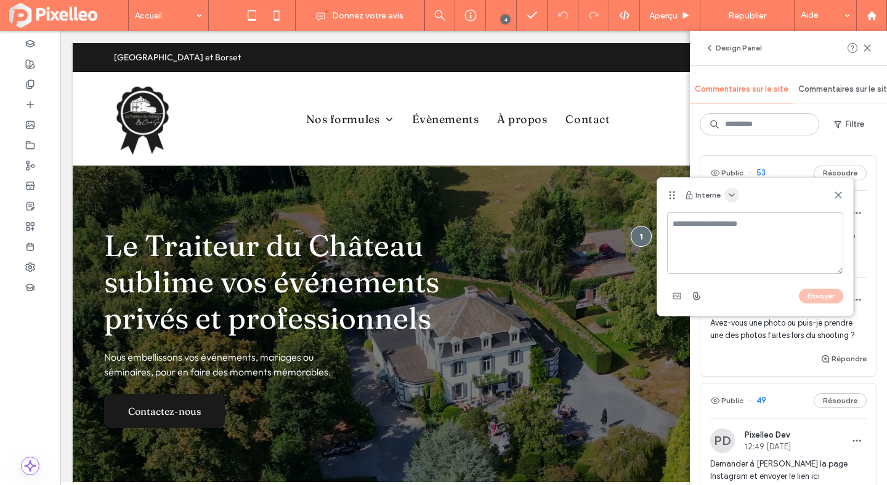
click at [734, 196] on icon "button" at bounding box center [731, 195] width 10 height 10
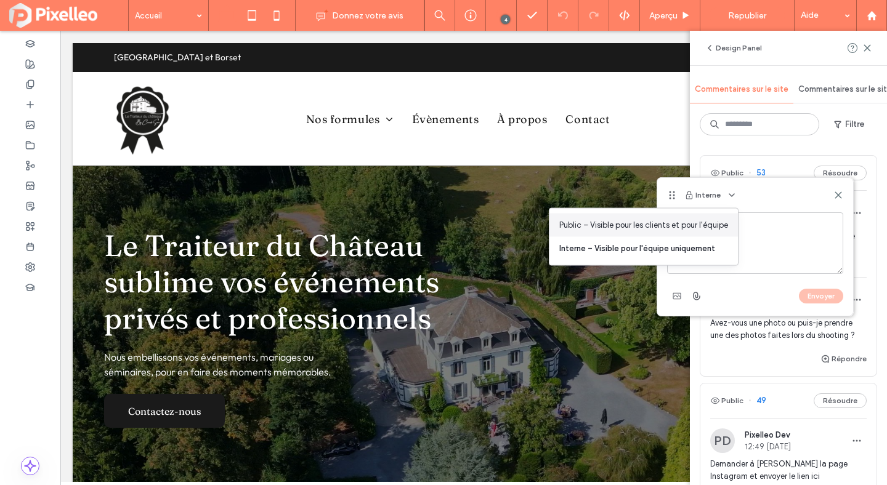
click at [728, 222] on div "Public – Visible pour les clients et pour l'équipe" at bounding box center [643, 225] width 188 height 23
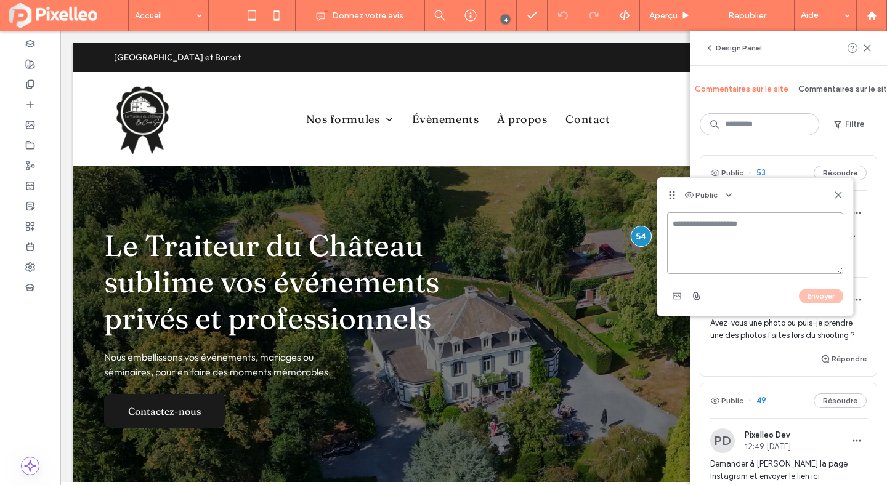
click at [728, 222] on textarea at bounding box center [755, 243] width 176 height 62
type textarea "**********"
click at [818, 295] on button "Envoyer" at bounding box center [821, 296] width 44 height 15
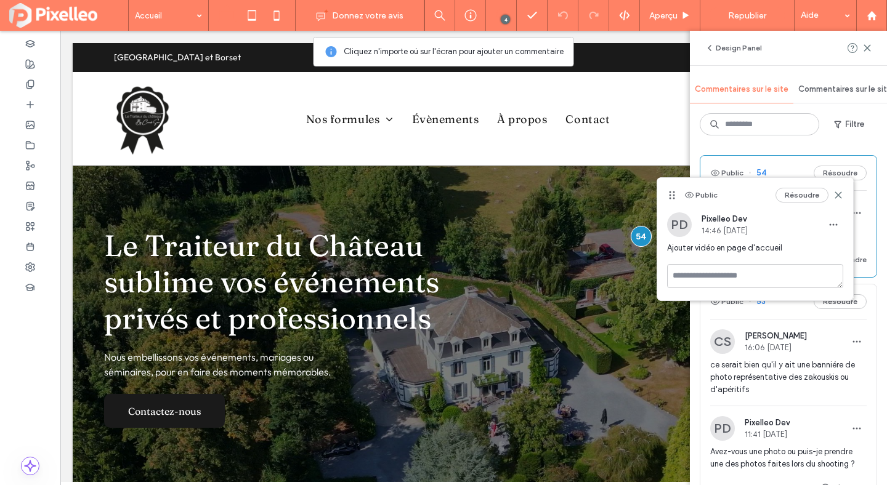
click at [816, 194] on button "Résoudre" at bounding box center [801, 195] width 53 height 15
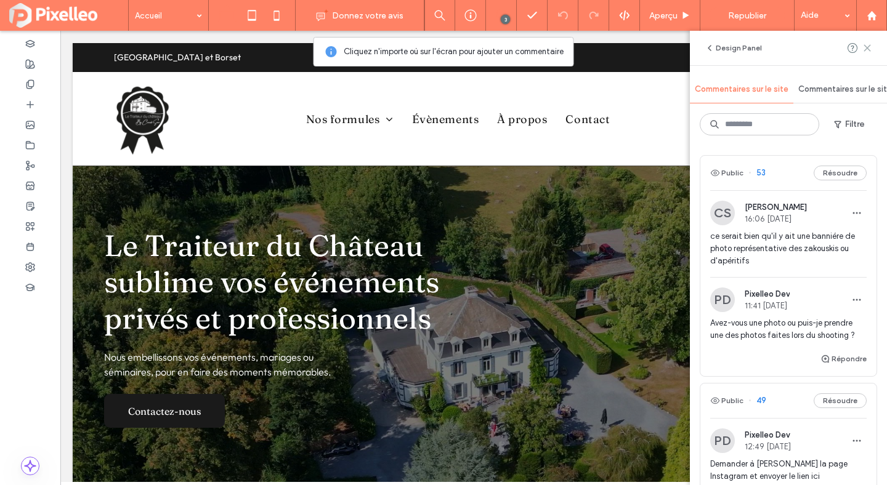
click at [868, 47] on icon at bounding box center [867, 48] width 10 height 10
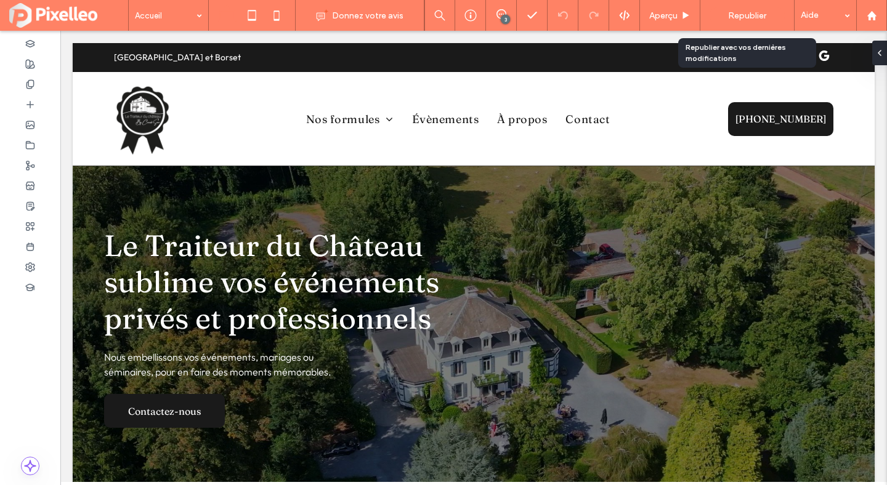
click at [754, 13] on span "Republier" at bounding box center [747, 15] width 38 height 10
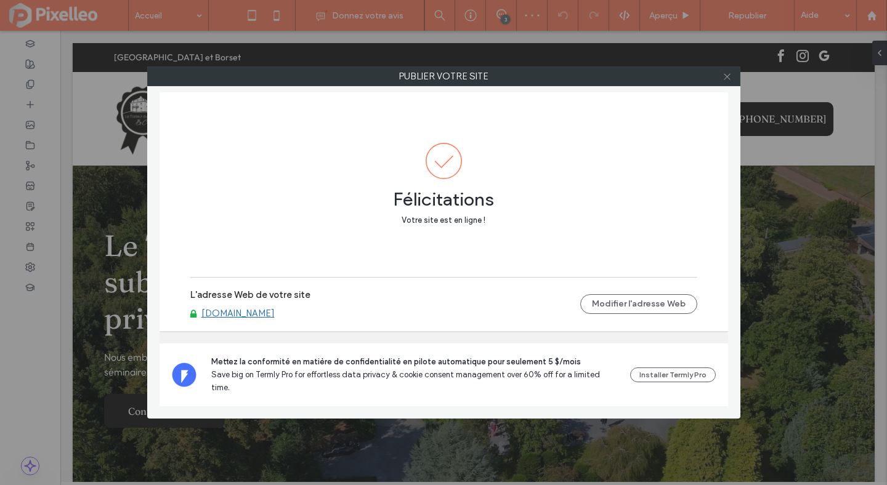
click at [729, 75] on icon at bounding box center [726, 76] width 9 height 9
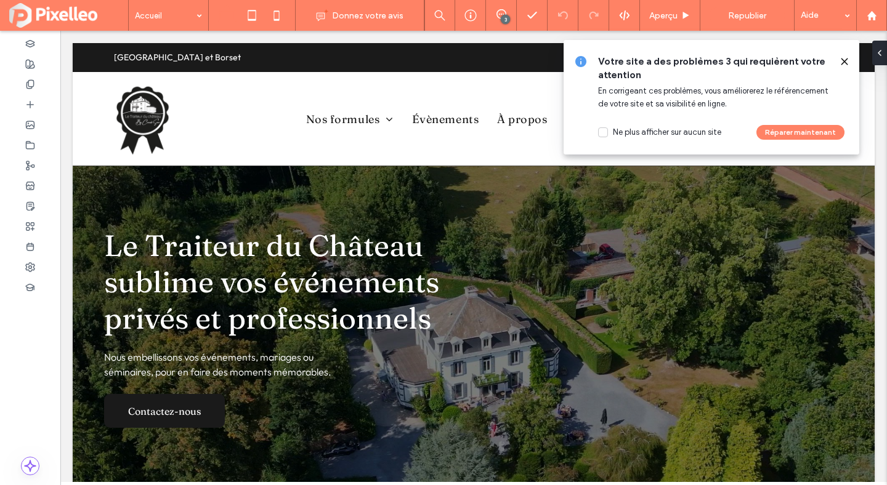
drag, startPoint x: 843, startPoint y: 56, endPoint x: 784, endPoint y: 21, distance: 68.7
click at [843, 57] on icon at bounding box center [844, 62] width 10 height 10
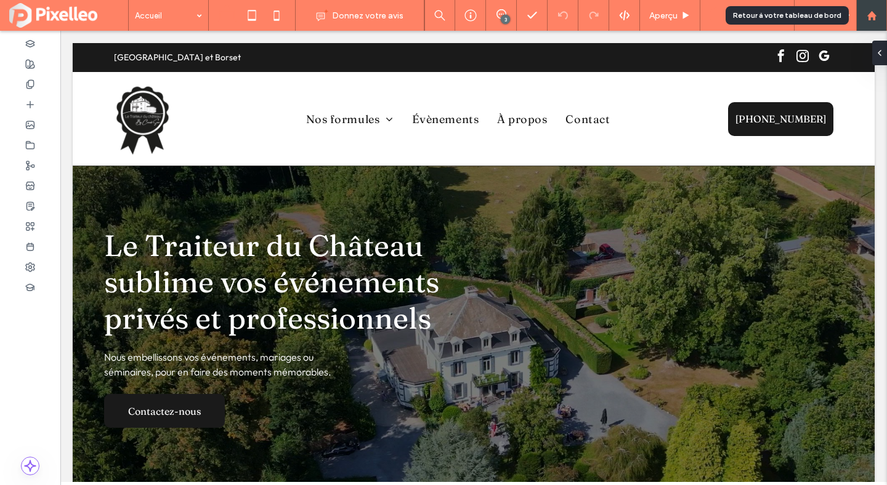
click at [863, 15] on div at bounding box center [871, 15] width 30 height 10
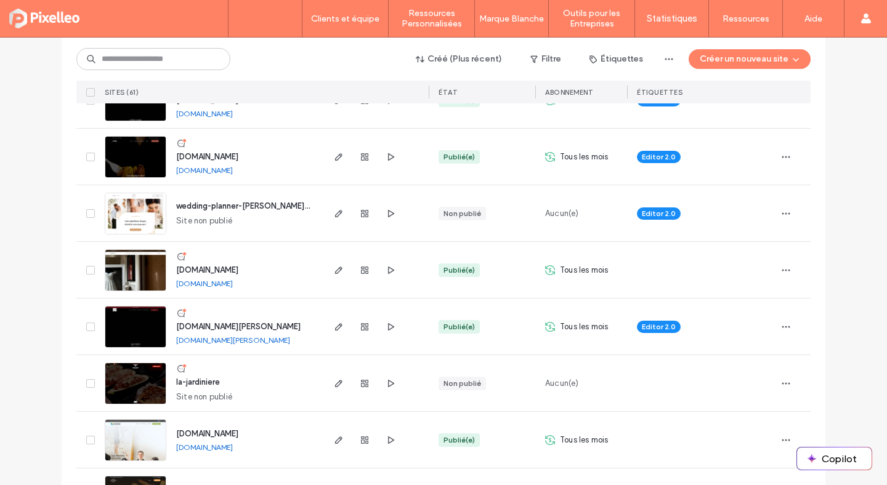
scroll to position [1326, 0]
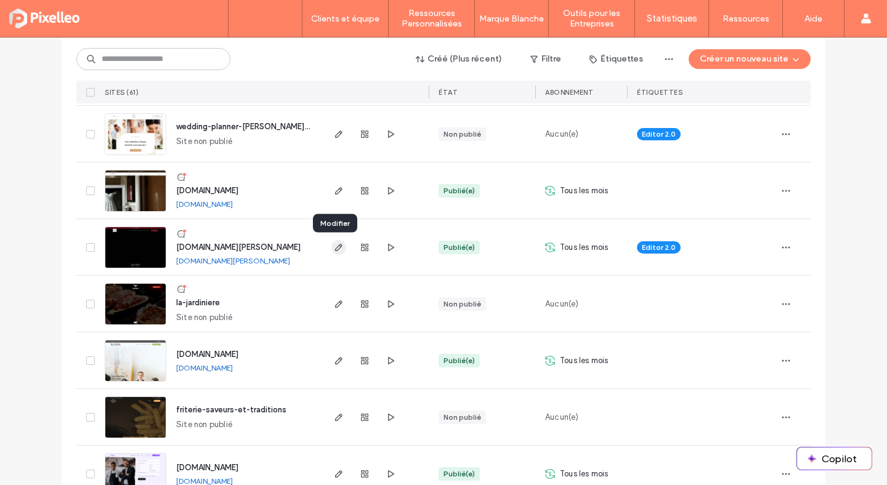
click at [334, 244] on icon "button" at bounding box center [339, 248] width 10 height 10
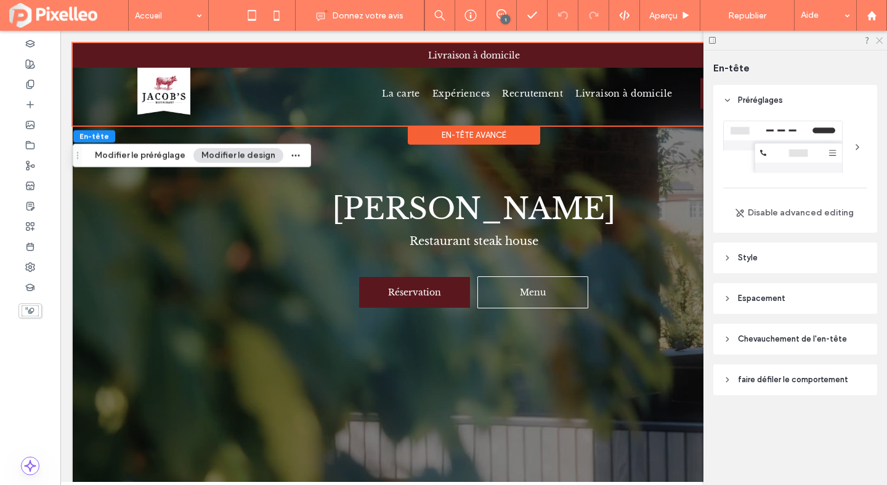
click at [876, 36] on icon at bounding box center [878, 40] width 8 height 8
